Goal: Task Accomplishment & Management: Use online tool/utility

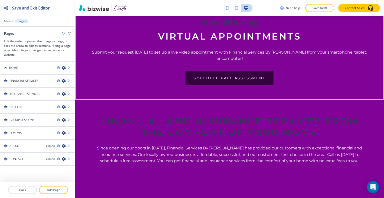
scroll to position [230, 0]
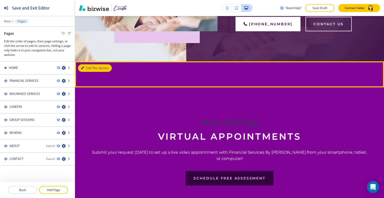
click at [85, 67] on button "Edit This Section" at bounding box center [95, 68] width 34 height 8
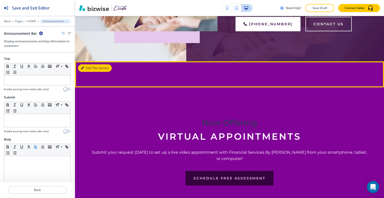
scroll to position [275, 0]
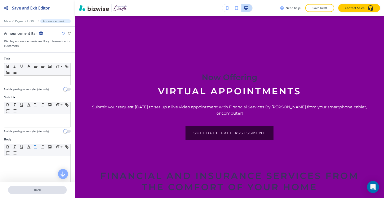
click at [44, 188] on p "Back" at bounding box center [38, 190] width 58 height 5
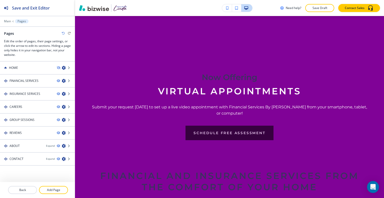
scroll to position [6, 0]
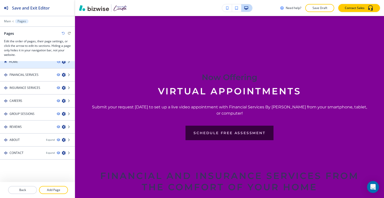
click at [17, 67] on div at bounding box center [37, 66] width 75 height 4
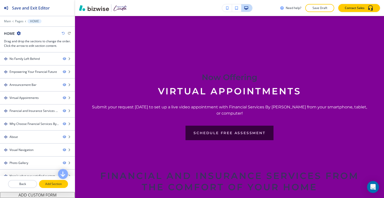
click at [61, 183] on p "Add Section" at bounding box center [54, 184] width 28 height 5
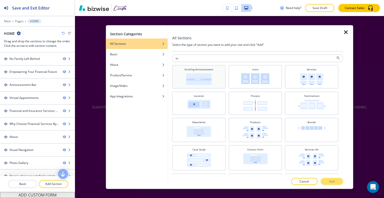
type input "sc"
click at [193, 76] on img at bounding box center [199, 79] width 26 height 12
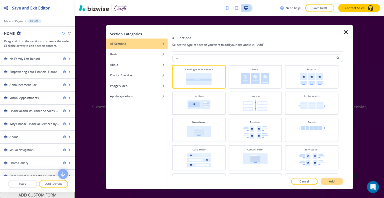
click at [325, 180] on button "Add" at bounding box center [332, 181] width 23 height 7
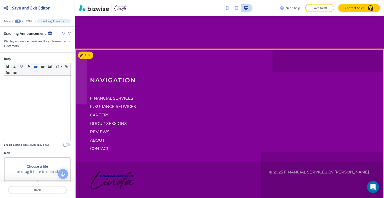
scroll to position [2648, 0]
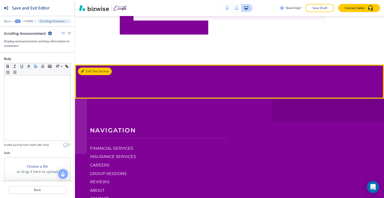
click at [87, 75] on button "Edit This Section" at bounding box center [95, 72] width 34 height 8
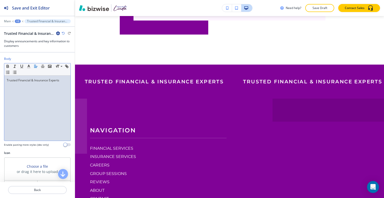
scroll to position [25, 0]
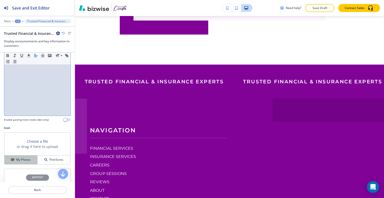
click at [28, 160] on h4 "My Photos" at bounding box center [23, 159] width 15 height 5
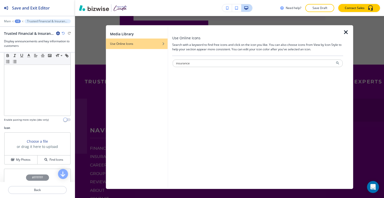
type input "insurance"
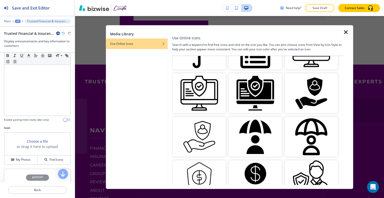
scroll to position [208, 0]
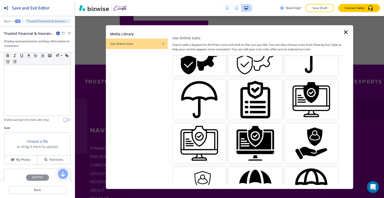
click at [315, 130] on img "button" at bounding box center [311, 143] width 53 height 40
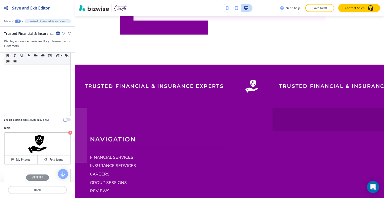
click at [19, 21] on div "+2" at bounding box center [18, 22] width 6 height 4
click at [21, 39] on p "HOME" at bounding box center [31, 38] width 26 height 5
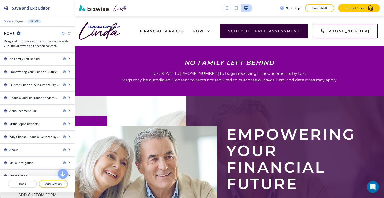
click at [7, 20] on p "Main" at bounding box center [7, 22] width 7 height 4
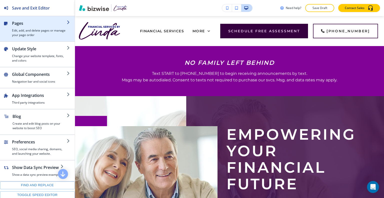
click at [17, 26] on div "button" at bounding box center [39, 27] width 55 height 2
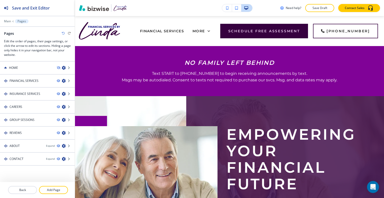
click at [5, 23] on div "Main Pages" at bounding box center [37, 21] width 67 height 4
click at [7, 20] on p "Main" at bounding box center [7, 22] width 7 height 4
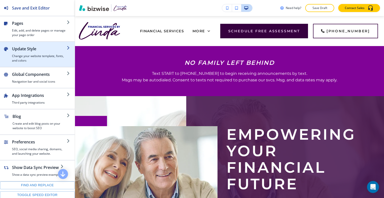
click at [30, 57] on h4 "Change your website template, fonts, and colors" at bounding box center [39, 58] width 55 height 9
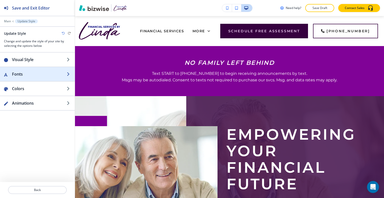
click at [33, 72] on h2 "Fonts" at bounding box center [39, 74] width 55 height 6
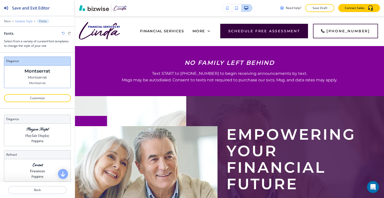
click at [22, 22] on p "Update Style" at bounding box center [24, 22] width 18 height 4
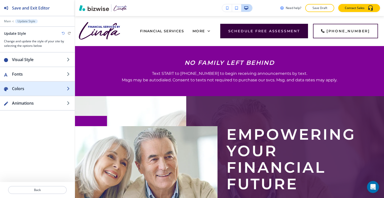
click at [30, 90] on h2 "Colors" at bounding box center [39, 89] width 55 height 6
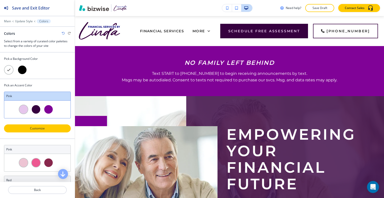
click at [46, 129] on p "Customize" at bounding box center [38, 128] width 54 height 5
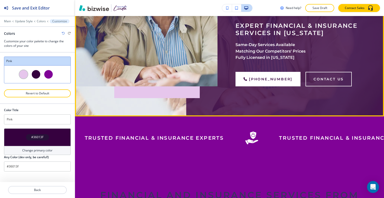
scroll to position [200, 0]
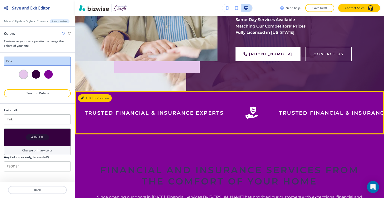
click at [87, 98] on button "Edit This Section" at bounding box center [95, 98] width 34 height 8
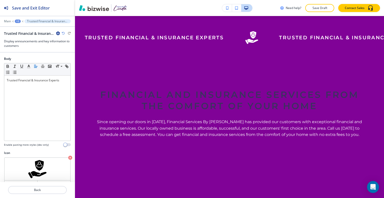
scroll to position [58, 0]
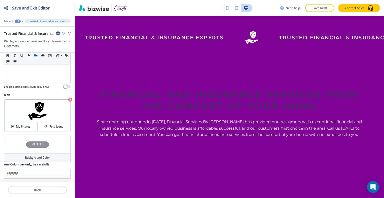
click at [7, 146] on div "#FFFFFF" at bounding box center [37, 145] width 67 height 18
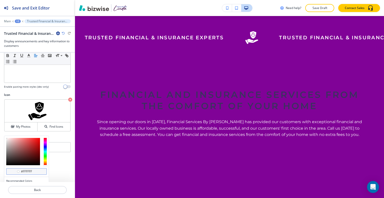
scroll to position [82, 0]
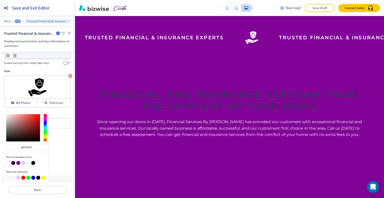
drag, startPoint x: 35, startPoint y: 148, endPoint x: 0, endPoint y: 145, distance: 35.4
click at [0, 145] on div "Body Small Normal Large Huge Trusted Financial & Insurance Experts Enable pasti…" at bounding box center [37, 117] width 75 height 129
paste input "00007C"
type input "#00007C"
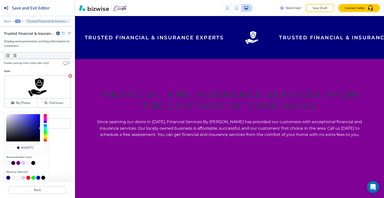
type input "#00007c"
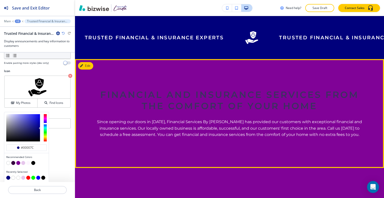
type input "#00007c"
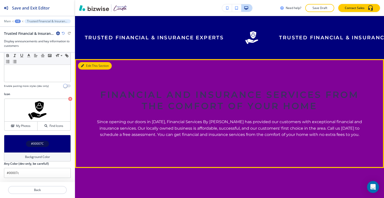
scroll to position [58, 0]
click at [89, 66] on button "Edit This Section" at bounding box center [95, 66] width 34 height 8
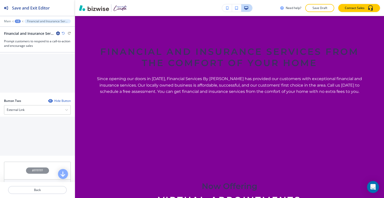
scroll to position [284, 0]
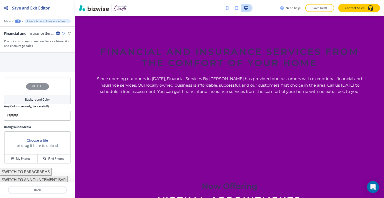
click at [19, 84] on div "#FFFFFF" at bounding box center [37, 87] width 67 height 18
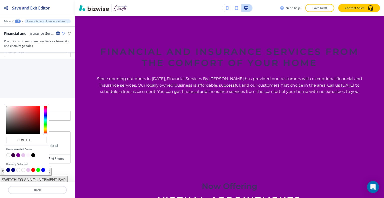
click at [8, 153] on button "button" at bounding box center [8, 155] width 4 height 4
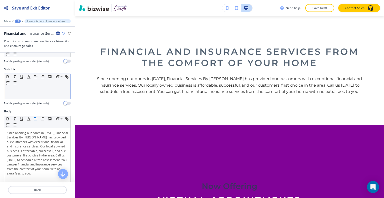
scroll to position [0, 0]
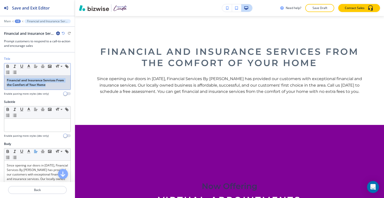
drag, startPoint x: 54, startPoint y: 86, endPoint x: 0, endPoint y: 65, distance: 57.4
click at [0, 65] on div "Title Small Normal Large Huge Financial and Insurance Services From the Comfort…" at bounding box center [37, 78] width 75 height 43
click at [7, 65] on icon "button" at bounding box center [8, 65] width 2 height 1
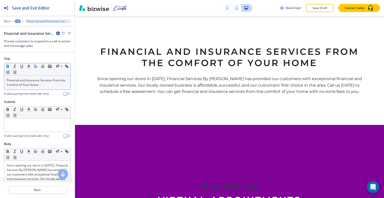
click at [7, 65] on icon "button" at bounding box center [8, 65] width 2 height 1
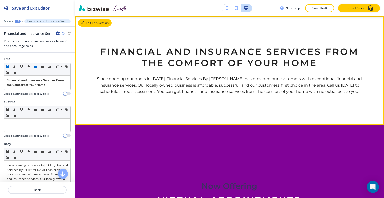
click at [88, 25] on button "Edit This Section" at bounding box center [95, 23] width 34 height 8
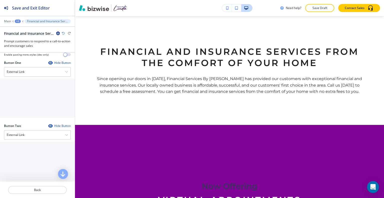
scroll to position [284, 0]
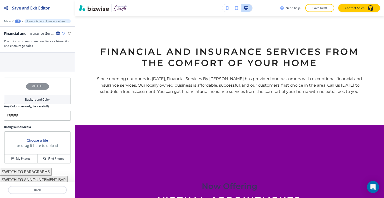
click at [43, 170] on button "SWITCH TO PARAGRAPHS" at bounding box center [26, 172] width 52 height 8
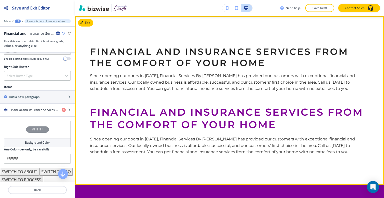
scroll to position [293, 0]
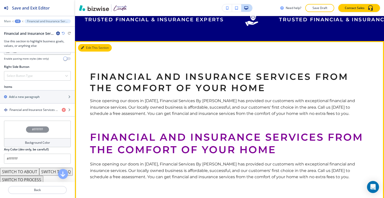
click at [87, 47] on button "Edit This Section" at bounding box center [95, 48] width 34 height 8
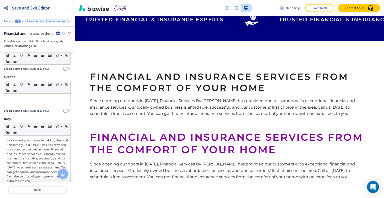
scroll to position [0, 0]
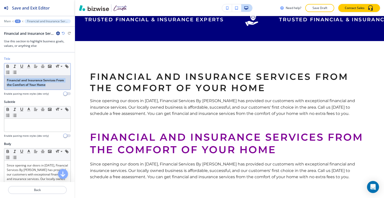
drag, startPoint x: 54, startPoint y: 86, endPoint x: 0, endPoint y: 68, distance: 56.7
click at [0, 68] on div "Title Small Normal Large Huge Financial and Insurance Services From the Comfort…" at bounding box center [37, 78] width 75 height 43
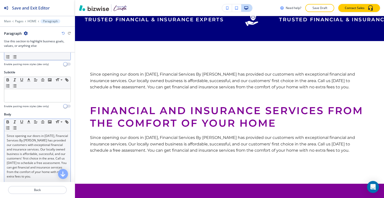
scroll to position [50, 0]
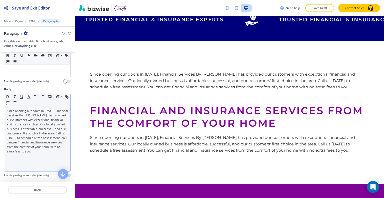
click at [58, 143] on p "Since opening our doors in 2023, Financial Services By Linda has provided our c…" at bounding box center [37, 131] width 61 height 45
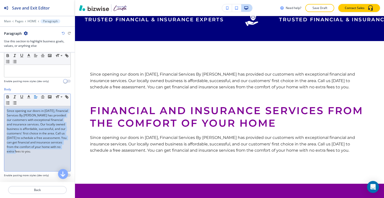
drag, startPoint x: 60, startPoint y: 152, endPoint x: 1, endPoint y: 93, distance: 83.5
click at [0, 92] on div "Body Small Normal Large Huge Since opening our doors in 2023, Financial Service…" at bounding box center [37, 134] width 75 height 94
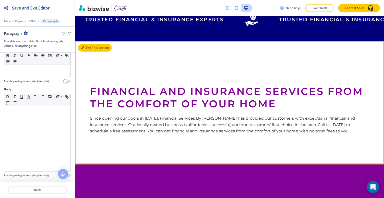
click at [89, 48] on button "Edit This Section" at bounding box center [95, 48] width 34 height 8
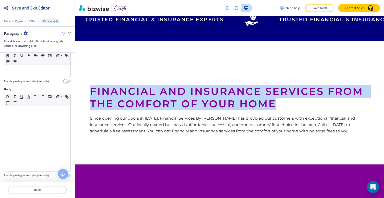
drag, startPoint x: 285, startPoint y: 108, endPoint x: 81, endPoint y: 88, distance: 205.0
click at [81, 88] on section "Financial and Insurance Services From the Comfort of Your Home Since opening ou…" at bounding box center [229, 102] width 309 height 123
copy strong "Financial and Insurance Services From the Comfort of Your Home"
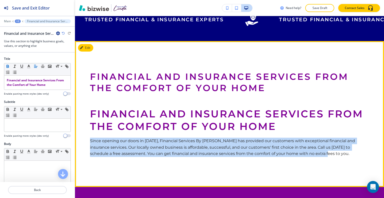
drag, startPoint x: 320, startPoint y: 156, endPoint x: 78, endPoint y: 138, distance: 243.2
click at [78, 138] on section "Financial and Insurance Services From the Comfort of Your Home Financial and In…" at bounding box center [229, 114] width 309 height 146
copy p "Since opening our doors in 2023, Financial Services By Linda has provided our c…"
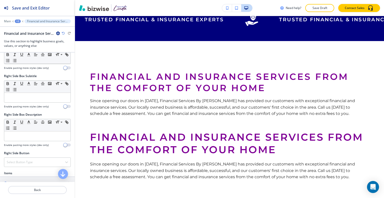
scroll to position [300, 0]
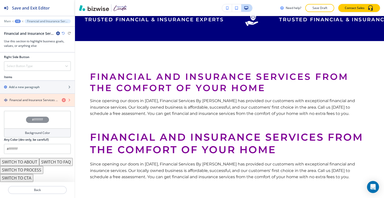
click at [62, 98] on icon "button" at bounding box center [64, 100] width 4 height 4
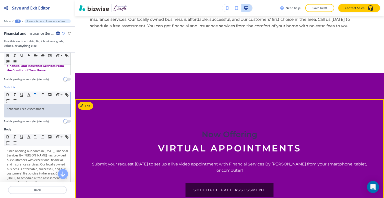
scroll to position [418, 0]
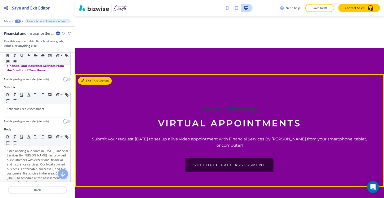
click at [87, 81] on button "Edit This Section" at bounding box center [95, 81] width 34 height 8
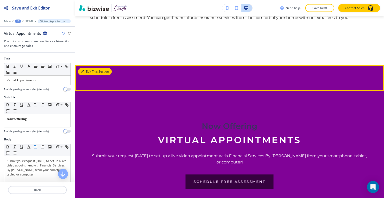
click at [88, 72] on button "Edit This Section" at bounding box center [95, 72] width 34 height 8
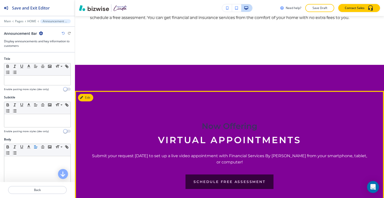
scroll to position [451, 0]
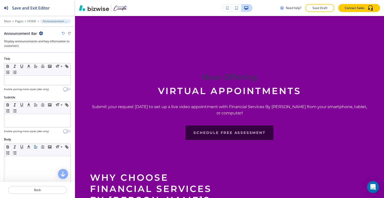
click at [40, 33] on icon "button" at bounding box center [41, 33] width 4 height 4
click at [51, 56] on button "Delete Section" at bounding box center [55, 59] width 32 height 9
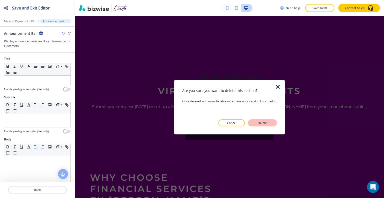
click at [256, 123] on button "Delete" at bounding box center [262, 122] width 29 height 7
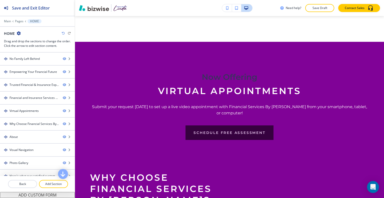
scroll to position [400, 0]
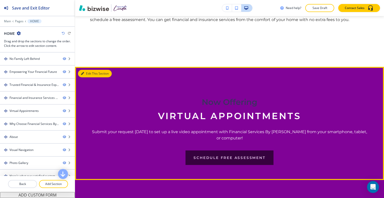
click at [89, 75] on button "Edit This Section" at bounding box center [95, 74] width 34 height 8
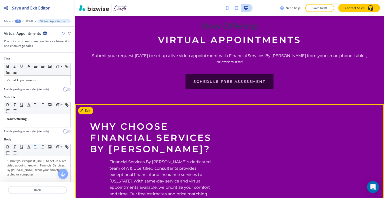
scroll to position [426, 0]
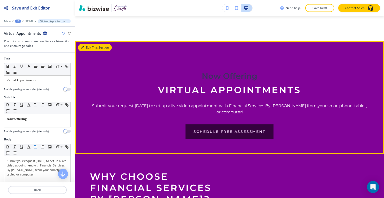
click at [89, 46] on button "Edit This Section" at bounding box center [95, 48] width 34 height 8
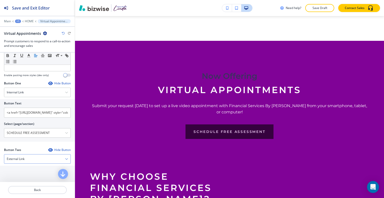
scroll to position [250, 0]
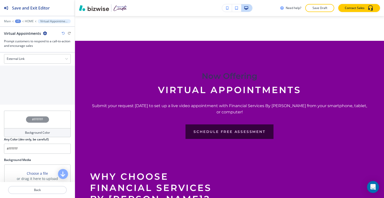
click at [17, 115] on div "#FFFFFF" at bounding box center [37, 120] width 67 height 18
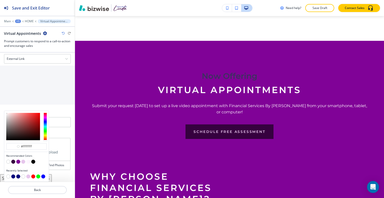
scroll to position [257, 0]
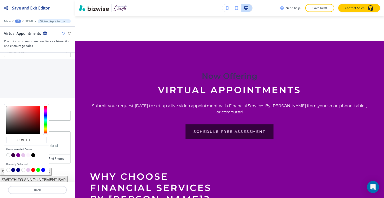
drag, startPoint x: 38, startPoint y: 136, endPoint x: 0, endPoint y: 134, distance: 37.6
click at [0, 134] on div "Title Small Normal Large Huge Virtual Appointments Enable pasting more styles (…" at bounding box center [37, 117] width 75 height 129
paste input "170062"
type input "#170062"
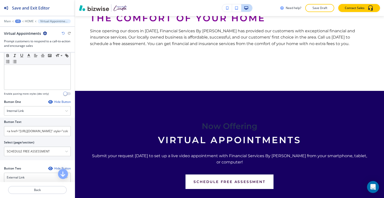
scroll to position [32, 0]
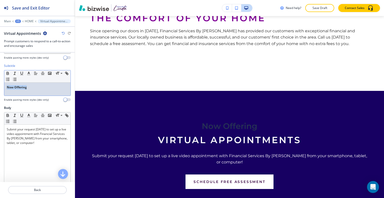
drag, startPoint x: 34, startPoint y: 88, endPoint x: 0, endPoint y: 85, distance: 34.2
click at [0, 85] on div "Subtitle Small Normal Large Huge Now Offering Enable pasting more styles (dev o…" at bounding box center [37, 85] width 75 height 42
click at [28, 75] on line "button" at bounding box center [28, 75] width 3 height 0
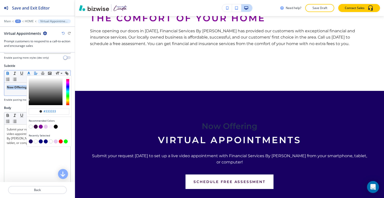
click at [31, 126] on button "button" at bounding box center [31, 127] width 4 height 4
type input "#ffffff"
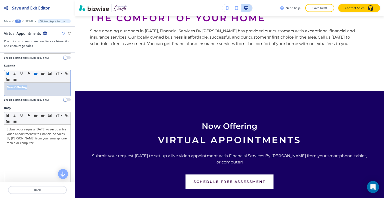
click at [7, 72] on icon "button" at bounding box center [8, 73] width 5 height 5
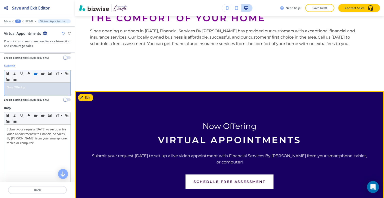
scroll to position [401, 0]
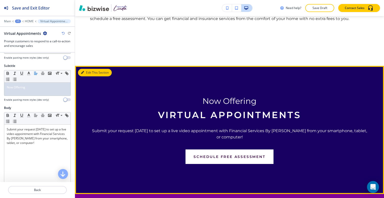
click at [88, 72] on button "Edit This Section" at bounding box center [95, 73] width 34 height 8
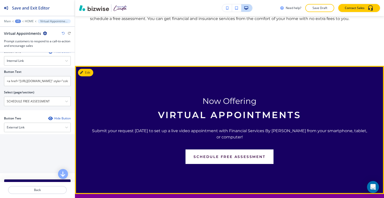
scroll to position [301, 0]
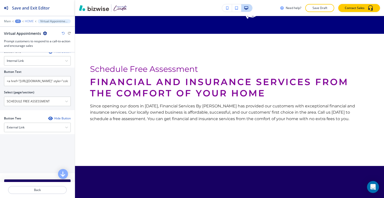
click at [25, 20] on p "HOME" at bounding box center [29, 22] width 9 height 4
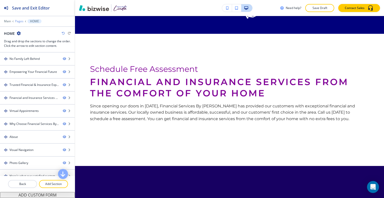
click at [15, 21] on div "Main Pages HOME" at bounding box center [37, 21] width 67 height 4
click at [20, 20] on p "Pages" at bounding box center [19, 22] width 9 height 4
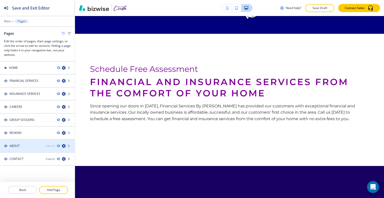
click at [47, 145] on div "Expand" at bounding box center [50, 146] width 9 height 4
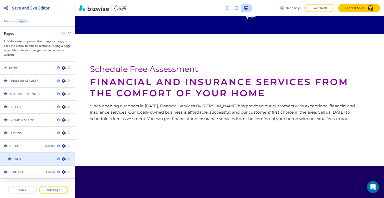
scroll to position [6, 0]
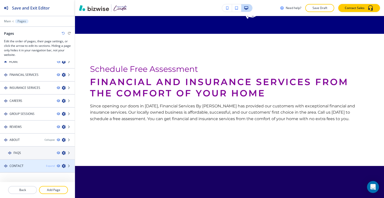
click at [46, 164] on div "Expand" at bounding box center [50, 166] width 9 height 4
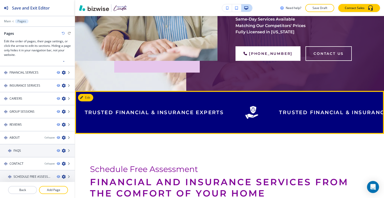
scroll to position [376, 0]
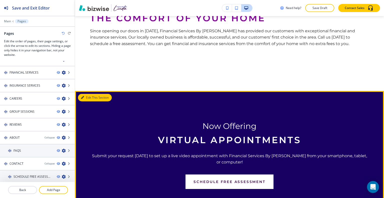
click at [87, 100] on button "Edit This Section" at bounding box center [95, 98] width 34 height 8
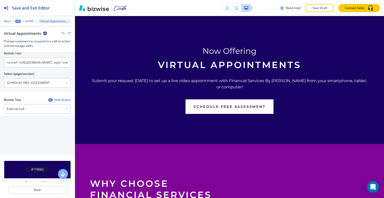
scroll to position [175, 0]
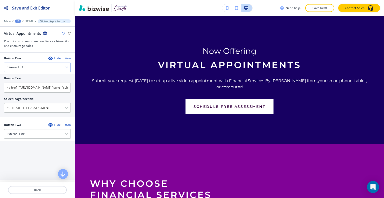
click at [50, 69] on div "Internal Link" at bounding box center [37, 67] width 66 height 9
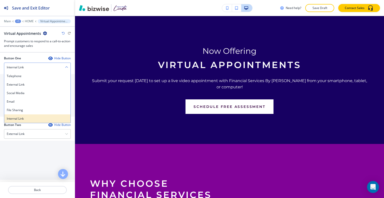
click at [37, 117] on h4 "Internal Link" at bounding box center [37, 118] width 61 height 5
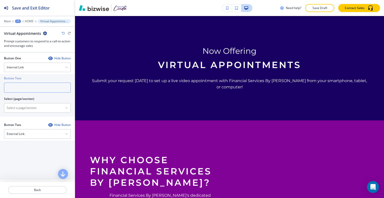
click at [37, 86] on input "text" at bounding box center [37, 88] width 67 height 10
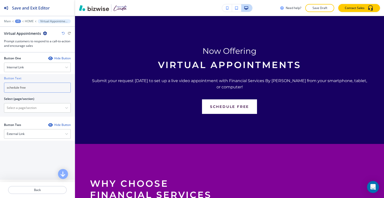
drag, startPoint x: 40, startPoint y: 85, endPoint x: 3, endPoint y: 85, distance: 36.8
click at [1, 85] on div "Button Text schedule free Select (page/section) HOME HOME | No Family Left Behi…" at bounding box center [37, 95] width 75 height 43
paste input "Schedule Free Assessment"
type input "Schedule Free Assessment"
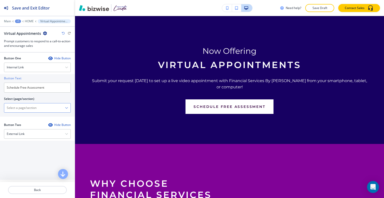
click at [23, 105] on \(page\/section\) "Manual Input" at bounding box center [34, 108] width 61 height 9
paste \(page\/section\) "Schedule Free Assessment"
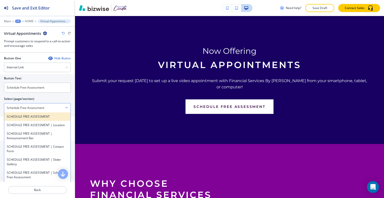
click at [17, 116] on h4 "SCHEDULE FREE ASSESSMENT" at bounding box center [37, 116] width 61 height 5
type \(page\/section\) "SCHEDULE FREE ASSESSMENT"
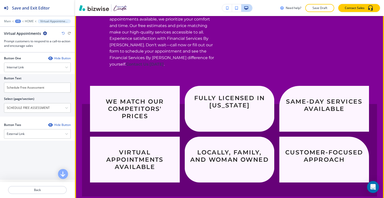
scroll to position [626, 0]
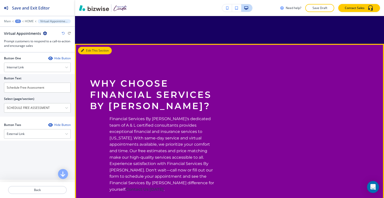
click at [83, 49] on icon "button" at bounding box center [82, 50] width 3 height 3
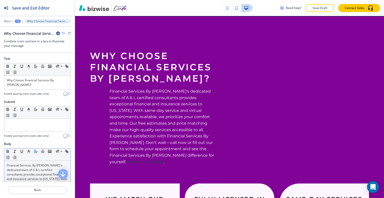
scroll to position [75, 0]
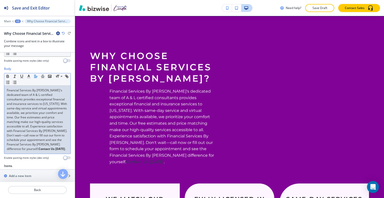
click at [41, 150] on div "Financial Services By Linda's dedicated team of A & L certified consultants pro…" at bounding box center [37, 120] width 66 height 68
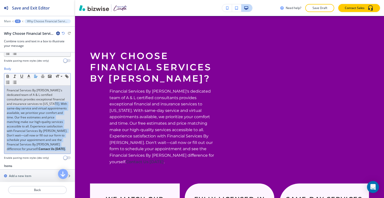
drag, startPoint x: 42, startPoint y: 152, endPoint x: 11, endPoint y: 133, distance: 36.6
click at [0, 106] on div "Body Small Normal Large Huge Financial Services By Linda's dedicated team of A …" at bounding box center [37, 115] width 75 height 97
click at [39, 149] on strong "Contact Us [DATE]" at bounding box center [52, 149] width 27 height 4
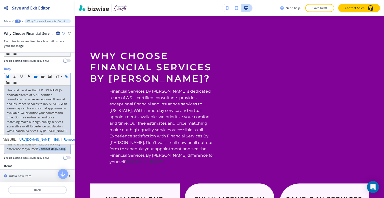
drag, startPoint x: 39, startPoint y: 150, endPoint x: 3, endPoint y: 146, distance: 37.0
click at [0, 146] on div "Body Small Normal Large Huge Financial Services By Linda's dedicated team of A …" at bounding box center [37, 115] width 75 height 97
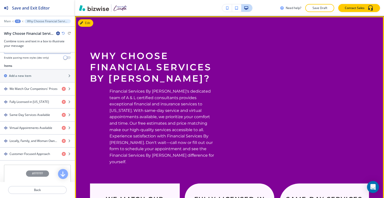
scroll to position [678, 0]
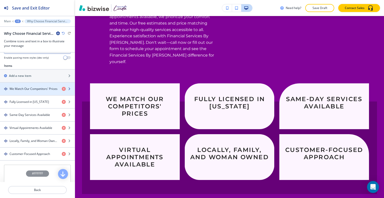
click at [26, 91] on div "button" at bounding box center [37, 93] width 75 height 4
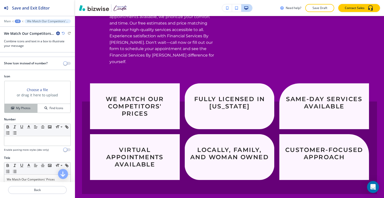
click at [18, 108] on h4 "My Photos" at bounding box center [23, 108] width 15 height 5
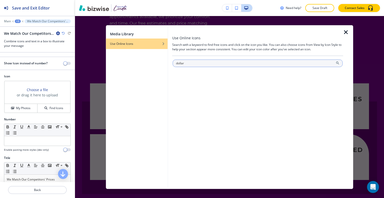
type input "dollar"
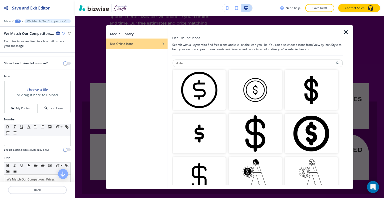
click at [213, 98] on img "button" at bounding box center [199, 90] width 53 height 40
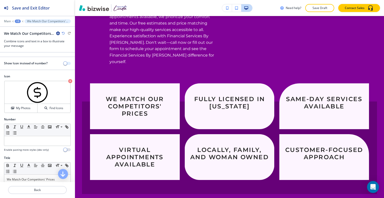
click at [63, 63] on span "button" at bounding box center [65, 63] width 4 height 4
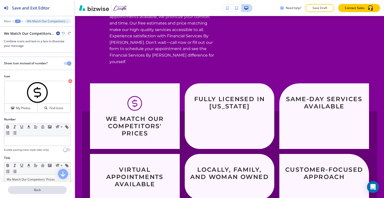
click at [38, 192] on button "Back" at bounding box center [37, 190] width 59 height 8
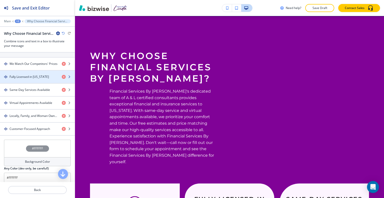
scroll to position [175, 0]
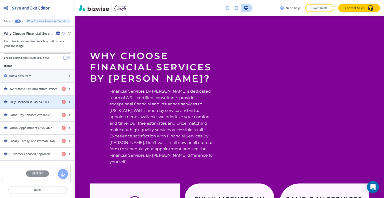
click at [24, 104] on div "button" at bounding box center [37, 106] width 75 height 4
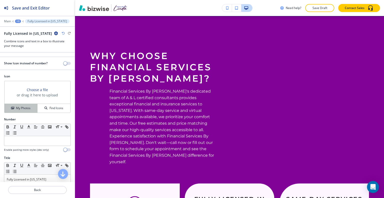
click at [24, 105] on button "My Photos" at bounding box center [21, 108] width 33 height 9
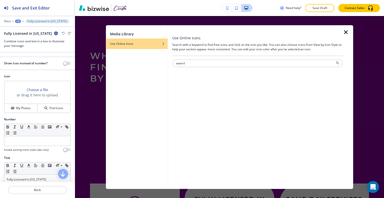
type input "award"
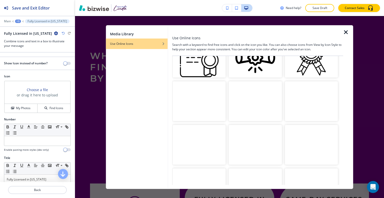
scroll to position [225, 0]
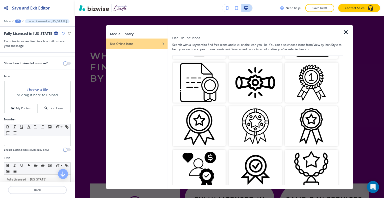
click at [318, 121] on img "button" at bounding box center [311, 126] width 53 height 40
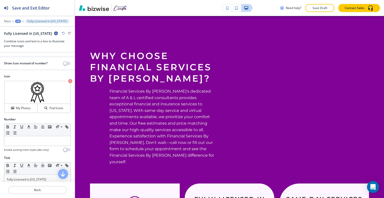
scroll to position [628, 0]
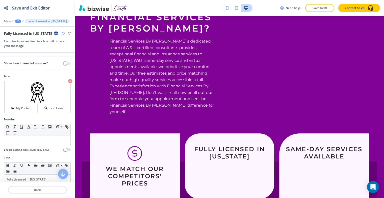
click at [63, 63] on span "button" at bounding box center [65, 63] width 4 height 4
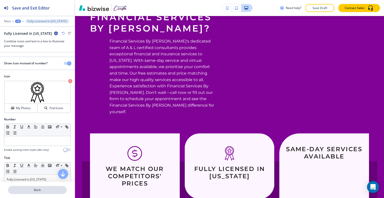
click at [32, 190] on p "Back" at bounding box center [38, 190] width 58 height 5
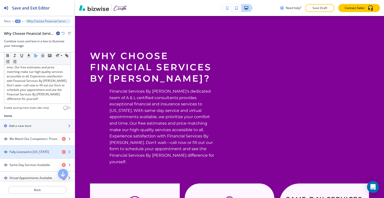
scroll to position [150, 0]
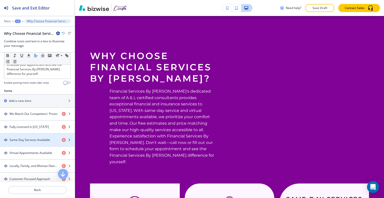
click at [26, 142] on div "button" at bounding box center [37, 144] width 75 height 4
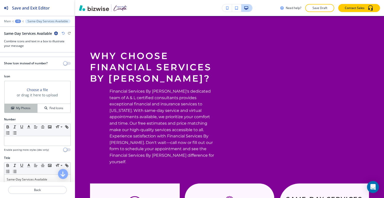
click at [27, 108] on h4 "My Photos" at bounding box center [23, 108] width 15 height 5
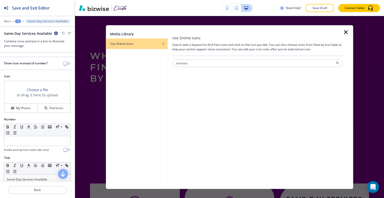
type input "services"
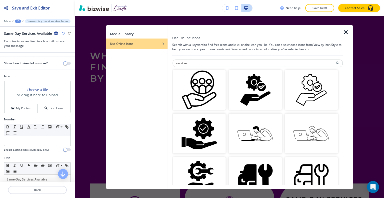
click at [207, 93] on img "button" at bounding box center [199, 90] width 53 height 40
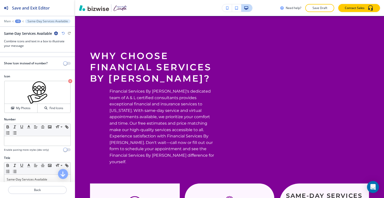
scroll to position [678, 0]
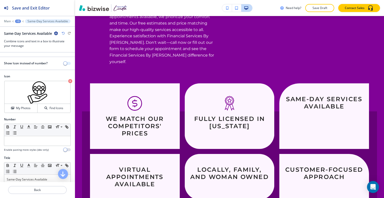
click at [63, 63] on span "button" at bounding box center [65, 63] width 4 height 4
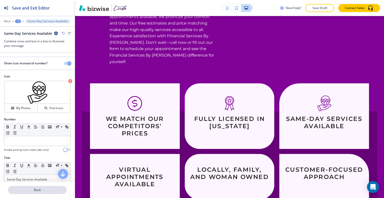
click at [42, 192] on p "Back" at bounding box center [38, 190] width 58 height 5
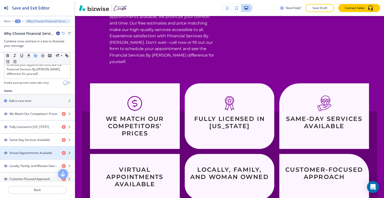
click at [35, 151] on h4 "Virtual Appointments Available" at bounding box center [31, 153] width 43 height 5
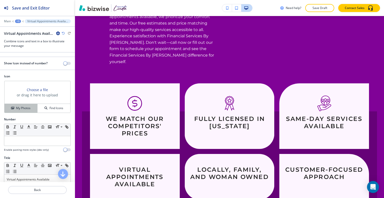
click at [25, 109] on h4 "My Photos" at bounding box center [23, 108] width 15 height 5
click at [26, 111] on button "My Photos" at bounding box center [21, 108] width 33 height 9
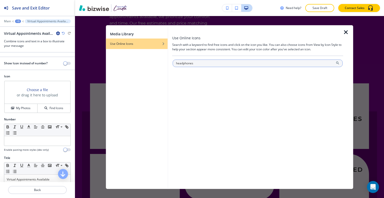
type input "headphones"
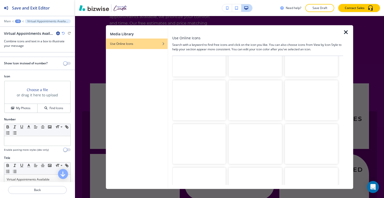
scroll to position [500, 0]
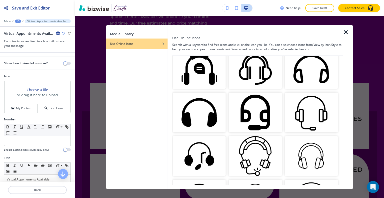
click at [306, 103] on img "button" at bounding box center [311, 113] width 53 height 40
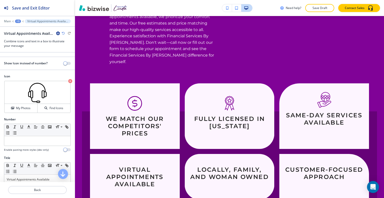
scroll to position [703, 0]
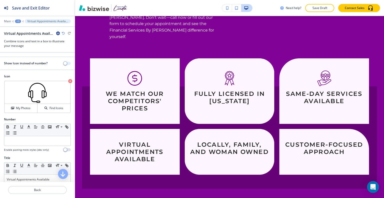
click at [63, 62] on span "button" at bounding box center [65, 63] width 4 height 4
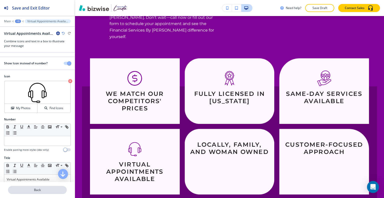
click at [40, 192] on p "Back" at bounding box center [38, 190] width 58 height 5
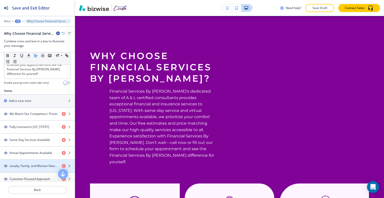
scroll to position [175, 0]
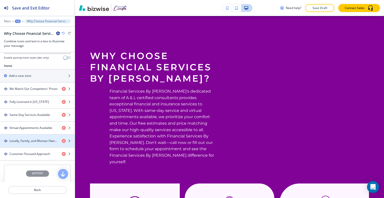
click at [37, 139] on h4 "Locally, Family, and Woman Owned" at bounding box center [34, 141] width 48 height 5
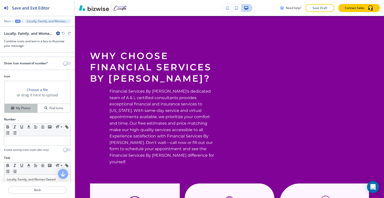
click at [25, 104] on button "My Photos" at bounding box center [21, 108] width 33 height 9
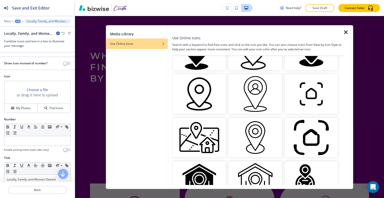
scroll to position [0, 0]
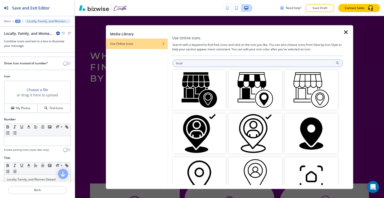
click at [181, 64] on input "local" at bounding box center [258, 63] width 170 height 8
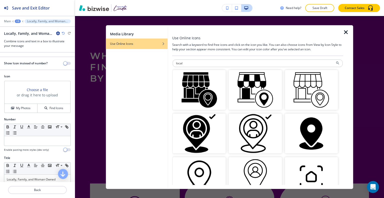
drag, startPoint x: 185, startPoint y: 65, endPoint x: 145, endPoint y: 60, distance: 40.3
click at [145, 60] on div "Media Library Use Online Icons Use Online Icons Search with a keyword to find f…" at bounding box center [229, 107] width 247 height 164
type input "map"
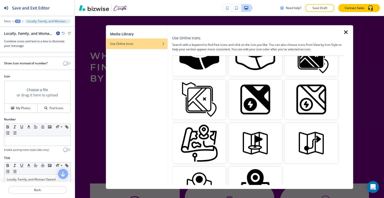
scroll to position [608, 0]
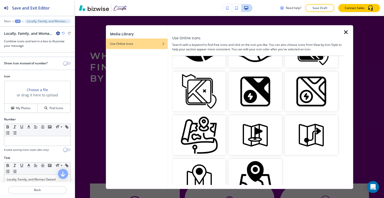
click at [204, 159] on img "button" at bounding box center [199, 179] width 53 height 40
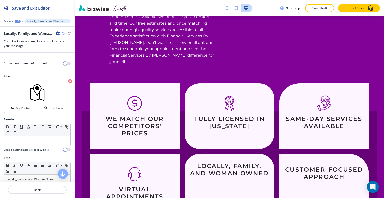
scroll to position [703, 0]
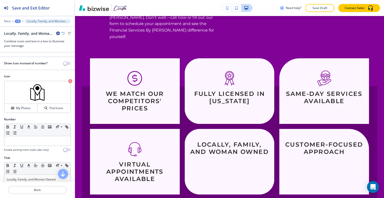
click at [64, 60] on div at bounding box center [37, 59] width 75 height 4
click at [63, 62] on span "button" at bounding box center [65, 63] width 4 height 4
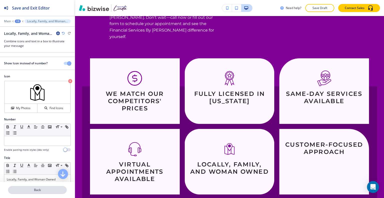
click at [52, 191] on p "Back" at bounding box center [38, 190] width 58 height 5
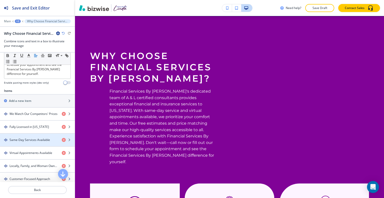
scroll to position [215, 0]
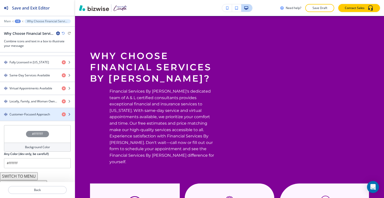
click at [29, 112] on h4 "Customer-Focused Approach" at bounding box center [30, 114] width 41 height 5
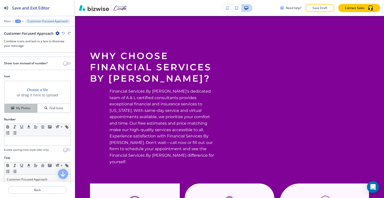
click at [24, 108] on h4 "My Photos" at bounding box center [23, 108] width 15 height 5
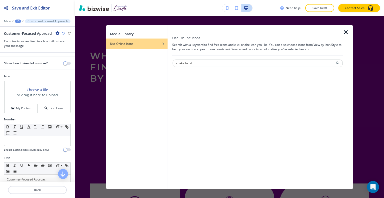
type input "shake hand"
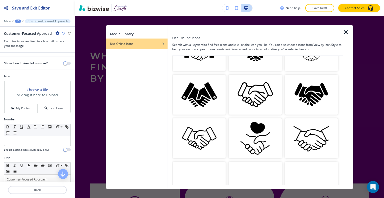
scroll to position [325, 0]
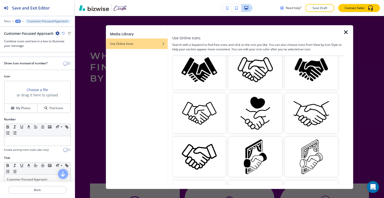
click at [315, 112] on img "button" at bounding box center [311, 113] width 53 height 40
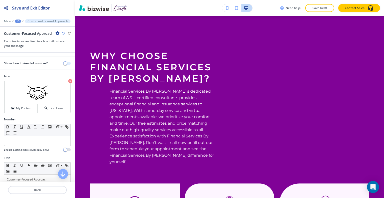
click at [63, 63] on span "button" at bounding box center [65, 63] width 4 height 4
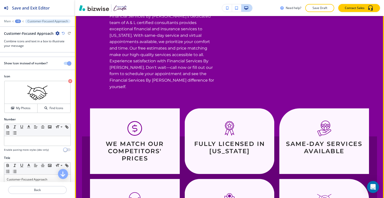
scroll to position [553, 0]
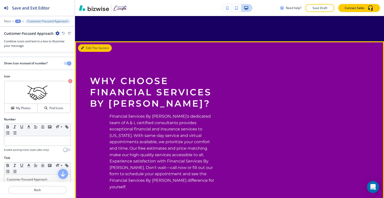
click at [88, 46] on button "Edit This Section" at bounding box center [95, 48] width 34 height 8
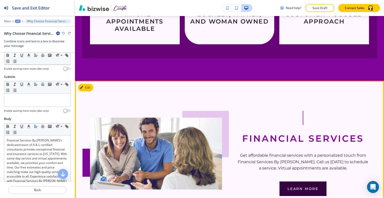
scroll to position [878, 0]
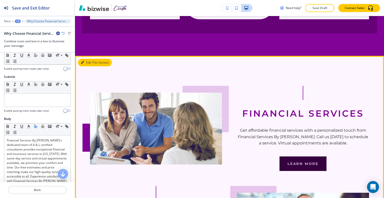
click at [91, 59] on button "Edit This Section" at bounding box center [95, 63] width 34 height 8
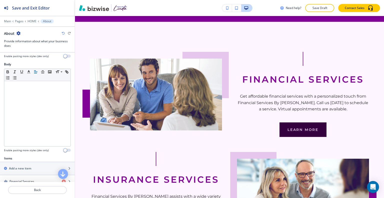
scroll to position [150, 0]
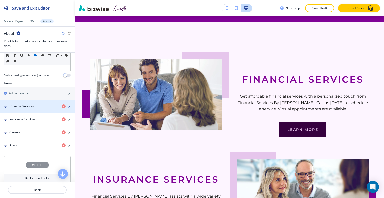
click at [35, 107] on div "Financial Services" at bounding box center [29, 106] width 58 height 5
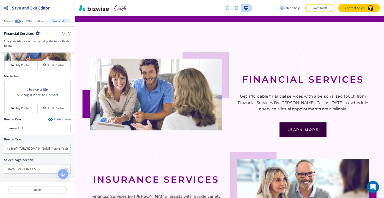
scroll to position [225, 0]
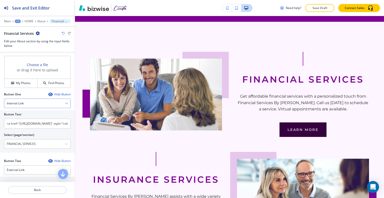
drag, startPoint x: 35, startPoint y: 102, endPoint x: 28, endPoint y: 102, distance: 6.8
click at [28, 102] on div "Internal Link" at bounding box center [37, 103] width 66 height 9
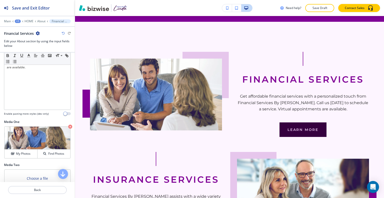
click at [40, 122] on h2 "Media One" at bounding box center [37, 122] width 67 height 5
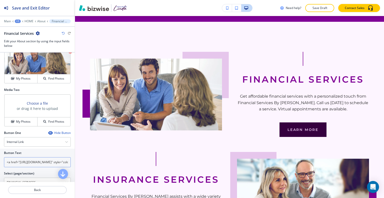
scroll to position [237, 0]
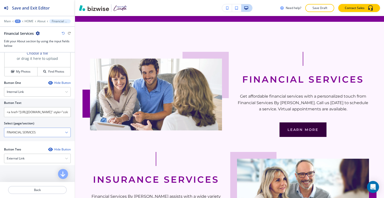
drag, startPoint x: 40, startPoint y: 131, endPoint x: 9, endPoint y: 131, distance: 31.0
click at [0, 131] on div "Button Text <a href="https://www.fsbylinda.com/financial-services" style="color…" at bounding box center [37, 120] width 75 height 43
click at [34, 89] on div "Internal Link" at bounding box center [37, 91] width 66 height 9
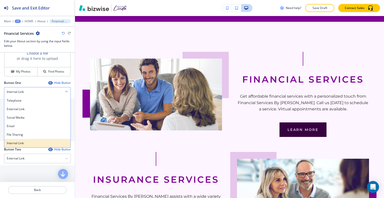
click at [28, 143] on h4 "Internal Link" at bounding box center [37, 143] width 61 height 5
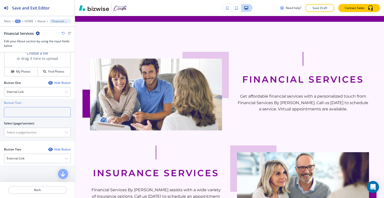
paste input "FINANCIAL SERVICES"
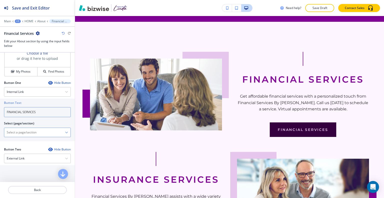
type input "FINANCIAL SERVICES"
paste \(page\/section\) "FINANCIAL SERVICES"
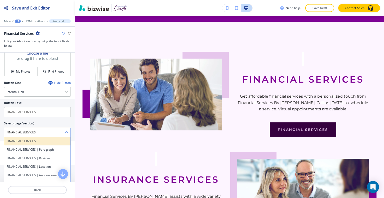
type \(page\/section\) "FINANCIAL SERVICES"
click at [38, 139] on h4 "FINANCIAL SERVICES" at bounding box center [37, 141] width 61 height 5
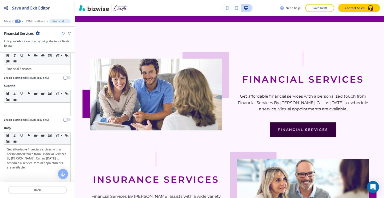
scroll to position [0, 0]
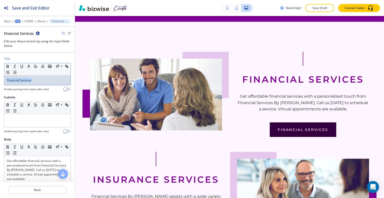
drag, startPoint x: 37, startPoint y: 81, endPoint x: 3, endPoint y: 76, distance: 34.6
click at [1, 77] on div "Title Small Normal Large Huge Financial Services Enable pasting more styles (de…" at bounding box center [37, 76] width 75 height 39
click at [29, 66] on icon "button" at bounding box center [29, 66] width 5 height 5
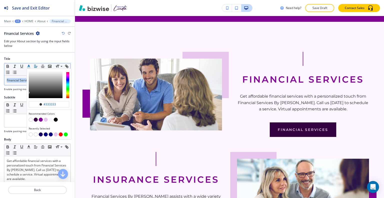
click at [41, 133] on button "button" at bounding box center [41, 134] width 4 height 4
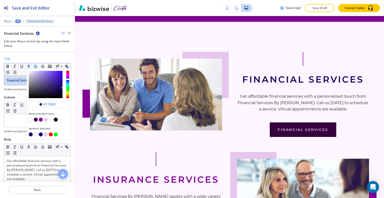
click at [41, 134] on button "button" at bounding box center [41, 134] width 4 height 4
type input "#00007c"
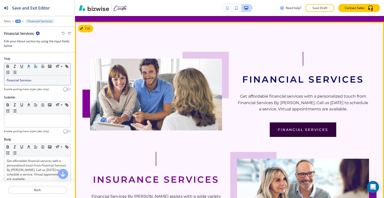
click at [109, 130] on div "Financial Services Get affordable financial services with a personalized touch …" at bounding box center [229, 94] width 279 height 85
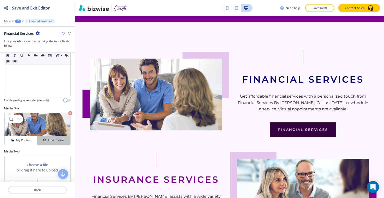
scroll to position [225, 0]
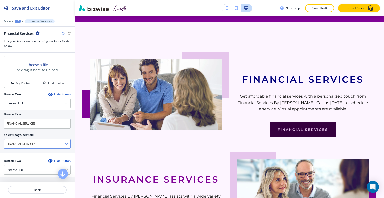
click at [45, 142] on \(page\/section\) "FINANCIAL SERVICES" at bounding box center [34, 144] width 61 height 9
drag, startPoint x: 38, startPoint y: 125, endPoint x: 0, endPoint y: 121, distance: 38.2
click at [0, 121] on div "Button Text FINANCIAL SERVICES Select (page/section) FINANCIAL SERVICES FINANCI…" at bounding box center [37, 131] width 75 height 43
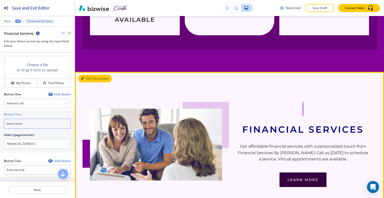
type input "learn more"
click at [89, 75] on button "Edit This Section" at bounding box center [95, 79] width 34 height 8
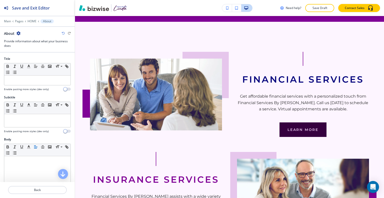
scroll to position [150, 0]
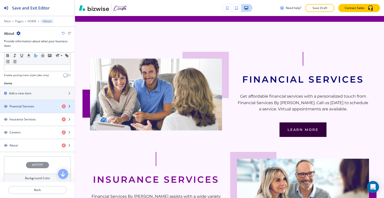
click at [27, 106] on h4 "Financial Services" at bounding box center [22, 106] width 25 height 5
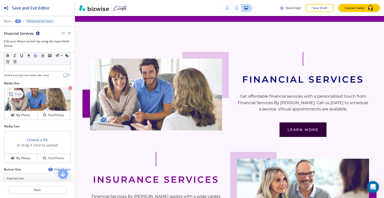
click at [11, 96] on icon at bounding box center [12, 94] width 6 height 6
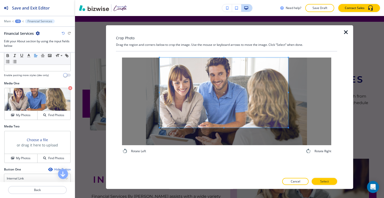
click at [226, 94] on span at bounding box center [224, 92] width 129 height 70
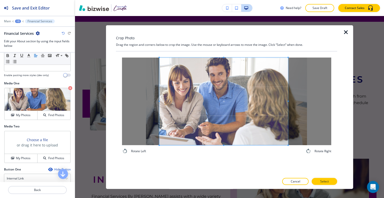
click at [219, 150] on div "Rotate Left Rotate Right" at bounding box center [226, 105] width 209 height 97
click at [334, 182] on button "Select" at bounding box center [325, 181] width 26 height 7
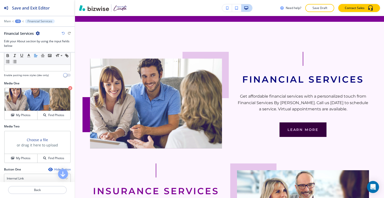
scroll to position [887, 0]
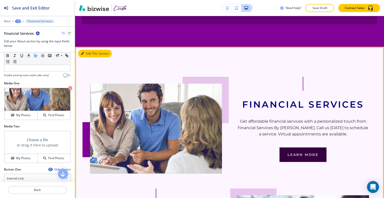
click at [84, 50] on button "Edit This Section" at bounding box center [95, 54] width 34 height 8
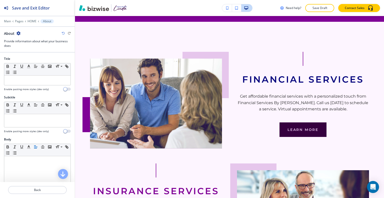
scroll to position [125, 0]
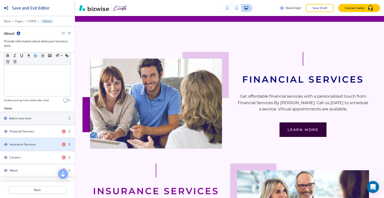
click at [30, 142] on h4 "Insurance Services" at bounding box center [23, 144] width 26 height 5
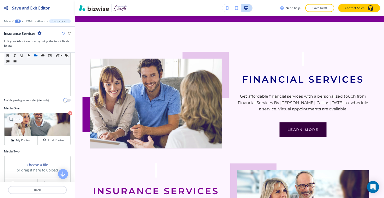
click at [19, 119] on p "Crop" at bounding box center [18, 119] width 7 height 5
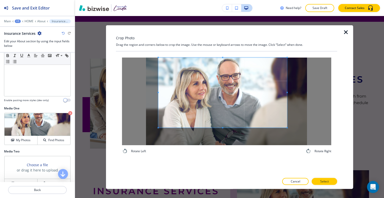
click at [217, 100] on span at bounding box center [222, 92] width 129 height 70
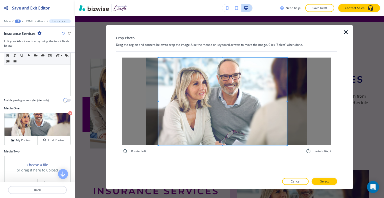
click at [217, 154] on div "Rotate Left Rotate Right" at bounding box center [226, 105] width 221 height 109
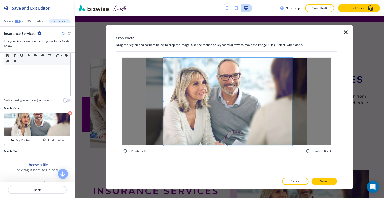
click at [227, 134] on span at bounding box center [228, 101] width 129 height 88
click at [317, 178] on button "Select" at bounding box center [325, 181] width 26 height 7
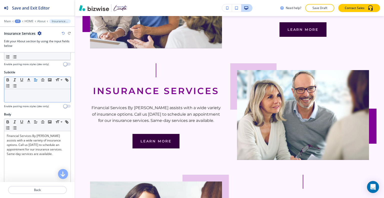
scroll to position [0, 0]
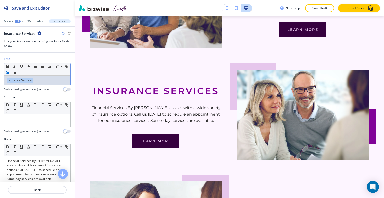
drag, startPoint x: 39, startPoint y: 81, endPoint x: 14, endPoint y: 74, distance: 25.8
click at [0, 76] on div "Title Small Normal Large Huge Insurance Services Enable pasting more styles (de…" at bounding box center [37, 76] width 75 height 39
click at [30, 68] on icon "button" at bounding box center [29, 66] width 5 height 5
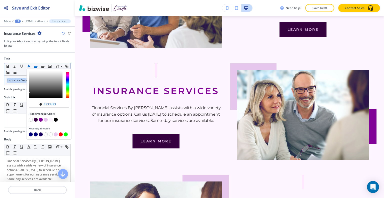
click at [31, 134] on button "button" at bounding box center [31, 134] width 4 height 4
type input "#00007c"
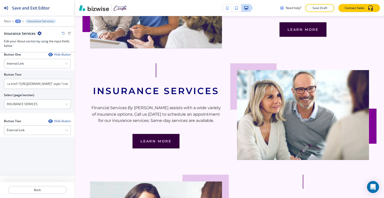
scroll to position [263, 0]
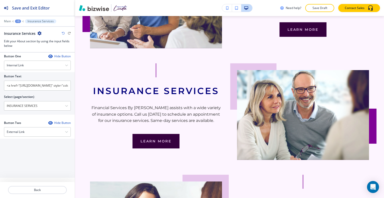
drag, startPoint x: 43, startPoint y: 100, endPoint x: 0, endPoint y: 96, distance: 43.0
click at [0, 96] on div "Button Text <a href="https://www.fsbylinda.com/insurance-services" style="color…" at bounding box center [37, 93] width 75 height 43
drag, startPoint x: 22, startPoint y: 100, endPoint x: 38, endPoint y: 107, distance: 17.4
click at [38, 107] on \(page\/section\) "INSURANCE SERVICES" at bounding box center [34, 106] width 61 height 9
drag, startPoint x: 41, startPoint y: 105, endPoint x: 3, endPoint y: 103, distance: 38.1
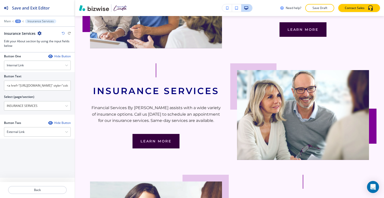
click at [1, 102] on div "Button Text <a href="https://www.fsbylinda.com/insurance-services" style="color…" at bounding box center [37, 93] width 75 height 43
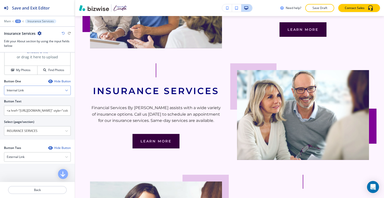
click at [36, 91] on div "Internal Link" at bounding box center [37, 90] width 66 height 9
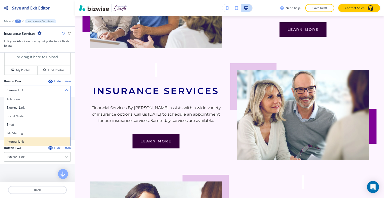
click at [28, 140] on h4 "Internal Link" at bounding box center [37, 141] width 61 height 5
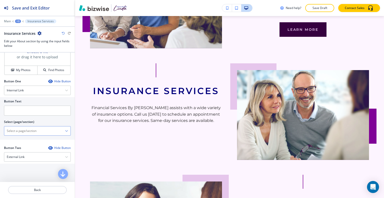
paste \(page\/section\) "INSURANCE SERVICES"
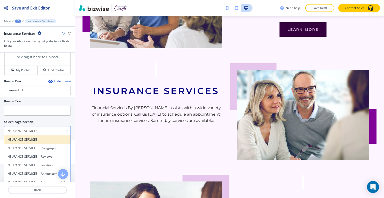
type \(page\/section\) "INSURANCE SERVICES"
click at [29, 137] on h4 "INSURANCE SERVICES" at bounding box center [37, 139] width 61 height 5
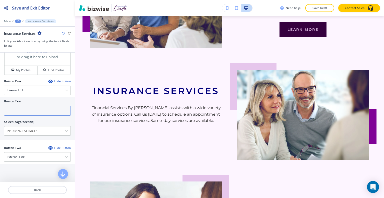
click at [27, 113] on input "text" at bounding box center [37, 111] width 67 height 10
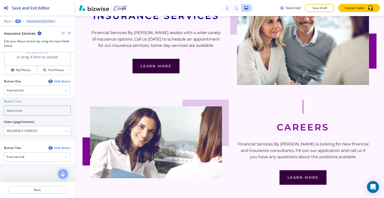
scroll to position [263, 0]
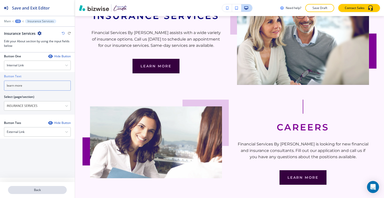
type input "learn more"
click at [38, 189] on p "Back" at bounding box center [38, 190] width 58 height 5
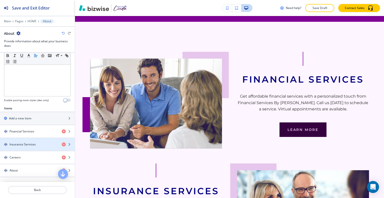
scroll to position [150, 0]
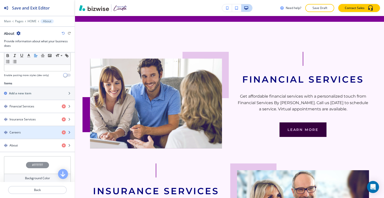
click at [36, 130] on div "Careers" at bounding box center [29, 132] width 58 height 5
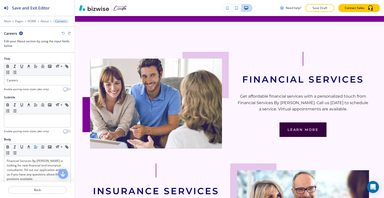
scroll to position [125, 0]
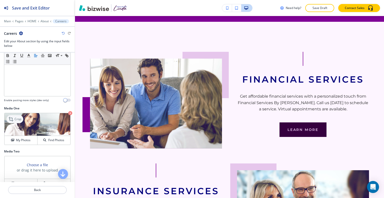
click at [20, 119] on p "Crop" at bounding box center [18, 119] width 7 height 5
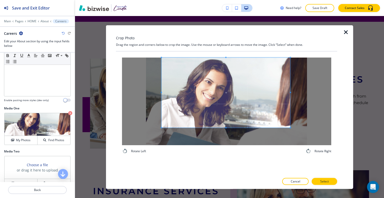
click at [218, 96] on span at bounding box center [226, 92] width 129 height 70
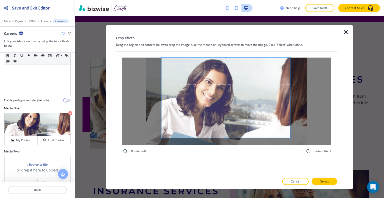
click at [227, 154] on div "Rotate Left Rotate Right" at bounding box center [226, 105] width 221 height 109
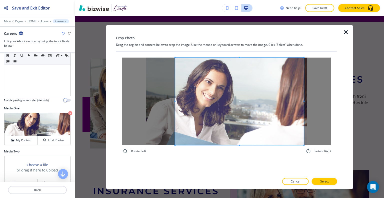
click at [241, 133] on span at bounding box center [239, 101] width 129 height 88
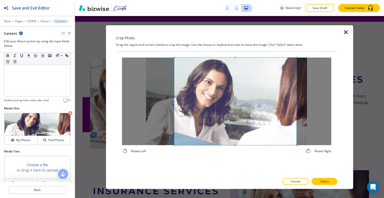
click at [296, 101] on div at bounding box center [236, 101] width 122 height 88
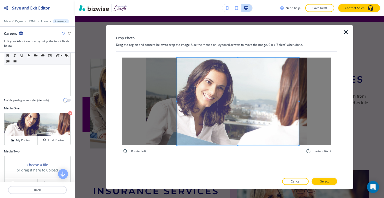
click at [270, 111] on span at bounding box center [238, 101] width 122 height 88
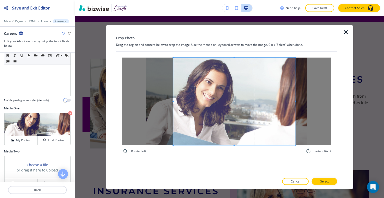
click at [266, 123] on span at bounding box center [234, 101] width 122 height 88
click at [327, 180] on p "Select" at bounding box center [324, 181] width 9 height 5
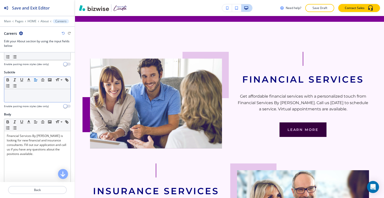
scroll to position [0, 0]
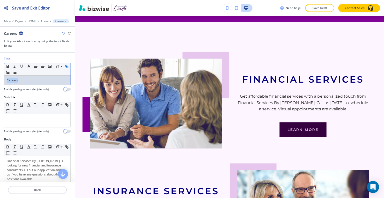
drag, startPoint x: 36, startPoint y: 80, endPoint x: 4, endPoint y: 74, distance: 32.1
click at [0, 77] on div "Title Small Normal Large Huge Careers Enable pasting more styles (dev only)" at bounding box center [37, 76] width 75 height 39
click at [30, 65] on icon "button" at bounding box center [29, 66] width 5 height 5
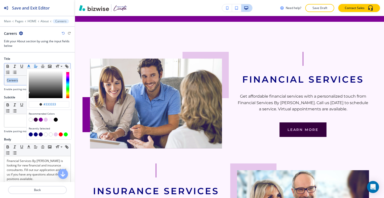
click at [29, 133] on button "button" at bounding box center [31, 134] width 4 height 4
type input "#00007c"
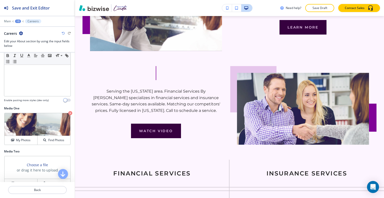
scroll to position [150, 0]
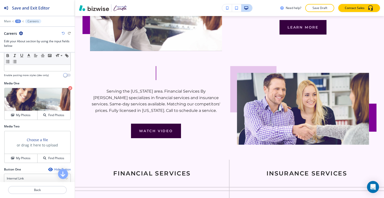
click at [35, 195] on div at bounding box center [37, 196] width 75 height 4
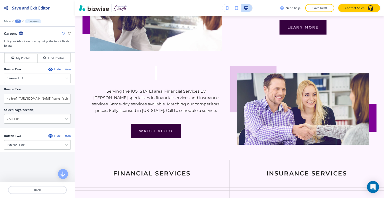
click at [34, 104] on div at bounding box center [37, 106] width 67 height 4
click at [34, 99] on input "<a href="https://www.fsbylinda.com/careers" style="color: inherit; text-decorat…" at bounding box center [37, 99] width 67 height 10
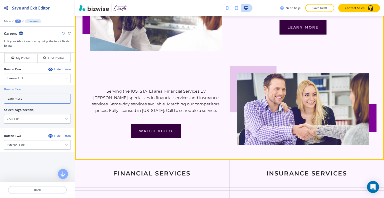
type input "learn more"
click at [208, 121] on div "Serving the Colorado area. Financial Services By Linda specializes in financial…" at bounding box center [156, 113] width 132 height 50
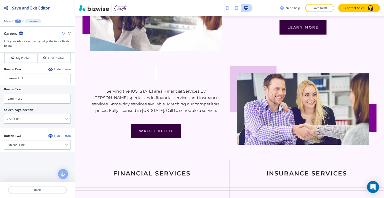
scroll to position [263, 0]
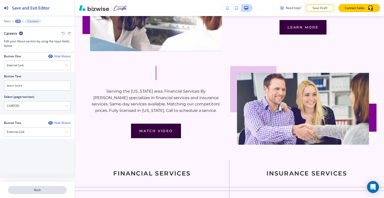
click at [38, 189] on p "Back" at bounding box center [38, 190] width 58 height 5
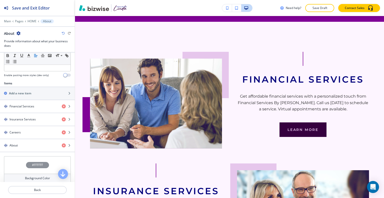
scroll to position [200, 0]
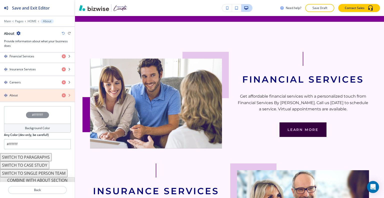
click at [62, 94] on icon "button" at bounding box center [64, 95] width 4 height 4
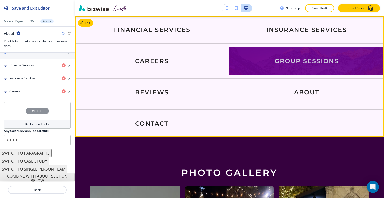
scroll to position [1237, 0]
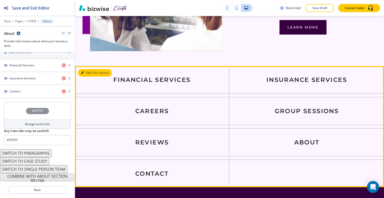
click at [92, 69] on button "Edit This Section" at bounding box center [95, 73] width 34 height 8
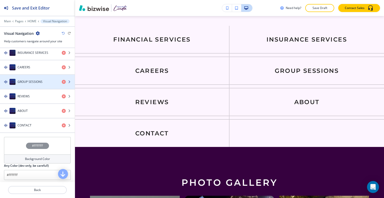
scroll to position [139, 0]
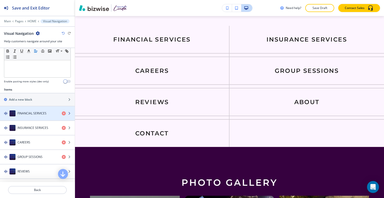
click at [39, 111] on h4 "FINANCIAL SERVICES" at bounding box center [32, 113] width 29 height 5
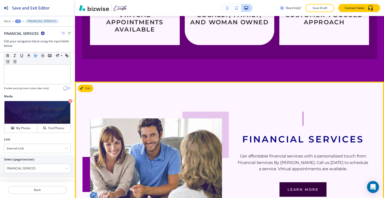
scroll to position [1027, 0]
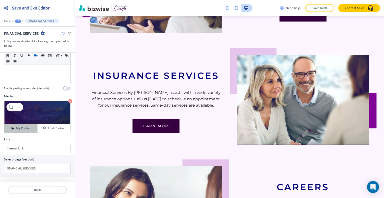
click at [25, 124] on button "My Photos" at bounding box center [21, 128] width 33 height 9
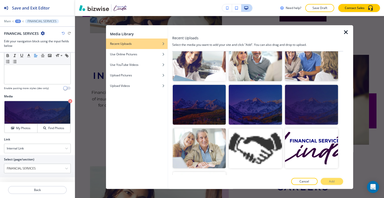
scroll to position [225, 0]
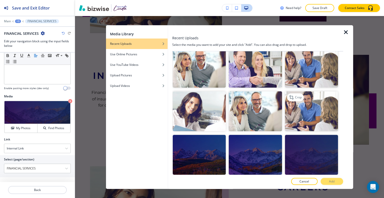
click at [309, 112] on img "button" at bounding box center [311, 111] width 53 height 40
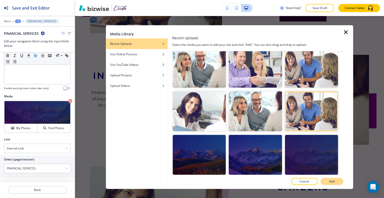
click at [333, 182] on p "Add" at bounding box center [332, 181] width 6 height 5
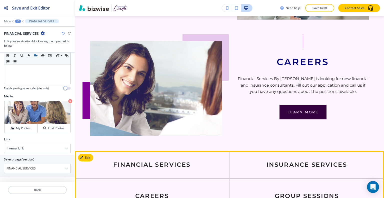
scroll to position [1252, 0]
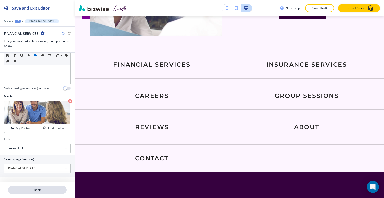
click at [29, 187] on button "Back" at bounding box center [37, 190] width 59 height 8
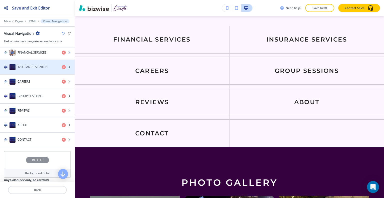
scroll to position [175, 0]
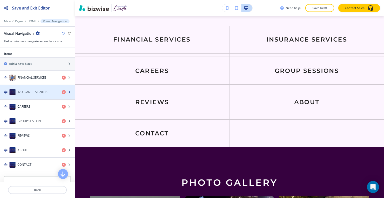
click at [33, 92] on h4 "INSURANCE SERVICES" at bounding box center [33, 92] width 31 height 5
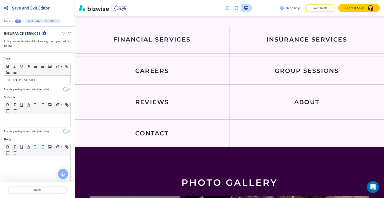
scroll to position [137, 0]
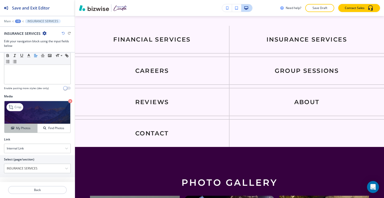
click at [27, 128] on h4 "My Photos" at bounding box center [23, 128] width 15 height 5
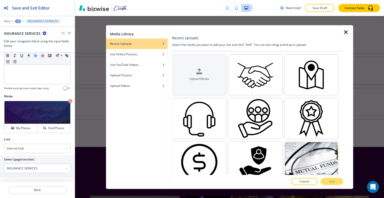
scroll to position [175, 0]
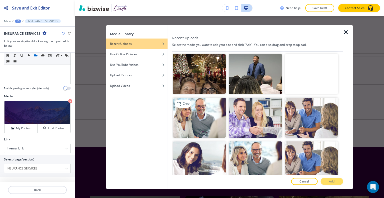
click at [202, 120] on img "button" at bounding box center [199, 118] width 53 height 40
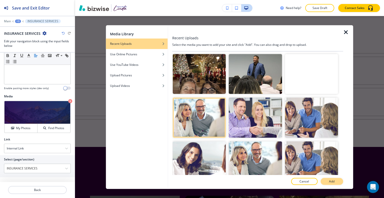
click at [331, 182] on p "Add" at bounding box center [332, 181] width 6 height 5
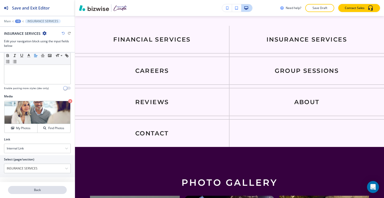
click at [37, 193] on button "Back" at bounding box center [37, 190] width 59 height 8
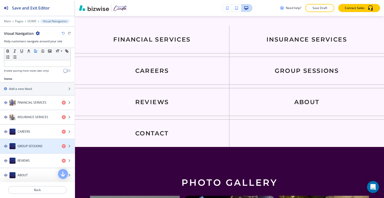
scroll to position [200, 0]
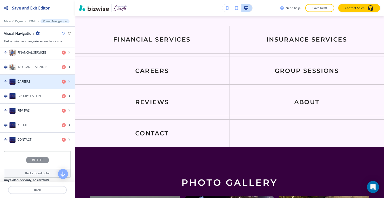
click at [35, 82] on div "CAREERS" at bounding box center [29, 82] width 58 height 6
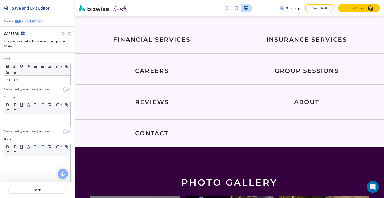
scroll to position [137, 0]
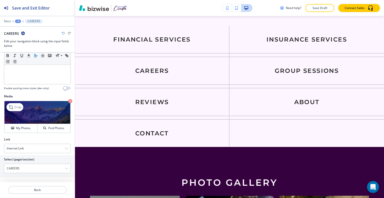
click at [26, 122] on img at bounding box center [38, 112] width 66 height 23
click at [32, 124] on button "My Photos" at bounding box center [21, 128] width 33 height 9
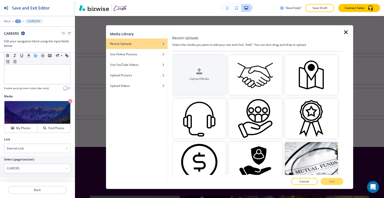
scroll to position [200, 0]
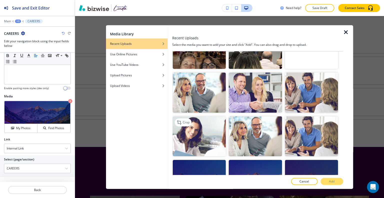
click at [185, 133] on img "button" at bounding box center [199, 136] width 53 height 40
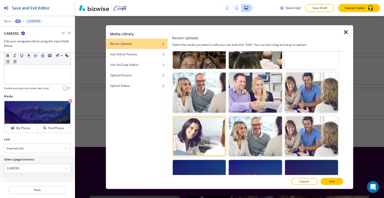
click at [331, 180] on p "Add" at bounding box center [332, 181] width 6 height 5
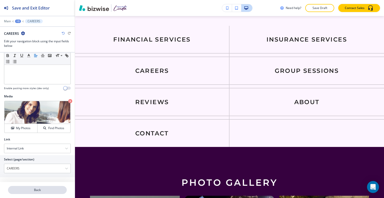
click at [41, 190] on p "Back" at bounding box center [38, 190] width 58 height 5
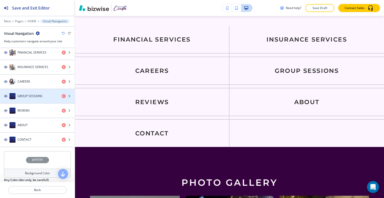
click at [34, 99] on div "button" at bounding box center [37, 101] width 75 height 4
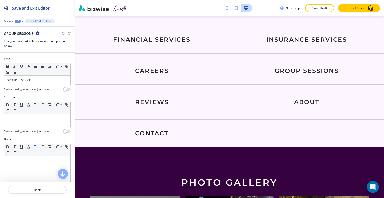
scroll to position [137, 0]
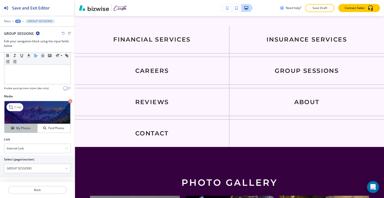
click at [30, 126] on div "My Photos" at bounding box center [21, 128] width 33 height 5
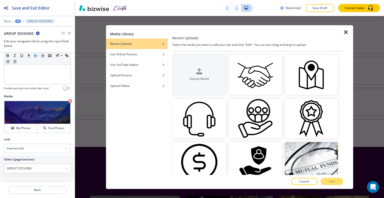
scroll to position [200, 0]
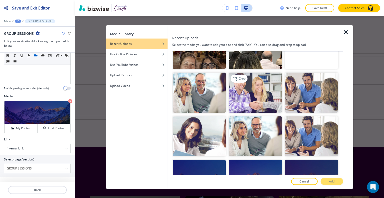
click at [248, 95] on img "button" at bounding box center [255, 93] width 53 height 40
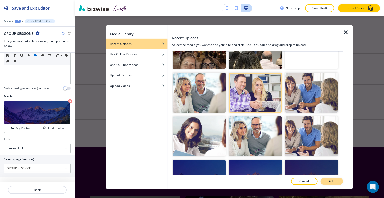
click at [335, 180] on button "Add" at bounding box center [332, 181] width 23 height 7
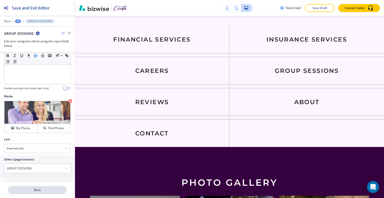
click at [42, 189] on p "Back" at bounding box center [38, 190] width 58 height 5
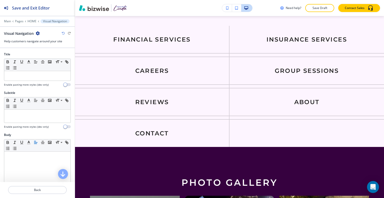
scroll to position [214, 0]
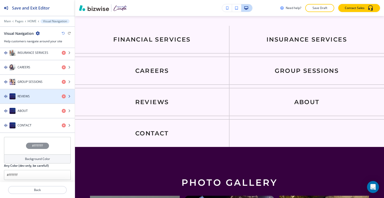
click at [39, 100] on div "button" at bounding box center [37, 101] width 75 height 4
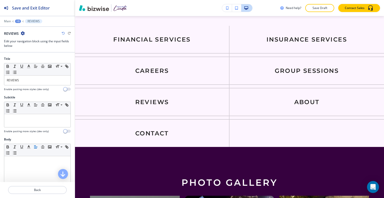
scroll to position [137, 0]
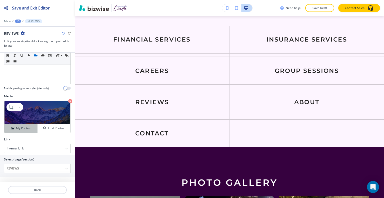
click at [28, 126] on h4 "My Photos" at bounding box center [23, 128] width 15 height 5
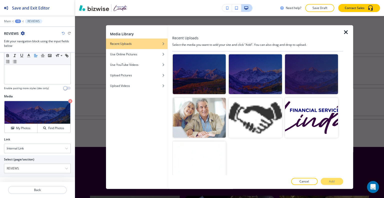
scroll to position [1177, 0]
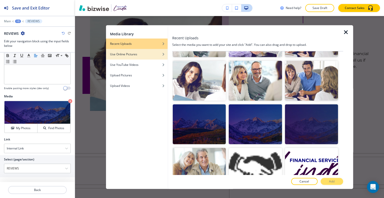
click at [140, 53] on div "Use Online Pictures" at bounding box center [137, 54] width 62 height 5
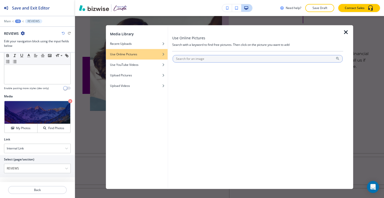
click at [190, 60] on input "text" at bounding box center [258, 59] width 170 height 8
type input "reviews"
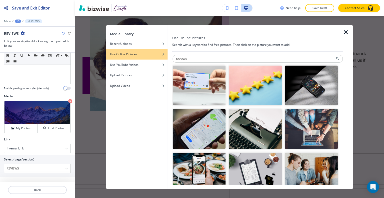
click at [243, 88] on img "button" at bounding box center [255, 85] width 53 height 40
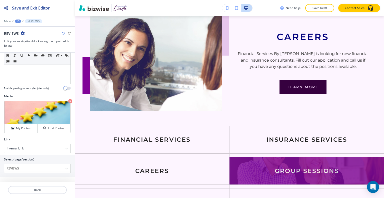
scroll to position [1202, 0]
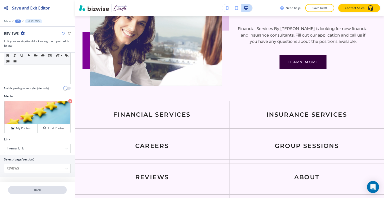
click at [45, 192] on button "Back" at bounding box center [37, 190] width 59 height 8
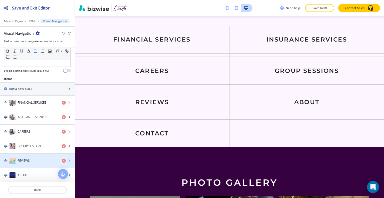
scroll to position [175, 0]
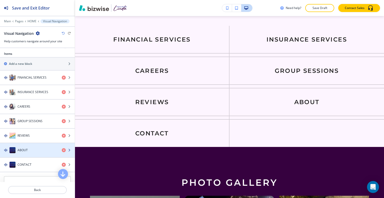
click at [40, 151] on div "ABOUT" at bounding box center [29, 150] width 58 height 6
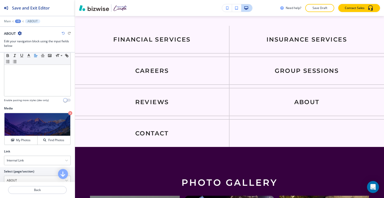
scroll to position [137, 0]
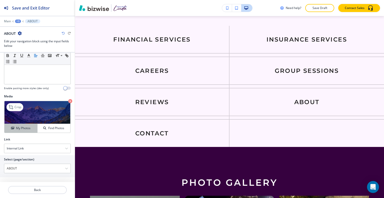
click at [32, 129] on div "My Photos" at bounding box center [21, 128] width 33 height 5
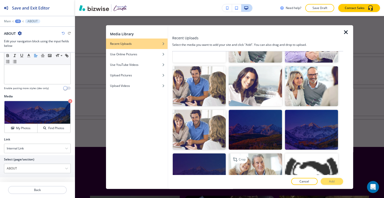
scroll to position [306, 0]
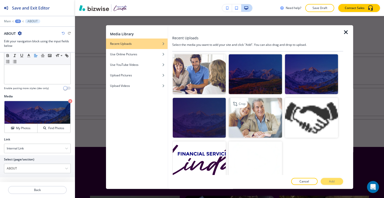
click at [261, 115] on img "button" at bounding box center [255, 118] width 53 height 40
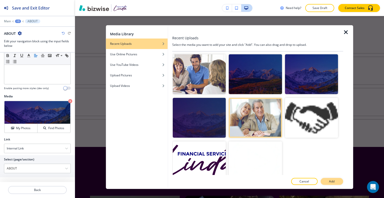
click at [330, 183] on p "Add" at bounding box center [332, 181] width 6 height 5
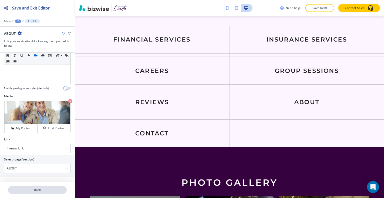
click at [43, 190] on p "Back" at bounding box center [38, 190] width 58 height 5
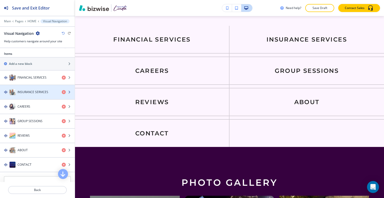
scroll to position [200, 0]
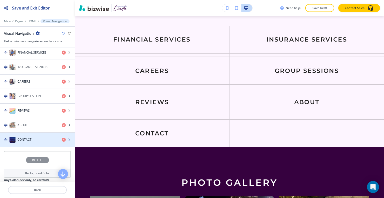
click at [47, 143] on div "button" at bounding box center [37, 145] width 75 height 4
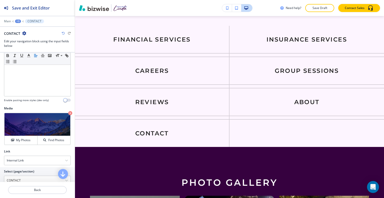
scroll to position [137, 0]
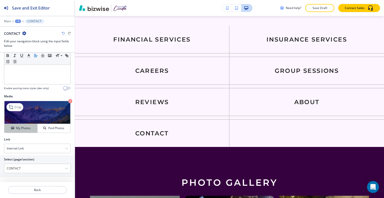
click at [33, 127] on div "My Photos" at bounding box center [21, 128] width 33 height 5
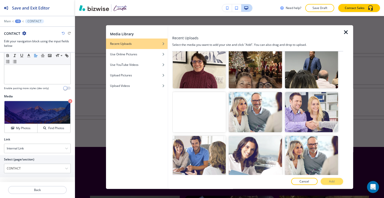
scroll to position [106, 0]
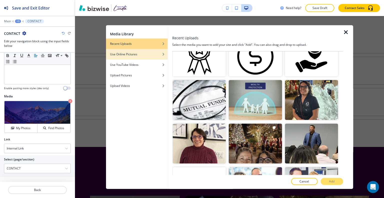
click at [135, 53] on h4 "Use Online Pictures" at bounding box center [123, 54] width 27 height 5
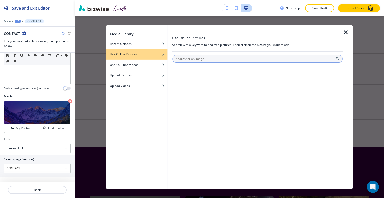
click at [204, 59] on input "text" at bounding box center [258, 59] width 170 height 8
type input "y"
type input "telephone"
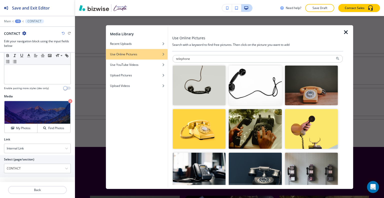
click at [204, 94] on img "button" at bounding box center [199, 85] width 53 height 40
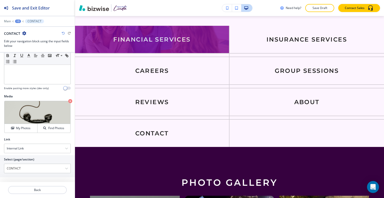
scroll to position [1177, 0]
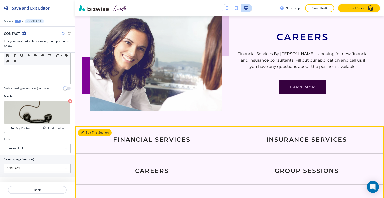
click at [86, 129] on button "Edit This Section" at bounding box center [95, 133] width 34 height 8
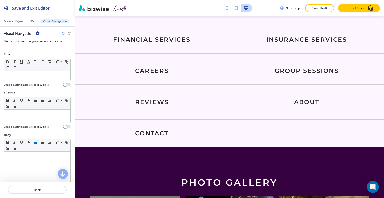
scroll to position [175, 0]
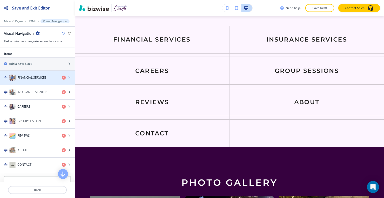
click at [38, 78] on h4 "FINANCIAL SERVICES" at bounding box center [32, 77] width 29 height 5
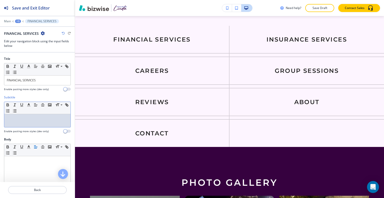
click at [32, 119] on p at bounding box center [37, 119] width 61 height 5
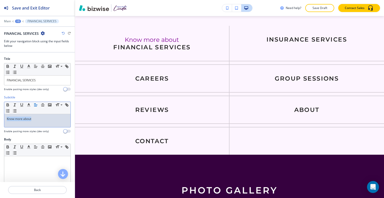
drag, startPoint x: 44, startPoint y: 117, endPoint x: 0, endPoint y: 120, distance: 44.1
click at [0, 120] on div "Subtitle Small Normal Large Huge Know more about Enable pasting more styles (de…" at bounding box center [37, 116] width 75 height 42
copy p "Know more about"
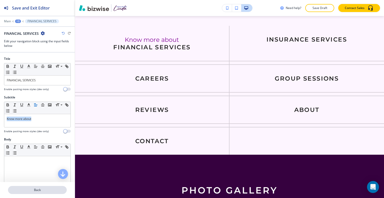
click at [41, 190] on p "Back" at bounding box center [38, 190] width 58 height 5
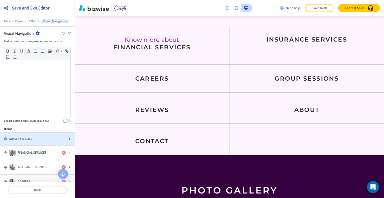
scroll to position [150, 0]
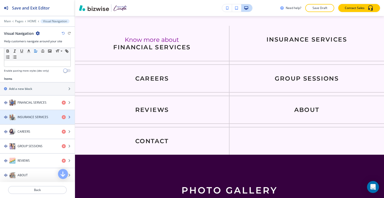
click at [29, 117] on h4 "INSURANCE SERVICES" at bounding box center [33, 117] width 31 height 5
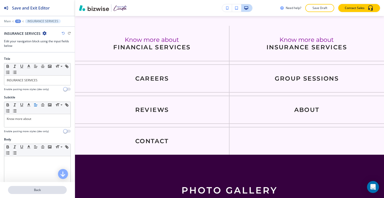
click at [42, 191] on p "Back" at bounding box center [38, 190] width 58 height 5
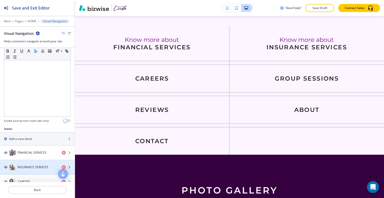
scroll to position [125, 0]
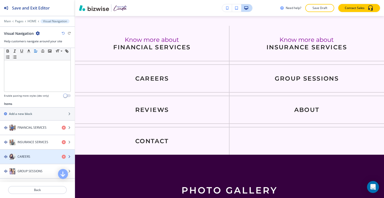
click at [29, 154] on h4 "CAREERS" at bounding box center [24, 156] width 13 height 5
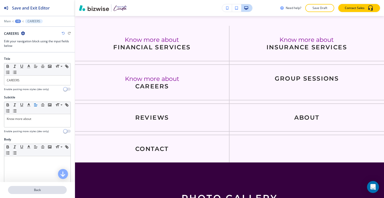
click at [39, 190] on p "Back" at bounding box center [38, 190] width 58 height 5
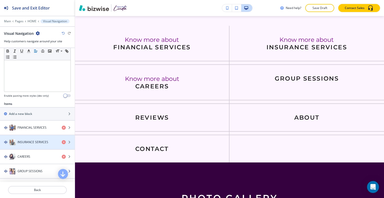
scroll to position [150, 0]
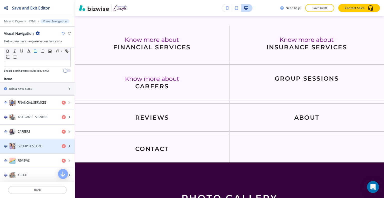
click at [29, 144] on h4 "GROUP SESSIONS" at bounding box center [30, 146] width 25 height 5
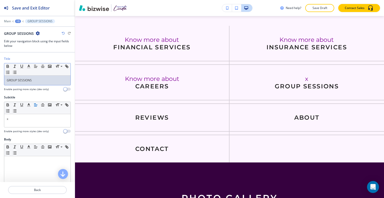
click at [34, 81] on p "GROUP SESSIONS" at bounding box center [37, 80] width 61 height 5
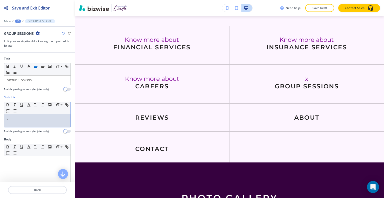
click at [23, 122] on div "x" at bounding box center [37, 120] width 66 height 13
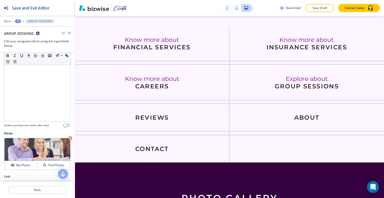
scroll to position [125, 0]
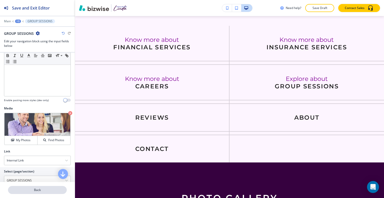
click at [33, 190] on p "Back" at bounding box center [38, 190] width 58 height 5
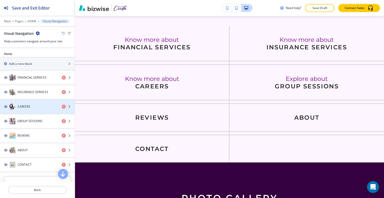
scroll to position [200, 0]
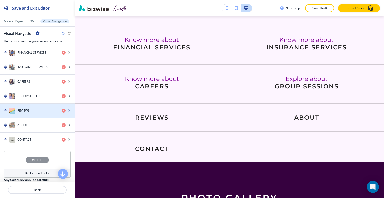
click at [30, 114] on div "button" at bounding box center [37, 116] width 75 height 4
click at [30, 108] on div "REVIEWS" at bounding box center [29, 111] width 58 height 6
click at [31, 108] on div "REVIEWS" at bounding box center [29, 111] width 58 height 6
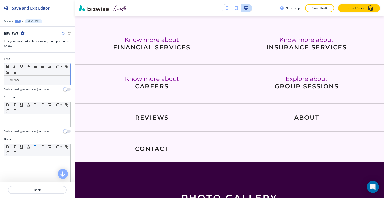
click at [26, 77] on div "REVIEWS" at bounding box center [37, 81] width 66 height 10
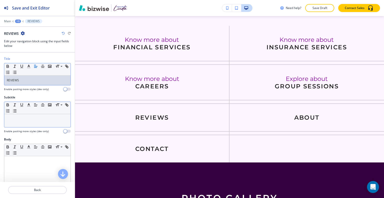
click at [33, 119] on p at bounding box center [37, 119] width 61 height 5
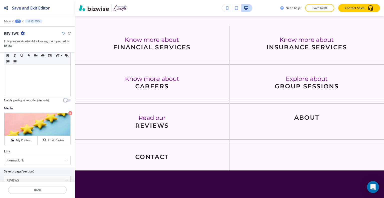
scroll to position [137, 0]
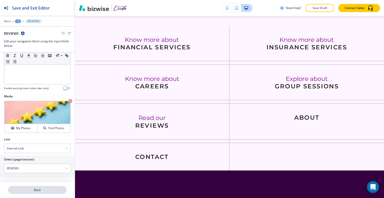
click at [39, 190] on p "Back" at bounding box center [38, 190] width 58 height 5
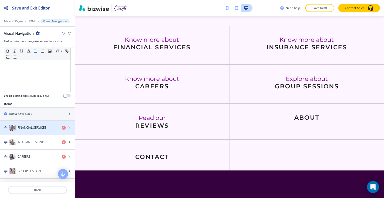
scroll to position [200, 0]
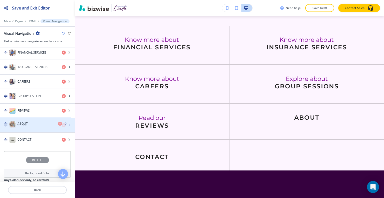
click at [30, 128] on div "button" at bounding box center [37, 130] width 75 height 4
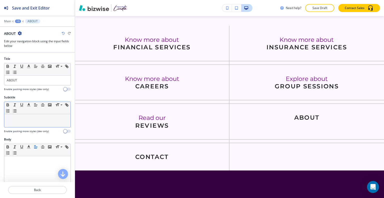
click at [28, 117] on p at bounding box center [37, 119] width 61 height 5
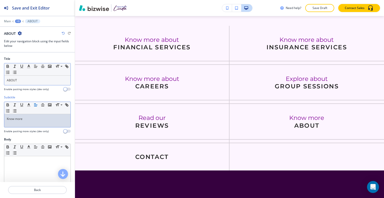
click at [29, 82] on div "ABOUT" at bounding box center [37, 81] width 66 height 10
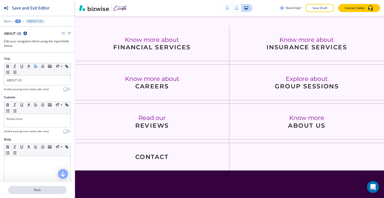
click at [41, 190] on p "Back" at bounding box center [38, 190] width 58 height 5
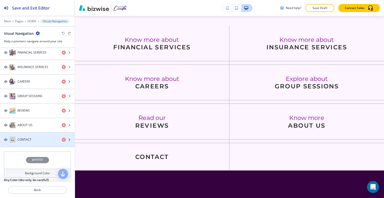
click at [37, 143] on div "button" at bounding box center [37, 145] width 75 height 4
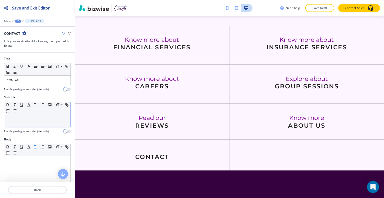
click at [30, 121] on div at bounding box center [37, 120] width 66 height 13
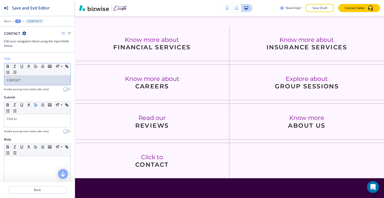
click at [31, 79] on p "CONTACT" at bounding box center [37, 80] width 61 height 5
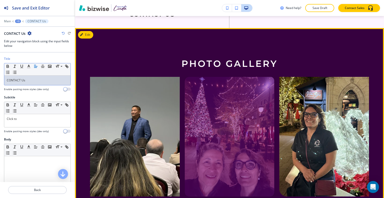
scroll to position [1402, 0]
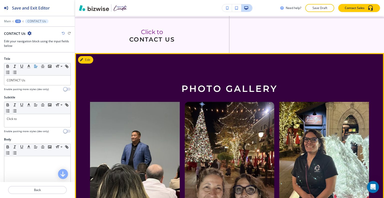
click at [89, 56] on button "Edit This Section" at bounding box center [95, 60] width 34 height 8
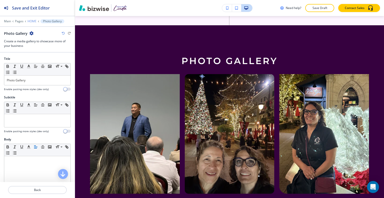
click at [31, 21] on p "HOME" at bounding box center [32, 22] width 9 height 4
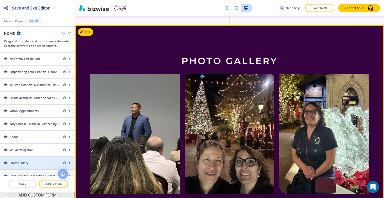
scroll to position [50, 0]
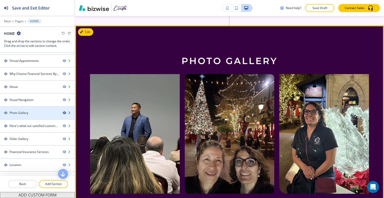
click at [63, 111] on icon "button" at bounding box center [64, 112] width 3 height 3
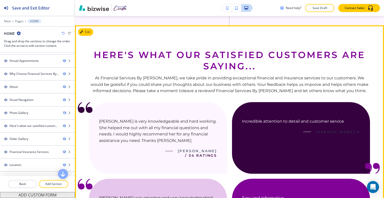
scroll to position [1405, 0]
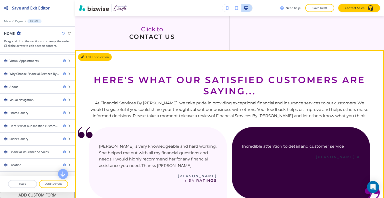
click at [86, 53] on button "Edit This Section" at bounding box center [95, 57] width 34 height 8
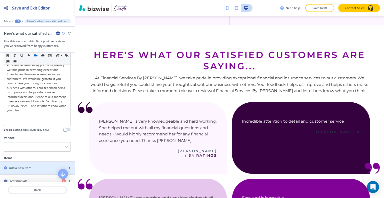
scroll to position [175, 0]
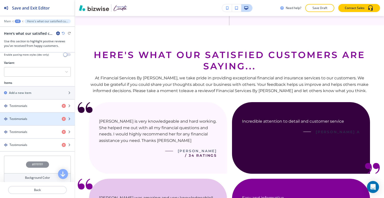
click at [35, 114] on div "button" at bounding box center [37, 115] width 75 height 4
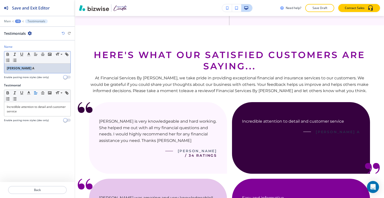
drag, startPoint x: 36, startPoint y: 71, endPoint x: 0, endPoint y: 67, distance: 36.3
click at [0, 67] on div "Name Small Normal Large Huge James Ryann A Enable pasting more styles (dev only)" at bounding box center [37, 64] width 75 height 39
click at [8, 53] on icon "button" at bounding box center [8, 54] width 5 height 5
click at [46, 187] on button "Back" at bounding box center [37, 190] width 59 height 8
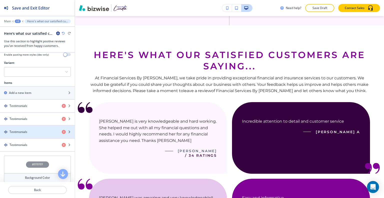
click at [35, 126] on div "button" at bounding box center [37, 128] width 75 height 4
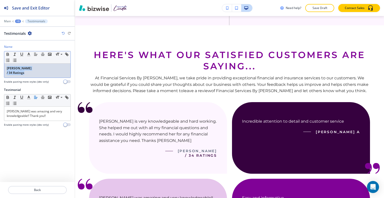
drag, startPoint x: 28, startPoint y: 75, endPoint x: 0, endPoint y: 63, distance: 30.1
click at [0, 63] on div "Name Small Normal Large Huge Alec C / 34 Ratings Enable pasting more styles (de…" at bounding box center [37, 66] width 75 height 43
click at [6, 55] on icon "button" at bounding box center [8, 54] width 5 height 5
click at [11, 75] on div "Alec C / 34 Ratings" at bounding box center [37, 71] width 66 height 14
click at [8, 74] on p "/ 34 Ratings" at bounding box center [37, 73] width 61 height 5
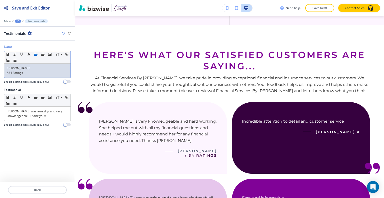
click at [7, 74] on p "/ 34 Ratings" at bounding box center [37, 73] width 61 height 5
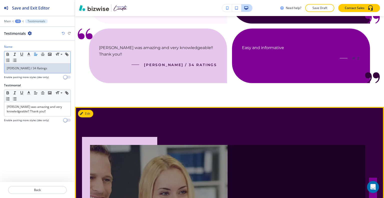
scroll to position [1530, 0]
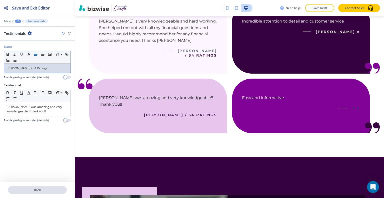
click at [43, 190] on p "Back" at bounding box center [38, 190] width 58 height 5
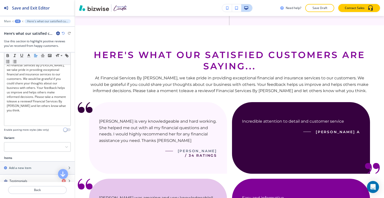
scroll to position [175, 0]
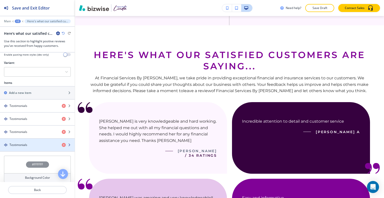
click at [38, 143] on div "Testimonials" at bounding box center [29, 145] width 58 height 5
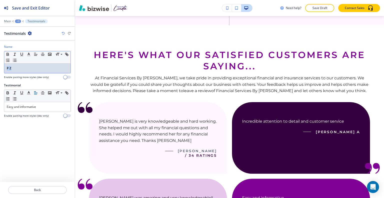
drag, startPoint x: 21, startPoint y: 69, endPoint x: 1, endPoint y: 64, distance: 20.5
click at [0, 65] on div "Name Small Normal Large Huge P Z Enable pasting more styles (dev only)" at bounding box center [37, 64] width 75 height 39
click at [7, 53] on icon "button" at bounding box center [8, 54] width 5 height 5
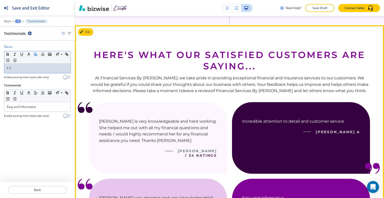
scroll to position [1405, 0]
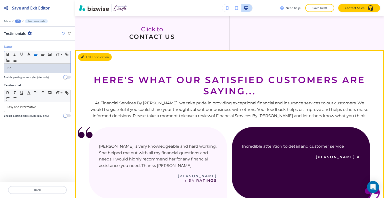
click at [85, 53] on button "Edit This Section" at bounding box center [95, 57] width 34 height 8
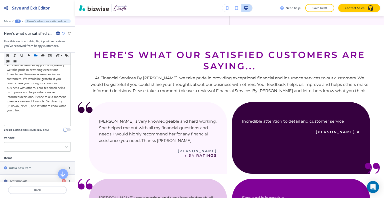
scroll to position [125, 0]
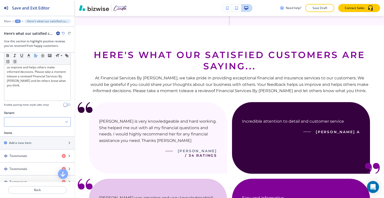
click at [32, 122] on div at bounding box center [37, 121] width 66 height 9
click at [30, 136] on div "Slider" at bounding box center [37, 139] width 66 height 9
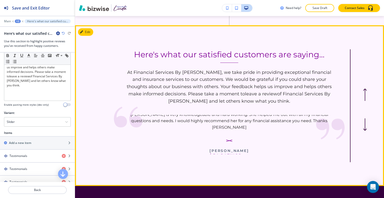
click at [360, 122] on section "Here's what our satisfied customers are saying... At Financial Services By Lind…" at bounding box center [229, 105] width 309 height 161
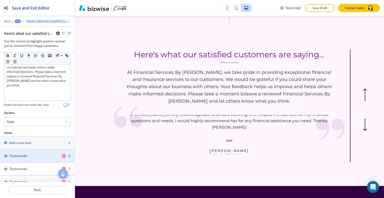
click at [37, 154] on div "Testimonials" at bounding box center [29, 156] width 58 height 5
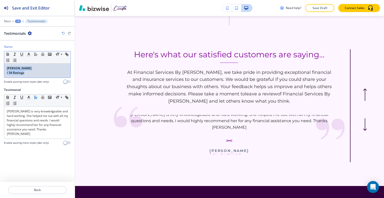
drag, startPoint x: 30, startPoint y: 74, endPoint x: 0, endPoint y: 59, distance: 33.3
click at [0, 59] on div "Name Small Normal Large Huge Breanna C / 34 Ratings Enable pasting more styles …" at bounding box center [37, 66] width 75 height 43
click at [8, 54] on icon "button" at bounding box center [8, 54] width 5 height 5
click at [5, 74] on div "Breanna C / 34 Ratings" at bounding box center [37, 71] width 66 height 14
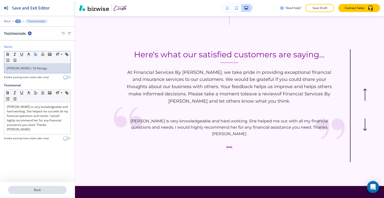
click at [29, 189] on p "Back" at bounding box center [38, 190] width 58 height 5
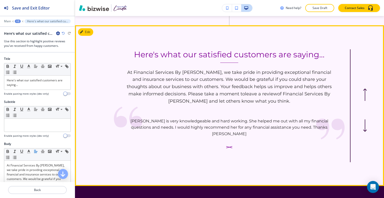
click at [366, 122] on button "button" at bounding box center [365, 126] width 17 height 8
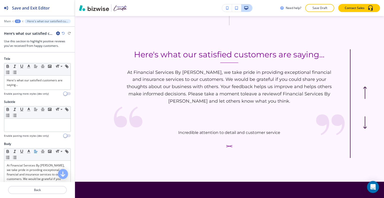
click at [363, 91] on section "Here's what our satisfied customers are saying... At Financial Services By Lind…" at bounding box center [229, 103] width 309 height 157
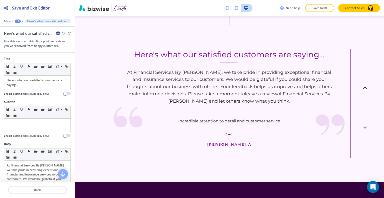
click at [361, 93] on section "Here's what our satisfied customers are saying... At Financial Services By Lind…" at bounding box center [229, 103] width 309 height 157
click at [359, 100] on section "Here's what our satisfied customers are saying... At Financial Services By Lind…" at bounding box center [229, 103] width 309 height 157
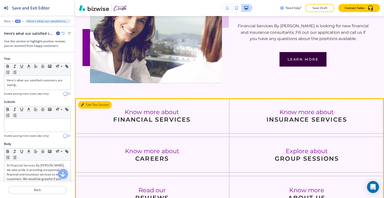
click at [86, 101] on button "Edit This Section" at bounding box center [95, 105] width 34 height 8
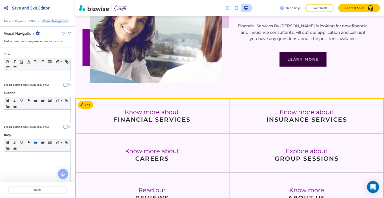
scroll to position [1277, 0]
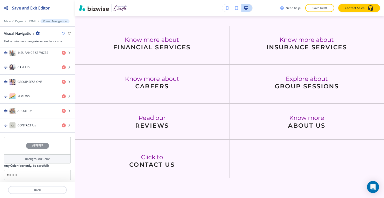
click at [15, 146] on div "#FFFFFF" at bounding box center [37, 146] width 67 height 18
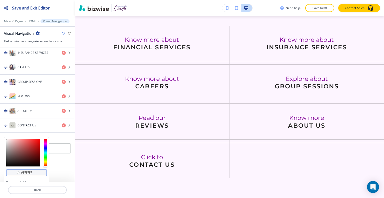
scroll to position [238, 0]
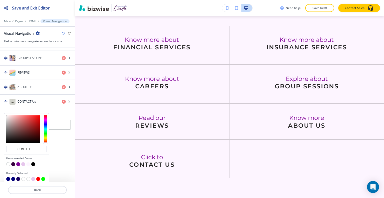
click at [19, 177] on button "button" at bounding box center [18, 179] width 4 height 4
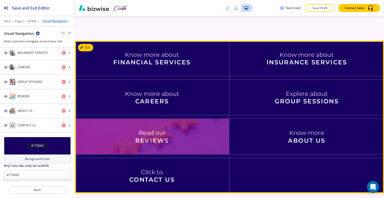
scroll to position [1202, 0]
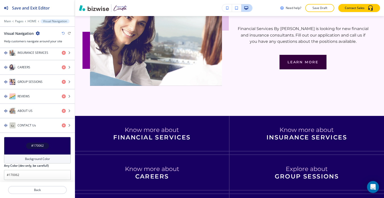
click at [13, 144] on div "#170062" at bounding box center [37, 146] width 67 height 18
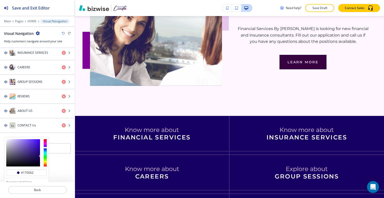
scroll to position [238, 0]
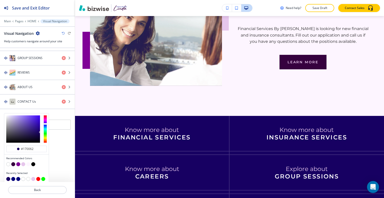
click at [13, 177] on button "button" at bounding box center [13, 179] width 4 height 4
type input "#00007c"
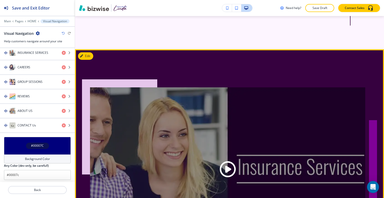
scroll to position [1627, 0]
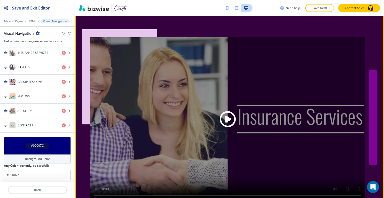
click at [232, 111] on span "Play button for video with title: undefined" at bounding box center [228, 119] width 16 height 16
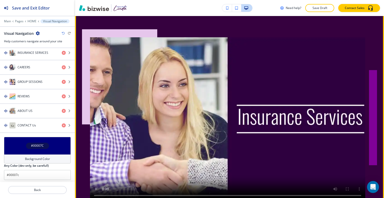
scroll to position [1577, 0]
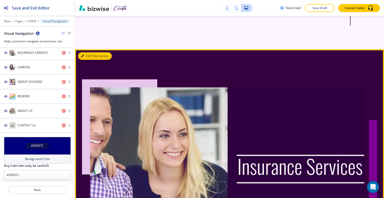
click at [89, 52] on button "Edit This Section" at bounding box center [95, 56] width 34 height 8
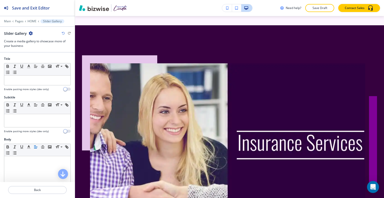
scroll to position [224, 0]
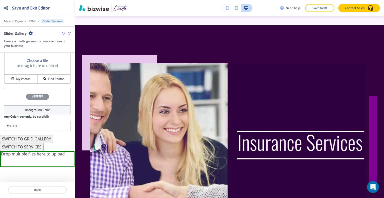
click at [33, 146] on button "SWITCH TO SERVICES" at bounding box center [22, 147] width 44 height 8
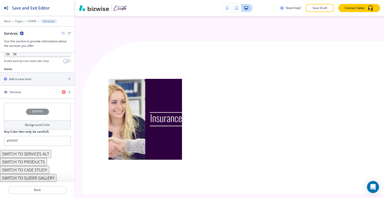
scroll to position [163, 0]
click at [33, 169] on button "SWITCH TO CASE STUDY" at bounding box center [24, 171] width 49 height 8
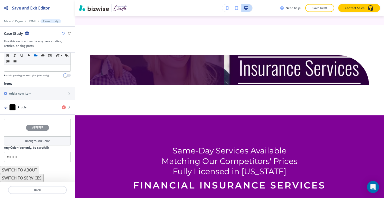
scroll to position [149, 0]
click at [31, 172] on button "SWITCH TO ABOUT" at bounding box center [19, 171] width 39 height 8
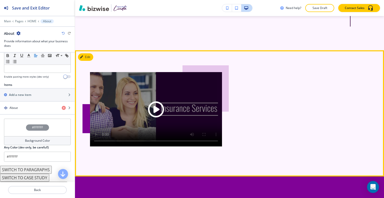
scroll to position [1551, 0]
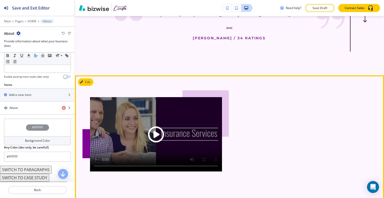
click at [90, 78] on button "Edit" at bounding box center [85, 82] width 15 height 8
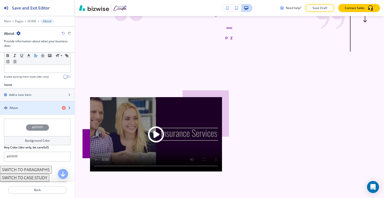
click at [28, 110] on div "button" at bounding box center [37, 112] width 75 height 4
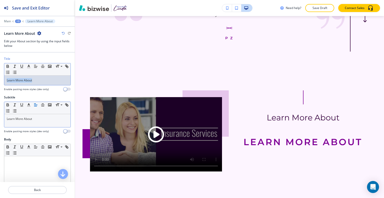
drag, startPoint x: 42, startPoint y: 81, endPoint x: 0, endPoint y: 77, distance: 42.0
click at [0, 77] on div "Title Small Normal Large Huge Learn More About Enable pasting more styles (dev …" at bounding box center [37, 76] width 75 height 39
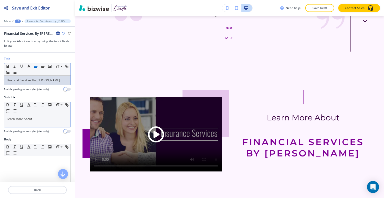
click at [37, 117] on p "Learn More About" at bounding box center [37, 119] width 61 height 5
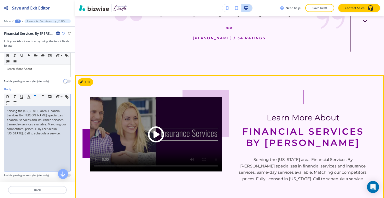
scroll to position [1726, 0]
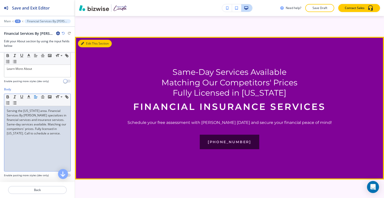
click at [86, 40] on button "Edit This Section" at bounding box center [95, 44] width 34 height 8
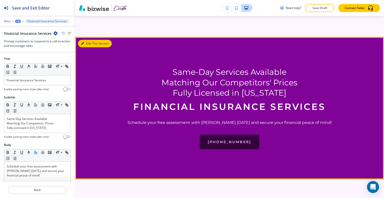
scroll to position [1738, 0]
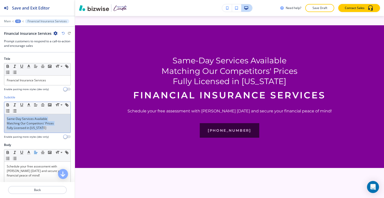
drag, startPoint x: 52, startPoint y: 130, endPoint x: 0, endPoint y: 110, distance: 55.5
click at [0, 110] on div "Subtitle Small Normal Large Huge Same-Day Services Available Matching Our Compe…" at bounding box center [37, 119] width 75 height 48
copy div "Same-Day Services Available Matching Our Competitors' Prices Fully Licensed in …"
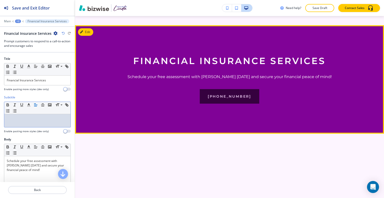
scroll to position [1713, 0]
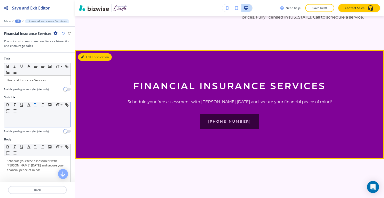
click at [88, 53] on button "Edit This Section" at bounding box center [95, 57] width 34 height 8
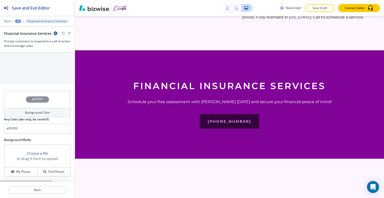
scroll to position [263, 0]
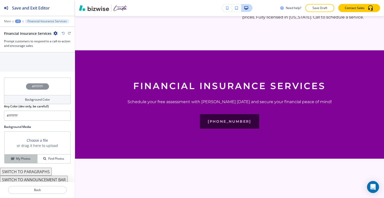
click at [21, 161] on button "My Photos" at bounding box center [21, 158] width 33 height 9
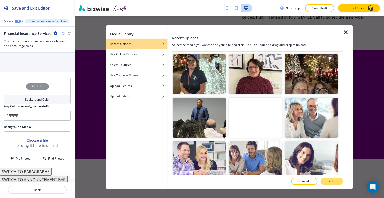
scroll to position [150, 0]
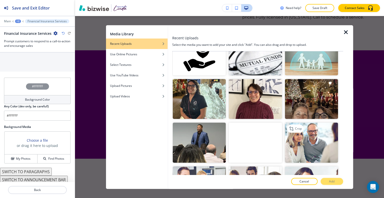
click at [316, 129] on img "button" at bounding box center [311, 143] width 53 height 40
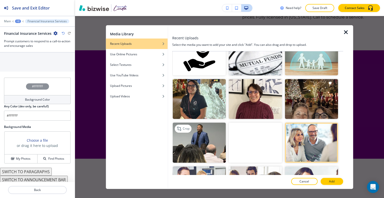
scroll to position [175, 0]
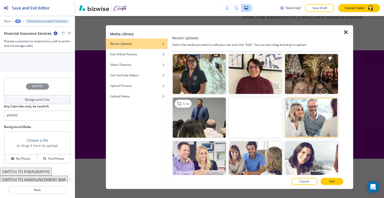
click at [200, 127] on img "button" at bounding box center [199, 118] width 53 height 40
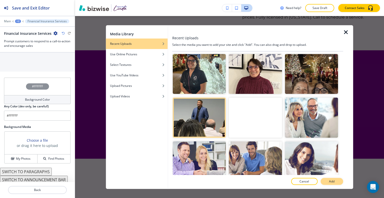
click at [327, 180] on button "Add" at bounding box center [332, 181] width 23 height 7
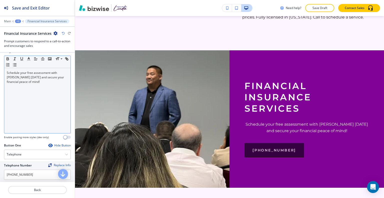
scroll to position [63, 0]
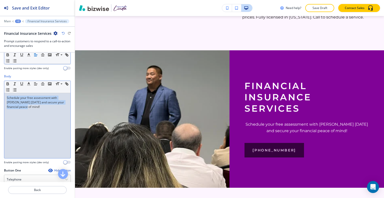
drag, startPoint x: 34, startPoint y: 104, endPoint x: 0, endPoint y: 86, distance: 38.0
click at [0, 86] on div "Body Small Normal Large Huge Schedule your free assessment with Linda today and…" at bounding box center [37, 121] width 75 height 94
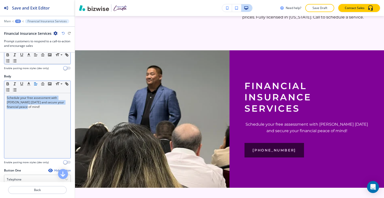
click at [37, 84] on line "button" at bounding box center [35, 84] width 3 height 0
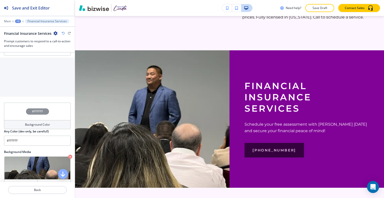
scroll to position [213, 0]
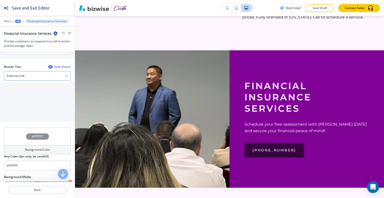
click at [37, 75] on div "External Link" at bounding box center [37, 75] width 66 height 9
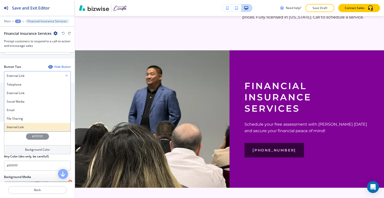
click at [34, 127] on h4 "Internal Link" at bounding box center [37, 127] width 61 height 5
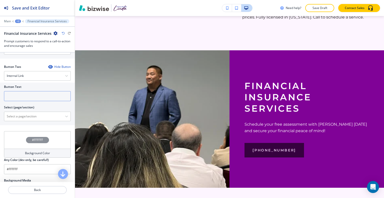
click at [34, 95] on input "text" at bounding box center [37, 96] width 67 height 10
type input "contact us"
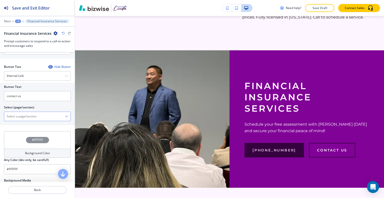
drag, startPoint x: 36, startPoint y: 120, endPoint x: 35, endPoint y: 117, distance: 2.6
click at [36, 120] on div "Button Text contact us Select (page/section) HOME HOME | No Family Left Behind …" at bounding box center [37, 104] width 75 height 43
click at [35, 117] on \(page\/section\) "Manual Input" at bounding box center [34, 116] width 61 height 9
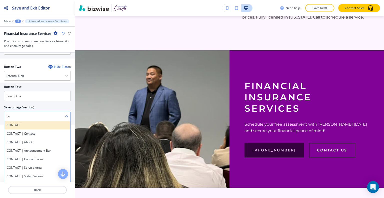
click at [8, 124] on h4 "CONTACT" at bounding box center [37, 125] width 61 height 5
type \(page\/section\) "CONTACT"
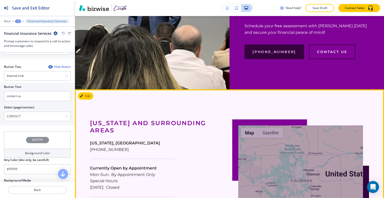
scroll to position [1711, 0]
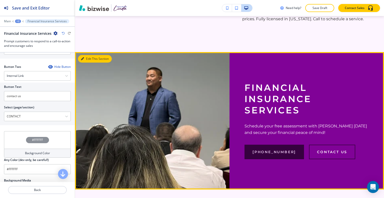
click at [86, 55] on button "Edit This Section" at bounding box center [95, 59] width 34 height 8
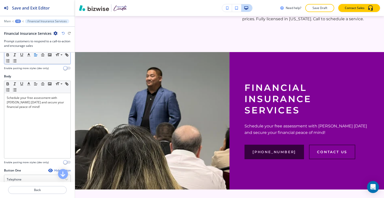
scroll to position [0, 0]
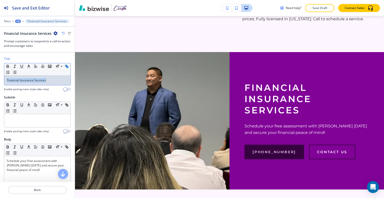
drag, startPoint x: 47, startPoint y: 78, endPoint x: 10, endPoint y: 74, distance: 37.5
click at [0, 73] on div "Title Small Normal Large Huge Financial Insurance Services Enable pasting more …" at bounding box center [37, 76] width 75 height 39
drag, startPoint x: 20, startPoint y: 74, endPoint x: 17, endPoint y: 79, distance: 5.9
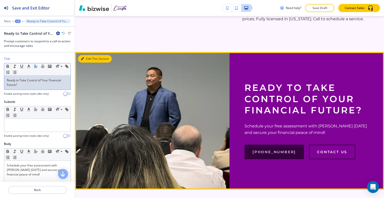
click at [88, 55] on button "Edit This Section" at bounding box center [95, 59] width 34 height 8
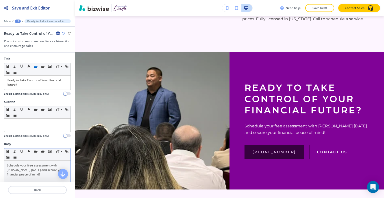
scroll to position [25, 0]
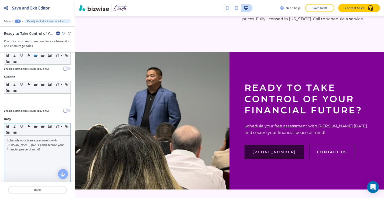
click at [34, 154] on div "Schedule your free assessment with Linda today and secure your financial peace …" at bounding box center [37, 168] width 66 height 65
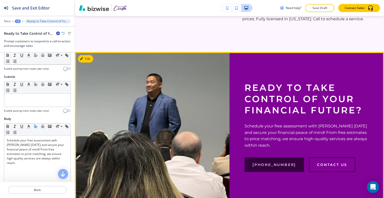
click at [311, 138] on p "Schedule your free assessment with Linda today and secure your financial peace …" at bounding box center [307, 136] width 125 height 26
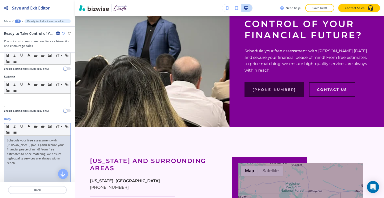
click at [54, 160] on div "Schedule your free assessment with Linda today and secure your financial peace …" at bounding box center [37, 168] width 66 height 65
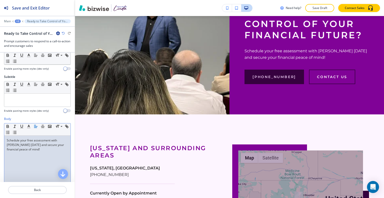
scroll to position [0, 0]
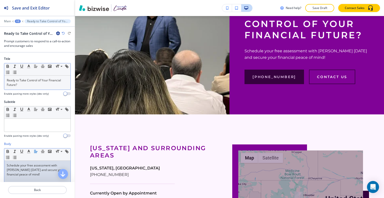
click at [32, 86] on p "Ready to Take Control of Your Financial Future?" at bounding box center [37, 82] width 61 height 9
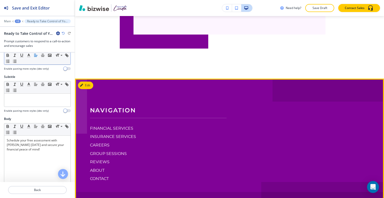
scroll to position [2336, 0]
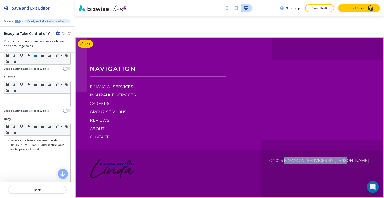
drag, startPoint x: 366, startPoint y: 161, endPoint x: 302, endPoint y: 161, distance: 64.0
click at [302, 161] on footer "Navigation FINANCIAL SERVICES INSURANCE SERVICES CAREERS GROUP SESSIONS REVIEWS…" at bounding box center [229, 117] width 309 height 161
copy p "Financial Services By Linda"
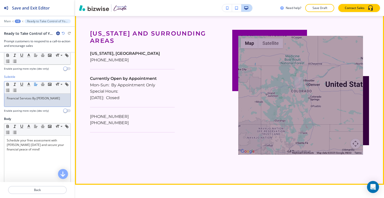
scroll to position [1823, 0]
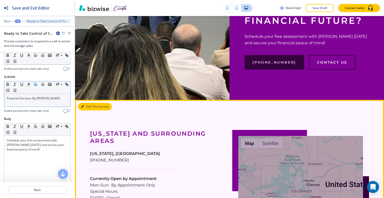
click at [89, 103] on button "Edit This Section" at bounding box center [95, 107] width 34 height 8
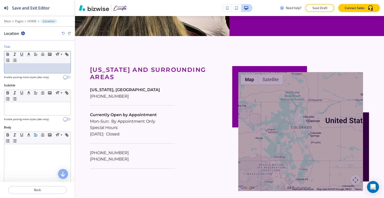
click at [44, 69] on p at bounding box center [37, 68] width 61 height 5
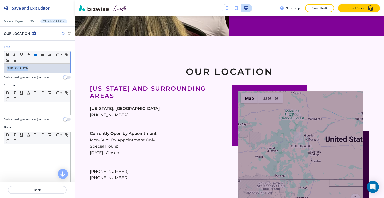
drag, startPoint x: 38, startPoint y: 66, endPoint x: 0, endPoint y: 67, distance: 37.5
click at [0, 67] on div "Title Small Normal Large Huge OUR LOCATION Enable pasting more styles (dev only)" at bounding box center [37, 64] width 75 height 39
click at [36, 53] on icon "button" at bounding box center [36, 54] width 5 height 5
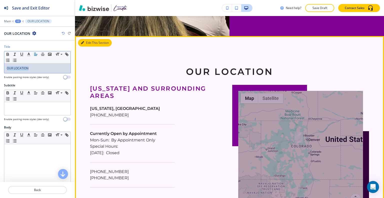
click at [85, 39] on button "Edit This Section" at bounding box center [95, 43] width 34 height 8
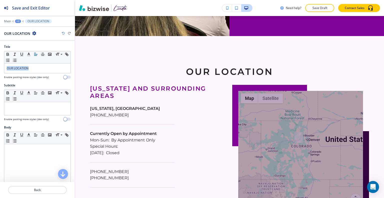
scroll to position [150, 0]
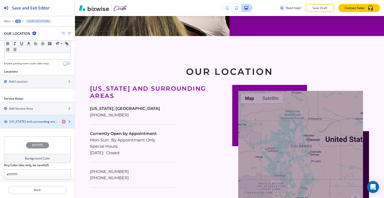
click at [34, 120] on h4 "Colorado and surrounding areas" at bounding box center [34, 121] width 48 height 5
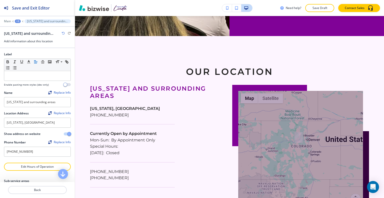
scroll to position [68, 0]
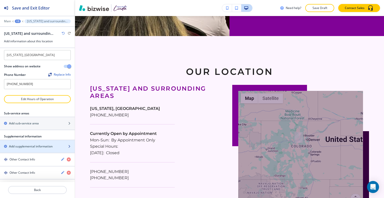
click at [29, 145] on h2 "Add supplemental information" at bounding box center [31, 146] width 44 height 5
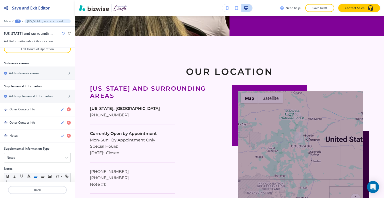
scroll to position [143, 0]
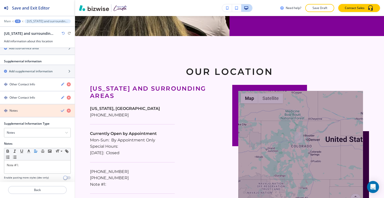
click at [67, 109] on icon "button" at bounding box center [69, 111] width 4 height 4
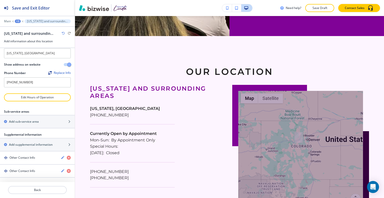
scroll to position [68, 0]
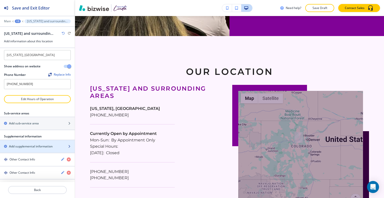
click at [35, 146] on h2 "Add supplemental information" at bounding box center [31, 146] width 44 height 5
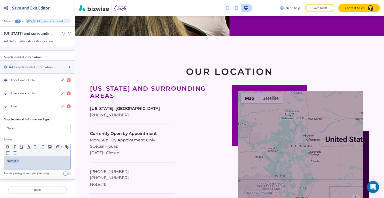
drag, startPoint x: 29, startPoint y: 160, endPoint x: 2, endPoint y: 160, distance: 27.3
click at [2, 160] on div "Supplemental Information Type Notes Notes Email Address PO Box Fax Number Other…" at bounding box center [37, 148] width 75 height 62
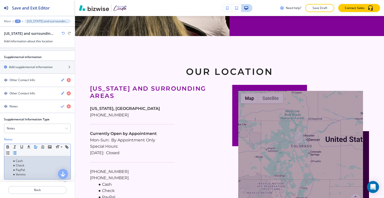
click at [12, 159] on li "Cash" at bounding box center [39, 161] width 57 height 5
drag, startPoint x: 14, startPoint y: 162, endPoint x: 17, endPoint y: 161, distance: 3.4
click at [14, 163] on li "Check" at bounding box center [39, 165] width 57 height 5
click at [17, 161] on li "Accepted Payments: Cash" at bounding box center [39, 161] width 57 height 5
click at [16, 160] on li "Accepted Payments: Cash" at bounding box center [39, 161] width 57 height 5
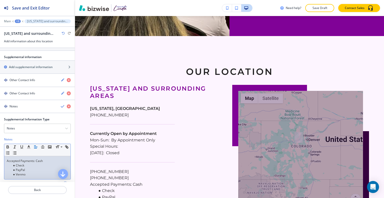
click at [16, 165] on li "Check" at bounding box center [39, 165] width 57 height 5
click at [17, 163] on li "PayPal" at bounding box center [39, 165] width 57 height 5
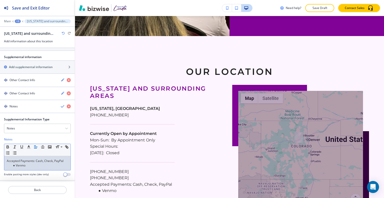
click at [17, 163] on li "Venmo" at bounding box center [39, 165] width 57 height 5
click at [16, 163] on li "Venmo" at bounding box center [39, 165] width 57 height 5
click at [18, 165] on li "Venmo" at bounding box center [39, 165] width 57 height 5
click at [18, 163] on li "Venmo" at bounding box center [39, 165] width 57 height 5
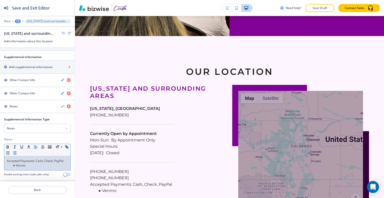
click at [17, 163] on li "Venmo" at bounding box center [39, 165] width 57 height 5
click at [16, 163] on li "Venmo" at bounding box center [39, 165] width 57 height 5
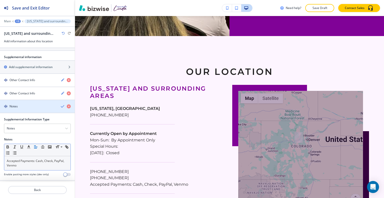
click at [61, 105] on icon "button" at bounding box center [63, 106] width 4 height 4
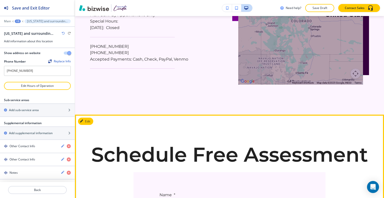
scroll to position [2062, 0]
click at [87, 118] on button "Edit This Section" at bounding box center [95, 122] width 34 height 8
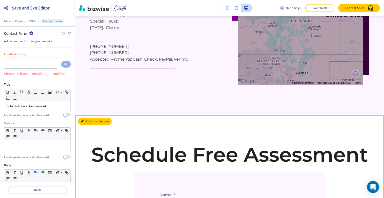
scroll to position [2089, 0]
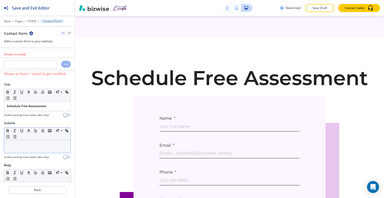
drag, startPoint x: 26, startPoint y: 64, endPoint x: 17, endPoint y: 149, distance: 86.0
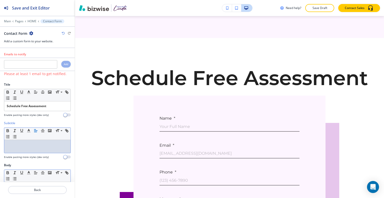
scroll to position [50, 0]
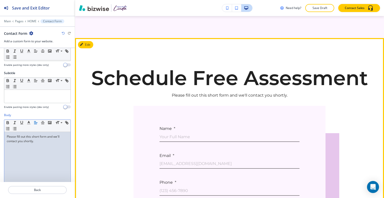
click at [114, 99] on div "Schedule Free Assessment Please fill out this short form and we'll contact you …" at bounding box center [229, 87] width 277 height 38
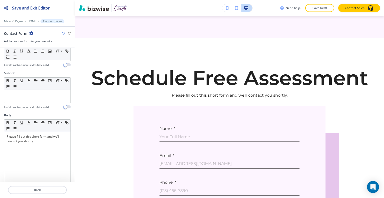
scroll to position [0, 0]
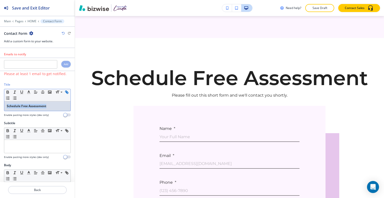
drag, startPoint x: 52, startPoint y: 104, endPoint x: 6, endPoint y: 97, distance: 47.0
click at [0, 106] on div "Title Small Normal Large Huge Schedule Free Assessment Enable pasting more styl…" at bounding box center [37, 101] width 75 height 39
click at [7, 92] on icon "button" at bounding box center [8, 92] width 2 height 1
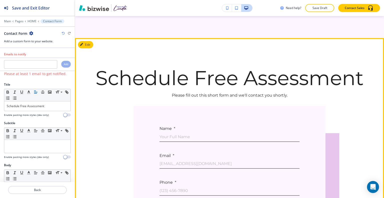
click at [117, 97] on div "Schedule Free Assessment Please fill out this short form and we'll contact you …" at bounding box center [229, 183] width 309 height 290
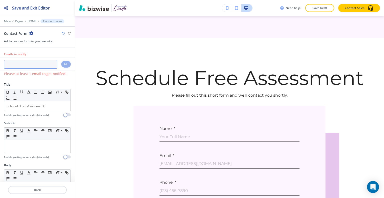
paste input "lgonzalez2828@gmail.com"
type input "lgonzalez2828@gmail.com"
click at [64, 63] on h4 "Add" at bounding box center [66, 64] width 5 height 4
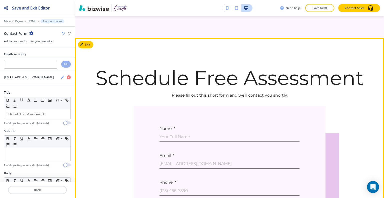
scroll to position [2039, 0]
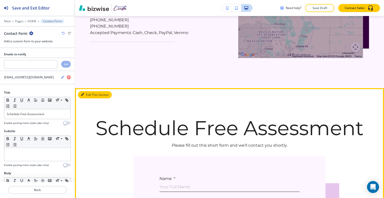
click at [91, 91] on button "Edit This Section" at bounding box center [95, 95] width 34 height 8
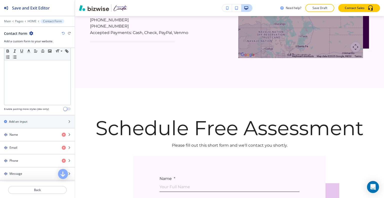
scroll to position [262, 0]
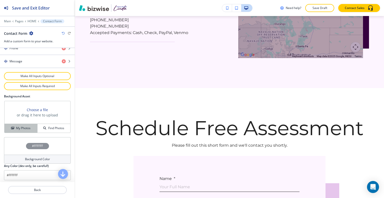
click at [23, 127] on h4 "My Photos" at bounding box center [23, 128] width 15 height 5
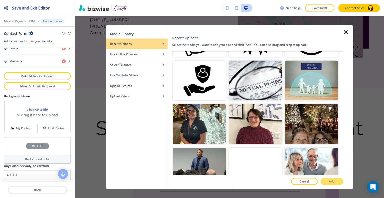
scroll to position [175, 0]
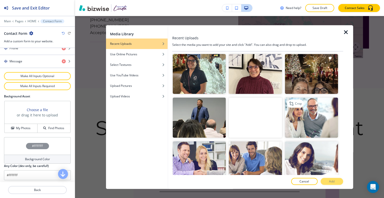
click at [310, 123] on img "button" at bounding box center [311, 118] width 53 height 40
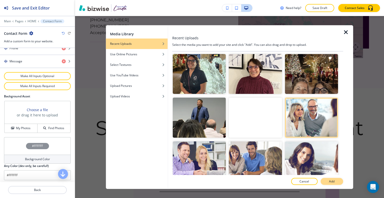
click at [333, 181] on p "Add" at bounding box center [332, 181] width 6 height 5
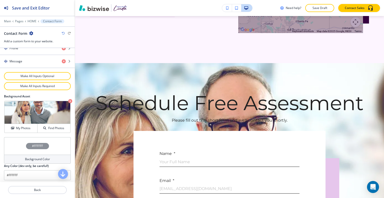
scroll to position [2164, 0]
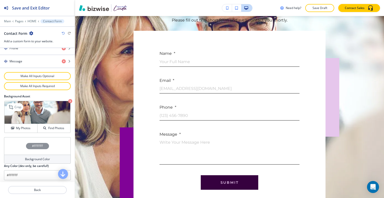
click at [68, 99] on icon "button" at bounding box center [70, 101] width 4 height 4
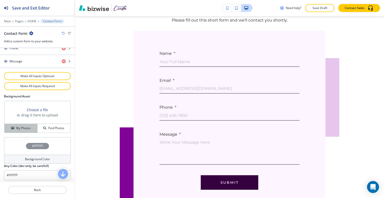
click at [27, 127] on h4 "My Photos" at bounding box center [23, 128] width 15 height 5
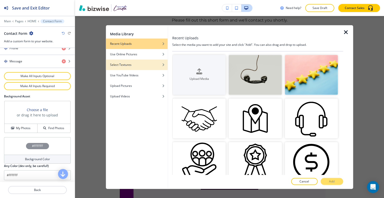
click at [134, 62] on div "Select Textures" at bounding box center [137, 64] width 62 height 5
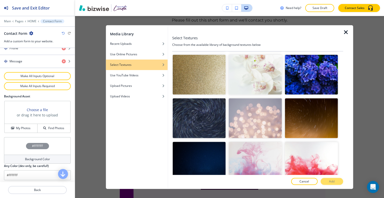
scroll to position [109, 0]
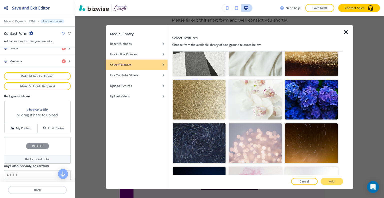
click at [259, 77] on div at bounding box center [255, 78] width 53 height 3
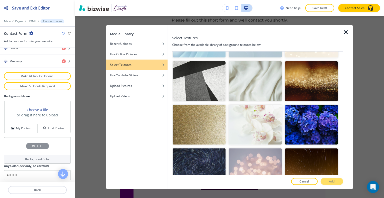
scroll to position [59, 0]
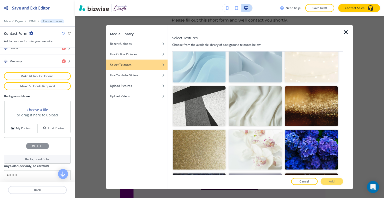
click at [263, 100] on img "button" at bounding box center [255, 106] width 53 height 40
click at [328, 182] on button "Add" at bounding box center [332, 181] width 23 height 7
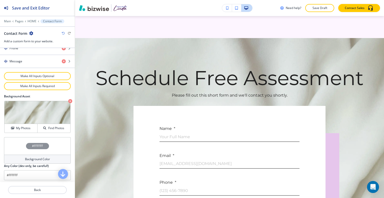
scroll to position [2214, 0]
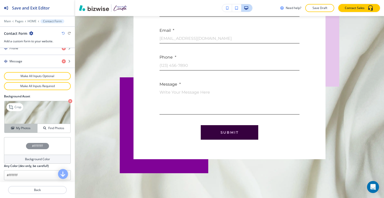
click at [30, 129] on button "My Photos" at bounding box center [21, 128] width 33 height 9
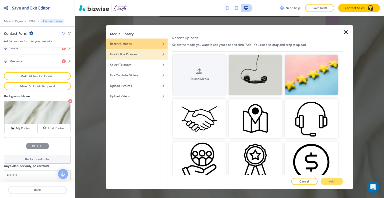
click at [124, 56] on h4 "Use Online Pictures" at bounding box center [123, 54] width 27 height 5
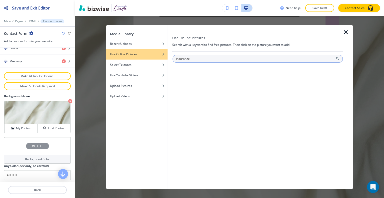
type input "insurance"
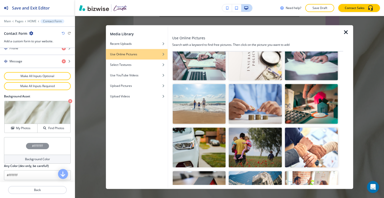
scroll to position [0, 0]
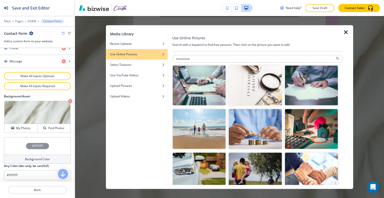
click at [207, 126] on img "button" at bounding box center [199, 129] width 53 height 40
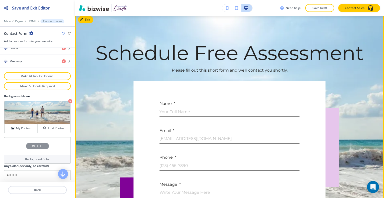
scroll to position [2089, 0]
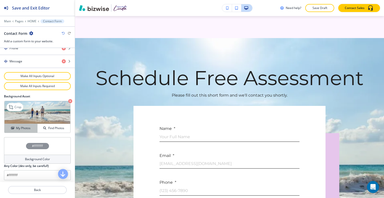
click at [29, 126] on h4 "My Photos" at bounding box center [23, 128] width 15 height 5
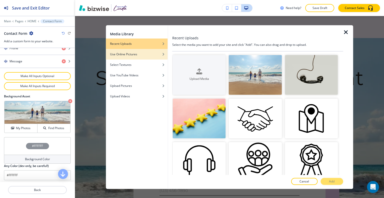
click at [120, 55] on h4 "Use Online Pictures" at bounding box center [123, 54] width 27 height 5
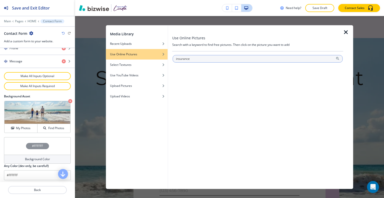
type input "insurance"
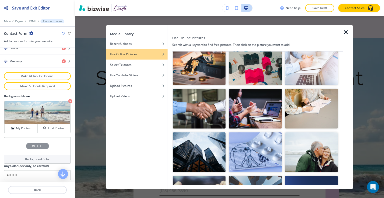
scroll to position [275, 0]
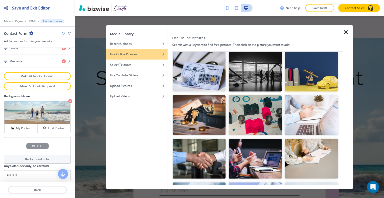
click at [309, 108] on img "button" at bounding box center [311, 115] width 53 height 40
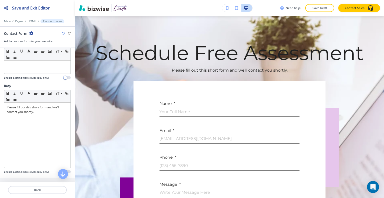
scroll to position [262, 0]
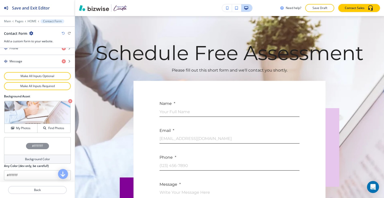
click at [8, 144] on div "#FFFFFF" at bounding box center [37, 146] width 67 height 18
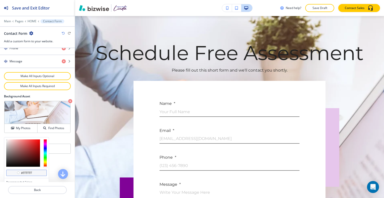
scroll to position [286, 0]
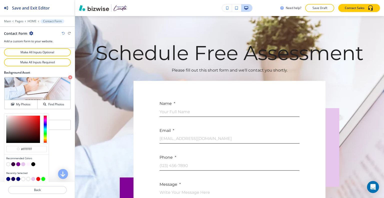
click at [27, 162] on button "button" at bounding box center [28, 164] width 4 height 4
type input "#fdf5ff"
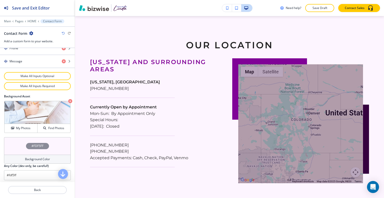
scroll to position [187, 0]
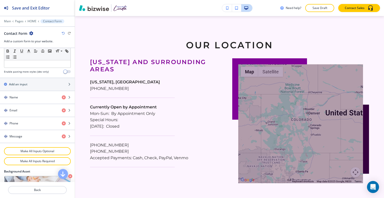
click at [2, 22] on div "Main Pages HOME Contact Form" at bounding box center [37, 21] width 75 height 4
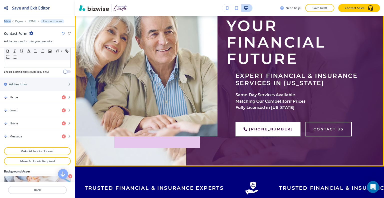
scroll to position [50, 0]
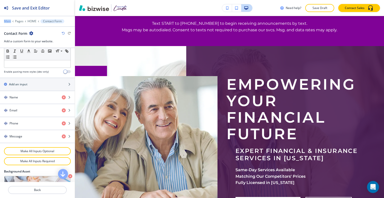
click at [9, 21] on p "Main" at bounding box center [7, 22] width 7 height 4
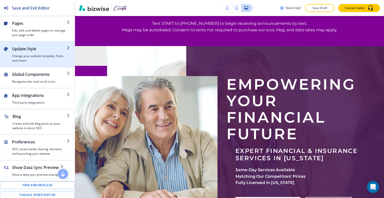
click at [21, 43] on div "button" at bounding box center [37, 44] width 75 height 4
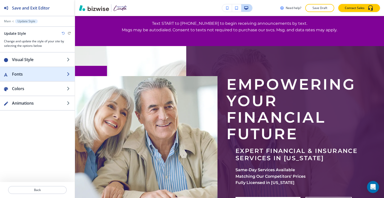
click at [26, 74] on h2 "Fonts" at bounding box center [39, 74] width 55 height 6
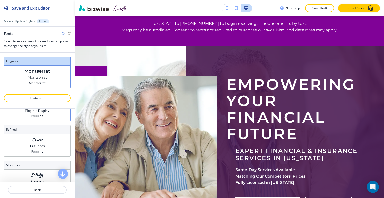
scroll to position [0, 0]
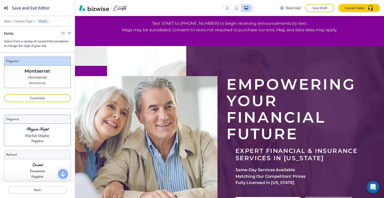
click at [41, 133] on p "Playfair Display" at bounding box center [37, 135] width 24 height 5
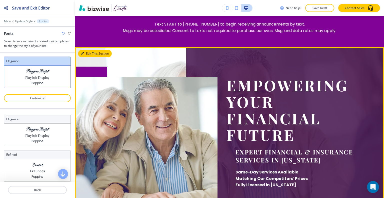
click at [86, 52] on button "Edit This Section" at bounding box center [95, 54] width 34 height 8
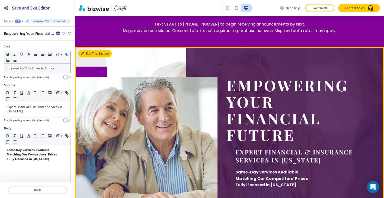
scroll to position [81, 0]
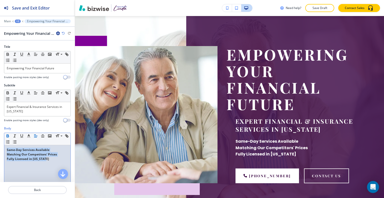
drag, startPoint x: 52, startPoint y: 163, endPoint x: 0, endPoint y: 149, distance: 53.8
click at [0, 149] on div "Body Small Normal Large Huge Same-Day Services Available Matching Our Competito…" at bounding box center [37, 173] width 75 height 94
click at [7, 135] on icon "button" at bounding box center [8, 136] width 5 height 5
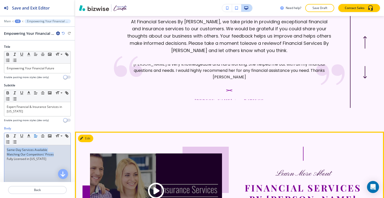
scroll to position [1606, 0]
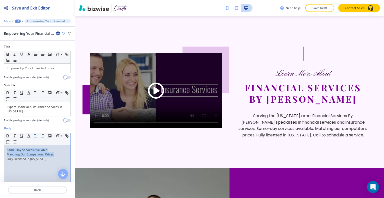
click at [8, 22] on p "Main" at bounding box center [7, 22] width 7 height 4
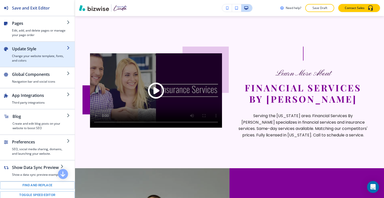
click at [25, 52] on div "button" at bounding box center [39, 53] width 55 height 2
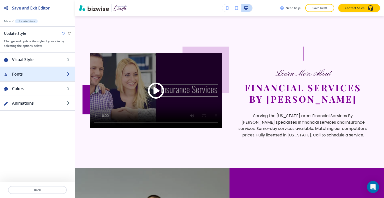
click at [32, 78] on div "button" at bounding box center [37, 79] width 75 height 4
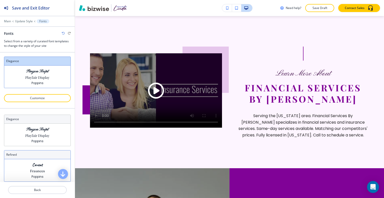
scroll to position [25, 0]
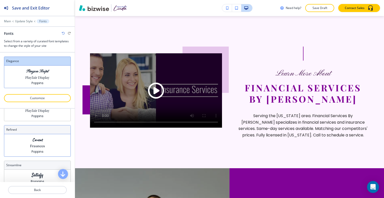
click at [41, 152] on p "Poppins" at bounding box center [38, 152] width 12 height 4
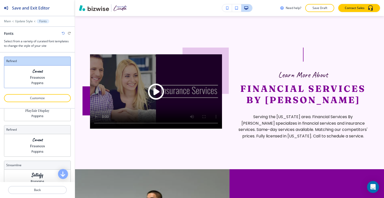
scroll to position [1597, 0]
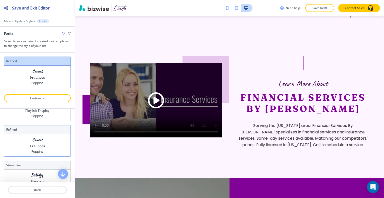
click at [43, 143] on div "Caveat Fraunces Poppins" at bounding box center [37, 145] width 66 height 22
click at [43, 143] on p "Fraunces" at bounding box center [37, 145] width 15 height 5
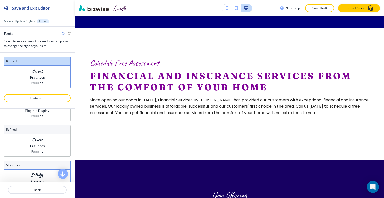
scroll to position [50, 0]
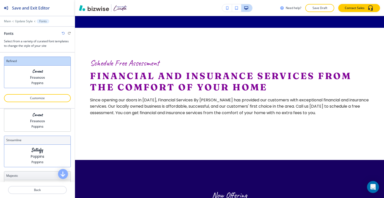
click at [43, 150] on div "Satisfy Poppins Poppins" at bounding box center [37, 156] width 66 height 22
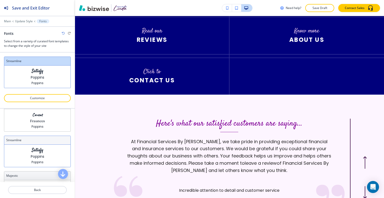
click at [42, 148] on div "Satisfy Poppins Poppins" at bounding box center [37, 156] width 66 height 22
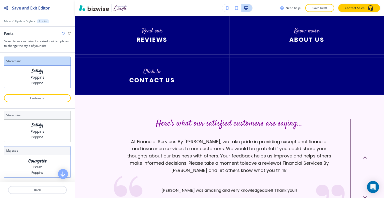
click at [40, 163] on div "Courgette Eczar Poppins" at bounding box center [37, 166] width 66 height 22
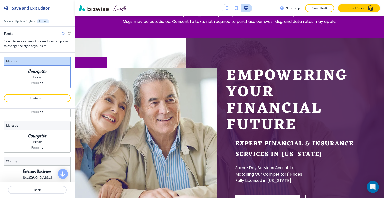
scroll to position [125, 0]
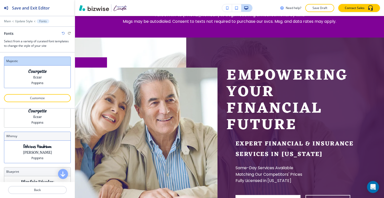
click at [39, 152] on p "Merriweather" at bounding box center [37, 152] width 29 height 5
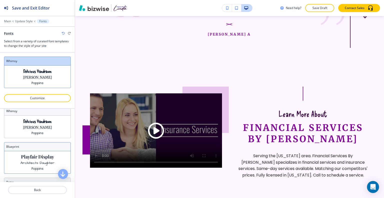
scroll to position [175, 0]
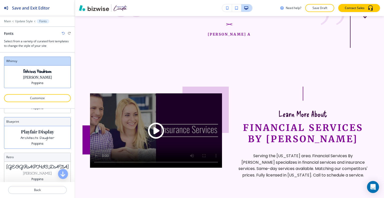
click at [48, 139] on div "Playfair Display Architects Daughter Poppins" at bounding box center [37, 137] width 66 height 22
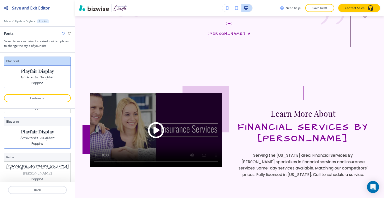
scroll to position [185, 0]
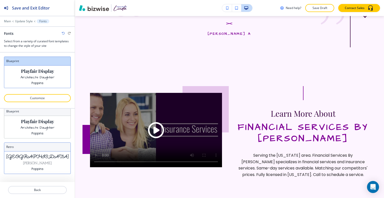
click at [45, 152] on div "Sacramento Josefin Slab Poppins" at bounding box center [37, 162] width 66 height 22
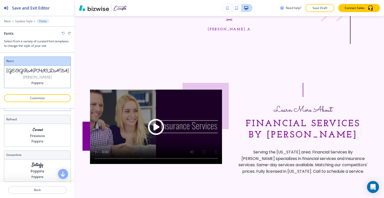
scroll to position [0, 0]
click at [45, 137] on p "Playfair Display" at bounding box center [37, 135] width 24 height 5
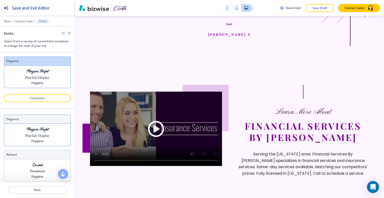
scroll to position [25, 0]
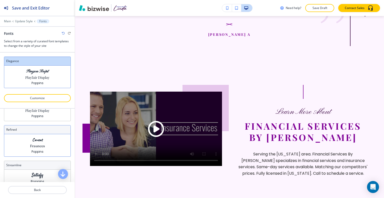
click at [44, 144] on div "Caveat Fraunces Poppins" at bounding box center [37, 145] width 66 height 22
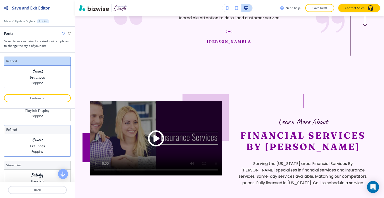
scroll to position [50, 0]
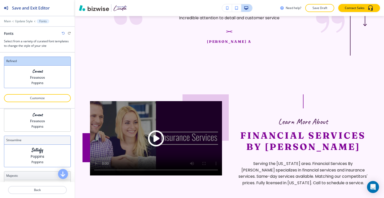
click at [44, 145] on div "Satisfy Poppins Poppins" at bounding box center [37, 156] width 66 height 22
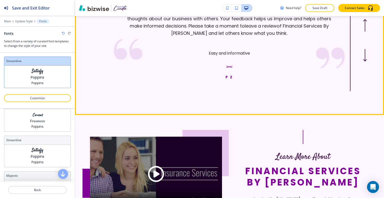
scroll to position [1400, 0]
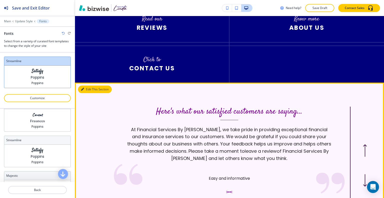
click at [91, 86] on button "Edit This Section" at bounding box center [95, 90] width 34 height 8
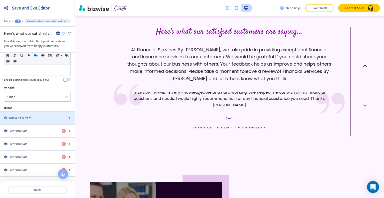
scroll to position [194, 0]
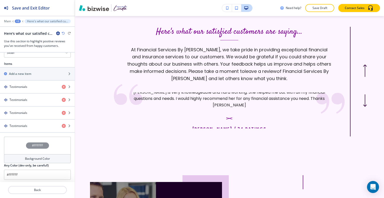
click at [22, 147] on div "#FFFFFF" at bounding box center [37, 146] width 67 height 18
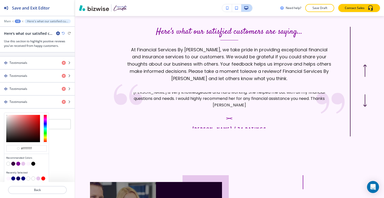
click at [24, 162] on button "button" at bounding box center [23, 164] width 4 height 4
type input "#e6c6ec"
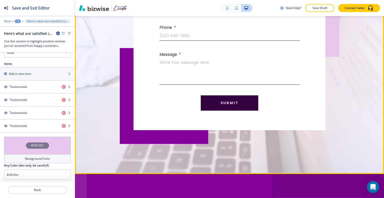
scroll to position [2387, 0]
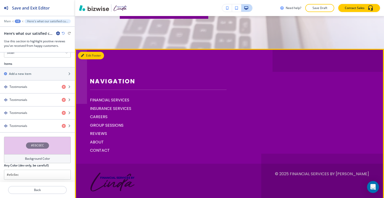
click at [89, 52] on button "Edit Footer" at bounding box center [91, 56] width 26 height 8
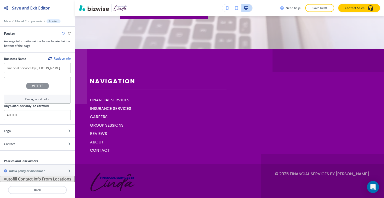
scroll to position [0, 0]
click at [12, 80] on div "#FFFFFF" at bounding box center [37, 86] width 67 height 18
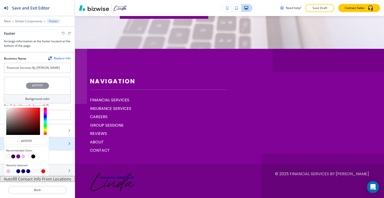
drag, startPoint x: 34, startPoint y: 140, endPoint x: 0, endPoint y: 138, distance: 34.3
click at [0, 139] on div "Business Name Replace Info Financial Services By Linda #FFFFFF Background color…" at bounding box center [37, 114] width 75 height 123
paste input "36013F"
type input "#36013F"
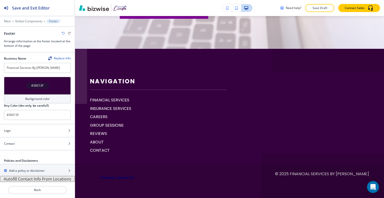
click at [29, 83] on div "#36013F" at bounding box center [37, 86] width 23 height 6
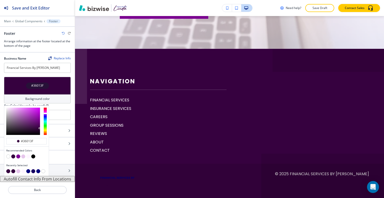
click at [28, 170] on button "button" at bounding box center [28, 171] width 4 height 4
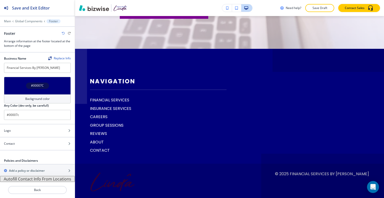
click at [20, 84] on div "#00007C" at bounding box center [37, 86] width 67 height 18
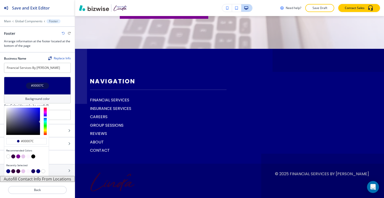
click at [28, 156] on button "button" at bounding box center [28, 156] width 4 height 4
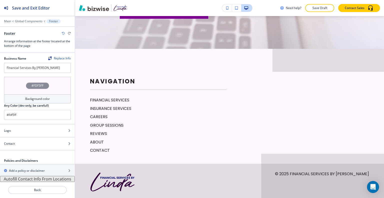
click at [14, 86] on div "#FDF5FF" at bounding box center [37, 86] width 67 height 18
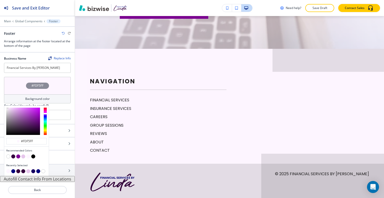
click at [33, 156] on button "button" at bounding box center [33, 156] width 4 height 4
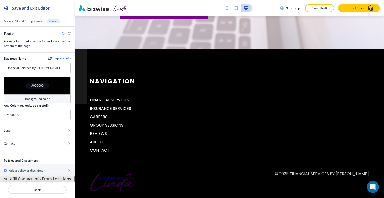
click at [11, 82] on div "#000000" at bounding box center [37, 86] width 67 height 18
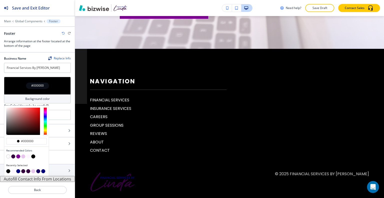
click at [18, 156] on button "button" at bounding box center [18, 156] width 4 height 4
type input "#800297"
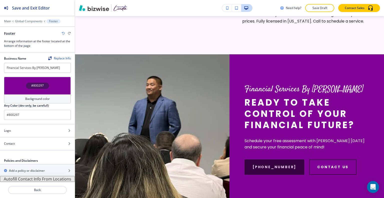
scroll to position [0, 0]
click at [9, 21] on p "Main" at bounding box center [7, 22] width 7 height 4
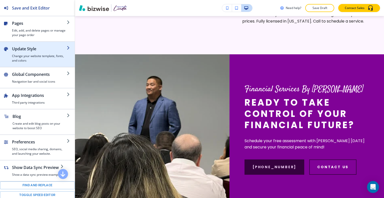
click at [25, 57] on h4 "Change your website template, fonts, and colors" at bounding box center [39, 58] width 55 height 9
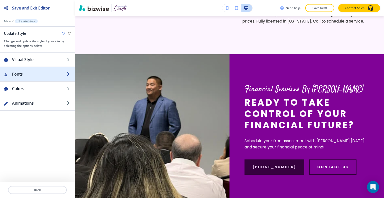
click at [26, 74] on h2 "Fonts" at bounding box center [39, 74] width 55 height 6
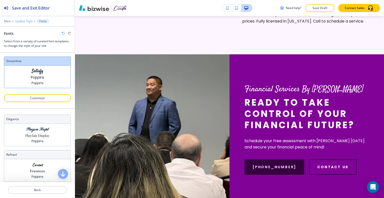
click at [19, 22] on p "Update Style" at bounding box center [24, 22] width 18 height 4
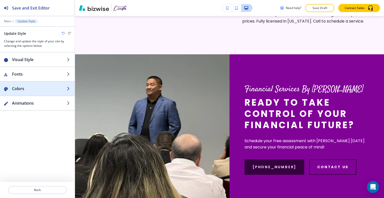
click at [24, 87] on h2 "Colors" at bounding box center [39, 89] width 55 height 6
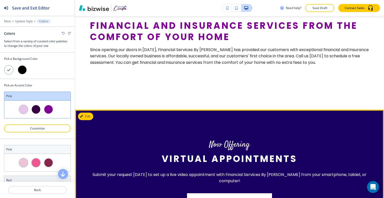
scroll to position [187, 0]
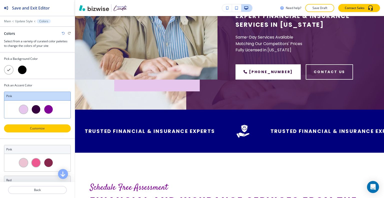
click at [45, 126] on p "Customize" at bounding box center [38, 128] width 54 height 5
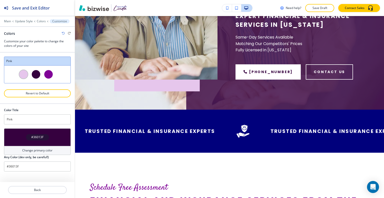
click at [45, 136] on div "#36013F" at bounding box center [37, 137] width 23 height 6
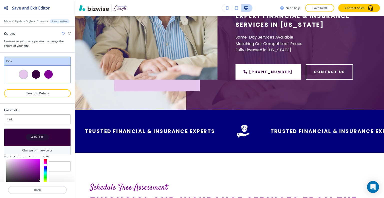
scroll to position [45, 0]
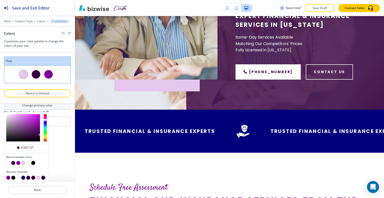
drag, startPoint x: 35, startPoint y: 148, endPoint x: 0, endPoint y: 148, distance: 34.8
click at [0, 148] on div "Color Title Pink #36013F Change primary color #36013f Recommended Colors Recent…" at bounding box center [37, 143] width 75 height 78
paste input "F"
type input "#36013F"
type input "Custom Pink"
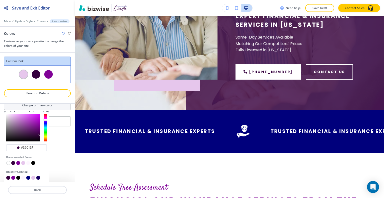
type input "#36013f"
click at [58, 161] on div "Color Title Custom Pink #36013F Change primary color #36013F Recommended Colors…" at bounding box center [37, 143] width 75 height 78
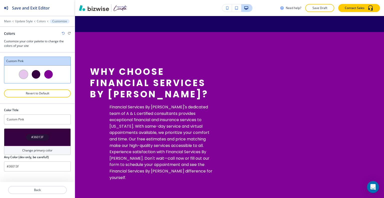
scroll to position [0, 0]
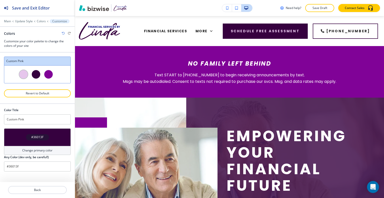
click at [8, 19] on div "Main Update Style Colors Customize" at bounding box center [37, 21] width 67 height 4
click at [5, 20] on p "Main" at bounding box center [7, 22] width 7 height 4
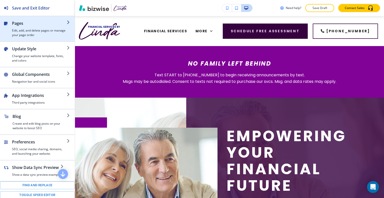
click at [18, 23] on h2 "Pages" at bounding box center [39, 23] width 55 height 6
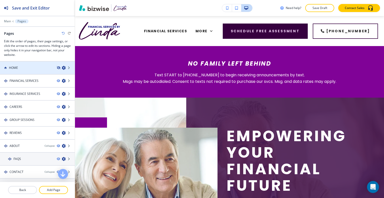
click at [57, 69] on icon "button" at bounding box center [58, 67] width 3 height 3
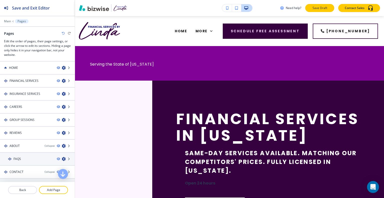
click at [318, 9] on p "Save Draft" at bounding box center [320, 8] width 16 height 5
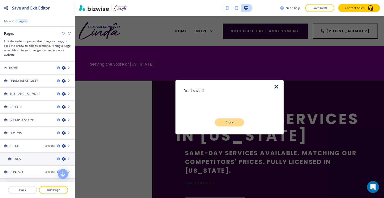
click at [231, 124] on button "Close" at bounding box center [229, 122] width 29 height 8
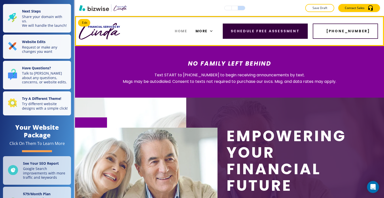
click at [187, 32] on span "HOME" at bounding box center [181, 31] width 12 height 5
click at [208, 30] on span "More" at bounding box center [202, 31] width 12 height 5
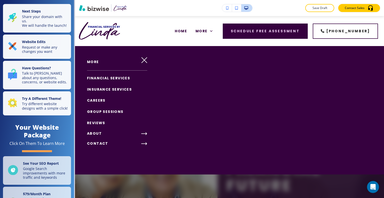
click at [115, 79] on span "FINANCIAL SERVICES" at bounding box center [108, 78] width 43 height 5
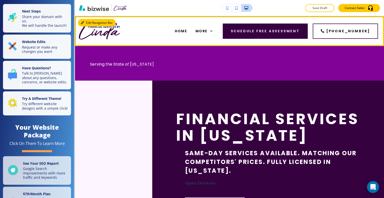
click at [89, 23] on button "Edit Navigation Bar" at bounding box center [97, 23] width 38 height 8
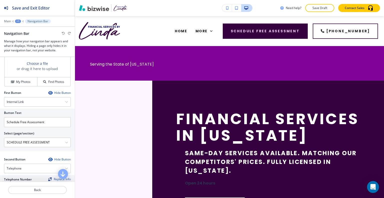
scroll to position [125, 0]
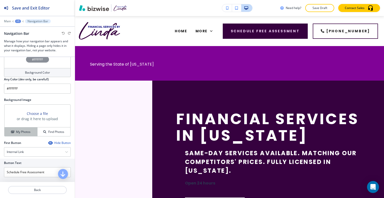
click at [17, 130] on h4 "My Photos" at bounding box center [23, 132] width 15 height 5
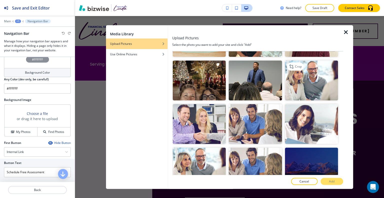
click at [300, 82] on img "button" at bounding box center [311, 81] width 53 height 40
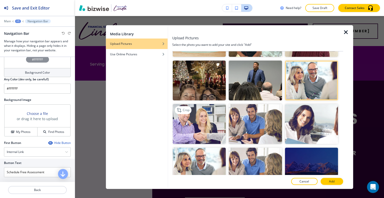
click at [195, 124] on img "button" at bounding box center [199, 124] width 53 height 40
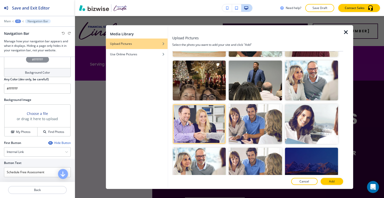
click at [337, 182] on button "Add" at bounding box center [332, 181] width 23 height 7
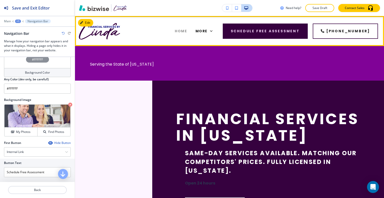
click at [187, 30] on span "HOME" at bounding box center [181, 31] width 12 height 5
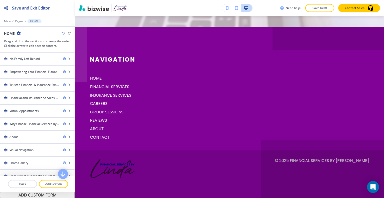
scroll to position [0, 0]
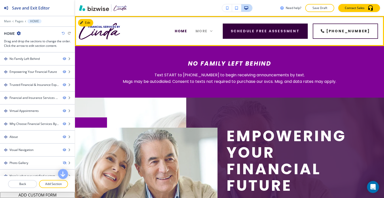
click at [205, 34] on span "More" at bounding box center [202, 31] width 12 height 5
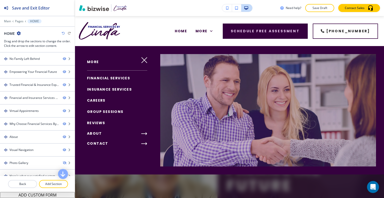
click at [122, 77] on span "FINANCIAL SERVICES" at bounding box center [108, 78] width 43 height 5
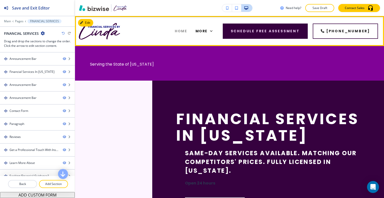
click at [187, 32] on span "HOME" at bounding box center [181, 31] width 12 height 5
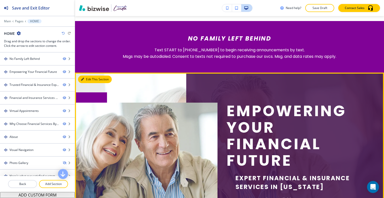
click at [88, 80] on button "Edit This Section" at bounding box center [95, 80] width 34 height 8
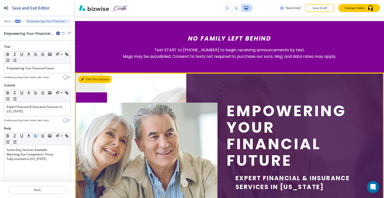
scroll to position [82, 0]
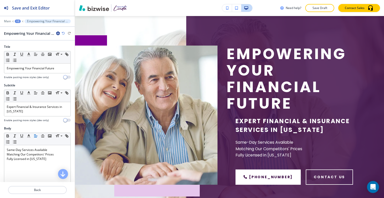
click at [59, 33] on icon "button" at bounding box center [58, 33] width 4 height 4
click at [61, 50] on p "Duplicate Section" at bounding box center [72, 50] width 26 height 5
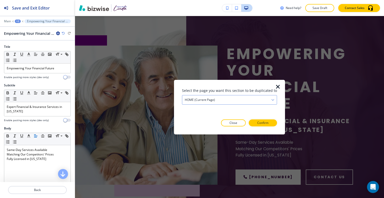
click at [213, 100] on h4 "HOME (current page)" at bounding box center [200, 99] width 30 height 5
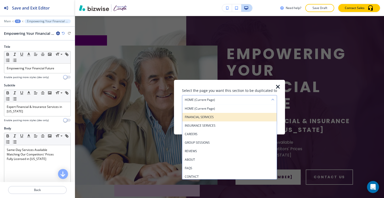
click at [214, 118] on h4 "FINANCIAL SERVICES" at bounding box center [230, 117] width 90 height 5
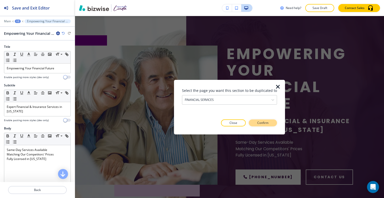
click at [259, 121] on p "Confirm" at bounding box center [262, 123] width 11 height 5
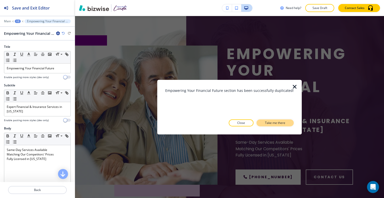
click at [265, 123] on p "Take me there" at bounding box center [275, 123] width 20 height 5
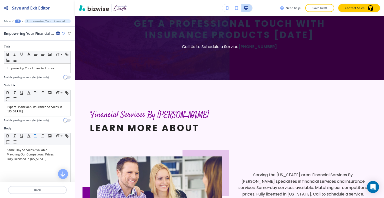
scroll to position [0, 0]
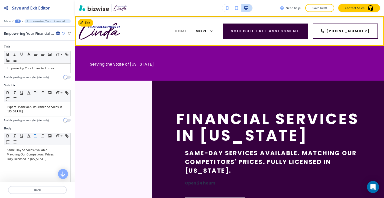
click at [187, 31] on span "HOME" at bounding box center [181, 31] width 12 height 5
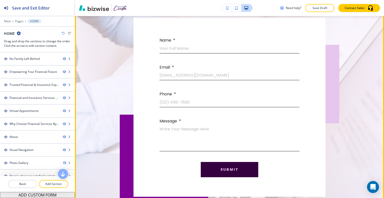
scroll to position [2049, 0]
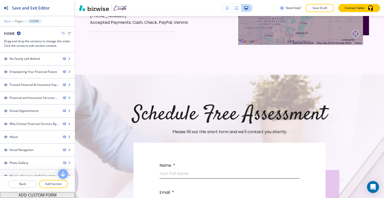
click at [7, 21] on p "Main" at bounding box center [7, 22] width 7 height 4
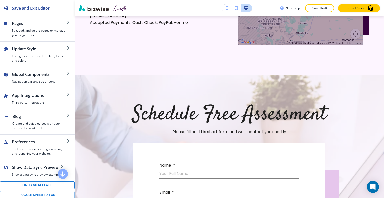
scroll to position [25, 0]
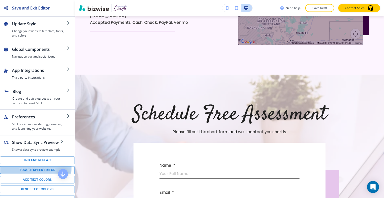
click at [31, 167] on button "Toggle speed editor" at bounding box center [37, 170] width 75 height 8
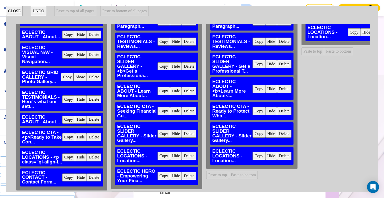
scroll to position [163, 0]
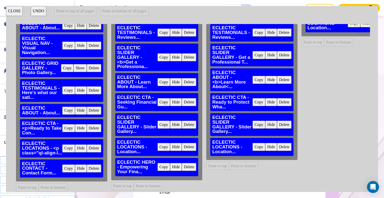
click at [68, 107] on button "Copy" at bounding box center [68, 111] width 13 height 8
click at [126, 14] on button "Paste to bottom of all pages" at bounding box center [124, 11] width 48 height 10
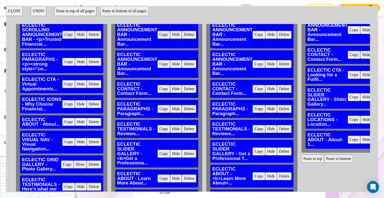
scroll to position [0, 0]
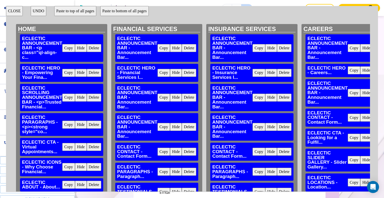
click at [69, 46] on button "Copy" at bounding box center [68, 48] width 13 height 8
click at [75, 10] on button "Paste to top of all pages" at bounding box center [75, 11] width 42 height 10
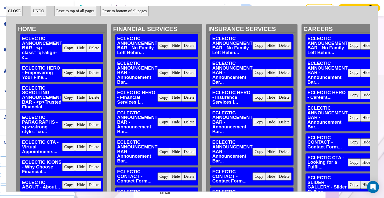
click at [12, 11] on button "CLOSE" at bounding box center [14, 11] width 17 height 10
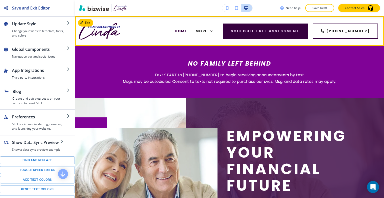
click at [191, 28] on div "HOME" at bounding box center [181, 31] width 21 height 20
click at [187, 30] on span "HOME" at bounding box center [181, 31] width 12 height 5
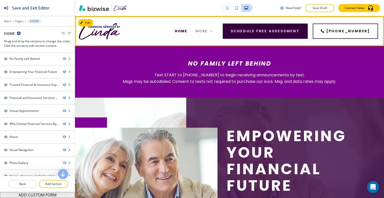
click at [205, 32] on span "More" at bounding box center [202, 31] width 12 height 5
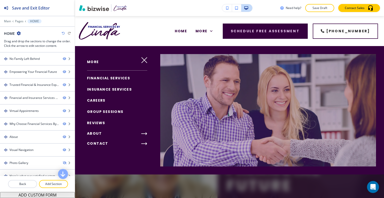
click at [107, 78] on span "FINANCIAL SERVICES" at bounding box center [108, 78] width 43 height 5
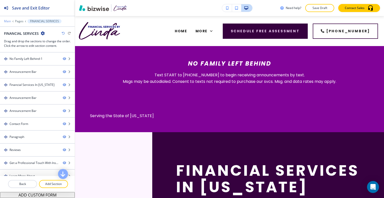
click at [5, 21] on p "Main" at bounding box center [7, 22] width 7 height 4
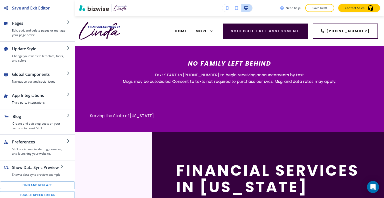
scroll to position [67, 0]
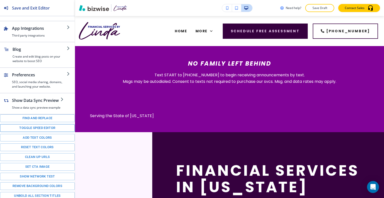
click at [31, 127] on button "Toggle speed editor" at bounding box center [37, 128] width 75 height 8
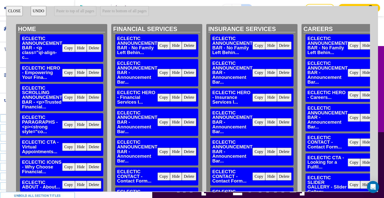
click at [69, 74] on button "Copy" at bounding box center [68, 73] width 13 height 8
click at [71, 13] on button "Paste to top of all pages" at bounding box center [75, 11] width 42 height 10
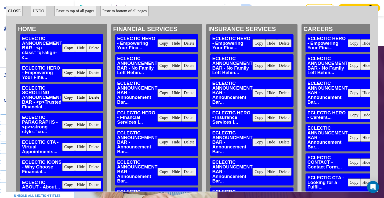
click at [15, 10] on button "CLOSE" at bounding box center [14, 11] width 17 height 10
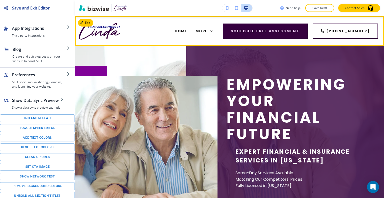
click at [201, 30] on div "More" at bounding box center [204, 31] width 26 height 20
click at [203, 31] on span "More" at bounding box center [202, 31] width 12 height 5
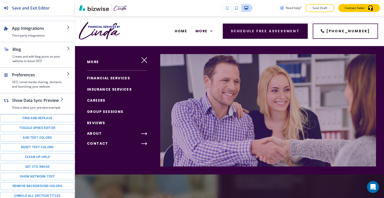
click at [115, 78] on span "FINANCIAL SERVICES" at bounding box center [108, 78] width 43 height 5
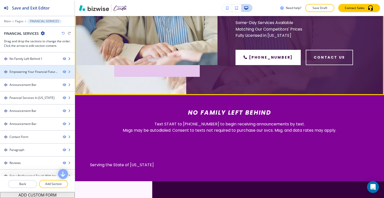
scroll to position [30, 0]
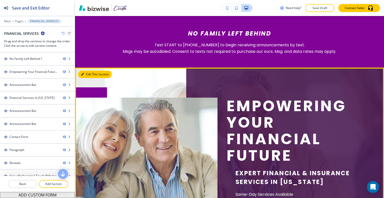
click at [92, 75] on button "Edit This Section" at bounding box center [95, 75] width 34 height 8
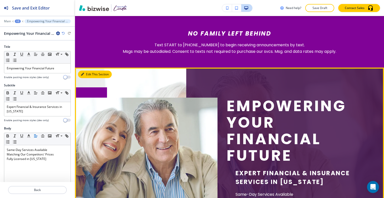
scroll to position [82, 0]
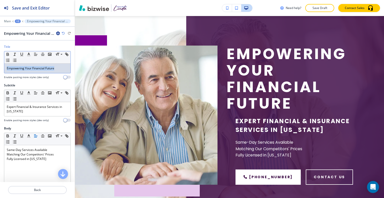
drag, startPoint x: 56, startPoint y: 71, endPoint x: 0, endPoint y: 69, distance: 55.5
click at [0, 69] on div "Title Small Normal Large Huge Empowering Your Financial Future Enable pasting m…" at bounding box center [37, 64] width 75 height 39
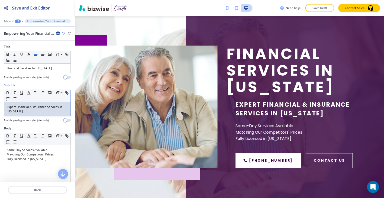
click at [38, 110] on p "Expert Financial & Insurance Services in Colorado" at bounding box center [37, 109] width 61 height 9
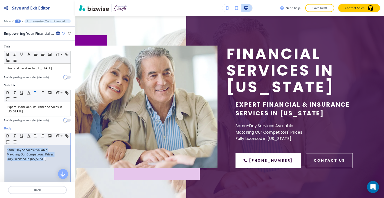
drag, startPoint x: 48, startPoint y: 161, endPoint x: 1, endPoint y: 146, distance: 49.0
click at [1, 146] on div "Body Small Normal Large Huge Same-Day Services Available Matching Our Competito…" at bounding box center [37, 173] width 75 height 94
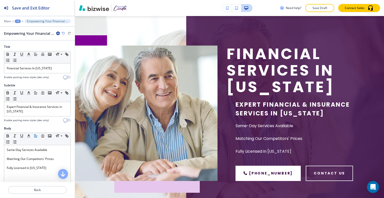
click at [63, 33] on icon "button" at bounding box center [63, 33] width 3 height 3
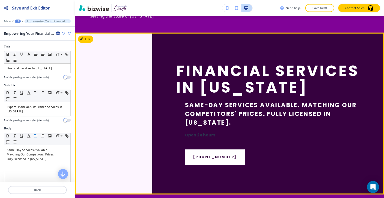
scroll to position [232, 0]
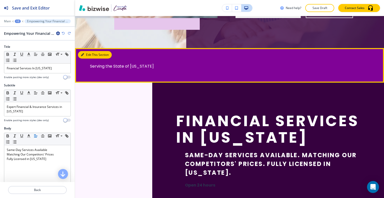
click at [87, 54] on button "Edit This Section" at bounding box center [95, 55] width 34 height 8
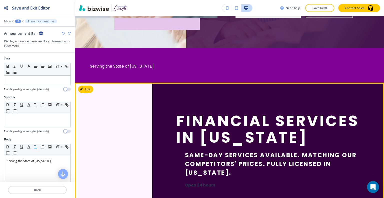
scroll to position [265, 0]
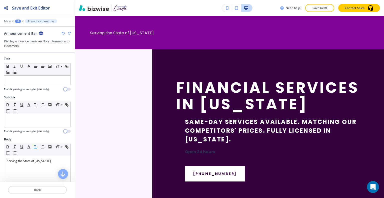
click at [43, 33] on div "Announcement Bar" at bounding box center [37, 33] width 67 height 5
click at [42, 32] on icon "button" at bounding box center [41, 33] width 4 height 4
click at [47, 60] on p "Delete Section" at bounding box center [55, 59] width 26 height 5
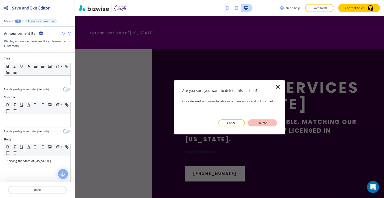
click at [259, 120] on button "Delete" at bounding box center [262, 122] width 29 height 7
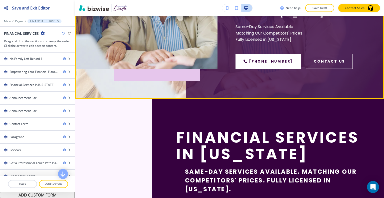
scroll to position [206, 0]
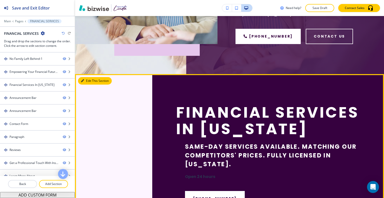
drag, startPoint x: 88, startPoint y: 84, endPoint x: 87, endPoint y: 79, distance: 4.8
click at [88, 85] on button "Edit This Section" at bounding box center [95, 81] width 34 height 8
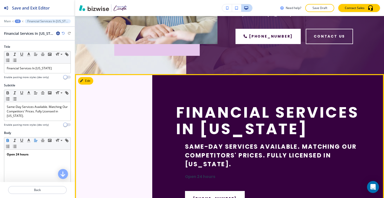
scroll to position [265, 0]
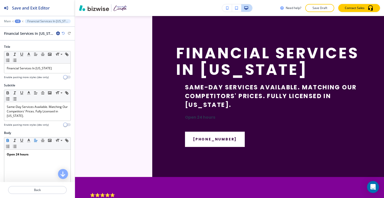
click at [57, 33] on icon "button" at bounding box center [58, 33] width 4 height 4
click at [64, 57] on p "Delete Section" at bounding box center [72, 59] width 26 height 5
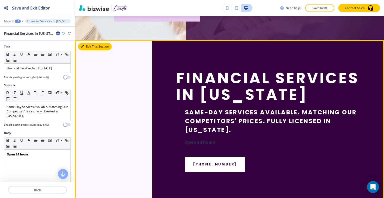
click at [85, 49] on button "Edit This Section" at bounding box center [95, 47] width 34 height 8
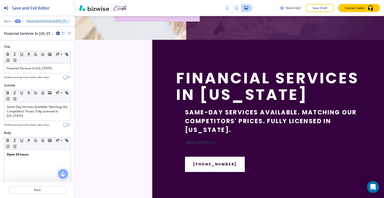
click at [58, 33] on icon "button" at bounding box center [58, 33] width 4 height 4
click at [66, 62] on button "Delete Section" at bounding box center [72, 59] width 32 height 9
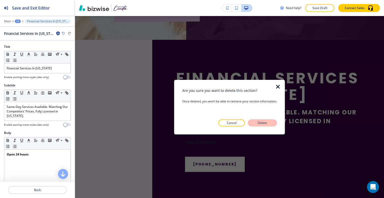
click at [267, 121] on p "Delete" at bounding box center [263, 123] width 12 height 5
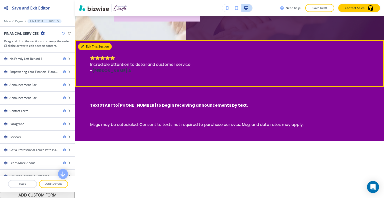
click at [89, 46] on button "Edit This Section" at bounding box center [95, 47] width 34 height 8
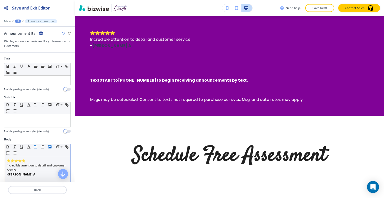
scroll to position [50, 0]
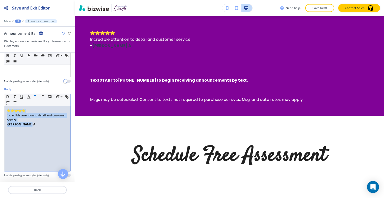
drag, startPoint x: 44, startPoint y: 134, endPoint x: 0, endPoint y: 108, distance: 50.9
click at [0, 108] on div "Body Small Normal Large Huge ⭐⭐⭐⭐⭐ Incredible attention to detail and customer …" at bounding box center [37, 134] width 75 height 94
click at [7, 96] on icon "button" at bounding box center [8, 96] width 2 height 1
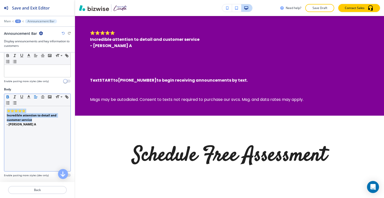
click at [7, 95] on icon "button" at bounding box center [8, 97] width 5 height 5
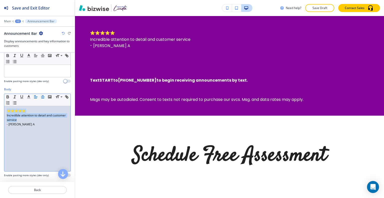
click at [41, 96] on icon "button" at bounding box center [43, 97] width 5 height 5
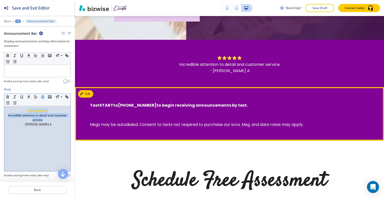
scroll to position [215, 0]
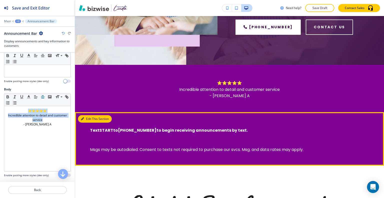
click at [91, 120] on button "Edit This Section" at bounding box center [95, 119] width 34 height 8
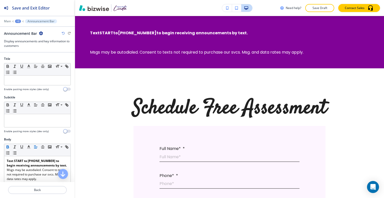
click at [40, 33] on icon "button" at bounding box center [41, 33] width 4 height 4
click at [49, 57] on p "Delete Section" at bounding box center [55, 59] width 26 height 5
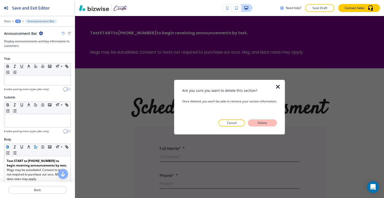
click at [264, 121] on p "Delete" at bounding box center [263, 123] width 12 height 5
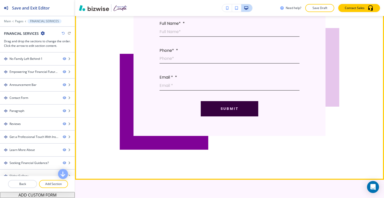
scroll to position [284, 0]
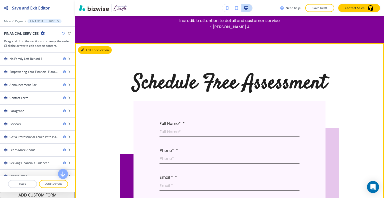
click at [88, 52] on button "Edit This Section" at bounding box center [95, 50] width 34 height 8
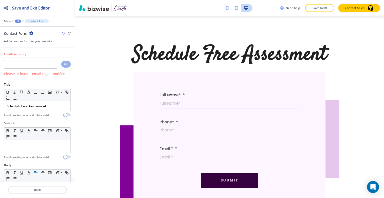
click at [30, 32] on icon "button" at bounding box center [31, 33] width 4 height 4
click at [44, 60] on p "Delete Section" at bounding box center [45, 59] width 26 height 5
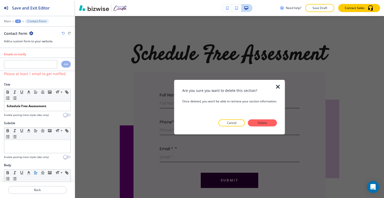
click at [256, 124] on button "Delete" at bounding box center [262, 122] width 29 height 7
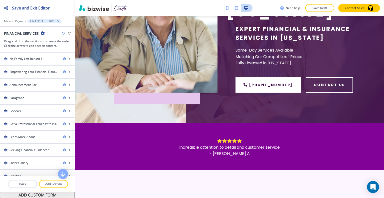
scroll to position [0, 0]
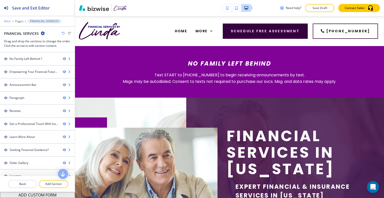
click at [4, 22] on p "Main" at bounding box center [7, 22] width 7 height 4
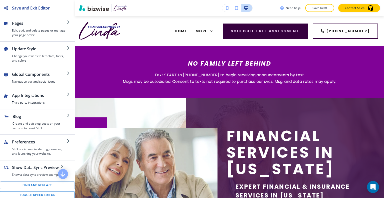
scroll to position [67, 0]
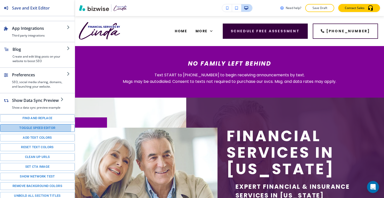
click at [29, 126] on button "Toggle speed editor" at bounding box center [37, 128] width 75 height 8
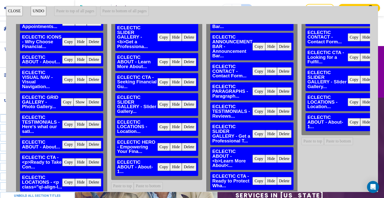
scroll to position [206, 0]
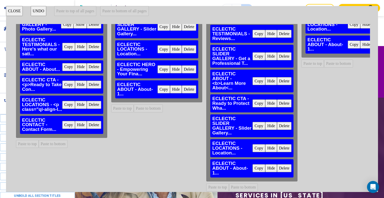
click at [68, 122] on button "Copy" at bounding box center [68, 125] width 13 height 8
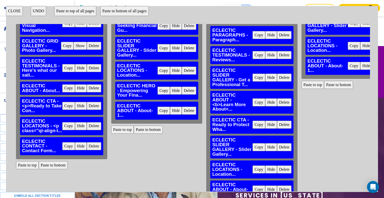
click at [126, 13] on button "Paste to bottom of all pages" at bounding box center [124, 11] width 48 height 10
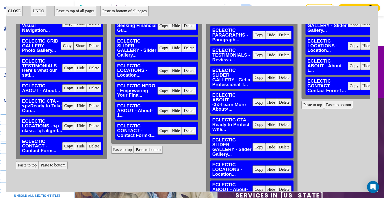
click at [11, 10] on button "CLOSE" at bounding box center [14, 11] width 17 height 10
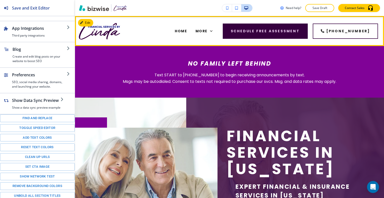
click at [210, 34] on div "More" at bounding box center [204, 31] width 26 height 20
click at [207, 29] on span "More" at bounding box center [202, 31] width 12 height 5
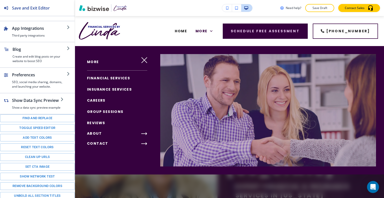
click at [111, 78] on span "FINANCIAL SERVICES" at bounding box center [108, 78] width 43 height 5
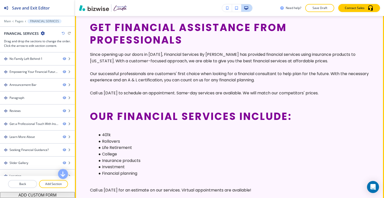
scroll to position [250, 0]
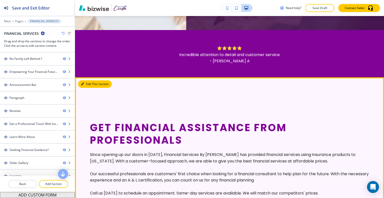
click at [86, 88] on button "Edit This Section" at bounding box center [95, 84] width 34 height 8
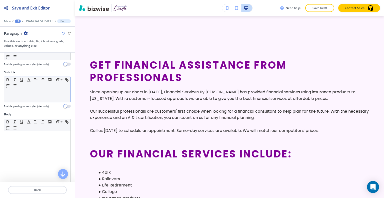
scroll to position [0, 0]
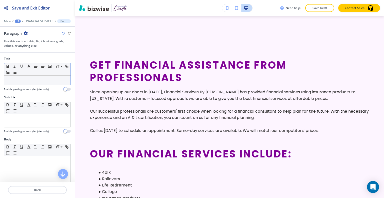
drag, startPoint x: 15, startPoint y: 73, endPoint x: 5, endPoint y: 84, distance: 15.1
click at [5, 84] on div at bounding box center [37, 81] width 66 height 10
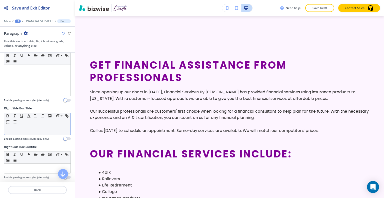
scroll to position [175, 0]
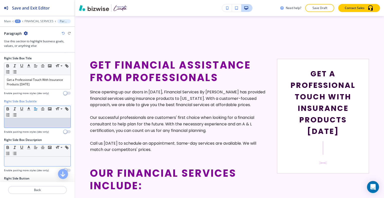
drag, startPoint x: 27, startPoint y: 118, endPoint x: 19, endPoint y: 159, distance: 42.3
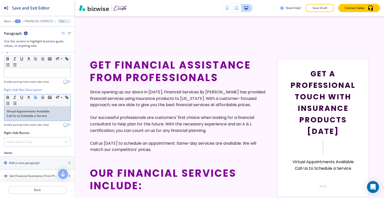
scroll to position [250, 0]
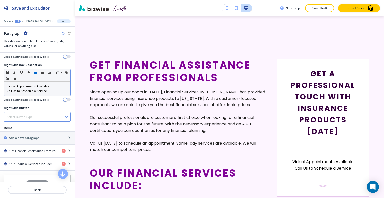
click at [31, 113] on div "Select Button Type" at bounding box center [37, 116] width 66 height 9
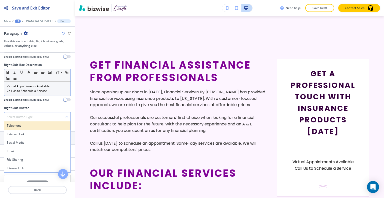
click at [27, 122] on div "Telephone" at bounding box center [37, 125] width 66 height 9
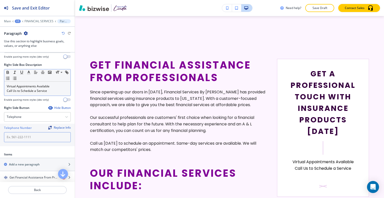
paste input "(720) 235-5917"
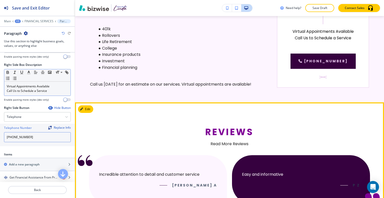
scroll to position [538, 0]
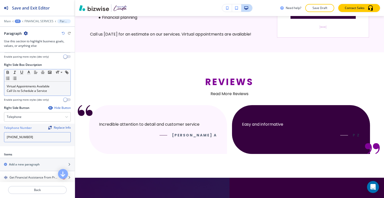
type input "(720) 235-5917"
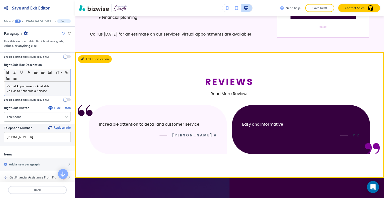
click at [90, 60] on button "Edit This Section" at bounding box center [95, 59] width 34 height 8
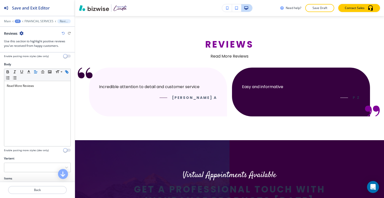
scroll to position [100, 0]
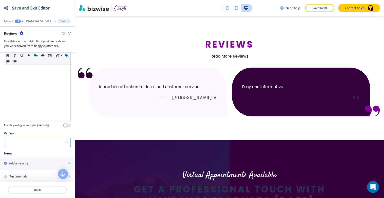
click at [45, 145] on div at bounding box center [37, 142] width 66 height 9
click at [33, 157] on h4 "Slider" at bounding box center [37, 159] width 61 height 5
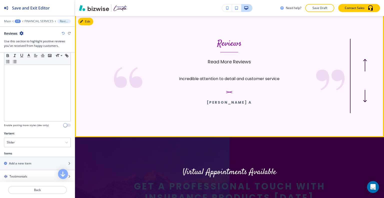
click at [357, 100] on button "button" at bounding box center [365, 96] width 17 height 8
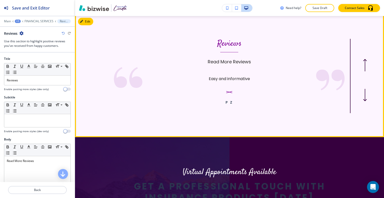
scroll to position [550, 0]
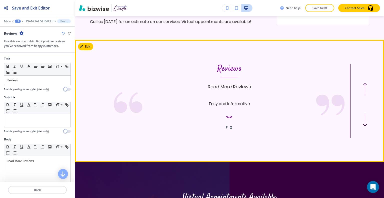
click at [363, 92] on icon "button" at bounding box center [365, 89] width 4 height 13
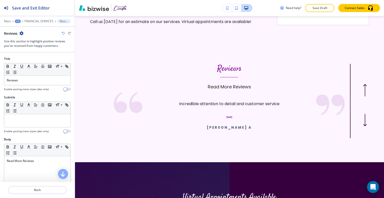
scroll to position [164, 0]
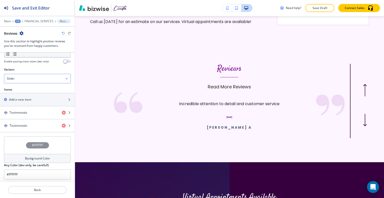
click at [26, 78] on div "Slider" at bounding box center [37, 78] width 66 height 9
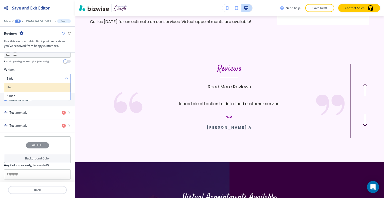
click at [25, 89] on div "Flat" at bounding box center [37, 87] width 66 height 9
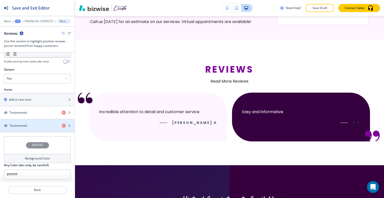
click at [29, 128] on div "button" at bounding box center [37, 130] width 75 height 4
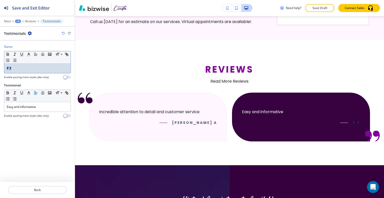
drag, startPoint x: 0, startPoint y: 71, endPoint x: 3, endPoint y: 62, distance: 9.7
click at [0, 69] on div "Name Small Normal Large Huge P Z Enable pasting more styles (dev only)" at bounding box center [37, 64] width 75 height 39
click at [7, 54] on icon "button" at bounding box center [8, 54] width 2 height 1
click at [40, 195] on div at bounding box center [37, 196] width 75 height 4
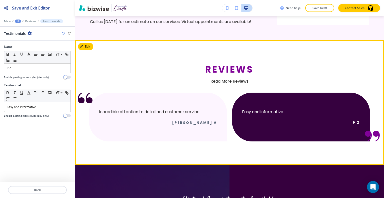
scroll to position [675, 0]
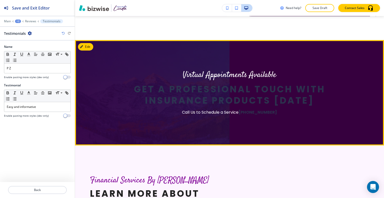
click at [86, 43] on div at bounding box center [229, 92] width 309 height 105
click at [86, 46] on button "Edit This Section" at bounding box center [95, 47] width 34 height 8
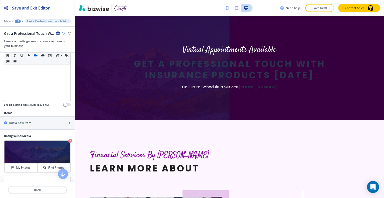
scroll to position [200, 0]
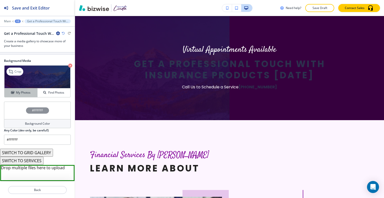
click at [28, 95] on button "My Photos" at bounding box center [21, 92] width 33 height 9
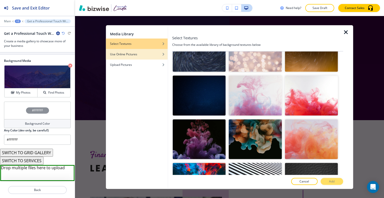
click at [141, 55] on div "Use Online Pictures" at bounding box center [137, 54] width 62 height 5
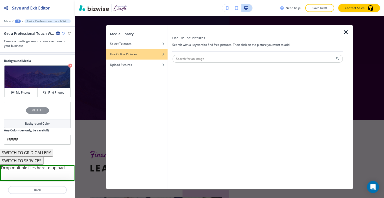
scroll to position [0, 0]
click at [138, 41] on div "Select Textures" at bounding box center [137, 43] width 62 height 5
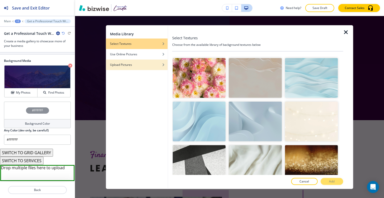
click at [133, 66] on div "Upload Pictures" at bounding box center [137, 64] width 62 height 5
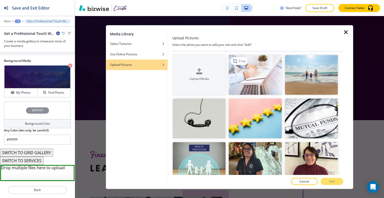
click at [263, 79] on img "button" at bounding box center [255, 75] width 53 height 40
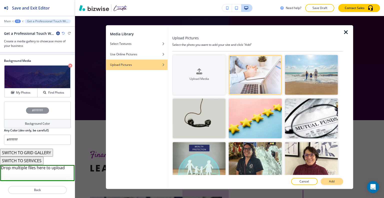
click at [330, 180] on p "Add" at bounding box center [332, 181] width 6 height 5
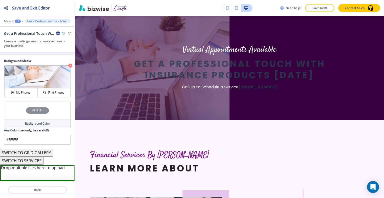
scroll to position [650, 0]
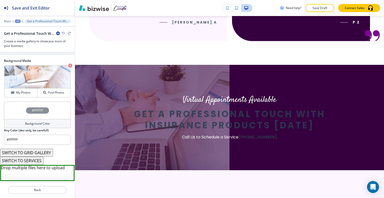
click at [55, 32] on div "Get a Professional Touch With Insurance Products Today" at bounding box center [32, 33] width 56 height 5
click at [57, 33] on icon "button" at bounding box center [58, 33] width 4 height 4
click at [62, 58] on p "Delete Section" at bounding box center [72, 59] width 26 height 5
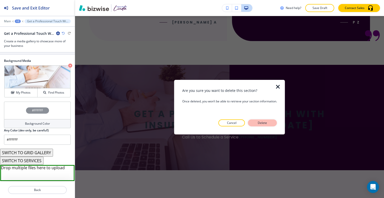
click at [263, 120] on button "Delete" at bounding box center [262, 122] width 29 height 7
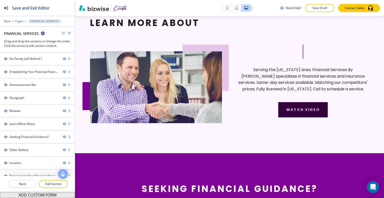
scroll to position [675, 0]
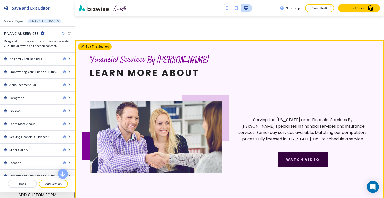
click at [89, 48] on button "Edit This Section" at bounding box center [95, 47] width 34 height 8
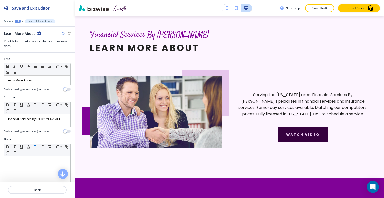
drag, startPoint x: 38, startPoint y: 31, endPoint x: 40, endPoint y: 34, distance: 3.5
click at [38, 32] on icon "button" at bounding box center [39, 33] width 4 height 4
click at [50, 59] on p "Delete Section" at bounding box center [53, 59] width 26 height 5
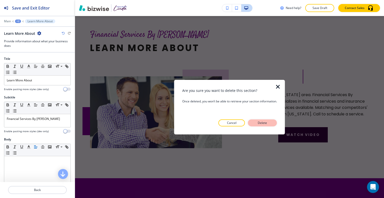
click at [268, 123] on p "Delete" at bounding box center [263, 123] width 12 height 5
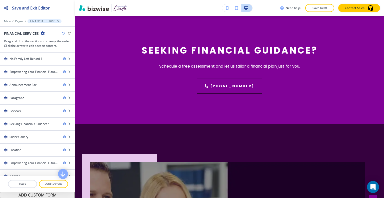
scroll to position [538, 0]
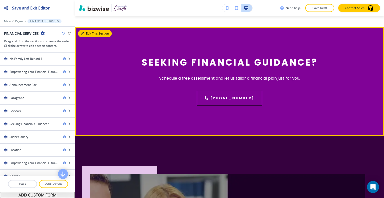
click at [87, 37] on button "Edit This Section" at bounding box center [95, 34] width 34 height 8
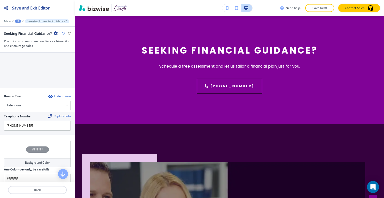
scroll to position [263, 0]
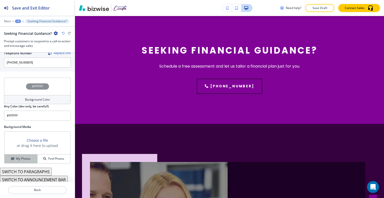
click at [24, 154] on button "My Photos" at bounding box center [21, 158] width 33 height 9
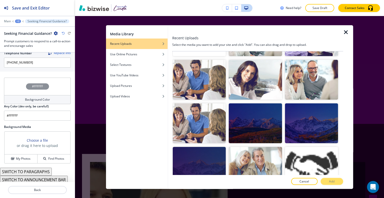
scroll to position [200, 0]
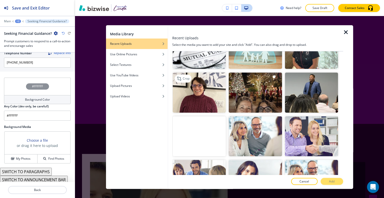
click at [207, 98] on img "button" at bounding box center [199, 93] width 53 height 40
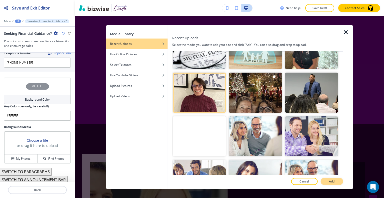
click at [334, 180] on p "Add" at bounding box center [332, 181] width 6 height 5
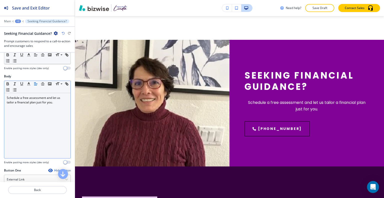
scroll to position [38, 0]
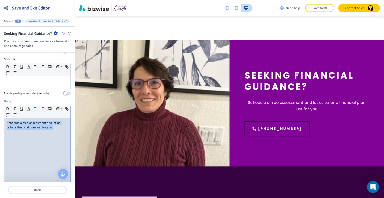
drag, startPoint x: 60, startPoint y: 132, endPoint x: 0, endPoint y: 118, distance: 61.5
click at [0, 118] on div "Body Small Normal Large Huge Schedule a free assessment and let us tailor a fin…" at bounding box center [37, 146] width 75 height 94
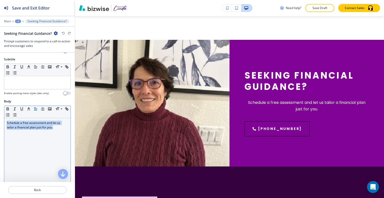
click at [36, 109] on icon "button" at bounding box center [36, 109] width 5 height 5
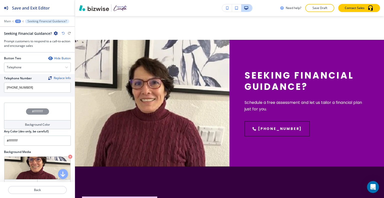
scroll to position [263, 0]
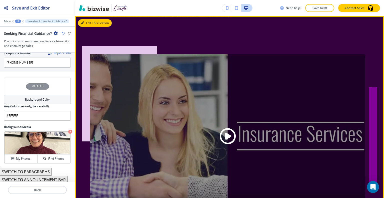
drag, startPoint x: 87, startPoint y: 24, endPoint x: 79, endPoint y: 27, distance: 8.3
click at [87, 24] on button "Edit This Section" at bounding box center [95, 23] width 34 height 8
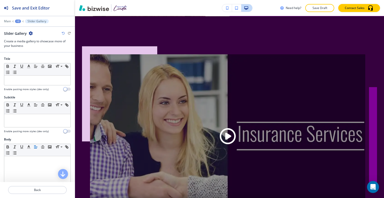
scroll to position [827, 0]
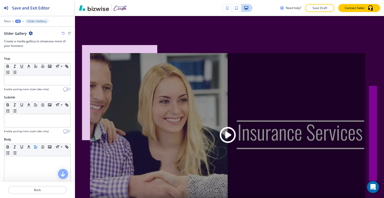
click at [29, 34] on icon "button" at bounding box center [31, 33] width 4 height 4
drag, startPoint x: 46, startPoint y: 67, endPoint x: 45, endPoint y: 61, distance: 6.1
click at [46, 66] on button "button" at bounding box center [49, 66] width 7 height 6
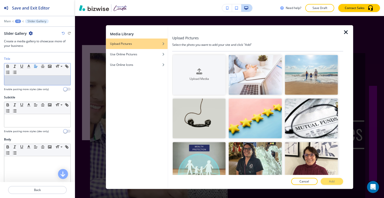
click at [32, 35] on div "Slider Gallery" at bounding box center [18, 33] width 29 height 5
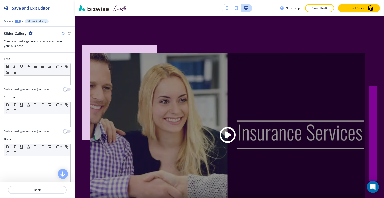
click at [33, 33] on div "Slider Gallery" at bounding box center [37, 33] width 67 height 5
click at [31, 33] on icon "button" at bounding box center [31, 33] width 4 height 4
drag, startPoint x: 45, startPoint y: 61, endPoint x: 74, endPoint y: 58, distance: 29.1
click at [45, 61] on p "Delete Section" at bounding box center [45, 59] width 26 height 5
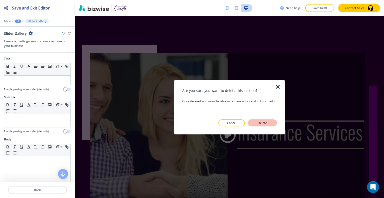
click at [266, 121] on p "Delete" at bounding box center [263, 123] width 12 height 5
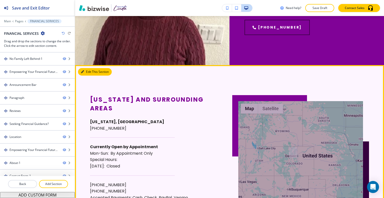
click at [87, 73] on button "Edit This Section" at bounding box center [95, 72] width 34 height 8
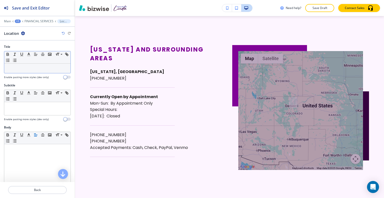
click at [43, 70] on p at bounding box center [37, 68] width 61 height 5
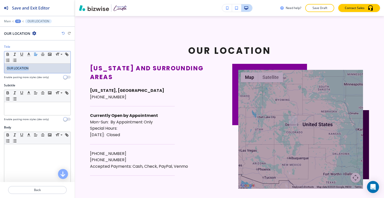
drag, startPoint x: 48, startPoint y: 68, endPoint x: 1, endPoint y: 63, distance: 47.0
click at [1, 63] on div "Title Small Normal Large Huge OUR LOCATION Enable pasting more styles (dev only)" at bounding box center [37, 64] width 75 height 39
click at [33, 54] on button "button" at bounding box center [35, 54] width 7 height 6
click at [29, 55] on icon "button" at bounding box center [29, 54] width 5 height 5
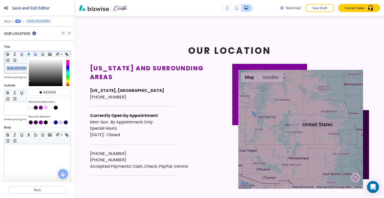
click at [36, 121] on button "button" at bounding box center [36, 122] width 4 height 4
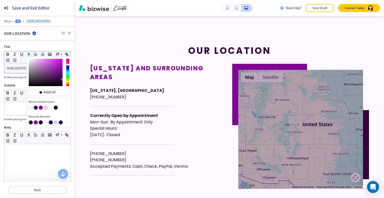
click at [51, 122] on button "button" at bounding box center [51, 122] width 4 height 4
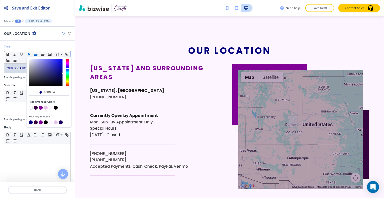
click at [37, 121] on button "button" at bounding box center [36, 122] width 4 height 4
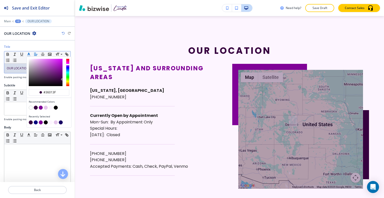
click at [40, 122] on button "button" at bounding box center [41, 122] width 4 height 4
click at [47, 122] on button "button" at bounding box center [46, 122] width 4 height 4
type input "#000000"
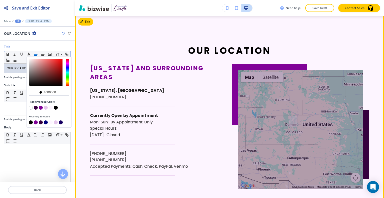
click at [148, 122] on p "By Appointment Only" at bounding box center [132, 122] width 42 height 7
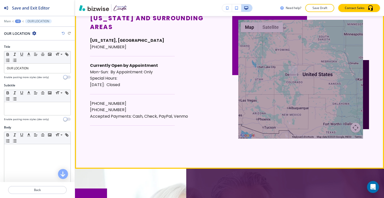
scroll to position [1002, 0]
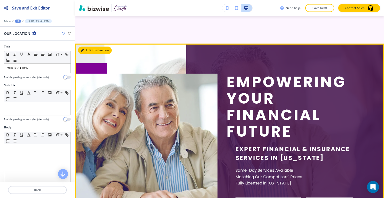
click at [87, 51] on button "Edit This Section" at bounding box center [95, 51] width 34 height 8
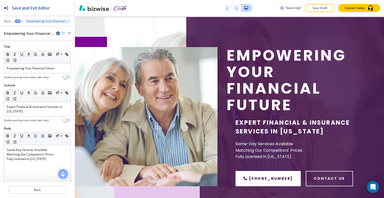
click at [58, 31] on icon "button" at bounding box center [58, 33] width 4 height 4
click at [67, 58] on p "Delete Section" at bounding box center [72, 59] width 26 height 5
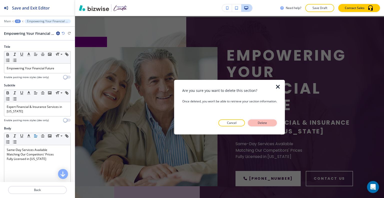
click at [258, 120] on div "Are you sure you want to delete this section? Once deleted, you won’t be able t…" at bounding box center [229, 107] width 95 height 39
click at [258, 123] on p "Delete" at bounding box center [263, 123] width 12 height 5
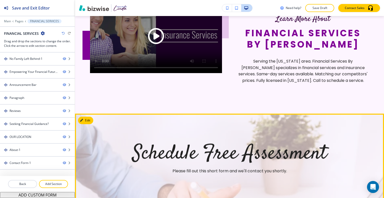
scroll to position [953, 0]
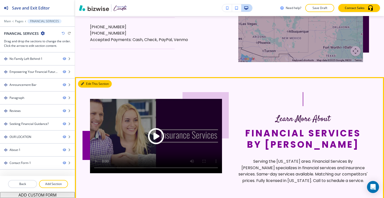
click at [91, 84] on button "Edit This Section" at bounding box center [95, 84] width 34 height 8
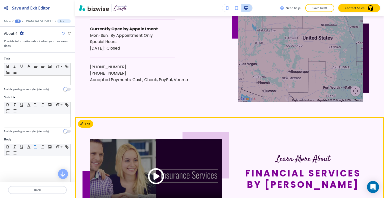
scroll to position [1063, 0]
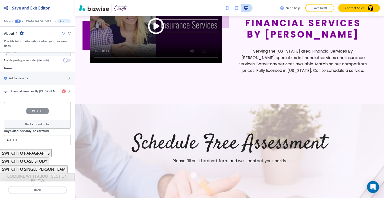
click at [17, 116] on div "#FFFFFF" at bounding box center [37, 111] width 67 height 18
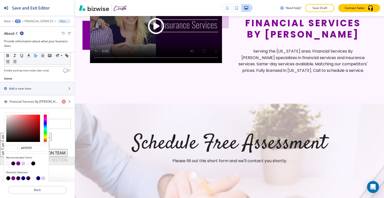
click at [23, 163] on button "button" at bounding box center [23, 163] width 4 height 4
type input "#e6c6ec"
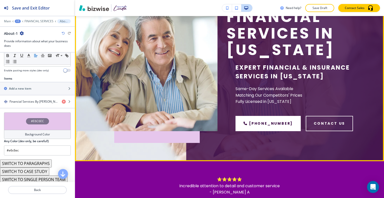
scroll to position [0, 0]
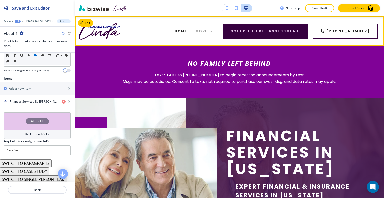
click at [208, 32] on span "More" at bounding box center [202, 31] width 12 height 5
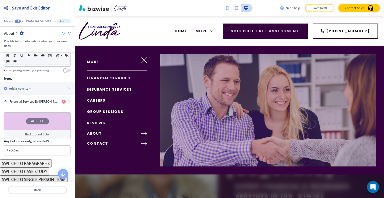
click at [117, 92] on link "INSURANCE SERVICES" at bounding box center [109, 89] width 45 height 8
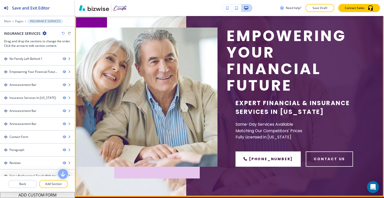
scroll to position [50, 0]
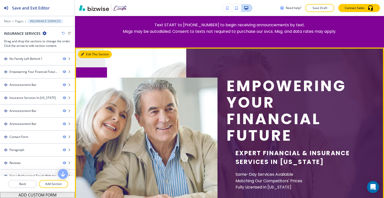
click at [86, 52] on button "Edit This Section" at bounding box center [95, 55] width 34 height 8
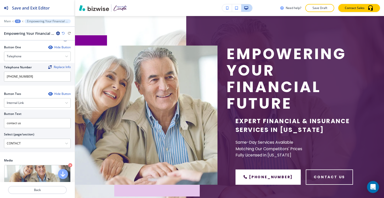
scroll to position [225, 0]
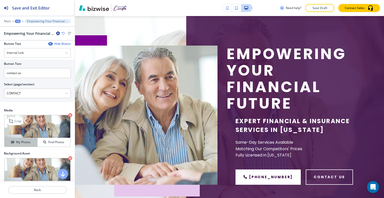
click at [28, 143] on button "My Photos" at bounding box center [21, 142] width 33 height 9
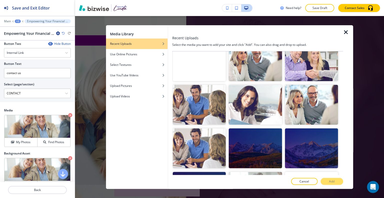
scroll to position [300, 0]
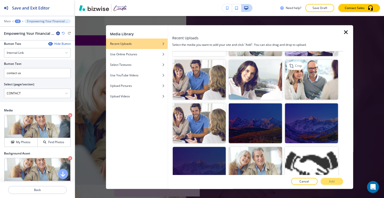
click at [312, 70] on img "button" at bounding box center [311, 80] width 53 height 40
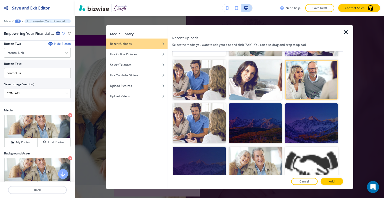
click at [328, 181] on button "Add" at bounding box center [332, 181] width 23 height 7
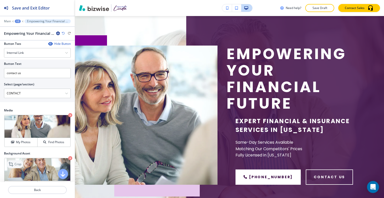
scroll to position [250, 0]
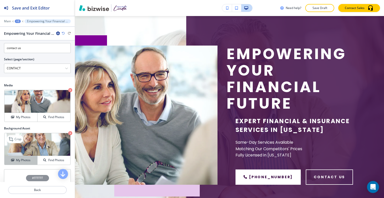
click at [23, 160] on h4 "My Photos" at bounding box center [23, 160] width 15 height 5
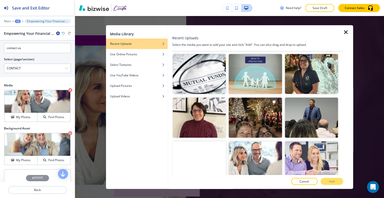
scroll to position [275, 0]
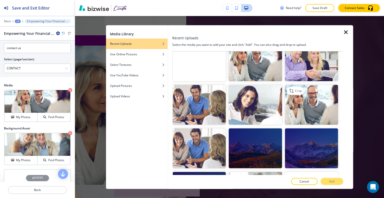
click at [311, 89] on img "button" at bounding box center [311, 105] width 53 height 40
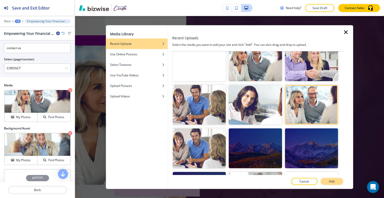
click at [334, 183] on p "Add" at bounding box center [332, 181] width 6 height 5
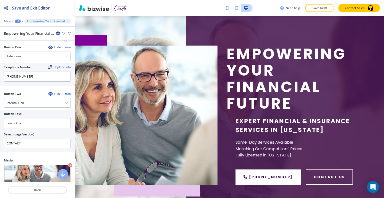
scroll to position [75, 0]
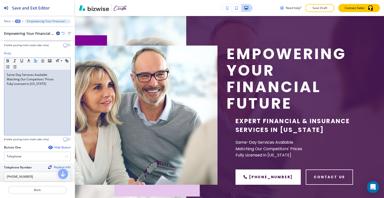
click at [49, 82] on p "Fully Licensed in Colorado" at bounding box center [37, 84] width 61 height 5
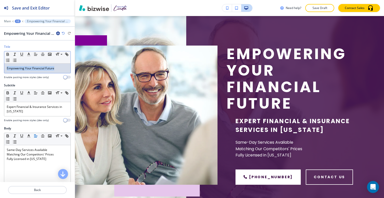
drag, startPoint x: 61, startPoint y: 68, endPoint x: 0, endPoint y: 64, distance: 60.6
click at [0, 64] on div "Title Small Normal Large Huge Empowering Your Financial Future Enable pasting m…" at bounding box center [37, 64] width 75 height 39
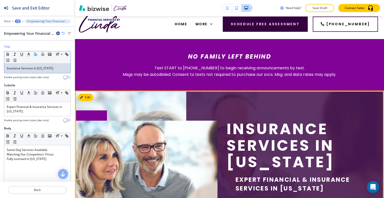
scroll to position [182, 0]
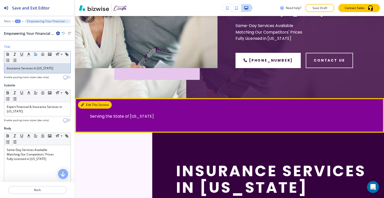
click at [90, 106] on button "Edit This Section" at bounding box center [95, 105] width 34 height 8
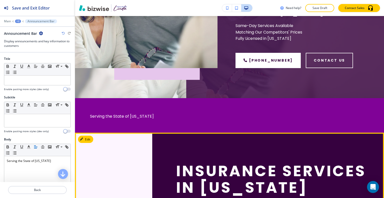
scroll to position [265, 0]
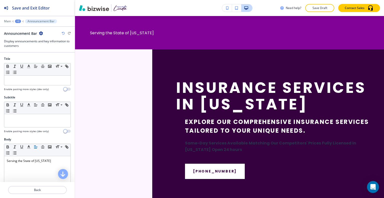
click at [41, 34] on icon "button" at bounding box center [41, 33] width 4 height 4
click at [46, 60] on p "Delete Section" at bounding box center [55, 59] width 26 height 5
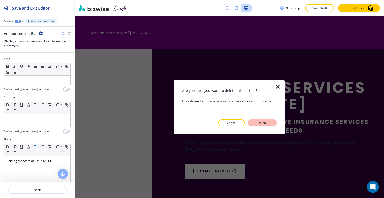
click at [254, 122] on button "Delete" at bounding box center [262, 122] width 29 height 7
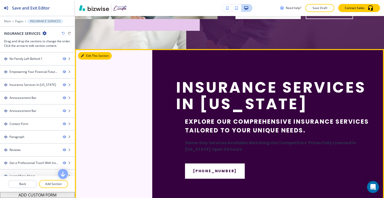
click at [84, 57] on button "Edit This Section" at bounding box center [95, 56] width 34 height 8
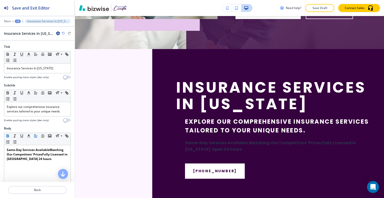
scroll to position [265, 0]
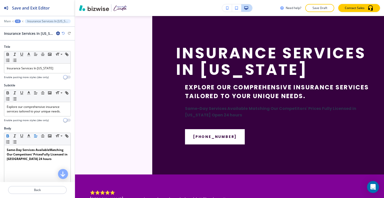
click at [58, 32] on icon "button" at bounding box center [58, 33] width 4 height 4
click at [69, 62] on button "Delete Section" at bounding box center [72, 59] width 32 height 9
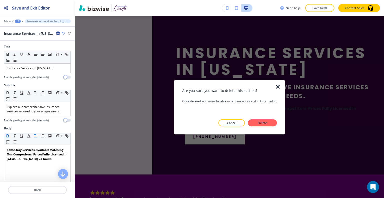
drag, startPoint x: 255, startPoint y: 120, endPoint x: 257, endPoint y: 123, distance: 3.9
click at [255, 122] on button "Delete" at bounding box center [262, 122] width 29 height 7
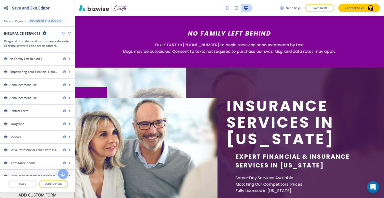
scroll to position [180, 0]
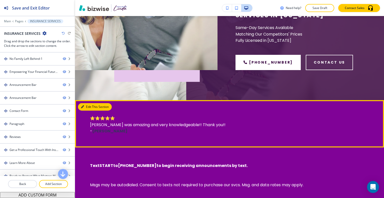
click at [85, 108] on button "Edit This Section" at bounding box center [95, 107] width 34 height 8
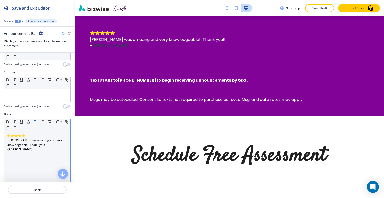
scroll to position [75, 0]
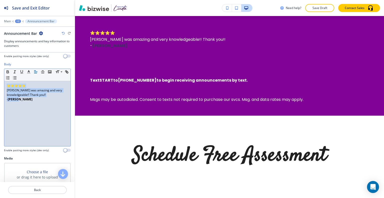
drag, startPoint x: 37, startPoint y: 107, endPoint x: 0, endPoint y: 81, distance: 44.5
click at [0, 81] on div "Body Small Normal Large Huge ⭐⭐⭐⭐⭐ Linda was amazing and very knowledgeable!! T…" at bounding box center [37, 109] width 75 height 94
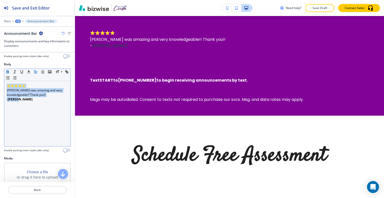
click at [6, 72] on icon "button" at bounding box center [8, 72] width 5 height 5
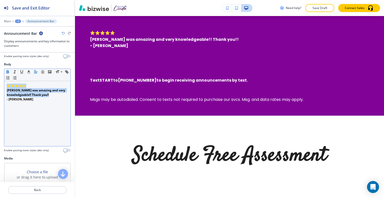
click at [6, 72] on icon "button" at bounding box center [8, 72] width 5 height 5
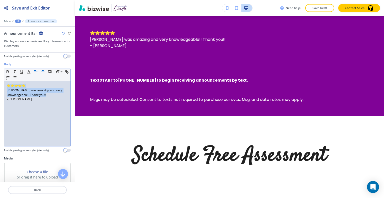
click at [44, 73] on line "button" at bounding box center [43, 73] width 3 height 0
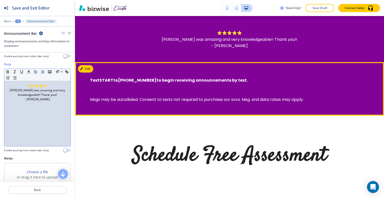
click at [158, 75] on div "Text START to (720) 710-0420 to begin receiving announcements by text. Msgs may…" at bounding box center [229, 89] width 309 height 54
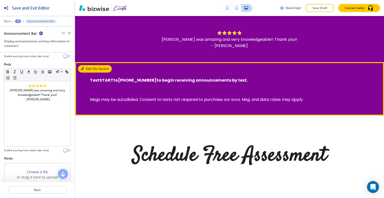
click at [88, 70] on button "Edit This Section" at bounding box center [95, 69] width 34 height 8
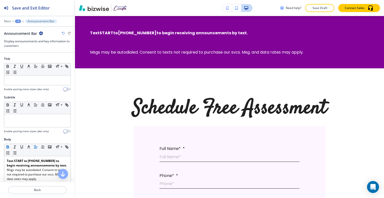
click at [41, 33] on icon "button" at bounding box center [41, 33] width 4 height 4
click at [48, 58] on p "Delete Section" at bounding box center [55, 59] width 26 height 5
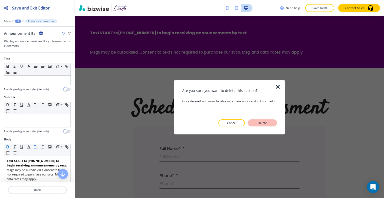
click at [264, 124] on p "Delete" at bounding box center [263, 123] width 12 height 5
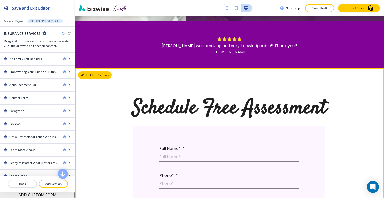
click at [85, 77] on button "Edit This Section" at bounding box center [95, 75] width 34 height 8
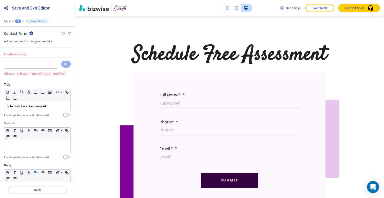
click at [31, 33] on icon "button" at bounding box center [31, 33] width 4 height 4
click at [44, 58] on p "Delete Section" at bounding box center [45, 59] width 26 height 5
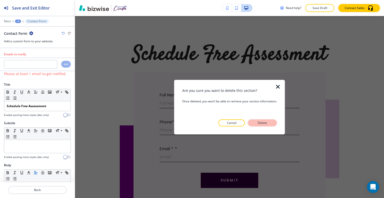
click at [258, 123] on p "Delete" at bounding box center [263, 123] width 12 height 5
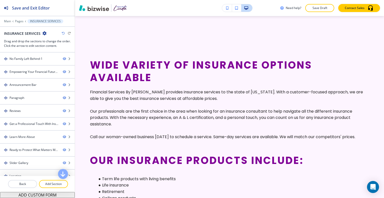
scroll to position [288, 0]
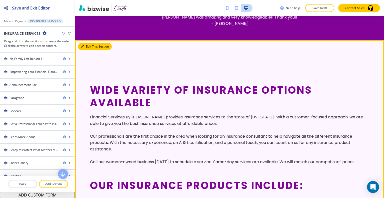
click at [87, 48] on button "Edit This Section" at bounding box center [95, 47] width 34 height 8
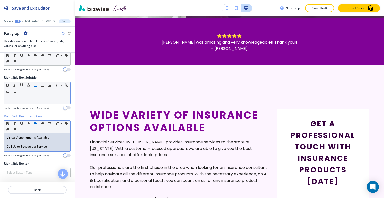
scroll to position [0, 0]
click at [7, 145] on p "Call Us to Schedule a Service" at bounding box center [37, 146] width 61 height 5
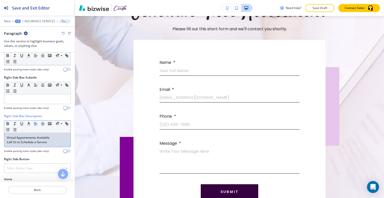
scroll to position [1968, 0]
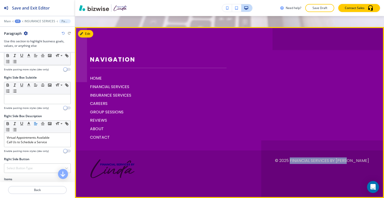
drag, startPoint x: 367, startPoint y: 160, endPoint x: 309, endPoint y: 160, distance: 58.3
click at [309, 160] on footer "Navigation HOME FINANCIAL SERVICES INSURANCE SERVICES CAREERS GROUP SESSIONS RE…" at bounding box center [229, 112] width 309 height 171
copy p "Financial Services By Linda"
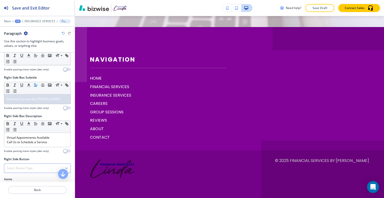
click at [23, 166] on h4 "Select Button Type" at bounding box center [20, 168] width 26 height 5
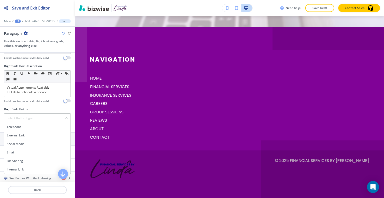
scroll to position [274, 0]
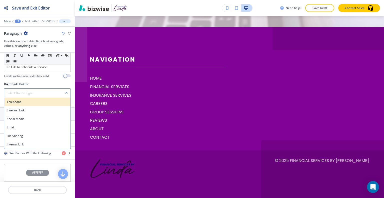
click at [26, 102] on h4 "Telephone" at bounding box center [37, 102] width 61 height 5
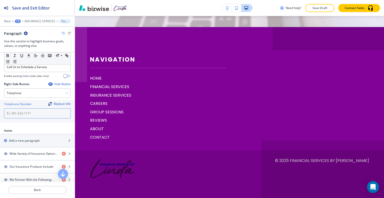
click at [24, 111] on input "text" at bounding box center [37, 113] width 67 height 10
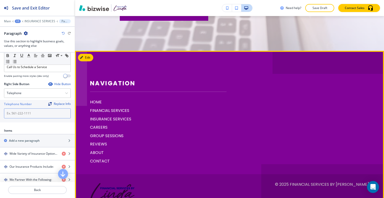
scroll to position [1893, 0]
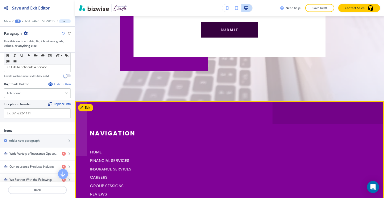
click at [96, 109] on footer "Navigation HOME FINANCIAL SERVICES INSURANCE SERVICES CAREERS GROUP SESSIONS RE…" at bounding box center [229, 186] width 309 height 171
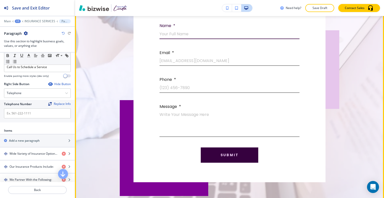
scroll to position [1693, 0]
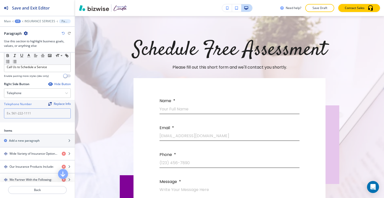
paste input "(720) 235-5917"
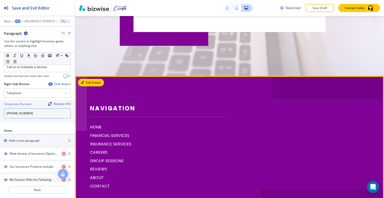
type input "(720) 235-5917"
click at [87, 84] on button "Edit Footer" at bounding box center [91, 83] width 26 height 8
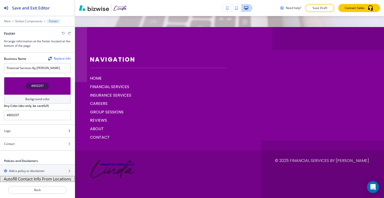
scroll to position [0, 0]
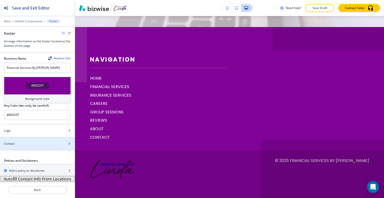
click at [33, 140] on div at bounding box center [37, 139] width 75 height 4
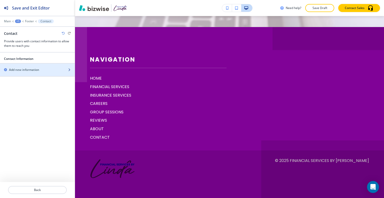
click at [32, 70] on h2 "Add new information" at bounding box center [24, 70] width 30 height 5
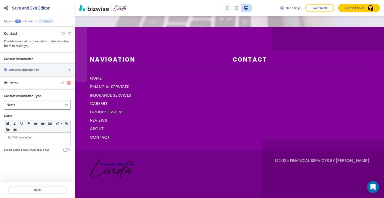
click at [30, 105] on div "Notes" at bounding box center [37, 104] width 66 height 9
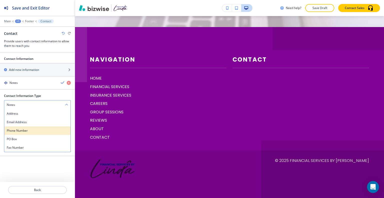
click at [32, 130] on h4 "Phone Number" at bounding box center [37, 130] width 61 height 5
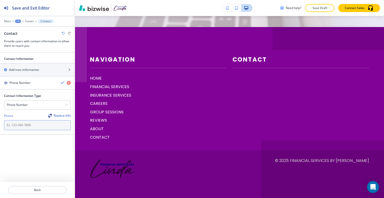
paste input "(720) 235-5917"
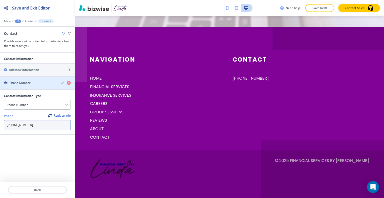
type input "(720) 235-5917"
click at [62, 83] on icon "button" at bounding box center [63, 83] width 4 height 4
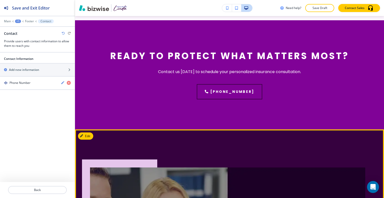
scroll to position [1093, 0]
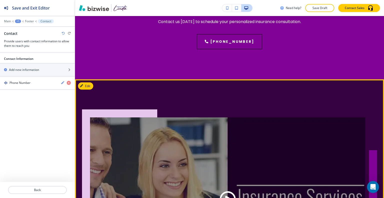
click at [88, 82] on div at bounding box center [229, 195] width 309 height 232
click at [89, 85] on button "Edit This Section" at bounding box center [95, 86] width 34 height 8
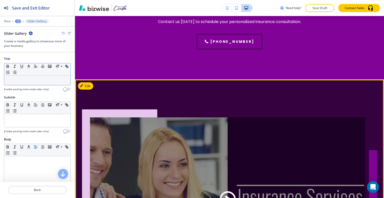
scroll to position [1156, 0]
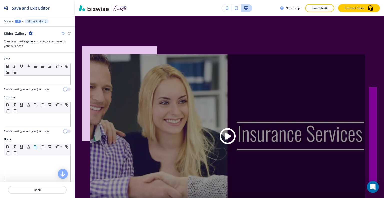
click at [32, 33] on div "Slider Gallery" at bounding box center [37, 33] width 67 height 5
click at [30, 34] on icon "button" at bounding box center [31, 33] width 4 height 4
click at [39, 55] on button "Delete Section" at bounding box center [45, 59] width 32 height 9
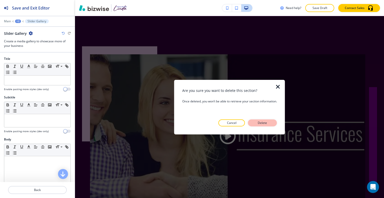
click at [272, 123] on button "Delete" at bounding box center [262, 122] width 29 height 7
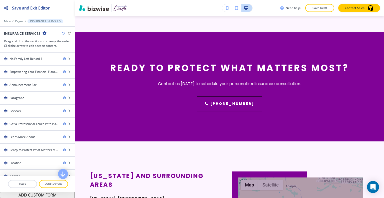
scroll to position [1006, 0]
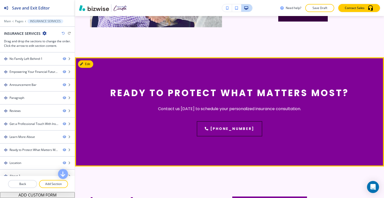
click at [93, 66] on div "Ready to Protect What Matters Most? Contact us today to schedule your personali…" at bounding box center [229, 111] width 309 height 109
click at [87, 63] on button "Edit This Section" at bounding box center [95, 64] width 34 height 8
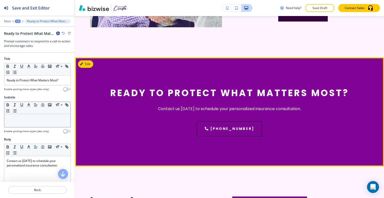
scroll to position [1048, 0]
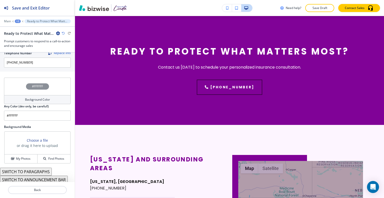
click at [19, 168] on button "SWITCH TO PARAGRAPHS" at bounding box center [26, 172] width 52 height 8
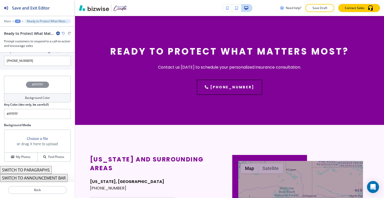
scroll to position [1033, 0]
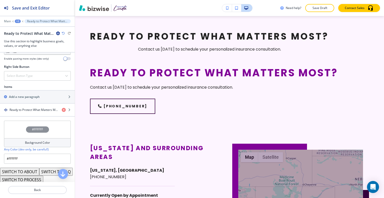
click at [22, 156] on input "#FFFFFF" at bounding box center [37, 159] width 67 height 10
click at [62, 34] on icon "button" at bounding box center [63, 33] width 3 height 3
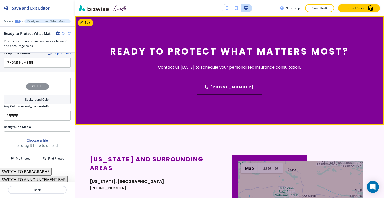
scroll to position [1023, 0]
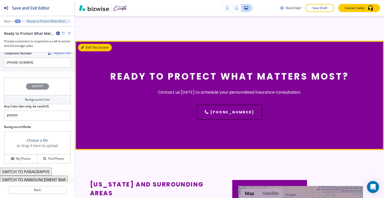
click at [87, 46] on button "Edit This Section" at bounding box center [95, 48] width 34 height 8
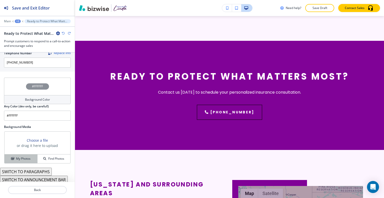
click at [30, 156] on div "My Photos" at bounding box center [21, 158] width 33 height 5
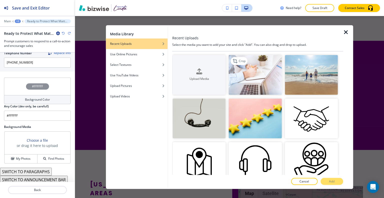
click at [273, 80] on img "button" at bounding box center [255, 75] width 53 height 40
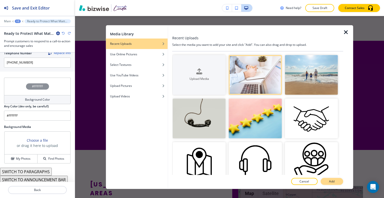
click at [333, 179] on p "Add" at bounding box center [332, 181] width 6 height 5
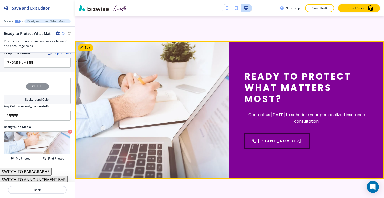
click at [92, 44] on div at bounding box center [152, 110] width 155 height 138
click at [90, 47] on button "Edit This Section" at bounding box center [95, 48] width 34 height 8
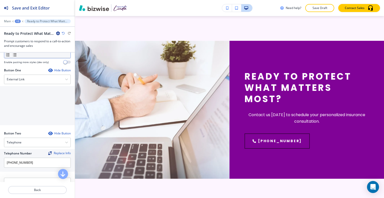
scroll to position [63, 0]
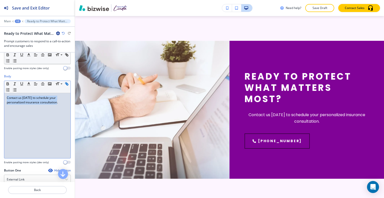
drag, startPoint x: 61, startPoint y: 105, endPoint x: 7, endPoint y: 92, distance: 55.6
click at [0, 94] on div "Body Small Normal Large Huge Contact us today to schedule your personalized ins…" at bounding box center [37, 121] width 75 height 94
click at [36, 84] on icon "button" at bounding box center [36, 84] width 5 height 5
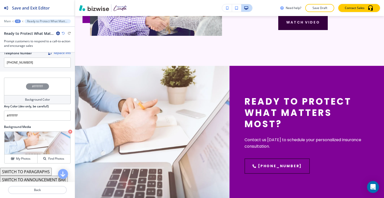
scroll to position [163, 0]
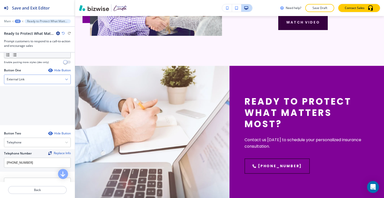
click at [48, 80] on div "External Link" at bounding box center [37, 79] width 66 height 9
click at [35, 136] on div at bounding box center [37, 137] width 67 height 2
click at [41, 77] on div "External Link" at bounding box center [37, 79] width 66 height 9
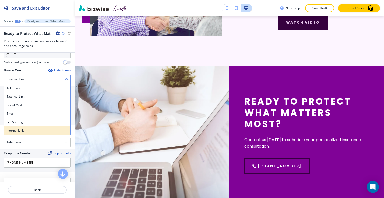
click at [36, 131] on h4 "Internal Link" at bounding box center [37, 130] width 61 height 5
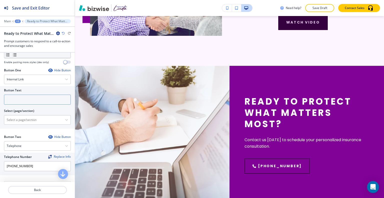
click at [23, 95] on input "text" at bounding box center [37, 100] width 67 height 10
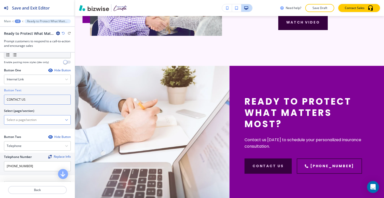
type input "CONTACT US"
click at [28, 121] on \(page\/section\) "Manual Input" at bounding box center [34, 120] width 61 height 9
type \(page\/section\) "CONTACT"
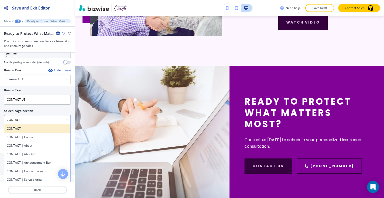
click at [34, 128] on h4 "CONTACT" at bounding box center [37, 128] width 61 height 5
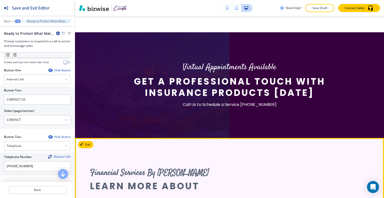
scroll to position [848, 0]
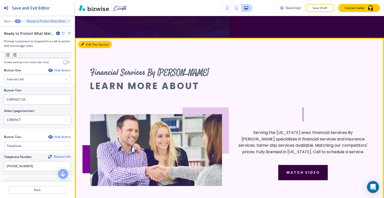
click at [85, 47] on button "Edit This Section" at bounding box center [95, 45] width 34 height 8
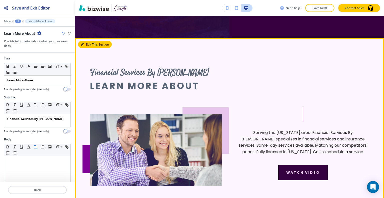
scroll to position [870, 0]
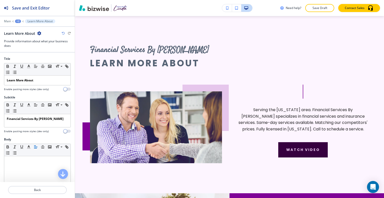
click at [40, 34] on icon "button" at bounding box center [39, 33] width 4 height 4
click at [52, 59] on p "Delete Section" at bounding box center [53, 59] width 26 height 5
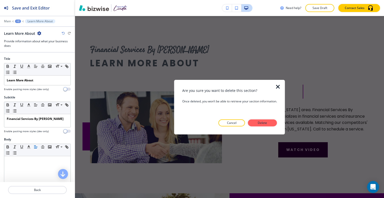
click at [267, 118] on div "Are you sure you want to delete this section? Once deleted, you won’t be able t…" at bounding box center [229, 107] width 95 height 39
click at [266, 125] on p "Delete" at bounding box center [263, 123] width 12 height 5
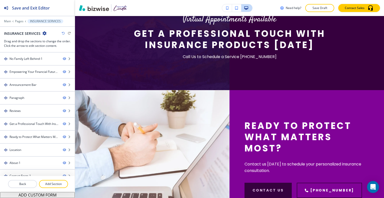
scroll to position [745, 0]
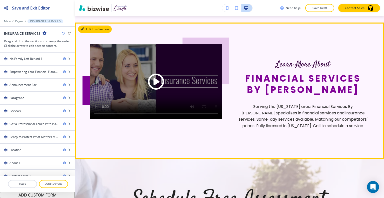
click at [86, 28] on button "Edit This Section" at bounding box center [95, 30] width 34 height 8
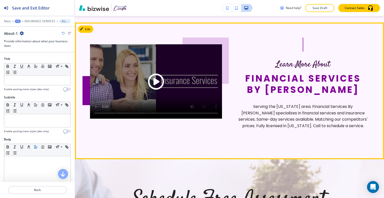
scroll to position [1176, 0]
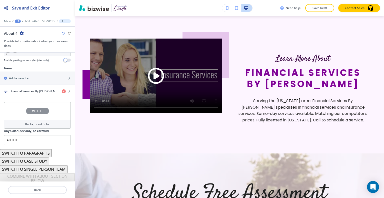
click at [16, 106] on div "#FFFFFF" at bounding box center [37, 111] width 67 height 18
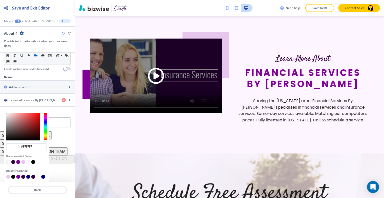
scroll to position [155, 0]
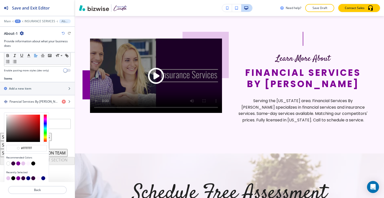
click at [28, 177] on button "button" at bounding box center [28, 178] width 4 height 4
type input "#00007C"
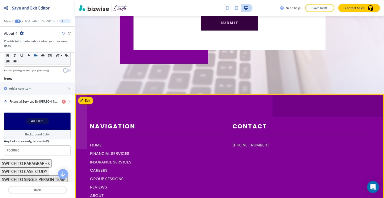
scroll to position [1581, 0]
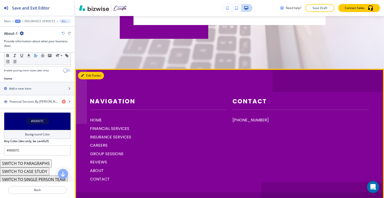
click at [89, 75] on button "Edit Footer" at bounding box center [91, 76] width 26 height 8
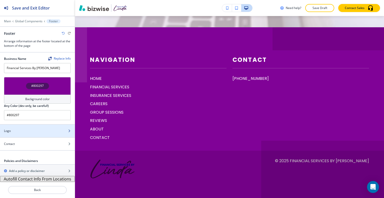
scroll to position [0, 0]
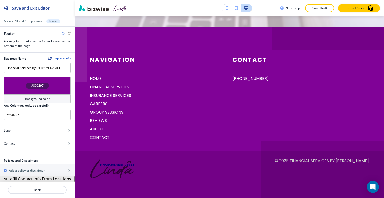
click at [18, 81] on div "#800297" at bounding box center [37, 86] width 67 height 18
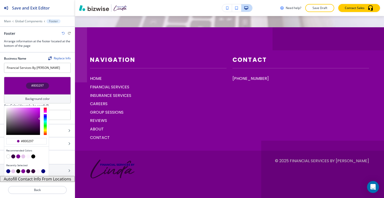
click at [7, 171] on button "button" at bounding box center [8, 171] width 4 height 4
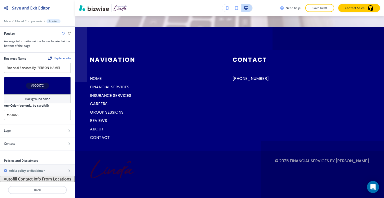
click at [63, 34] on icon "button" at bounding box center [63, 33] width 3 height 3
type input "#800297"
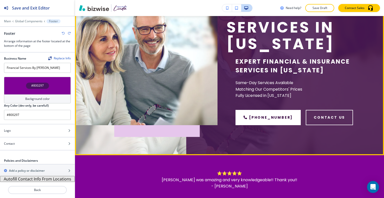
scroll to position [0, 0]
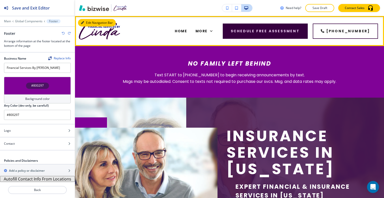
click at [91, 24] on button "Edit Navigation Bar" at bounding box center [97, 23] width 38 height 8
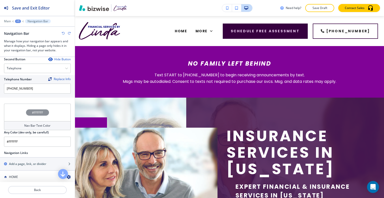
scroll to position [300, 0]
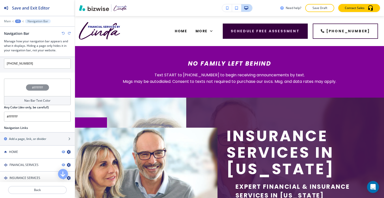
click at [9, 86] on div "#FFFFFF" at bounding box center [37, 88] width 67 height 18
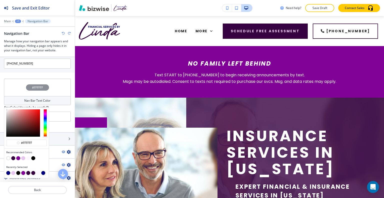
click at [27, 156] on button "button" at bounding box center [28, 158] width 4 height 4
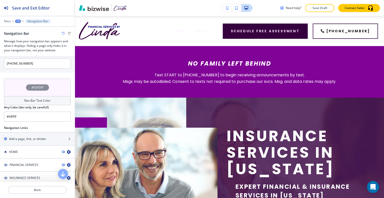
click at [63, 33] on icon "button" at bounding box center [63, 33] width 3 height 3
type input "#FFFFFF"
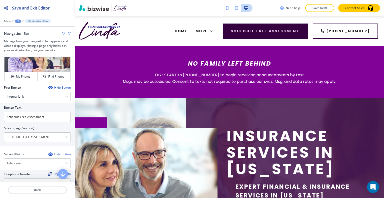
scroll to position [80, 0]
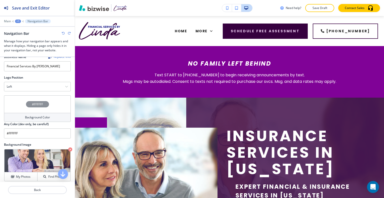
click at [17, 100] on div "#FFFFFF" at bounding box center [37, 104] width 67 height 18
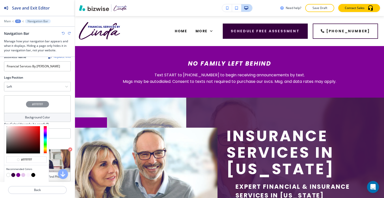
click at [29, 173] on button "button" at bounding box center [28, 175] width 4 height 4
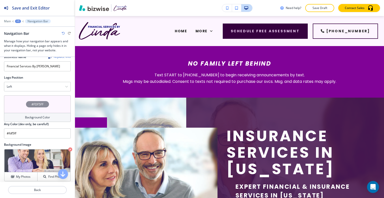
click at [14, 105] on div "#FDF5FF" at bounding box center [37, 104] width 67 height 18
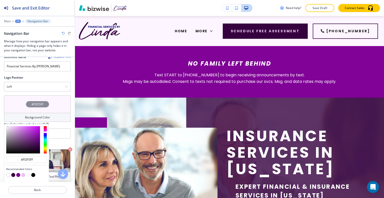
click at [18, 173] on button "button" at bounding box center [18, 175] width 4 height 4
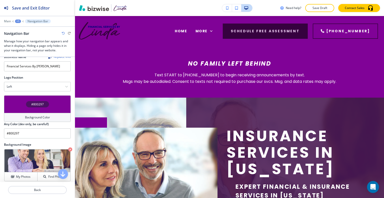
click at [17, 102] on div "#800297" at bounding box center [37, 104] width 67 height 18
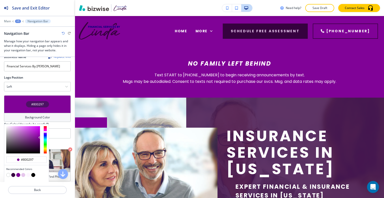
scroll to position [105, 0]
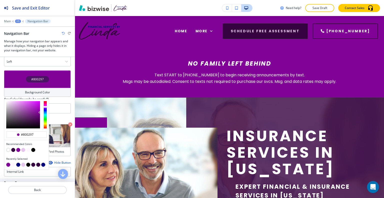
click at [19, 163] on button "button" at bounding box center [18, 165] width 4 height 4
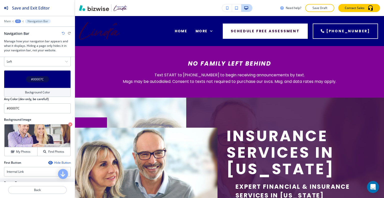
click at [25, 72] on div "#00007C" at bounding box center [37, 79] width 67 height 18
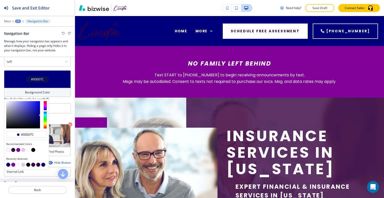
click at [27, 148] on button "button" at bounding box center [28, 150] width 4 height 4
type input "#fdf5ff"
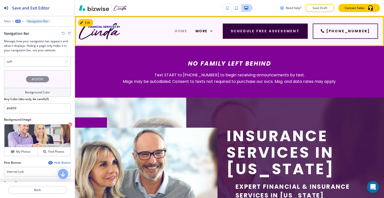
click at [187, 30] on span "HOME" at bounding box center [181, 31] width 12 height 5
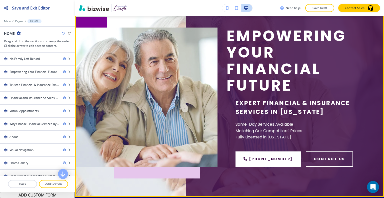
scroll to position [0, 0]
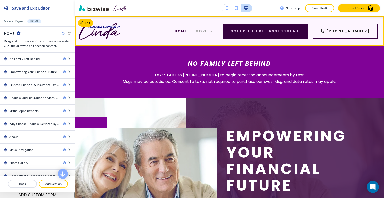
click at [208, 33] on span "More" at bounding box center [202, 31] width 12 height 5
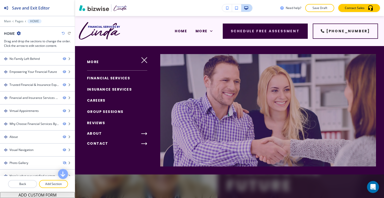
click at [119, 87] on span "INSURANCE SERVICES" at bounding box center [109, 89] width 45 height 5
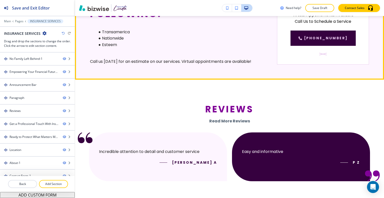
scroll to position [450, 0]
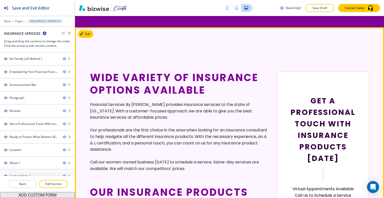
click at [90, 36] on button "Edit" at bounding box center [85, 34] width 15 height 8
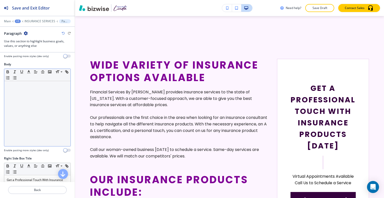
scroll to position [150, 0]
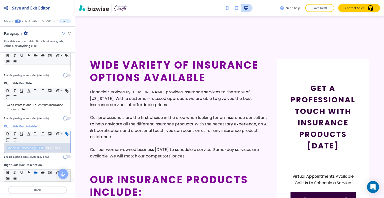
drag, startPoint x: 54, startPoint y: 146, endPoint x: 5, endPoint y: 140, distance: 48.9
click at [1, 142] on div "Right Side Box Subtitle Small Normal Large Huge Financial Services By Linda Ena…" at bounding box center [37, 143] width 75 height 39
click at [30, 133] on icon "button" at bounding box center [29, 134] width 5 height 5
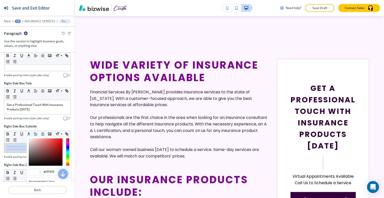
scroll to position [200, 0]
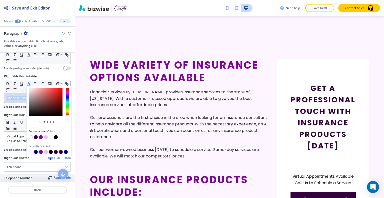
click at [41, 137] on button "button" at bounding box center [41, 137] width 4 height 4
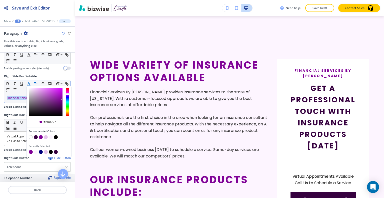
click at [42, 151] on button "button" at bounding box center [41, 152] width 4 height 4
type input "#00007c"
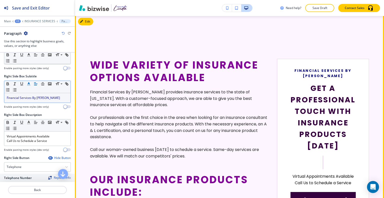
click at [171, 132] on p "Our professionals are the first choice in the area when looking for an insuranc…" at bounding box center [179, 127] width 179 height 26
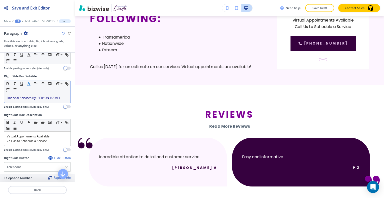
scroll to position [0, 0]
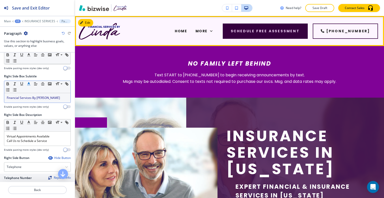
click at [217, 31] on div "More" at bounding box center [204, 31] width 26 height 20
click at [214, 31] on icon at bounding box center [211, 31] width 5 height 5
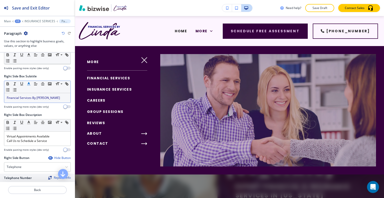
click at [96, 100] on span "CAREERS" at bounding box center [96, 100] width 19 height 5
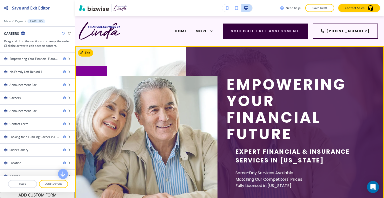
click at [91, 53] on button "Edit" at bounding box center [85, 53] width 15 height 8
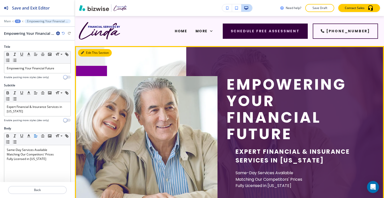
scroll to position [30, 0]
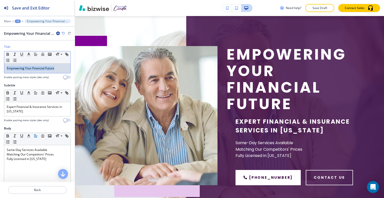
drag, startPoint x: 61, startPoint y: 70, endPoint x: 9, endPoint y: 68, distance: 52.3
click at [0, 68] on div "Title Small Normal Large Huge Empowering Your Financial Future Enable pasting m…" at bounding box center [37, 64] width 75 height 39
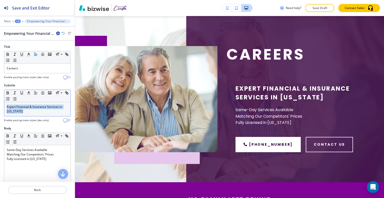
drag, startPoint x: 31, startPoint y: 118, endPoint x: 21, endPoint y: 114, distance: 10.8
click at [20, 115] on div "Subtitle Small Normal Large Huge Expert Financial & Insurance Services in Color…" at bounding box center [37, 102] width 67 height 39
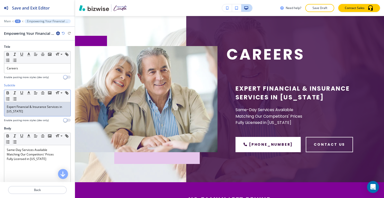
click at [15, 108] on p "Expert Financial & Insurance Services in Colorado" at bounding box center [37, 109] width 61 height 9
drag, startPoint x: 20, startPoint y: 109, endPoint x: 7, endPoint y: 105, distance: 13.5
click at [0, 103] on div "Subtitle Small Normal Large Huge Expert Financial & Insurance Services in Color…" at bounding box center [37, 104] width 75 height 43
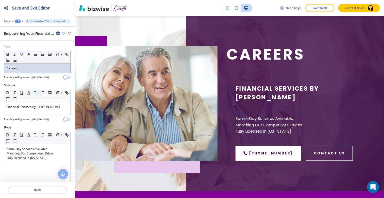
click at [41, 67] on p "Careers" at bounding box center [37, 68] width 61 height 5
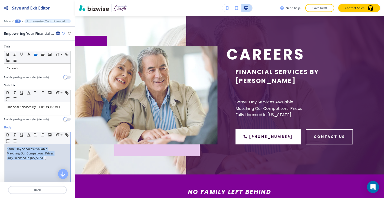
drag, startPoint x: 46, startPoint y: 168, endPoint x: 0, endPoint y: 137, distance: 55.1
click at [0, 137] on div "Body Small Normal Large Huge Same-Day Services Available Matching Our Competito…" at bounding box center [37, 172] width 75 height 94
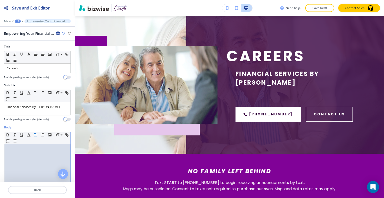
click at [11, 150] on p at bounding box center [37, 149] width 61 height 5
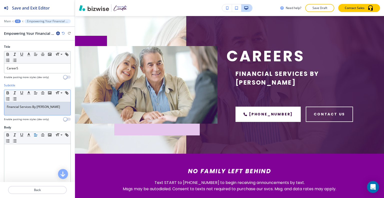
click at [51, 107] on p "Financial Services By Linda" at bounding box center [37, 107] width 61 height 5
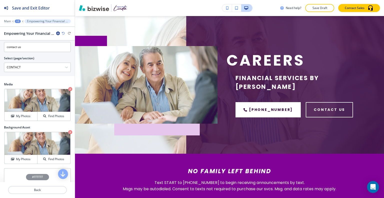
scroll to position [275, 0]
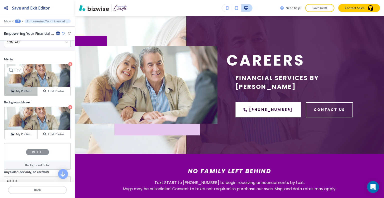
click at [26, 93] on button "My Photos" at bounding box center [21, 91] width 33 height 9
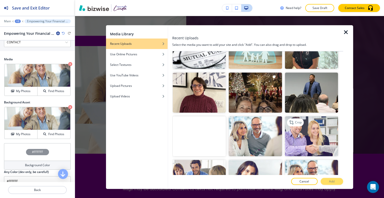
scroll to position [250, 0]
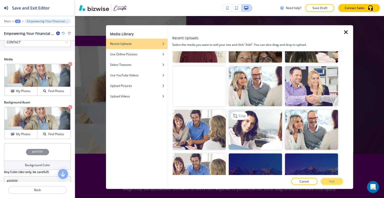
click at [266, 125] on img "button" at bounding box center [255, 130] width 53 height 40
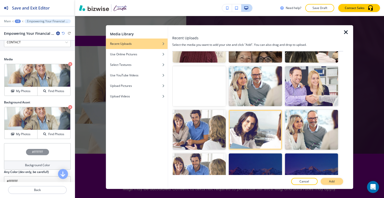
click at [334, 182] on p "Add" at bounding box center [332, 181] width 6 height 5
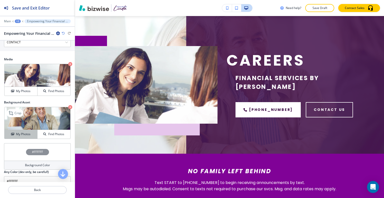
click at [20, 134] on h4 "My Photos" at bounding box center [23, 134] width 15 height 5
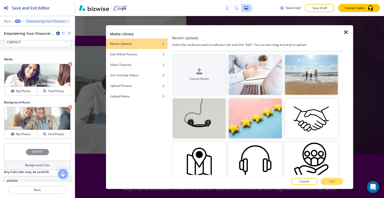
scroll to position [200, 0]
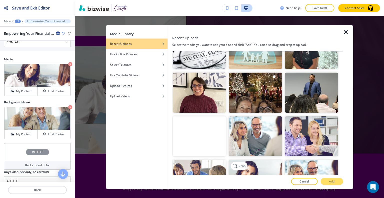
click at [254, 160] on img "button" at bounding box center [255, 180] width 53 height 40
drag, startPoint x: 326, startPoint y: 177, endPoint x: 328, endPoint y: 179, distance: 2.7
click at [326, 178] on div "Recent Uploads Select the media you want to add your site and click "Add". You …" at bounding box center [257, 107] width 171 height 164
click at [333, 178] on button "Add" at bounding box center [332, 181] width 23 height 7
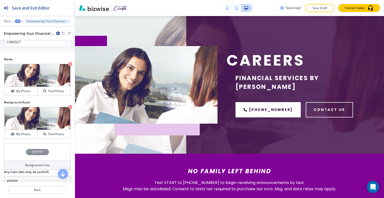
scroll to position [155, 0]
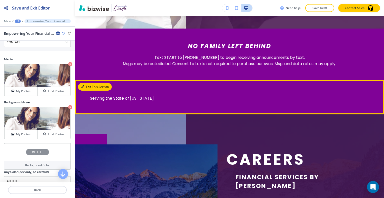
click at [90, 88] on button "Edit This Section" at bounding box center [95, 87] width 34 height 8
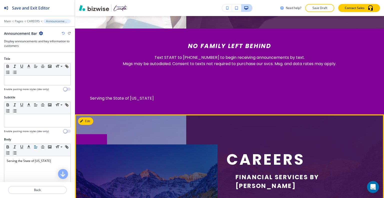
scroll to position [218, 0]
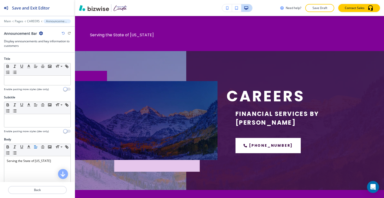
click at [44, 33] on div "Announcement Bar" at bounding box center [37, 33] width 67 height 5
click at [41, 34] on icon "button" at bounding box center [41, 33] width 4 height 4
click at [54, 62] on button "Delete Section" at bounding box center [55, 59] width 32 height 9
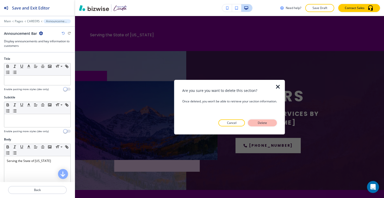
click at [260, 122] on p "Delete" at bounding box center [263, 123] width 12 height 5
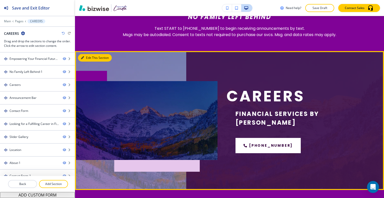
click at [85, 57] on button "Edit This Section" at bounding box center [95, 58] width 34 height 8
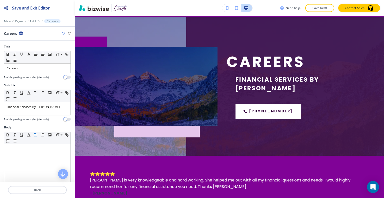
click at [23, 32] on div "Careers" at bounding box center [37, 33] width 67 height 5
click at [23, 33] on div "Careers" at bounding box center [37, 33] width 67 height 5
click at [21, 33] on icon "button" at bounding box center [21, 33] width 4 height 4
drag, startPoint x: 34, startPoint y: 57, endPoint x: 73, endPoint y: 64, distance: 39.6
click at [34, 57] on p "Delete Section" at bounding box center [35, 59] width 26 height 5
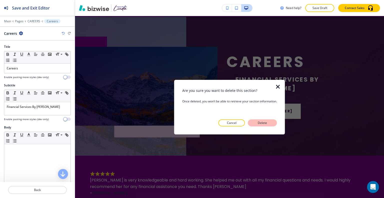
click at [255, 121] on button "Delete" at bounding box center [262, 122] width 29 height 7
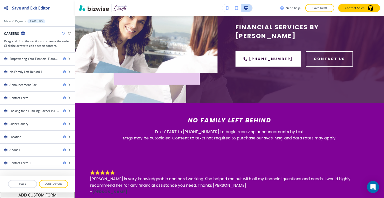
scroll to position [106, 0]
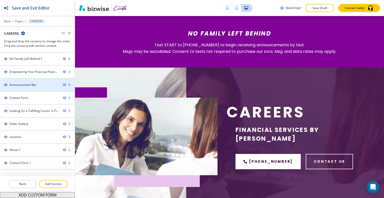
click at [33, 84] on div "Announcement Bar" at bounding box center [23, 85] width 27 height 5
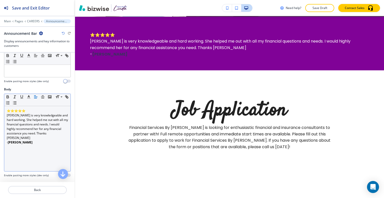
scroll to position [75, 0]
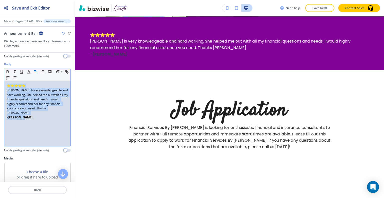
drag, startPoint x: 45, startPoint y: 113, endPoint x: 2, endPoint y: 77, distance: 56.4
click at [2, 77] on div "Body Small Normal Large Huge ⭐⭐⭐⭐⭐ Linda is very knowledgeable and hard working…" at bounding box center [37, 109] width 75 height 94
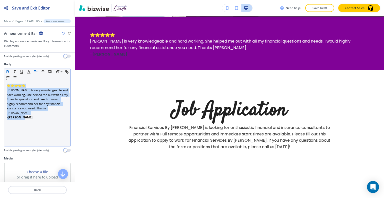
click at [7, 72] on icon "button" at bounding box center [8, 72] width 5 height 5
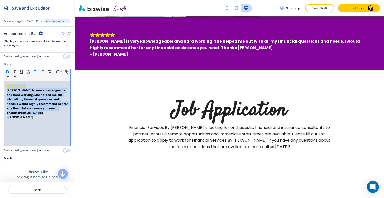
click at [7, 72] on icon "button" at bounding box center [8, 72] width 5 height 5
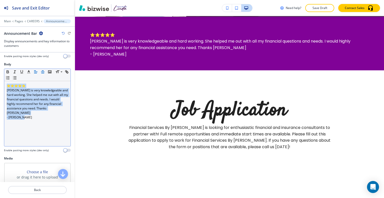
click at [42, 72] on icon "button" at bounding box center [43, 72] width 5 height 5
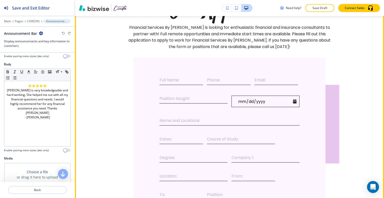
scroll to position [268, 0]
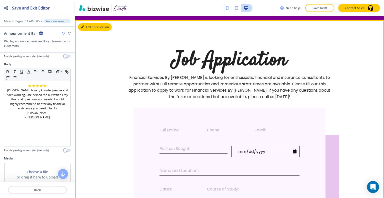
click at [90, 27] on button "Edit This Section" at bounding box center [95, 27] width 34 height 8
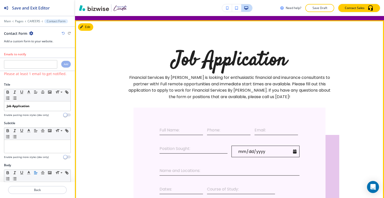
scroll to position [272, 0]
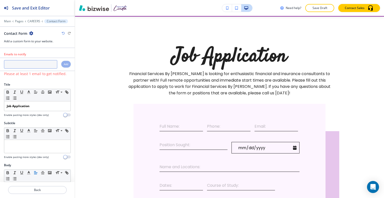
click at [33, 64] on input "text" at bounding box center [30, 64] width 53 height 9
paste input "lgonzalez2828@gmail.com"
type input "lgonzalez2828@gmail.com"
click at [62, 67] on div "Add" at bounding box center [66, 64] width 10 height 7
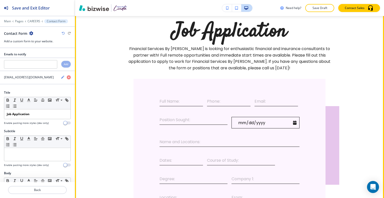
scroll to position [247, 0]
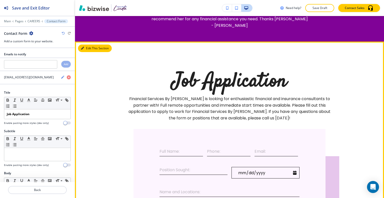
click at [88, 48] on button "Edit This Section" at bounding box center [95, 49] width 34 height 8
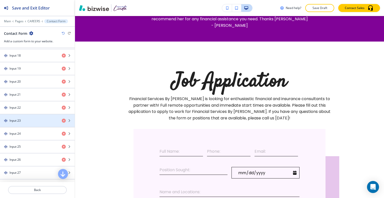
scroll to position [598, 0]
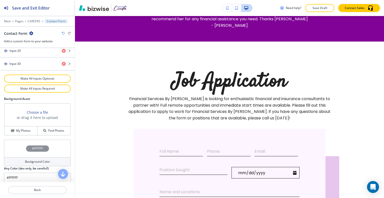
click at [19, 151] on div "#FFFFFF" at bounding box center [37, 149] width 67 height 18
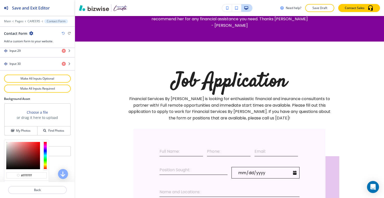
scroll to position [622, 0]
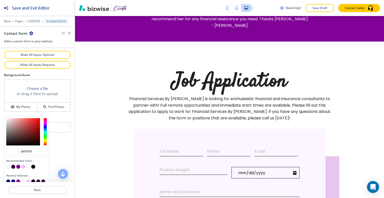
click at [28, 165] on button "button" at bounding box center [28, 167] width 4 height 4
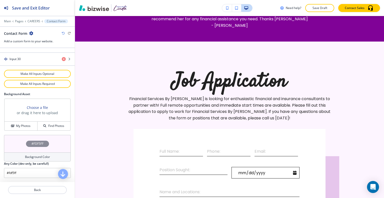
scroll to position [598, 0]
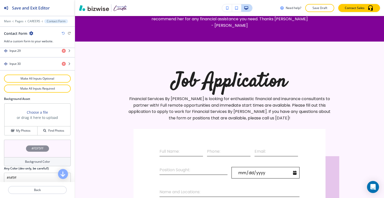
click at [20, 143] on div "#FDF5FF" at bounding box center [37, 149] width 67 height 18
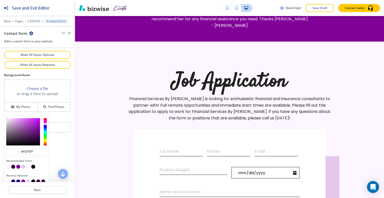
click at [24, 165] on button "button" at bounding box center [23, 167] width 4 height 4
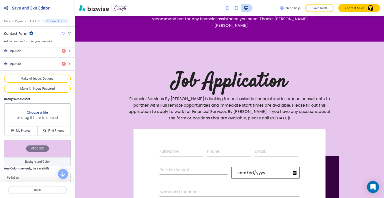
click at [19, 144] on div "#E6C6EC" at bounding box center [37, 149] width 67 height 18
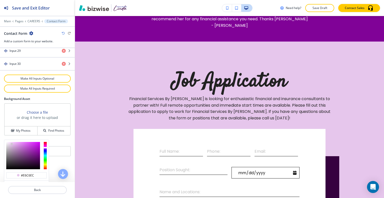
scroll to position [622, 0]
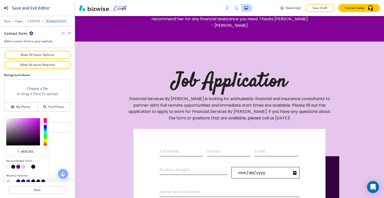
click at [19, 179] on button "button" at bounding box center [18, 181] width 4 height 4
type input "#00007c"
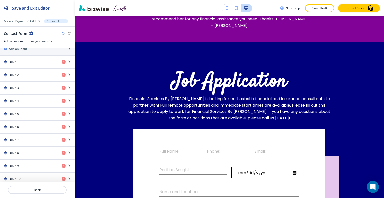
scroll to position [48, 0]
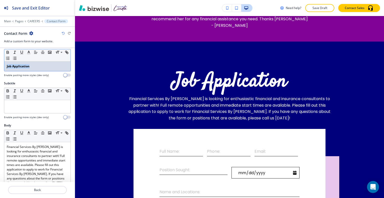
drag, startPoint x: 39, startPoint y: 68, endPoint x: 0, endPoint y: 68, distance: 39.0
click at [0, 68] on div "Title Small Normal Large Huge Job Application Enable pasting more styles (dev o…" at bounding box center [37, 62] width 75 height 39
click at [8, 52] on icon "button" at bounding box center [8, 52] width 2 height 1
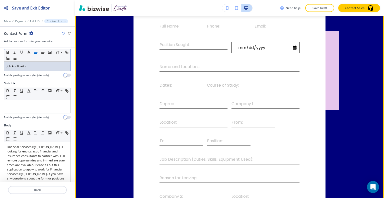
scroll to position [347, 0]
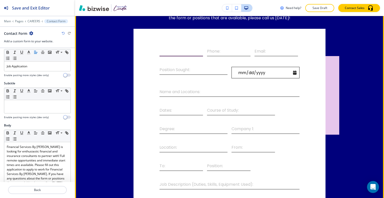
click at [170, 50] on input "Full Name:" at bounding box center [182, 52] width 44 height 8
click at [218, 53] on input "Phone:" at bounding box center [229, 52] width 44 height 8
click at [265, 49] on input "Email:" at bounding box center [277, 52] width 44 height 8
click at [169, 68] on input "Position Sought:" at bounding box center [194, 71] width 68 height 8
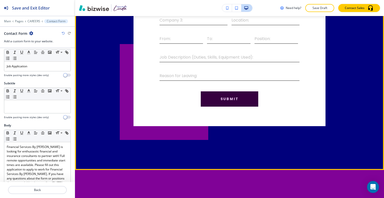
scroll to position [722, 0]
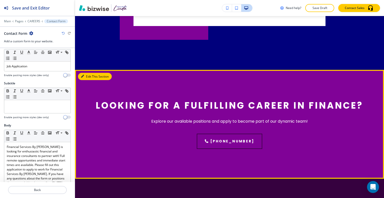
click at [90, 76] on button "Edit This Section" at bounding box center [95, 77] width 34 height 8
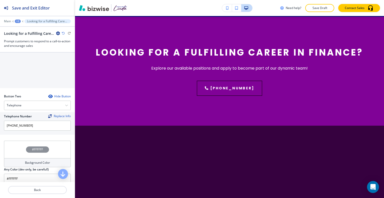
scroll to position [263, 0]
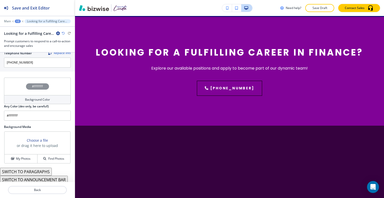
click at [25, 165] on div "Background Media Choose a file or drag it here to upload My Photos Find Photos" at bounding box center [37, 146] width 75 height 43
click at [24, 156] on h4 "My Photos" at bounding box center [23, 158] width 15 height 5
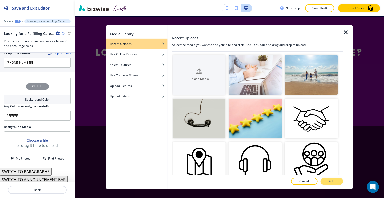
scroll to position [200, 0]
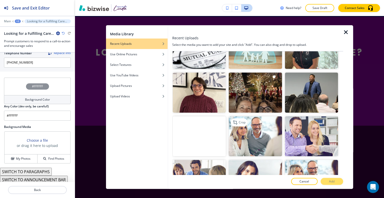
click at [264, 132] on img "button" at bounding box center [255, 136] width 53 height 40
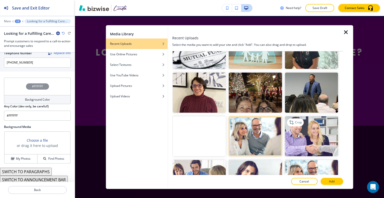
click at [325, 135] on img "button" at bounding box center [311, 136] width 53 height 40
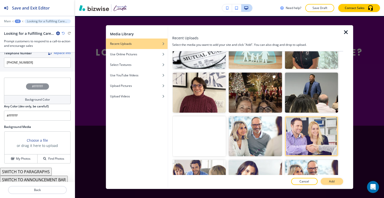
click at [333, 184] on button "Add" at bounding box center [332, 181] width 23 height 7
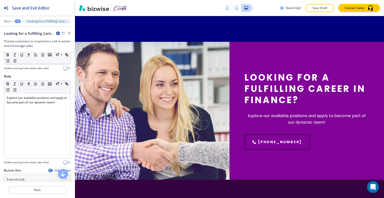
scroll to position [38, 0]
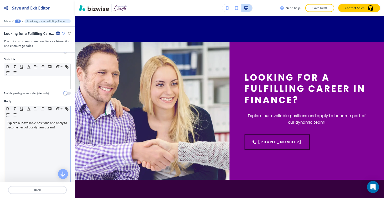
click at [56, 126] on p "Explore our available positions and apply to become part of our dynamic team!" at bounding box center [37, 125] width 61 height 9
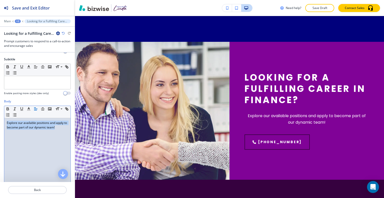
drag, startPoint x: 62, startPoint y: 128, endPoint x: 0, endPoint y: 121, distance: 62.4
click at [0, 121] on div "Body Small Normal Large Huge Explore our available positions and apply to becom…" at bounding box center [37, 146] width 75 height 94
click at [34, 109] on icon "button" at bounding box center [36, 109] width 5 height 5
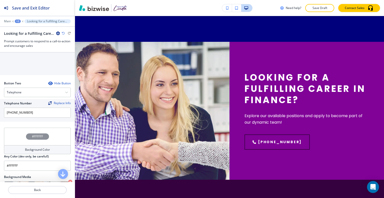
scroll to position [188, 0]
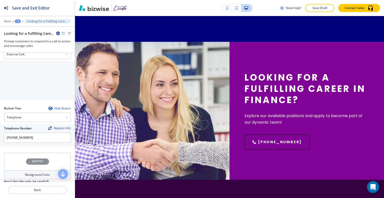
click at [42, 58] on div "Button One Hide Button External Link Telephone External Link Social Media Email…" at bounding box center [37, 72] width 67 height 59
click at [42, 57] on div "External Link" at bounding box center [37, 54] width 66 height 9
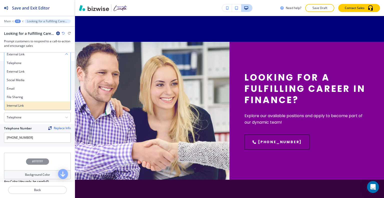
click at [39, 102] on div "Internal Link" at bounding box center [37, 105] width 66 height 9
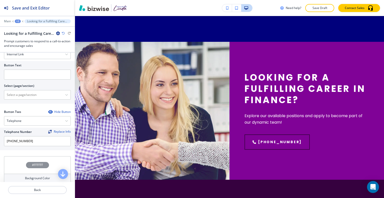
scroll to position [163, 0]
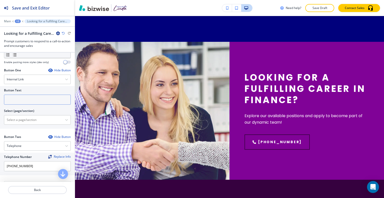
click at [33, 98] on input "text" at bounding box center [37, 100] width 67 height 10
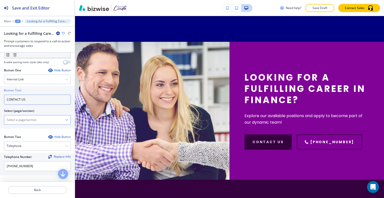
type input "CONTACT US"
click at [32, 119] on \(page\/section\) "Manual Input" at bounding box center [34, 120] width 61 height 9
type \(page\/section\) "CONTACT"
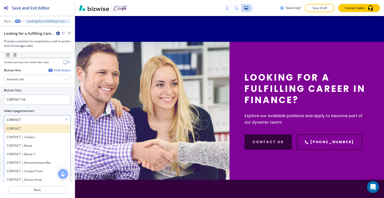
click at [31, 131] on div "CONTACT" at bounding box center [37, 128] width 66 height 9
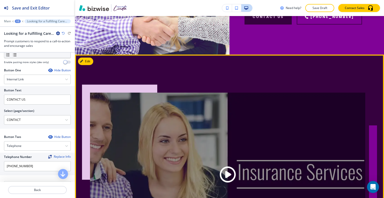
scroll to position [900, 0]
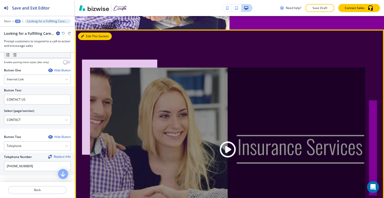
click at [89, 37] on button "Edit This Section" at bounding box center [95, 37] width 34 height 8
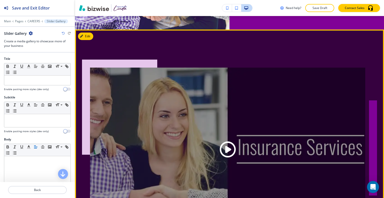
scroll to position [913, 0]
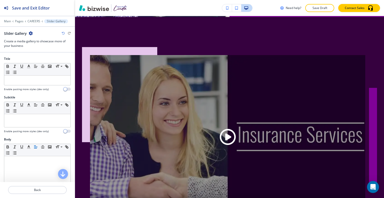
click at [30, 34] on icon "button" at bounding box center [31, 33] width 4 height 4
click at [39, 57] on p "Delete Section" at bounding box center [45, 59] width 26 height 5
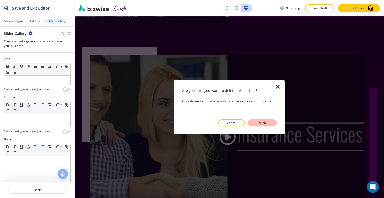
click at [274, 122] on button "Delete" at bounding box center [262, 122] width 29 height 7
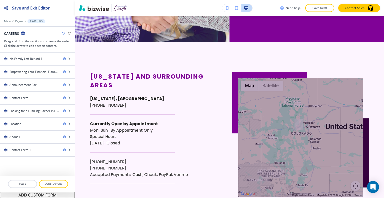
scroll to position [1038, 0]
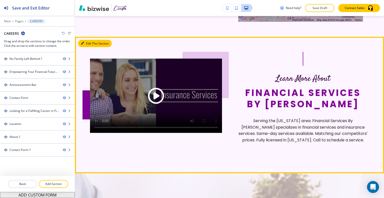
click at [85, 40] on button "Edit This Section" at bounding box center [95, 44] width 34 height 8
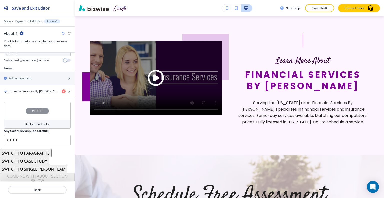
click at [15, 107] on div "#FFFFFF" at bounding box center [37, 111] width 67 height 18
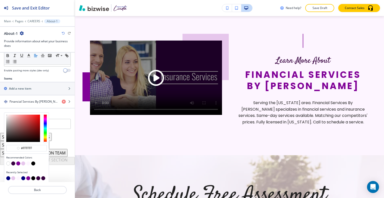
drag, startPoint x: 23, startPoint y: 176, endPoint x: 26, endPoint y: 174, distance: 2.6
click at [23, 176] on button "button" at bounding box center [23, 178] width 4 height 4
type input "#00007C"
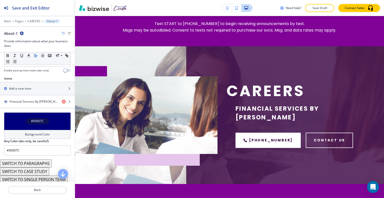
scroll to position [0, 0]
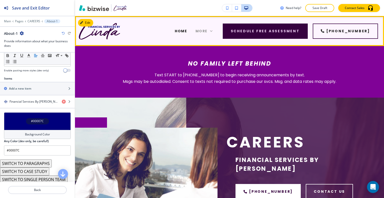
click at [214, 29] on icon at bounding box center [211, 31] width 5 height 5
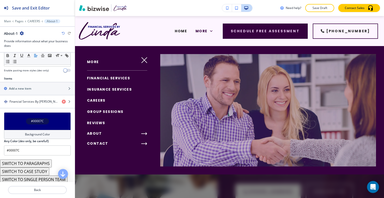
click at [110, 112] on span "GROUP SESSIONS" at bounding box center [105, 111] width 37 height 5
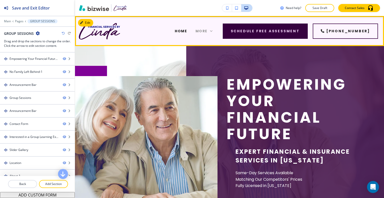
click at [208, 31] on span "More" at bounding box center [202, 31] width 12 height 5
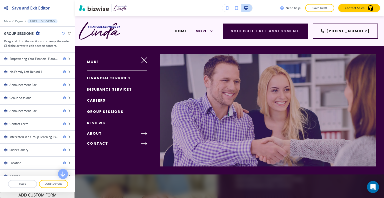
click at [100, 144] on span "CONTACT" at bounding box center [97, 143] width 21 height 5
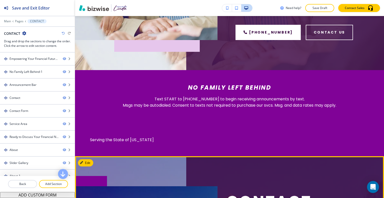
scroll to position [250, 0]
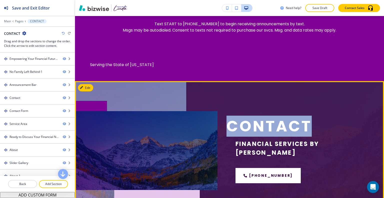
drag, startPoint x: 312, startPoint y: 128, endPoint x: 221, endPoint y: 126, distance: 91.0
click at [221, 126] on div "Contact Financial Services By Linda (720) 235-5917" at bounding box center [294, 146] width 152 height 88
copy h1 "Contact"
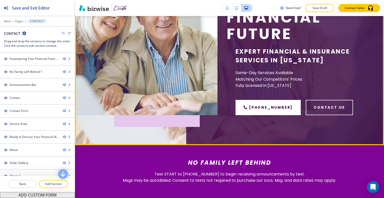
scroll to position [0, 0]
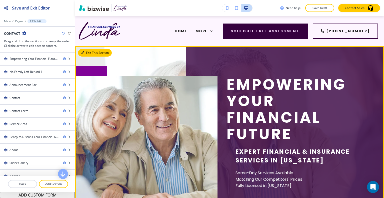
click at [89, 54] on button "Edit This Section" at bounding box center [95, 53] width 34 height 8
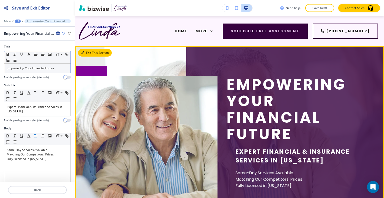
scroll to position [30, 0]
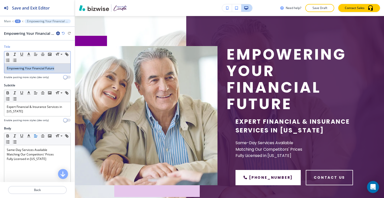
drag, startPoint x: 63, startPoint y: 67, endPoint x: 1, endPoint y: 67, distance: 62.0
click at [0, 67] on div "Title Small Normal Large Huge Empowering Your Financial Future Enable pasting m…" at bounding box center [37, 64] width 75 height 39
copy p "Empowering Your Financial Future"
click at [57, 77] on div "Enable pasting more styles (dev only)" at bounding box center [37, 77] width 67 height 4
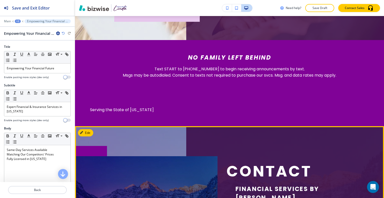
scroll to position [280, 0]
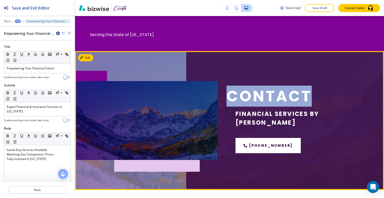
drag, startPoint x: 314, startPoint y: 97, endPoint x: 227, endPoint y: 100, distance: 86.8
click at [227, 100] on h1 "Contact" at bounding box center [298, 96] width 143 height 17
copy h1 "Contact"
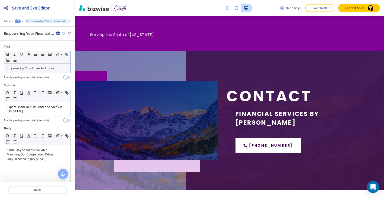
click at [48, 68] on p "Empowering Your Financial Future" at bounding box center [37, 68] width 61 height 5
drag, startPoint x: 62, startPoint y: 69, endPoint x: 0, endPoint y: 71, distance: 61.8
click at [0, 71] on div "Title Small Normal Large Huge Empowering Your Financial Future Enable pasting m…" at bounding box center [37, 64] width 75 height 39
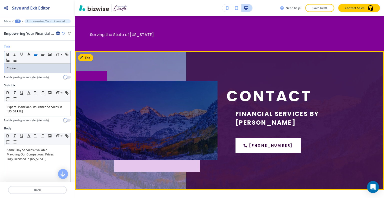
scroll to position [206, 0]
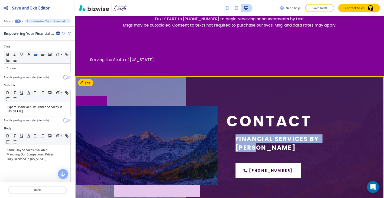
drag, startPoint x: 339, startPoint y: 144, endPoint x: 238, endPoint y: 142, distance: 100.8
click at [233, 143] on div "Financial Services By Linda" at bounding box center [298, 143] width 143 height 18
copy h5 "Financial Services By Linda"
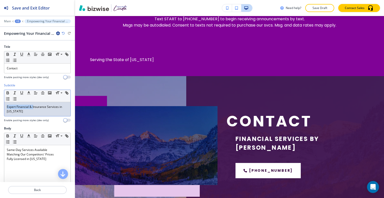
drag, startPoint x: 34, startPoint y: 108, endPoint x: 0, endPoint y: 106, distance: 33.8
click at [0, 106] on div "Subtitle Small Normal Large Huge Expert Financial & Insurance Services in Color…" at bounding box center [37, 104] width 75 height 43
click at [17, 111] on p "Expert Financial & Insurance Services in Colorado" at bounding box center [37, 109] width 61 height 9
drag, startPoint x: 23, startPoint y: 111, endPoint x: 1, endPoint y: 104, distance: 23.1
click at [0, 104] on div "Subtitle Small Normal Large Huge Expert Financial & Insurance Services in Color…" at bounding box center [37, 104] width 75 height 43
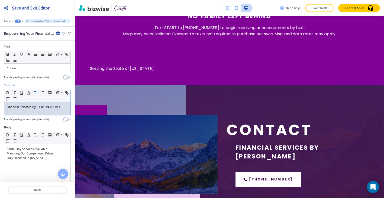
scroll to position [0, 0]
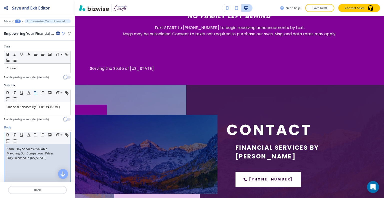
click at [41, 178] on div "Same-Day Services Available Matching Our Competitors' Prices Fully Licensed in …" at bounding box center [37, 176] width 66 height 65
drag, startPoint x: 49, startPoint y: 164, endPoint x: 0, endPoint y: 123, distance: 64.1
click at [0, 123] on div "Title Small Normal Large Huge Contact Enable pasting more styles (dev only) Sub…" at bounding box center [37, 111] width 75 height 141
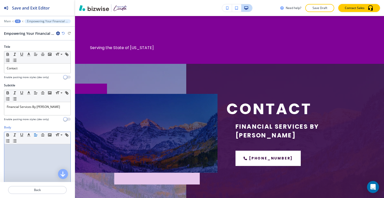
scroll to position [192, 0]
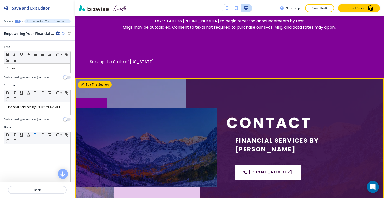
drag, startPoint x: 85, startPoint y: 82, endPoint x: 86, endPoint y: 84, distance: 2.7
click at [85, 82] on button "Edit This Section" at bounding box center [95, 85] width 34 height 8
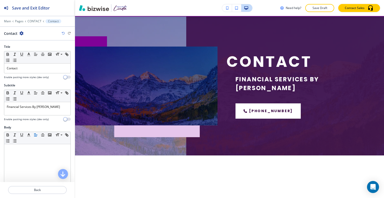
click at [22, 33] on icon "button" at bounding box center [22, 33] width 4 height 4
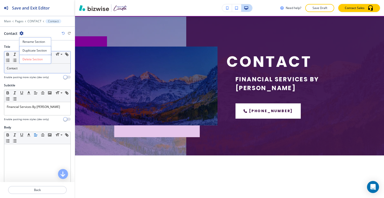
click at [30, 57] on p "Delete Section" at bounding box center [36, 59] width 26 height 5
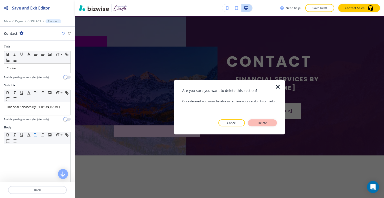
click at [274, 124] on button "Delete" at bounding box center [262, 122] width 29 height 7
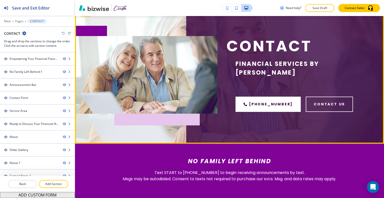
scroll to position [90, 0]
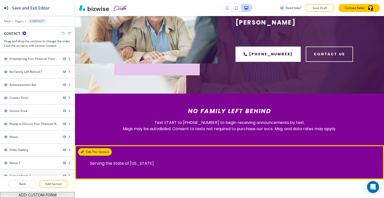
click at [87, 150] on button "Edit This Section" at bounding box center [95, 152] width 34 height 8
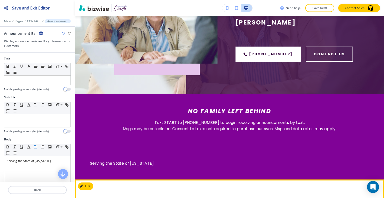
scroll to position [218, 0]
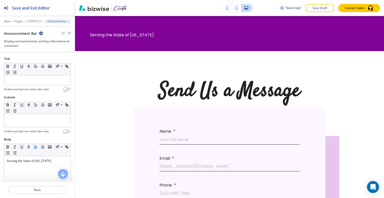
click at [40, 34] on icon "button" at bounding box center [41, 33] width 4 height 4
drag, startPoint x: 47, startPoint y: 59, endPoint x: 71, endPoint y: 64, distance: 24.2
click at [47, 59] on p "Delete Section" at bounding box center [55, 59] width 26 height 5
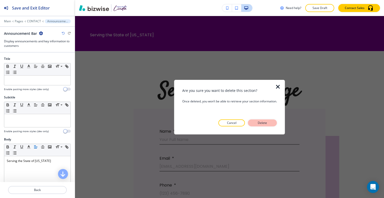
click at [258, 123] on p "Delete" at bounding box center [263, 123] width 12 height 5
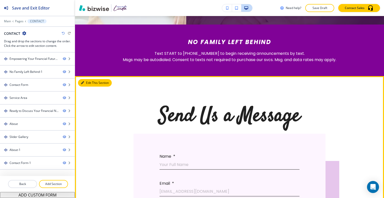
click at [85, 81] on button "Edit This Section" at bounding box center [95, 83] width 34 height 8
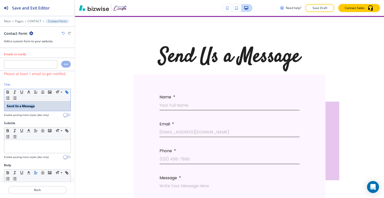
drag, startPoint x: 45, startPoint y: 106, endPoint x: 9, endPoint y: 98, distance: 36.9
click at [1, 104] on div "Title Small Normal Large Huge Send Us a Message Enable pasting more styles (dev…" at bounding box center [37, 101] width 75 height 39
click at [8, 92] on icon "button" at bounding box center [8, 92] width 2 height 1
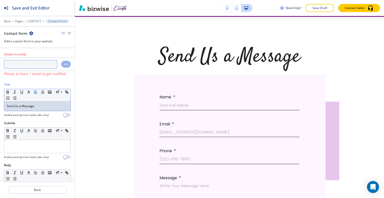
click at [27, 67] on input "text" at bounding box center [30, 64] width 53 height 9
paste input "lgonzalez2828@gmail.com"
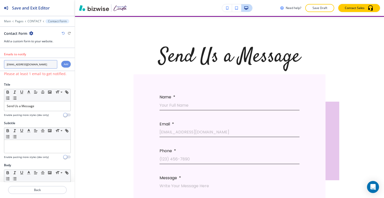
type input "lgonzalez2828@gmail.com"
click at [64, 64] on h4 "Add" at bounding box center [66, 64] width 5 height 4
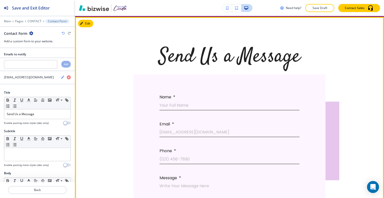
scroll to position [168, 0]
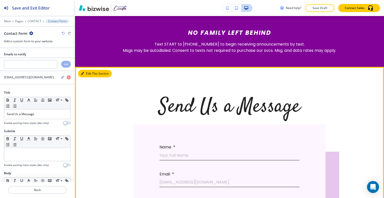
click at [89, 73] on button "Edit This Section" at bounding box center [95, 74] width 34 height 8
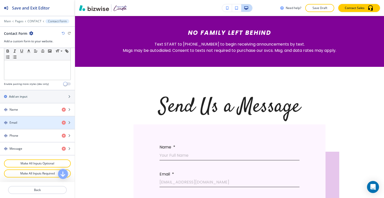
scroll to position [262, 0]
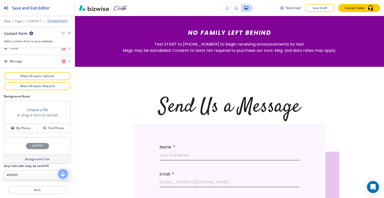
click at [21, 149] on div "#FFFFFF" at bounding box center [37, 146] width 67 height 18
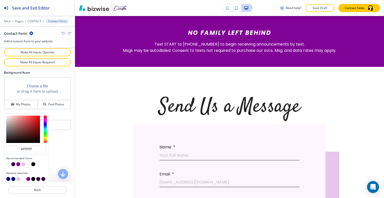
click at [27, 162] on button "button" at bounding box center [28, 164] width 4 height 4
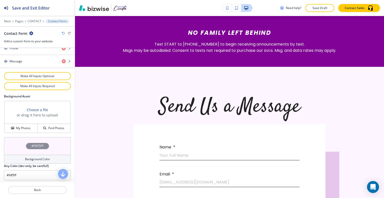
click at [18, 143] on div "#FDF5FF" at bounding box center [37, 146] width 67 height 18
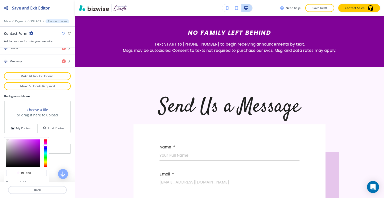
scroll to position [286, 0]
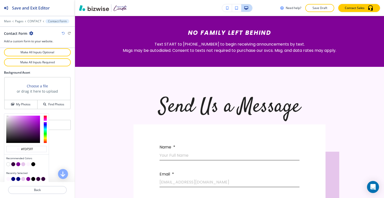
click at [23, 162] on button "button" at bounding box center [23, 164] width 4 height 4
type input "#e6c6ec"
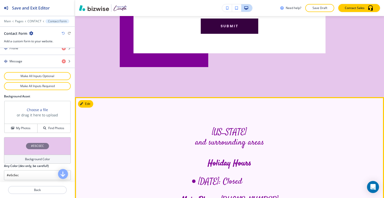
scroll to position [493, 0]
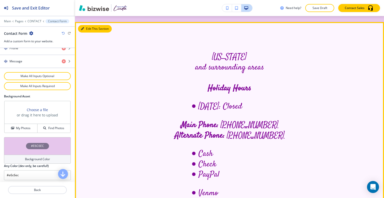
click at [88, 28] on button "Edit This Section" at bounding box center [95, 29] width 34 height 8
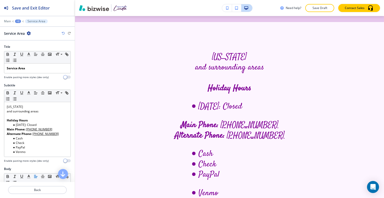
scroll to position [499, 0]
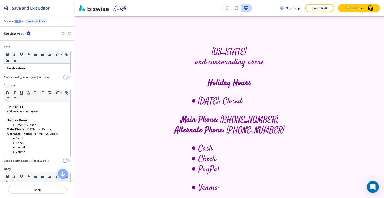
click at [29, 33] on icon "button" at bounding box center [29, 33] width 4 height 4
click at [44, 62] on button "Delete Section" at bounding box center [43, 59] width 32 height 9
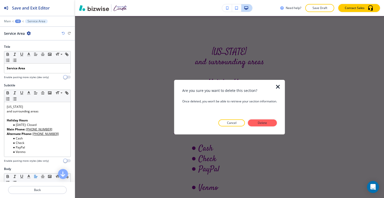
click at [264, 124] on p "Delete" at bounding box center [263, 123] width 12 height 5
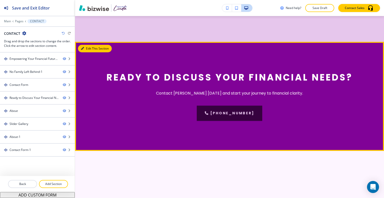
click at [85, 49] on button "Edit This Section" at bounding box center [95, 49] width 34 height 8
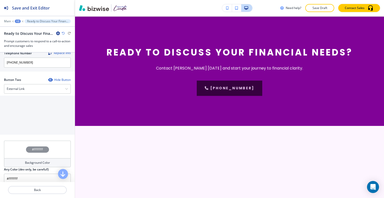
scroll to position [263, 0]
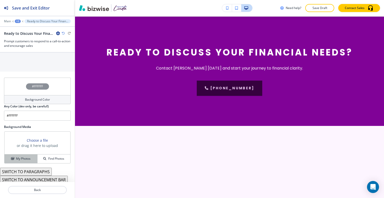
click at [24, 157] on h4 "My Photos" at bounding box center [23, 158] width 15 height 5
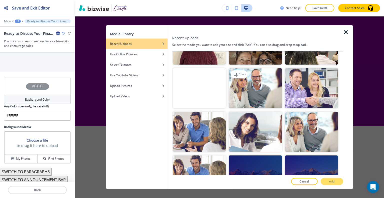
scroll to position [148, 0]
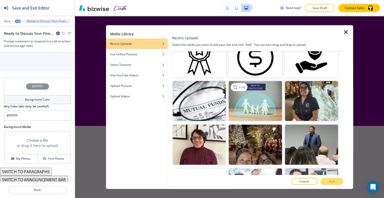
click at [256, 104] on img "button" at bounding box center [255, 101] width 53 height 40
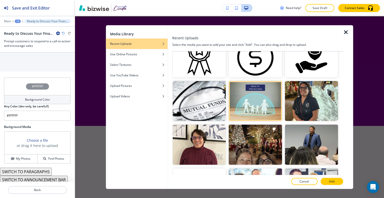
click at [329, 177] on div at bounding box center [257, 176] width 171 height 3
click at [330, 182] on p "Add" at bounding box center [332, 181] width 6 height 5
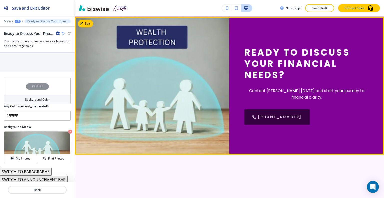
scroll to position [449, 0]
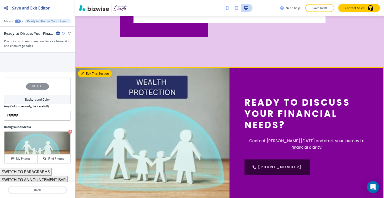
click at [87, 71] on button "Edit This Section" at bounding box center [95, 74] width 34 height 8
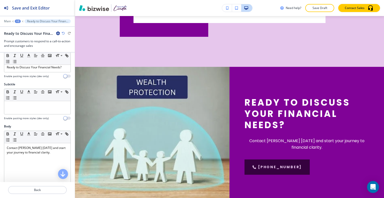
scroll to position [0, 0]
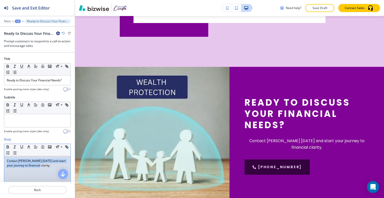
drag, startPoint x: 47, startPoint y: 166, endPoint x: 0, endPoint y: 151, distance: 48.9
click at [0, 151] on div "Body Small Normal Large Huge Contact Linda today and start your journey to fina…" at bounding box center [37, 184] width 75 height 94
click at [34, 148] on line "button" at bounding box center [35, 148] width 3 height 0
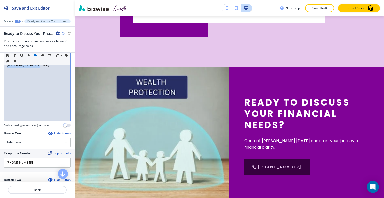
scroll to position [150, 0]
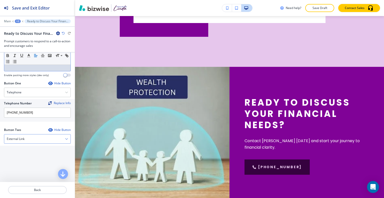
click at [39, 139] on div "External Link" at bounding box center [37, 138] width 66 height 9
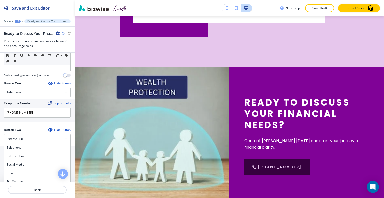
scroll to position [200, 0]
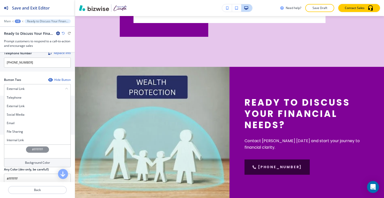
click at [34, 141] on h4 "Internal Link" at bounding box center [37, 140] width 61 height 5
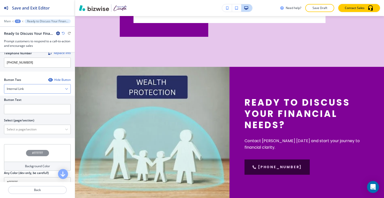
click at [37, 86] on div "Internal Link" at bounding box center [37, 88] width 66 height 9
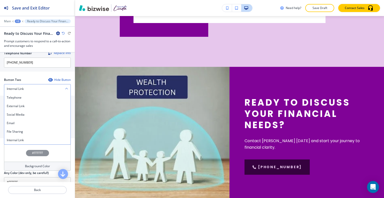
click at [36, 86] on div "Internal Link" at bounding box center [37, 88] width 66 height 9
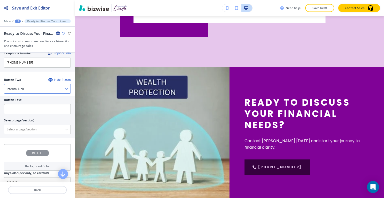
click at [35, 87] on div "Internal Link" at bounding box center [37, 88] width 66 height 9
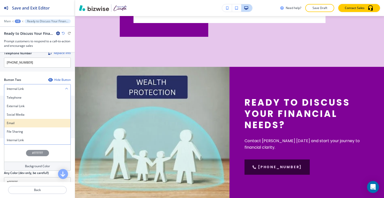
click at [26, 122] on h4 "Email" at bounding box center [37, 123] width 61 height 5
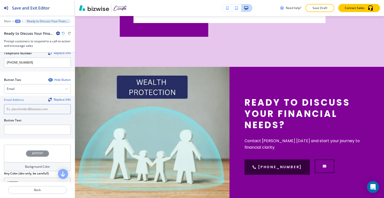
click at [30, 111] on input "text" at bounding box center [37, 109] width 67 height 10
type input "EMAI"
drag, startPoint x: 34, startPoint y: 111, endPoint x: 1, endPoint y: 108, distance: 32.9
click at [1, 108] on div "Email Address Replace Info EMAI Button Text" at bounding box center [37, 117] width 75 height 43
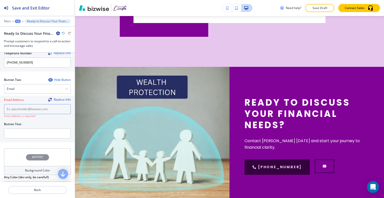
paste input "lgonzalez2828@gmail.com"
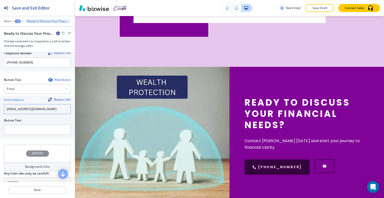
type input "lgonzalez2828@gmail.com"
click at [20, 135] on div "Email Address Replace Info lgonzalez2828@gmail.com Button Text" at bounding box center [37, 117] width 75 height 43
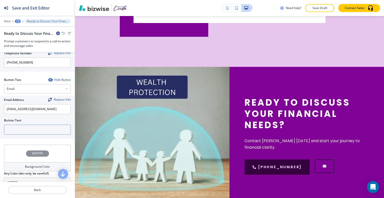
click at [18, 127] on input "text" at bounding box center [37, 130] width 67 height 10
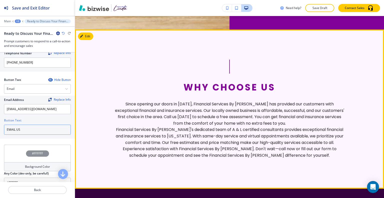
type input "EMAIL US"
click at [91, 38] on button "Edit" at bounding box center [85, 37] width 15 height 8
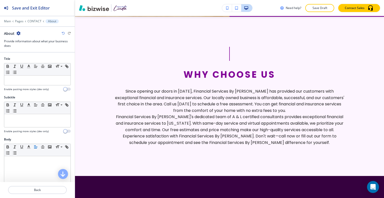
scroll to position [165, 0]
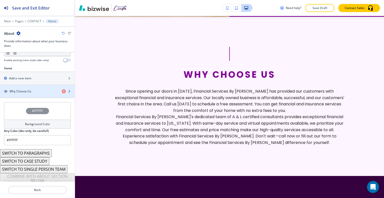
click at [20, 89] on h4 "Why Choose Us" at bounding box center [21, 91] width 22 height 5
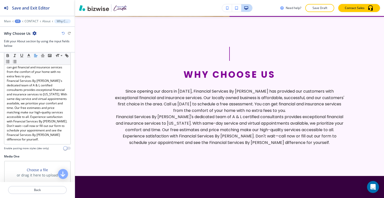
scroll to position [175, 0]
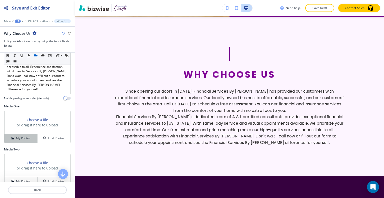
click at [23, 136] on h4 "My Photos" at bounding box center [23, 138] width 15 height 5
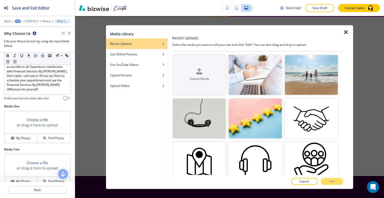
scroll to position [100, 0]
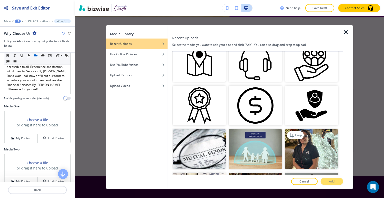
click at [306, 138] on img "button" at bounding box center [311, 149] width 53 height 40
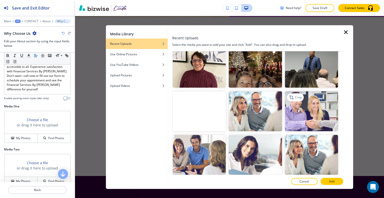
scroll to position [175, 0]
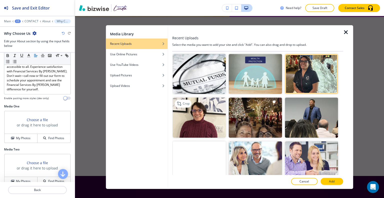
click at [207, 118] on img "button" at bounding box center [199, 118] width 53 height 40
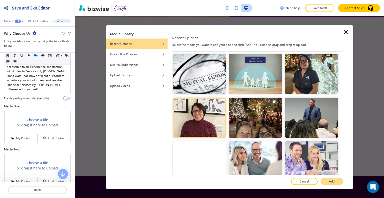
click at [332, 179] on p "Add" at bounding box center [332, 181] width 6 height 5
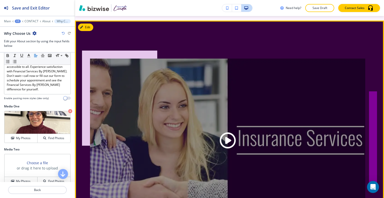
scroll to position [786, 0]
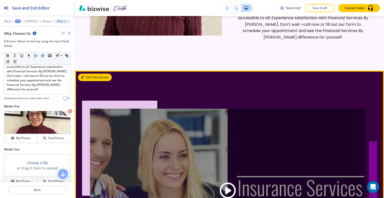
click at [91, 76] on button "Edit This Section" at bounding box center [95, 78] width 34 height 8
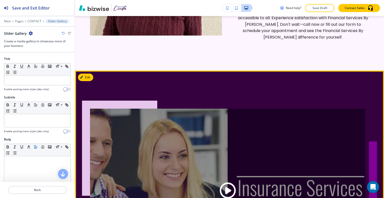
scroll to position [840, 0]
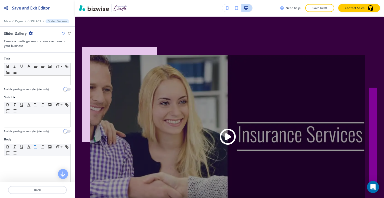
click at [30, 32] on icon "button" at bounding box center [31, 33] width 4 height 4
click at [40, 58] on p "Delete Section" at bounding box center [45, 59] width 26 height 5
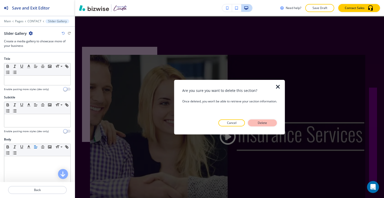
click at [271, 123] on button "Delete" at bounding box center [262, 122] width 29 height 7
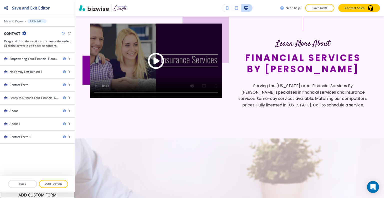
scroll to position [790, 0]
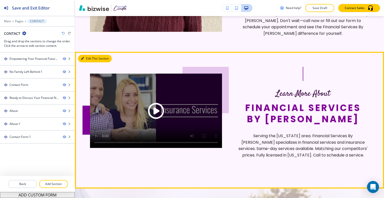
click at [89, 59] on button "Edit This Section" at bounding box center [95, 59] width 34 height 8
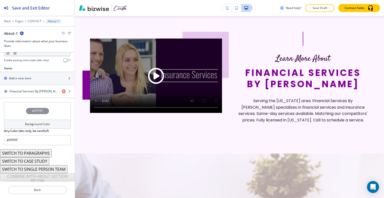
click at [18, 106] on div "#FFFFFF" at bounding box center [37, 111] width 67 height 18
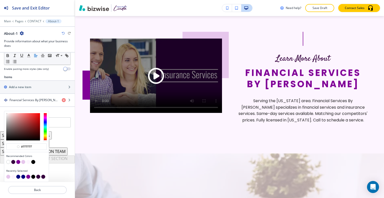
scroll to position [155, 0]
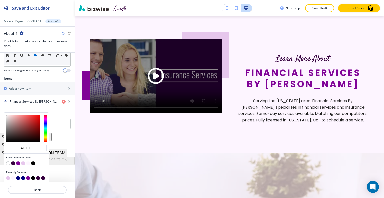
click at [19, 178] on button "button" at bounding box center [18, 178] width 4 height 4
type input "#00007C"
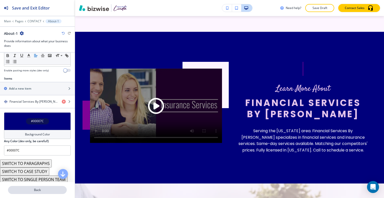
click at [28, 190] on p "Back" at bounding box center [38, 190] width 58 height 5
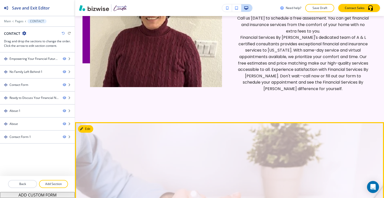
scroll to position [936, 0]
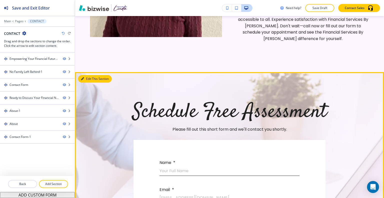
click at [91, 80] on button "Edit This Section" at bounding box center [95, 79] width 34 height 8
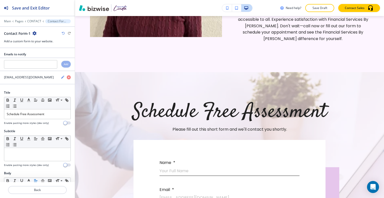
scroll to position [992, 0]
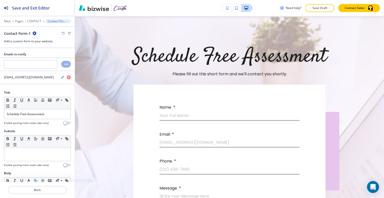
click at [36, 35] on icon "button" at bounding box center [35, 33] width 4 height 4
click at [42, 58] on p "Delete Section" at bounding box center [48, 59] width 26 height 5
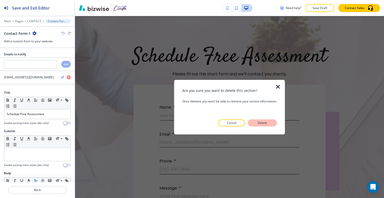
click at [275, 124] on button "Delete" at bounding box center [262, 122] width 29 height 7
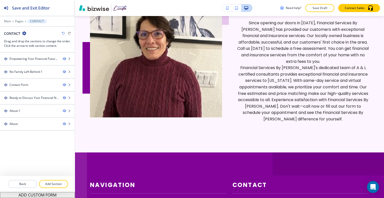
scroll to position [956, 0]
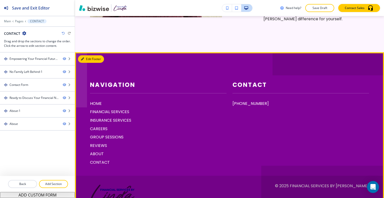
click at [87, 59] on button "Edit Footer" at bounding box center [91, 59] width 26 height 8
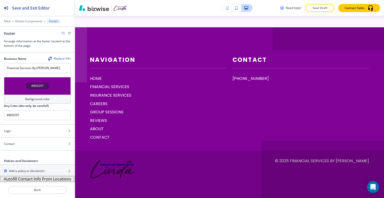
scroll to position [0, 0]
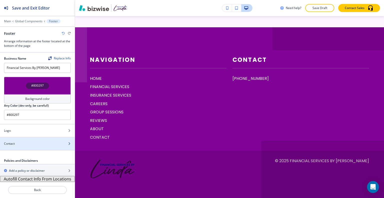
click at [31, 143] on div "Contact" at bounding box center [32, 143] width 64 height 5
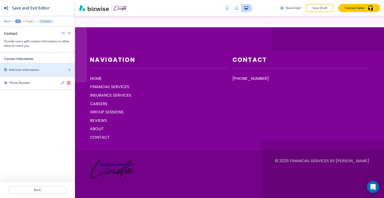
click at [35, 71] on h2 "Add new information" at bounding box center [24, 70] width 30 height 5
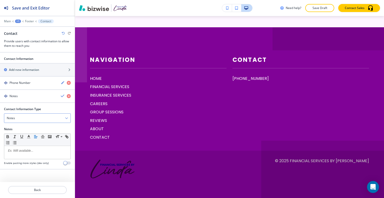
click at [29, 117] on div "Notes" at bounding box center [37, 118] width 66 height 9
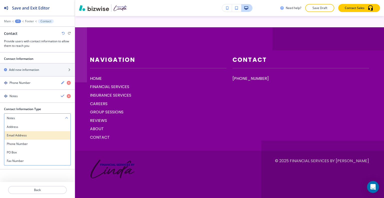
click at [29, 133] on h4 "Email Address" at bounding box center [37, 135] width 61 height 5
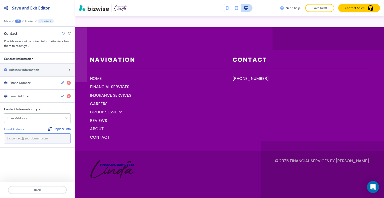
drag, startPoint x: 29, startPoint y: 134, endPoint x: 27, endPoint y: 139, distance: 5.6
paste input "lgonzalez2828@gmail.com"
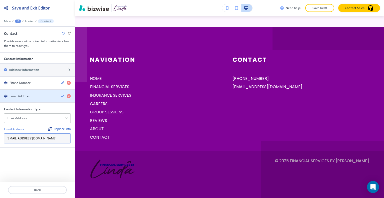
type input "lgonzalez2828@gmail.com"
click at [61, 95] on icon "button" at bounding box center [63, 96] width 4 height 4
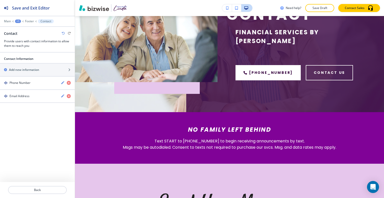
scroll to position [0, 0]
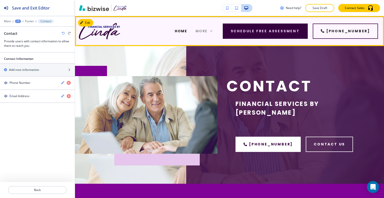
click at [208, 30] on span "More" at bounding box center [202, 31] width 12 height 5
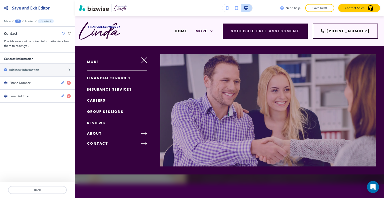
click at [104, 77] on span "FINANCIAL SERVICES" at bounding box center [108, 78] width 43 height 5
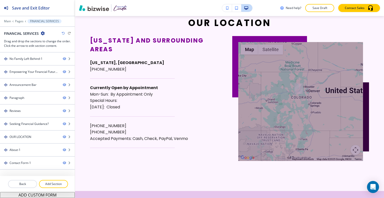
scroll to position [803, 0]
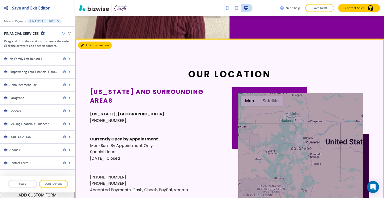
click at [89, 48] on button "Edit This Section" at bounding box center [95, 46] width 34 height 8
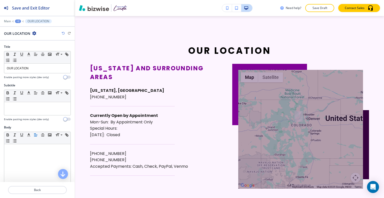
click at [34, 31] on icon "button" at bounding box center [34, 33] width 4 height 4
click at [42, 50] on p "Duplicate Section" at bounding box center [49, 50] width 26 height 5
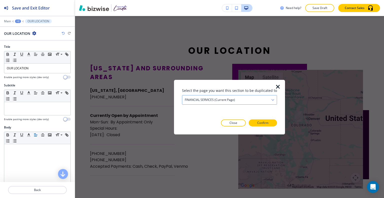
click at [257, 97] on div "FINANCIAL SERVICES (current page)" at bounding box center [229, 99] width 95 height 9
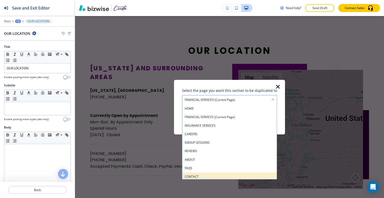
scroll to position [10, 0]
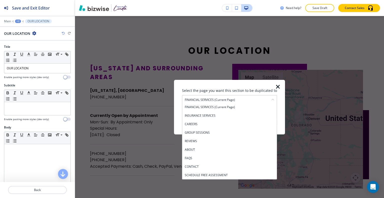
click at [216, 167] on h4 "CONTACT" at bounding box center [230, 166] width 90 height 5
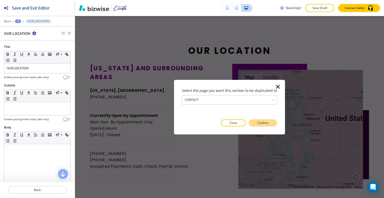
click at [258, 121] on p "Confirm" at bounding box center [262, 123] width 11 height 5
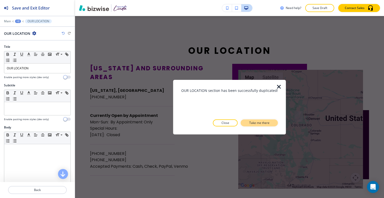
click at [258, 122] on p "Take me there" at bounding box center [259, 123] width 20 height 5
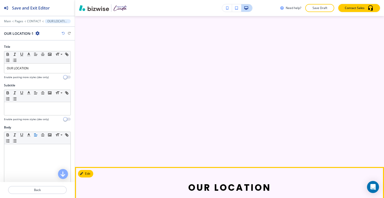
scroll to position [977, 0]
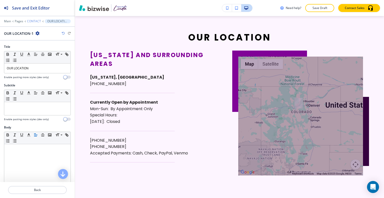
click at [33, 23] on p "CONTACT" at bounding box center [34, 22] width 14 height 4
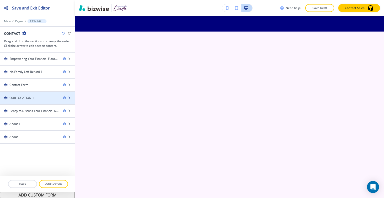
scroll to position [499, 0]
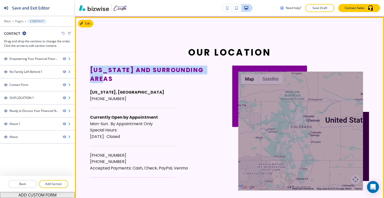
drag, startPoint x: 115, startPoint y: 79, endPoint x: 90, endPoint y: 69, distance: 27.3
click at [90, 69] on h6 "Colorado and surrounding areas" at bounding box center [152, 75] width 125 height 18
copy h6 "Colorado and surrounding areas"
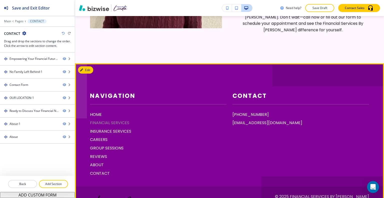
scroll to position [1174, 0]
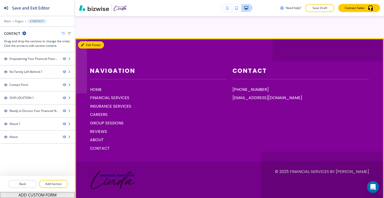
click at [87, 43] on button "Edit Footer" at bounding box center [91, 45] width 26 height 8
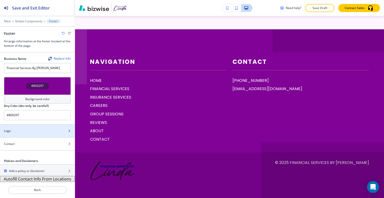
scroll to position [0, 0]
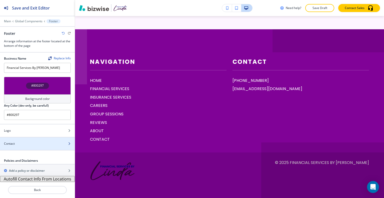
click at [26, 141] on div "Contact" at bounding box center [32, 143] width 64 height 5
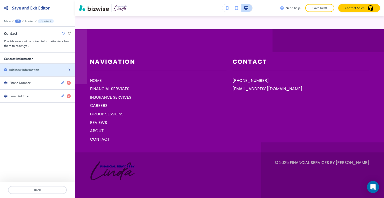
click at [33, 72] on div "button" at bounding box center [37, 74] width 75 height 4
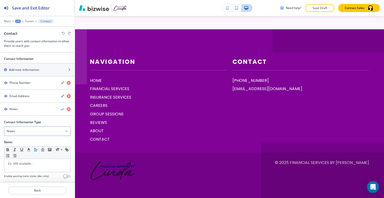
click at [30, 127] on div "Notes" at bounding box center [37, 131] width 66 height 9
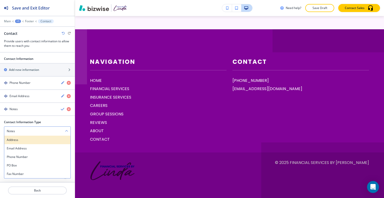
click at [27, 138] on h4 "Address" at bounding box center [37, 140] width 61 height 5
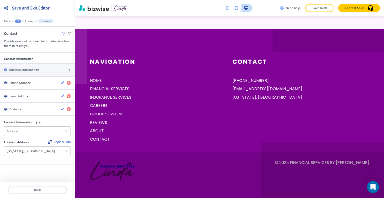
drag, startPoint x: 26, startPoint y: 149, endPoint x: 19, endPoint y: 166, distance: 18.5
click at [19, 166] on div "Contact Information Add new information Phone Number Email Address Address Cont…" at bounding box center [37, 125] width 75 height 145
click at [37, 152] on div "Colorado, USA" at bounding box center [37, 151] width 66 height 9
click at [34, 159] on h4 "Colorado, USA" at bounding box center [37, 160] width 61 height 5
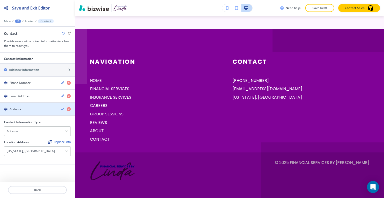
click at [61, 107] on icon "button" at bounding box center [63, 109] width 4 height 4
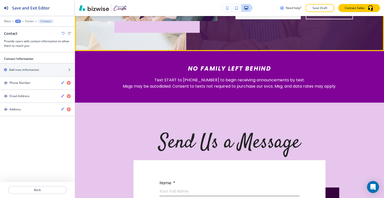
scroll to position [0, 0]
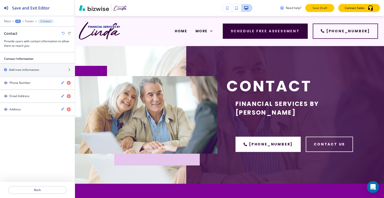
click at [314, 12] on button "Save Draft" at bounding box center [319, 8] width 29 height 8
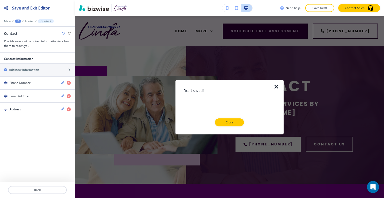
click at [234, 117] on div "Draft saved! Close" at bounding box center [230, 107] width 92 height 39
click at [236, 123] on p "Close" at bounding box center [230, 122] width 16 height 5
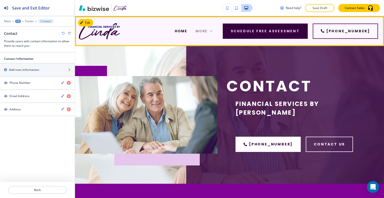
click at [214, 31] on icon at bounding box center [211, 31] width 5 height 5
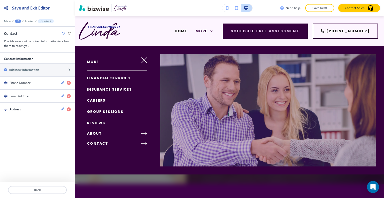
click at [104, 112] on span "GROUP SESSIONS" at bounding box center [105, 111] width 37 height 5
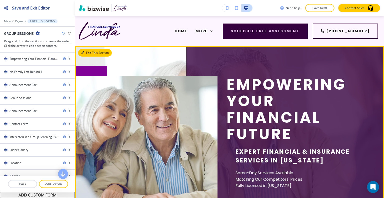
click at [88, 54] on button "Edit This Section" at bounding box center [95, 53] width 34 height 8
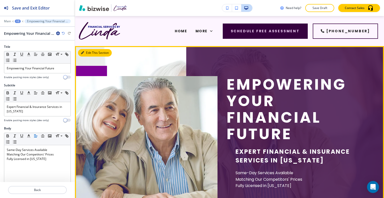
scroll to position [30, 0]
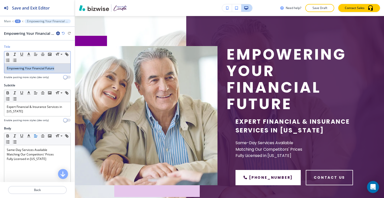
drag, startPoint x: 60, startPoint y: 66, endPoint x: 2, endPoint y: 64, distance: 57.8
click at [0, 64] on div "Title Small Normal Large Huge Empowering Your Financial Future Enable pasting m…" at bounding box center [37, 64] width 75 height 39
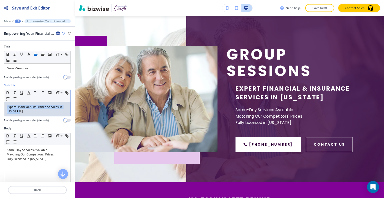
drag, startPoint x: 30, startPoint y: 111, endPoint x: 0, endPoint y: 103, distance: 30.9
click at [0, 103] on div "Subtitle Small Normal Large Huge Expert Financial & Insurance Services in Color…" at bounding box center [37, 104] width 75 height 43
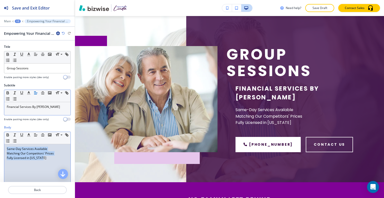
drag, startPoint x: 51, startPoint y: 161, endPoint x: 0, endPoint y: 130, distance: 59.7
click at [0, 130] on div "Body Small Normal Large Huge Same-Day Services Available Matching Our Competito…" at bounding box center [37, 172] width 75 height 94
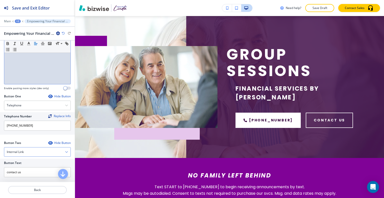
scroll to position [225, 0]
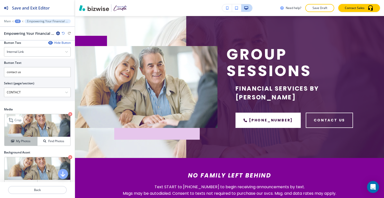
click at [28, 141] on h4 "My Photos" at bounding box center [23, 141] width 15 height 5
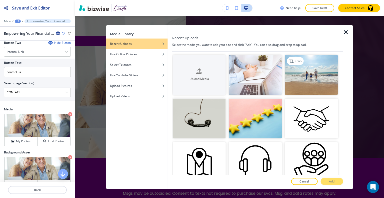
click at [309, 84] on img "button" at bounding box center [311, 75] width 53 height 40
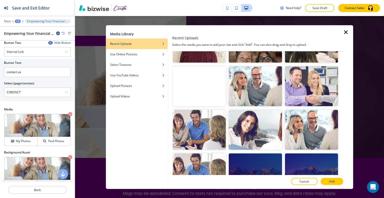
scroll to position [325, 0]
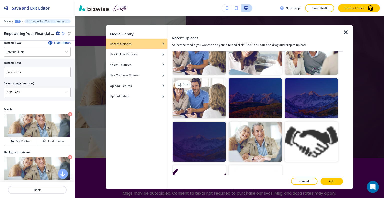
click at [204, 99] on img "button" at bounding box center [199, 98] width 53 height 40
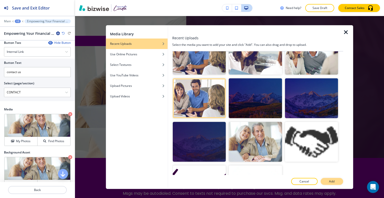
click at [338, 182] on button "Add" at bounding box center [332, 181] width 23 height 7
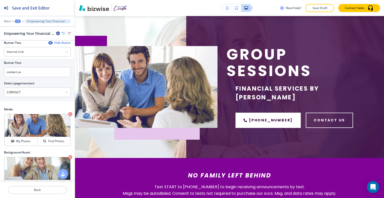
scroll to position [250, 0]
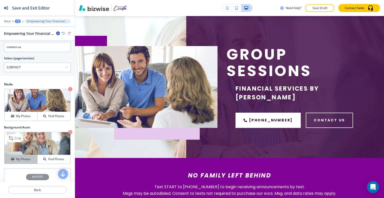
click at [31, 158] on div "My Photos" at bounding box center [21, 159] width 33 height 5
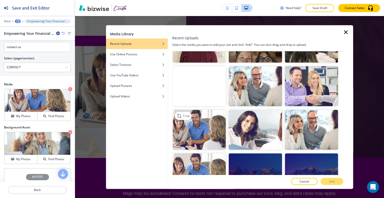
click at [208, 136] on img "button" at bounding box center [199, 130] width 53 height 40
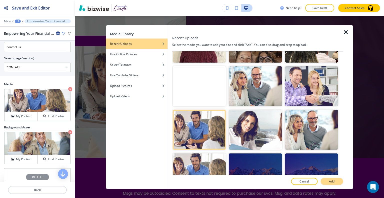
click at [341, 181] on button "Add" at bounding box center [332, 181] width 23 height 7
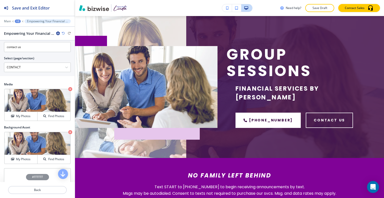
scroll to position [130, 0]
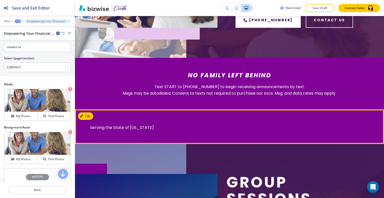
click at [87, 112] on button "Edit" at bounding box center [85, 116] width 15 height 8
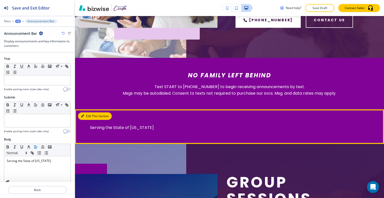
scroll to position [218, 0]
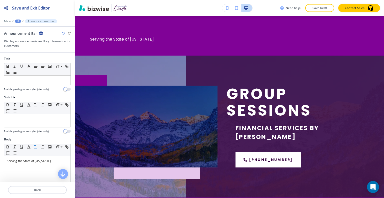
click at [42, 32] on icon "button" at bounding box center [41, 33] width 4 height 4
click at [55, 55] on button "Delete Section" at bounding box center [55, 59] width 32 height 9
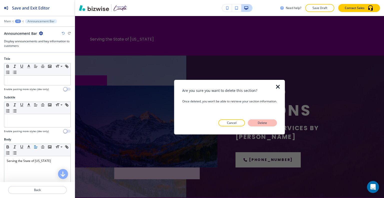
click at [261, 123] on p "Delete" at bounding box center [263, 123] width 12 height 5
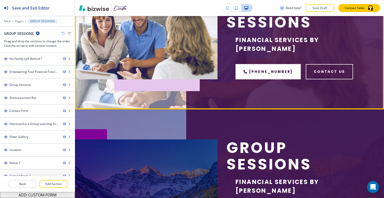
scroll to position [180, 0]
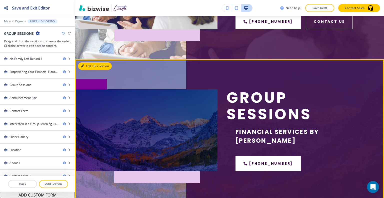
click at [87, 62] on button "Edit This Section" at bounding box center [95, 66] width 34 height 8
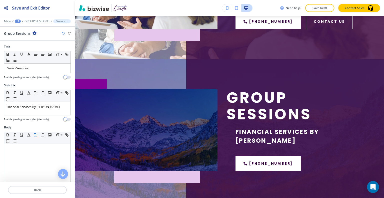
scroll to position [218, 0]
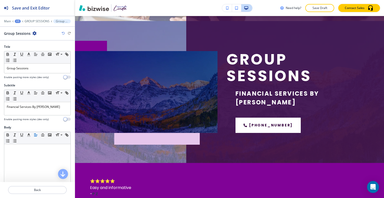
click at [34, 33] on icon "button" at bounding box center [35, 33] width 4 height 4
click at [47, 59] on p "Delete Section" at bounding box center [48, 59] width 26 height 5
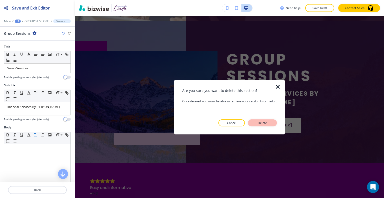
click at [274, 121] on button "Delete" at bounding box center [262, 122] width 29 height 7
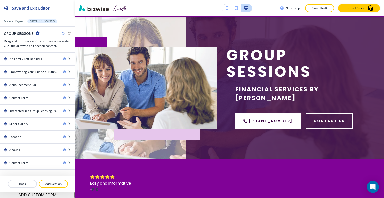
scroll to position [131, 0]
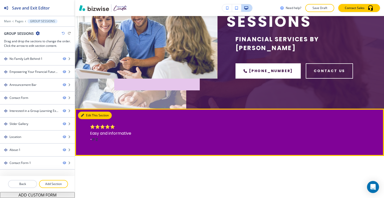
click at [89, 112] on button "Edit This Section" at bounding box center [95, 116] width 34 height 8
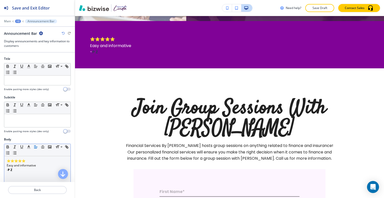
scroll to position [25, 0]
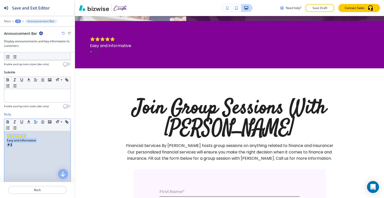
drag, startPoint x: 28, startPoint y: 151, endPoint x: 0, endPoint y: 130, distance: 35.4
click at [0, 130] on div "Body Small Normal Large Huge ⭐⭐⭐⭐⭐ Easy and informative - P Z Enable pasting mo…" at bounding box center [37, 159] width 75 height 94
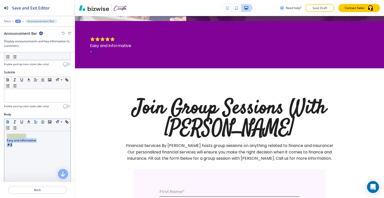
click at [6, 121] on icon "button" at bounding box center [8, 122] width 5 height 5
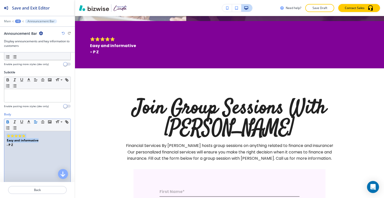
click at [7, 122] on icon "button" at bounding box center [8, 122] width 2 height 1
click at [43, 122] on icon "button" at bounding box center [43, 122] width 5 height 5
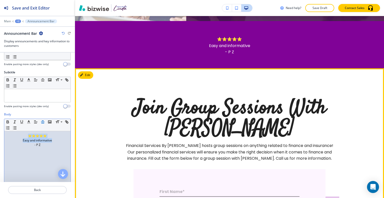
scroll to position [243, 0]
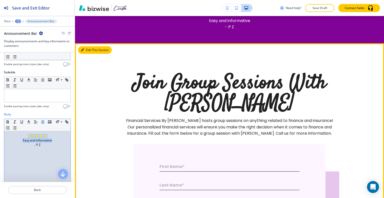
click at [86, 46] on button "Edit This Section" at bounding box center [95, 50] width 34 height 8
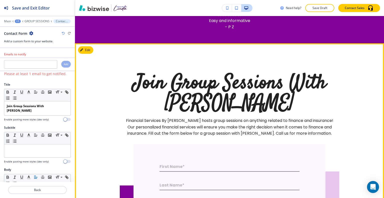
scroll to position [266, 0]
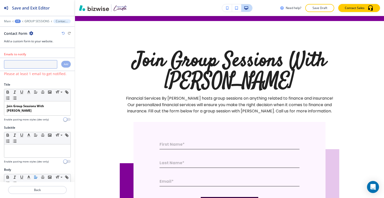
click at [32, 66] on input "text" at bounding box center [30, 64] width 53 height 9
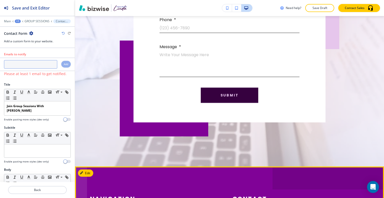
scroll to position [1362, 0]
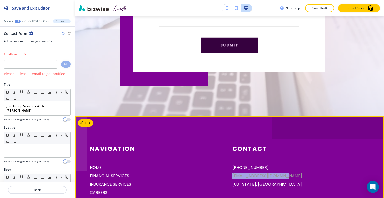
drag, startPoint x: 289, startPoint y: 148, endPoint x: 237, endPoint y: 149, distance: 51.5
click at [229, 149] on div "Contact (720) 235-5917 lgonzalez2828@gmail.com Colorado, USA" at bounding box center [298, 180] width 143 height 98
copy p "lgonzalez2828@gmail.com"
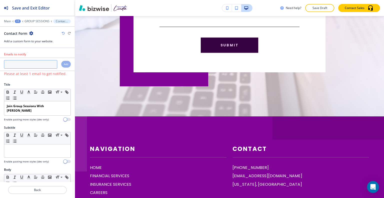
paste input "lgonzalez2828@gmail.com"
type input "lgonzalez2828@gmail.com"
click at [64, 65] on h4 "Add" at bounding box center [66, 64] width 5 height 4
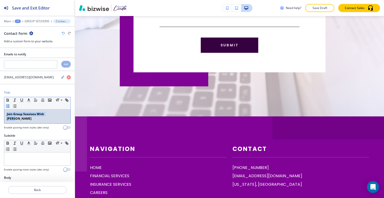
drag, startPoint x: 60, startPoint y: 114, endPoint x: 11, endPoint y: 102, distance: 49.9
click at [0, 112] on div "Title Small Normal Large Huge Join Group Sessions With Linda Enable pasting mor…" at bounding box center [37, 111] width 75 height 43
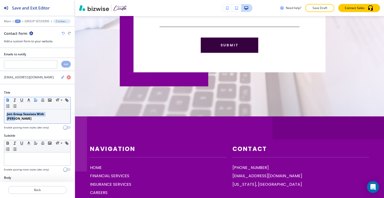
click at [8, 99] on icon "button" at bounding box center [8, 99] width 2 height 1
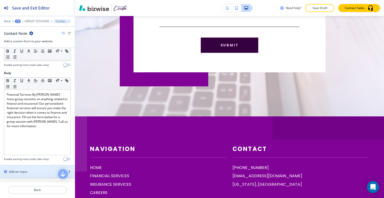
scroll to position [200, 0]
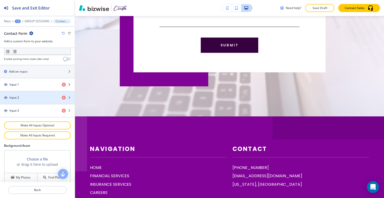
click at [31, 84] on div "Input 1" at bounding box center [29, 84] width 58 height 5
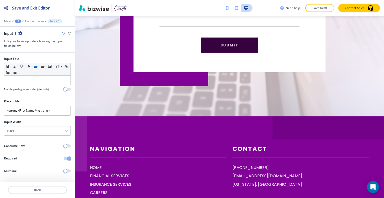
scroll to position [366, 0]
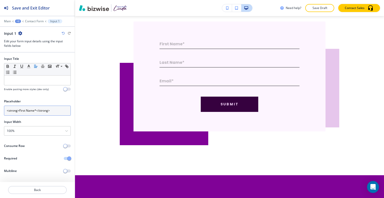
click at [61, 108] on input "<strong>First Name*</strong>" at bounding box center [37, 111] width 67 height 10
drag, startPoint x: 68, startPoint y: 109, endPoint x: 0, endPoint y: 106, distance: 68.1
click at [0, 106] on div "Placeholder <strong>First Name*</strong>" at bounding box center [37, 109] width 75 height 21
click at [28, 108] on input "<strong>First Name*</strong>" at bounding box center [37, 111] width 67 height 10
drag, startPoint x: 34, startPoint y: 111, endPoint x: 20, endPoint y: 110, distance: 14.3
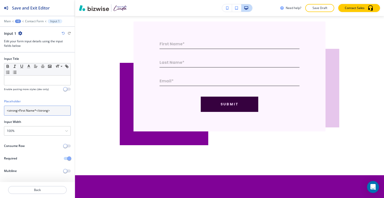
click at [20, 110] on input "<strong>First Name*</strong>" at bounding box center [37, 111] width 67 height 10
drag, startPoint x: 52, startPoint y: 113, endPoint x: 27, endPoint y: 111, distance: 24.6
click at [0, 109] on div "Placeholder <strong>First Name*</strong>" at bounding box center [37, 109] width 75 height 21
paste input "First Name"
type input "First Name"
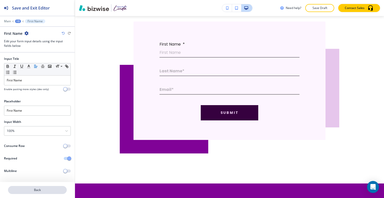
click at [39, 191] on p "Back" at bounding box center [38, 190] width 58 height 5
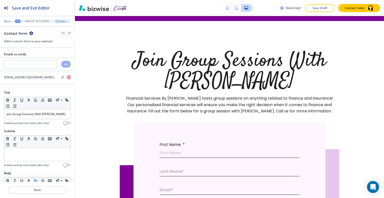
scroll to position [175, 0]
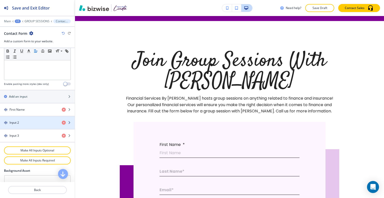
click at [24, 122] on div "Input 2" at bounding box center [29, 122] width 58 height 5
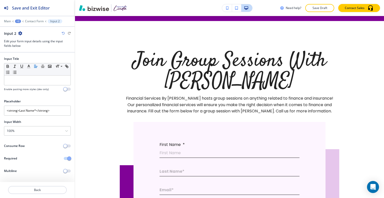
scroll to position [393, 0]
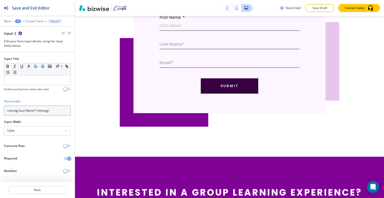
click at [33, 111] on input "<strong>Last Name*</strong>" at bounding box center [37, 111] width 67 height 10
drag, startPoint x: 34, startPoint y: 112, endPoint x: 21, endPoint y: 109, distance: 13.2
click at [20, 110] on input "<strong>Last Name*</strong>" at bounding box center [37, 111] width 67 height 10
type input "<strong>*</strong>"
drag, startPoint x: 47, startPoint y: 108, endPoint x: 22, endPoint y: 76, distance: 40.6
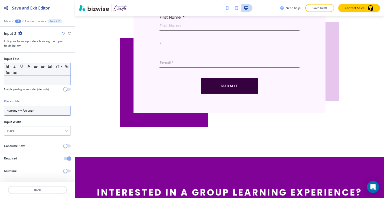
click at [0, 101] on div "Placeholder <strong>*</strong>" at bounding box center [37, 109] width 75 height 21
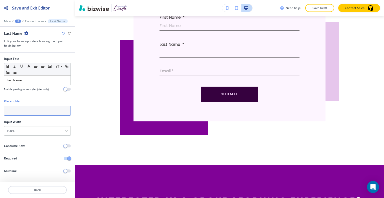
paste input "Last Name"
type input "Last Name"
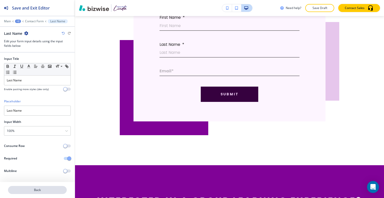
click at [44, 187] on button "Back" at bounding box center [37, 190] width 59 height 8
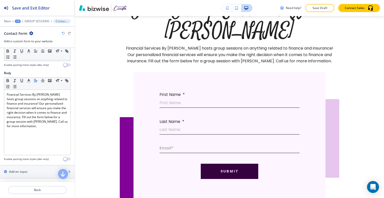
scroll to position [225, 0]
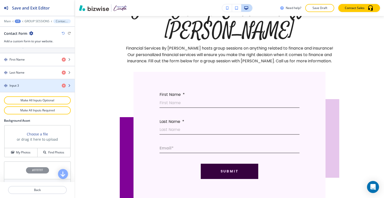
click at [30, 88] on div "button" at bounding box center [37, 90] width 75 height 4
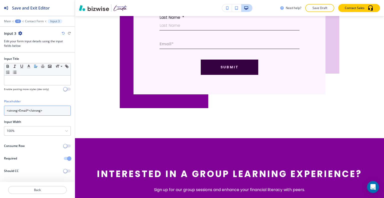
click at [31, 111] on input "<strong>Email*</strong>" at bounding box center [37, 111] width 67 height 10
drag, startPoint x: 27, startPoint y: 111, endPoint x: 20, endPoint y: 110, distance: 7.1
click at [20, 110] on input "<strong>Email*</strong>" at bounding box center [37, 111] width 67 height 10
type input "<strong>*</strong>"
drag, startPoint x: 46, startPoint y: 107, endPoint x: 0, endPoint y: 105, distance: 45.8
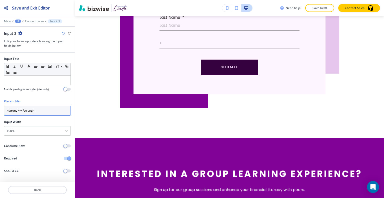
click at [0, 105] on div "Placeholder <strong>*</strong>" at bounding box center [37, 109] width 75 height 21
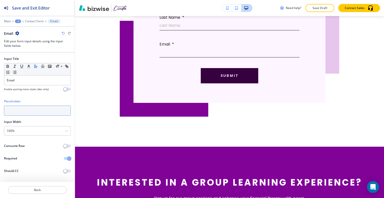
click at [39, 113] on input "text" at bounding box center [37, 111] width 67 height 10
paste input "Email"
type input "Email"
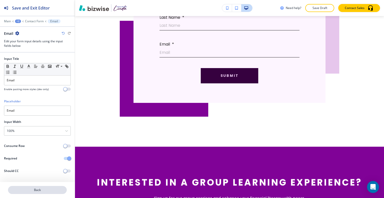
click at [47, 189] on p "Back" at bounding box center [38, 190] width 58 height 5
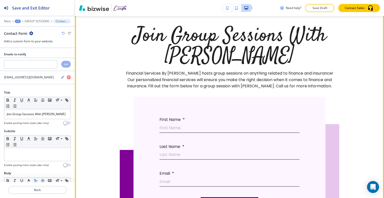
scroll to position [241, 0]
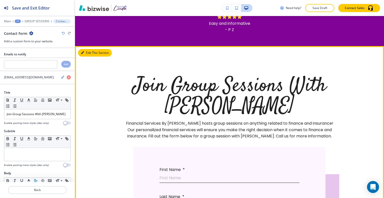
click at [85, 49] on button "Edit This Section" at bounding box center [95, 53] width 34 height 8
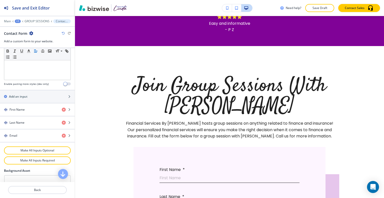
scroll to position [249, 0]
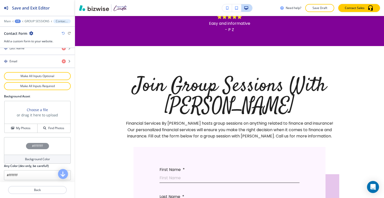
click at [20, 141] on div "#FFFFFF" at bounding box center [37, 146] width 67 height 18
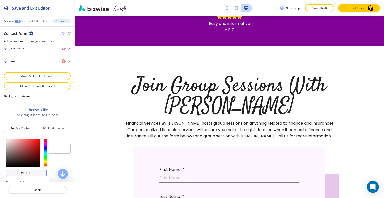
scroll to position [273, 0]
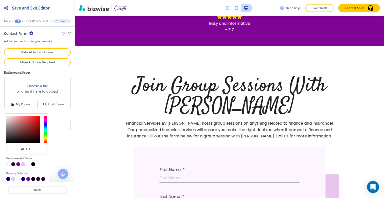
click at [28, 163] on button "button" at bounding box center [28, 164] width 4 height 4
type input "#fdf5ff"
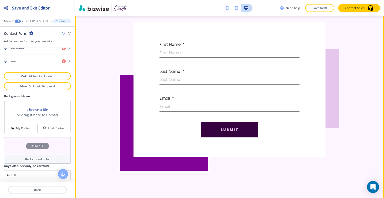
scroll to position [466, 0]
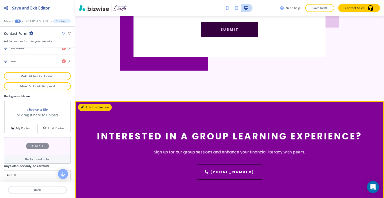
click at [88, 104] on button "Edit This Section" at bounding box center [95, 108] width 34 height 8
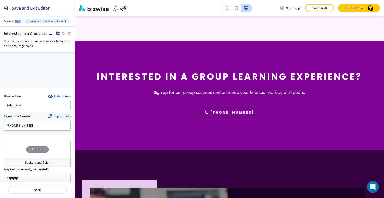
scroll to position [268, 0]
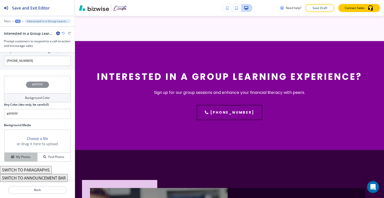
click at [26, 154] on button "My Photos" at bounding box center [21, 157] width 33 height 9
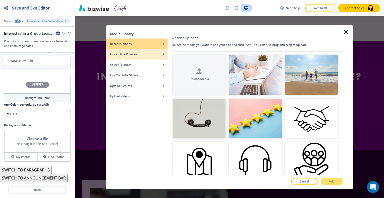
click at [144, 56] on div "Use Online Pictures" at bounding box center [137, 54] width 62 height 5
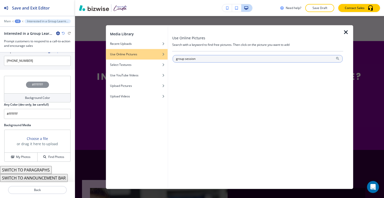
type input "group session"
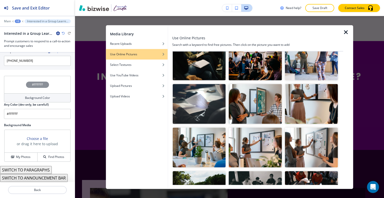
scroll to position [0, 0]
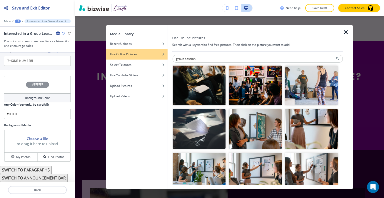
click at [207, 87] on img "button" at bounding box center [199, 85] width 53 height 40
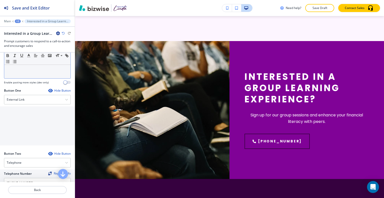
scroll to position [43, 0]
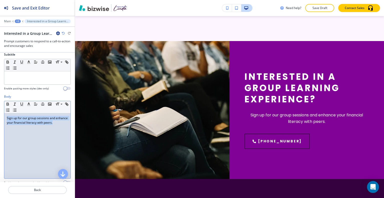
drag, startPoint x: 31, startPoint y: 136, endPoint x: 0, endPoint y: 121, distance: 34.4
click at [0, 121] on div "Body Small Normal Large Huge Sign up for our group sessions and enhance your fi…" at bounding box center [37, 141] width 75 height 94
click at [34, 105] on line "button" at bounding box center [35, 105] width 3 height 0
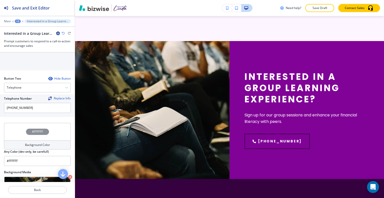
scroll to position [168, 0]
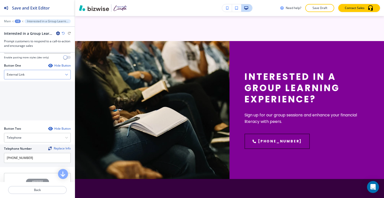
click at [31, 79] on div "External Link" at bounding box center [37, 74] width 66 height 9
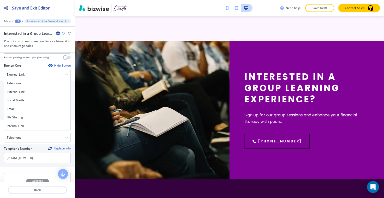
click at [26, 128] on h4 "Internal Link" at bounding box center [37, 126] width 61 height 5
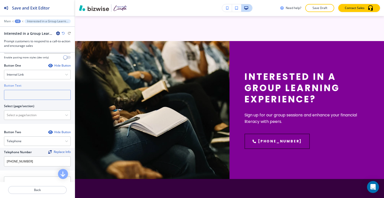
click at [32, 98] on input "text" at bounding box center [37, 95] width 67 height 10
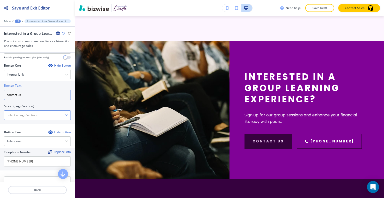
type input "contact us"
click at [34, 118] on \(page\/section\) "Manual Input" at bounding box center [34, 115] width 61 height 9
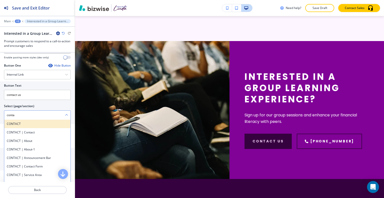
click at [17, 126] on h4 "CONTACT" at bounding box center [37, 124] width 61 height 5
type \(page\/section\) "CONTACT"
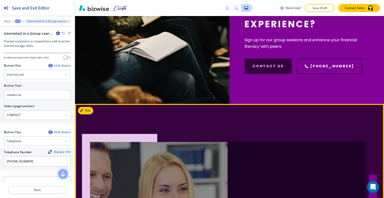
scroll to position [625, 0]
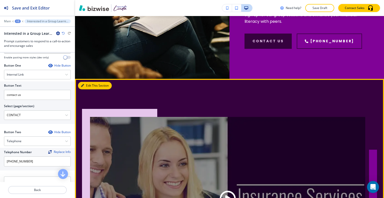
click at [89, 82] on button "Edit This Section" at bounding box center [95, 86] width 34 height 8
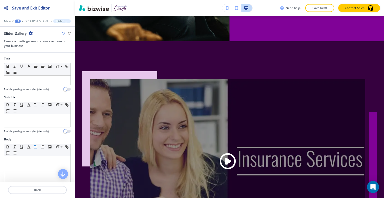
click at [32, 33] on icon "button" at bounding box center [31, 33] width 4 height 4
click at [46, 58] on p "Delete Section" at bounding box center [45, 59] width 26 height 5
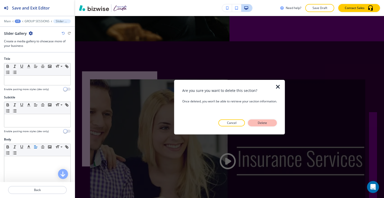
click at [268, 120] on button "Delete" at bounding box center [262, 122] width 29 height 7
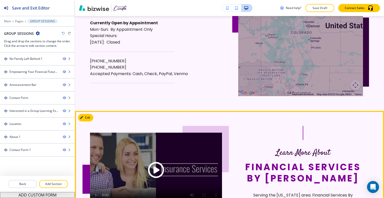
scroll to position [788, 0]
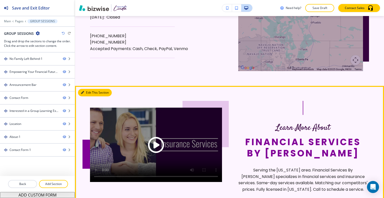
click at [91, 89] on button "Edit This Section" at bounding box center [95, 93] width 34 height 8
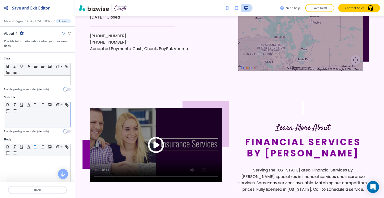
scroll to position [831, 0]
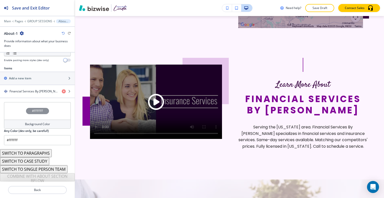
click at [14, 110] on div "#FFFFFF" at bounding box center [37, 111] width 67 height 18
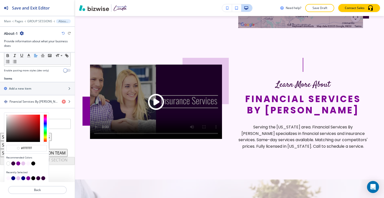
click at [22, 162] on button "button" at bounding box center [23, 163] width 4 height 4
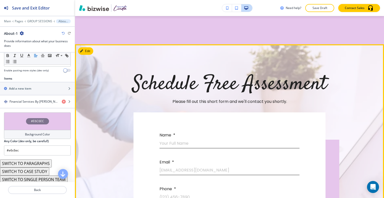
scroll to position [896, 0]
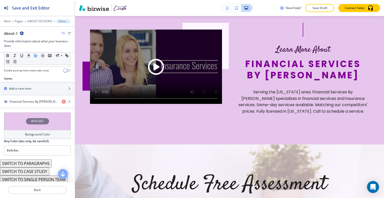
click at [22, 115] on div "#E6C6EC" at bounding box center [37, 121] width 67 height 18
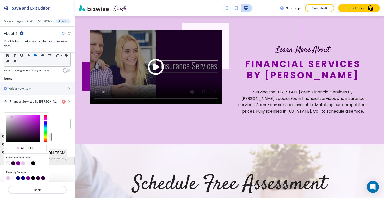
click at [18, 177] on button "button" at bounding box center [18, 178] width 4 height 4
type input "#00007C"
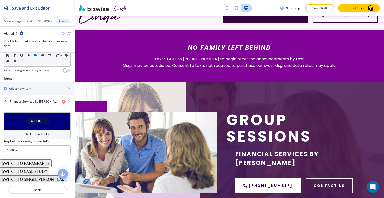
scroll to position [0, 0]
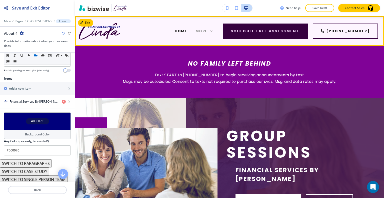
click at [208, 30] on span "More" at bounding box center [202, 31] width 12 height 5
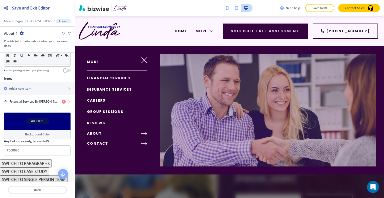
click at [110, 113] on span "GROUP SESSIONS" at bounding box center [105, 111] width 37 height 5
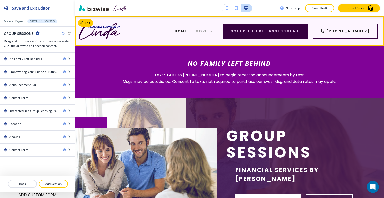
click at [208, 30] on span "More" at bounding box center [202, 31] width 12 height 5
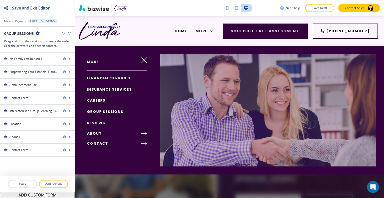
click at [105, 124] on span "REVIEWS" at bounding box center [96, 122] width 18 height 5
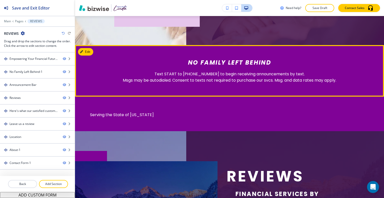
scroll to position [300, 0]
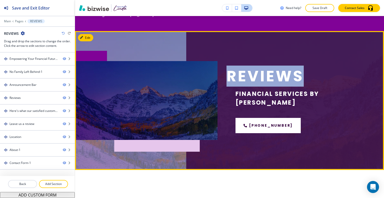
drag, startPoint x: 302, startPoint y: 81, endPoint x: 228, endPoint y: 80, distance: 73.8
click at [228, 80] on h1 "Reviews" at bounding box center [298, 76] width 143 height 17
copy h1 "Reviews"
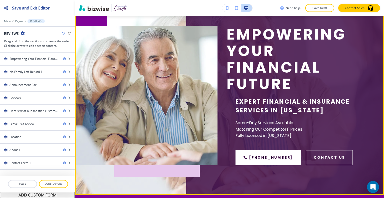
scroll to position [0, 0]
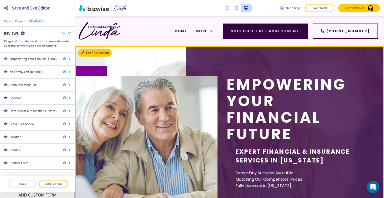
click at [89, 53] on button "Edit This Section" at bounding box center [95, 53] width 34 height 8
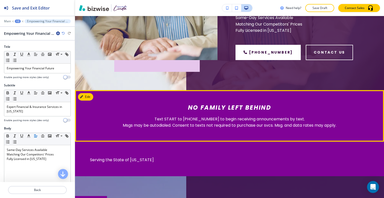
scroll to position [55, 0]
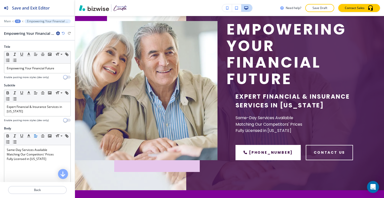
click at [18, 20] on div "+2" at bounding box center [18, 22] width 6 height 4
click at [25, 37] on p "REVIEWS" at bounding box center [31, 38] width 26 height 5
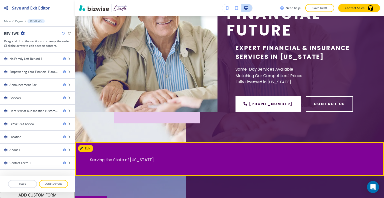
scroll to position [205, 0]
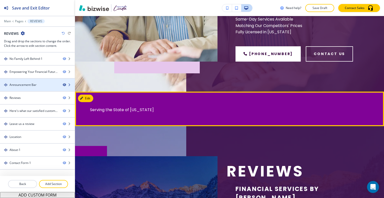
click at [64, 84] on icon "button" at bounding box center [64, 84] width 3 height 3
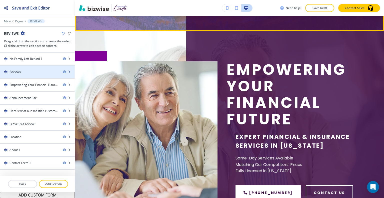
scroll to position [82, 0]
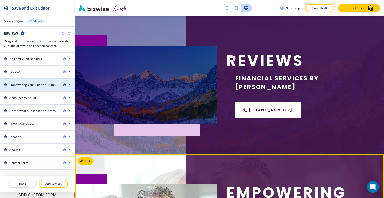
click at [65, 85] on icon "button" at bounding box center [64, 84] width 3 height 3
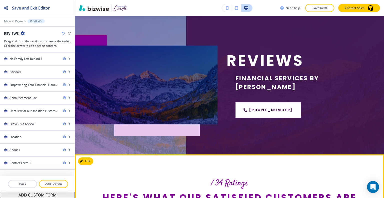
scroll to position [207, 0]
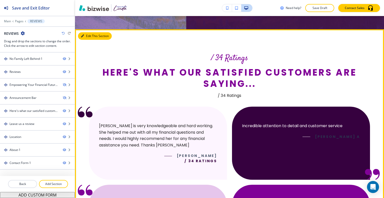
click at [90, 36] on button "Edit This Section" at bounding box center [95, 36] width 34 height 8
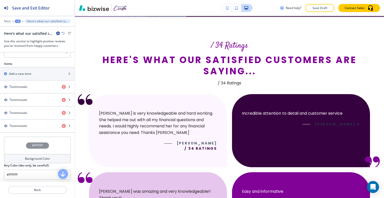
scroll to position [144, 0]
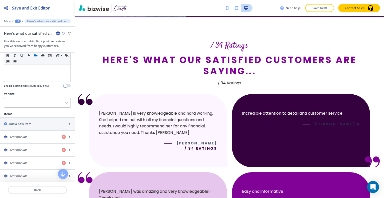
click at [30, 98] on div "Flat Slider" at bounding box center [37, 103] width 67 height 10
click at [27, 111] on h4 "Flat" at bounding box center [37, 111] width 61 height 5
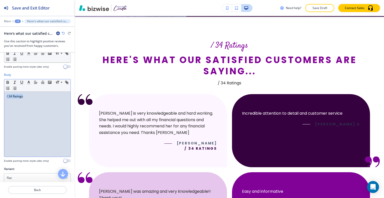
drag, startPoint x: 43, startPoint y: 104, endPoint x: 7, endPoint y: 102, distance: 36.8
click at [6, 102] on div "/ 34 Ratings" at bounding box center [37, 124] width 66 height 65
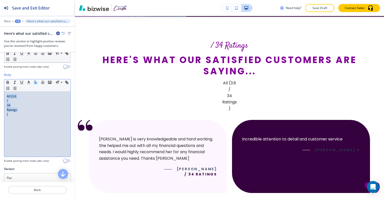
drag, startPoint x: 25, startPoint y: 121, endPoint x: 0, endPoint y: 88, distance: 40.9
click at [0, 88] on div "Body Small Normal Large Huge All (3.6 / 34 Ratings ) Enable pasting more styles…" at bounding box center [37, 120] width 75 height 94
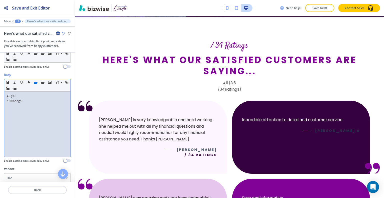
click at [7, 100] on span "/34Ratings)" at bounding box center [15, 101] width 16 height 4
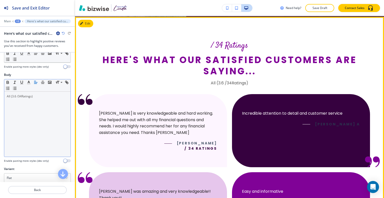
click at [138, 85] on div "/ 34 Ratings Here's what our satisfied customers are saying... All (3.6 /34Rati…" at bounding box center [229, 63] width 281 height 45
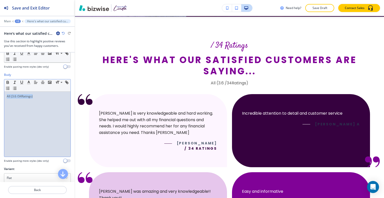
drag, startPoint x: 33, startPoint y: 97, endPoint x: 3, endPoint y: 96, distance: 30.0
click at [2, 96] on div "Body Small Normal Large Huge All (3.6 /34Ratings) Enable pasting more styles (d…" at bounding box center [37, 120] width 75 height 94
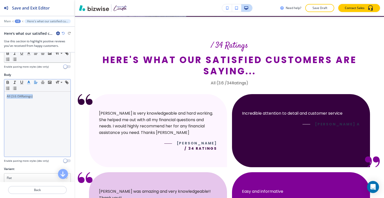
click at [28, 81] on icon "button" at bounding box center [29, 82] width 5 height 5
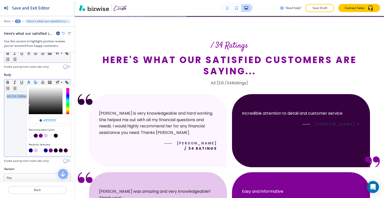
click at [35, 134] on button "button" at bounding box center [36, 136] width 4 height 4
type input "#36013f"
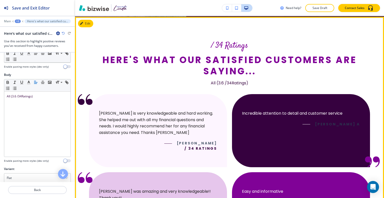
click at [169, 102] on div "Linda is very knowledgeable and hard working. She helped me out with all my fin…" at bounding box center [158, 130] width 138 height 73
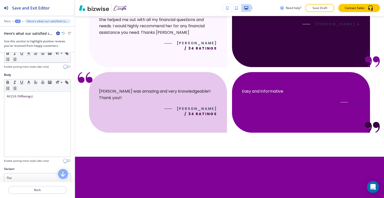
scroll to position [169, 0]
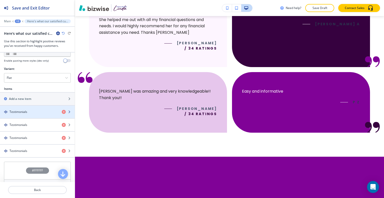
click at [34, 112] on div "Testimonials" at bounding box center [29, 112] width 58 height 5
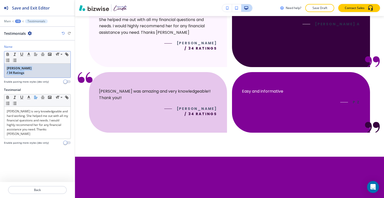
drag, startPoint x: 38, startPoint y: 75, endPoint x: 0, endPoint y: 63, distance: 39.8
click at [0, 63] on div "Name Small Normal Large Huge Breanna C / 34 Ratings Enable pasting more styles …" at bounding box center [37, 66] width 75 height 43
click at [9, 54] on icon "button" at bounding box center [8, 53] width 2 height 1
click at [12, 71] on p "/ 34 Ratings" at bounding box center [37, 73] width 61 height 5
click at [7, 72] on p "/ 34 Ratings" at bounding box center [37, 73] width 61 height 5
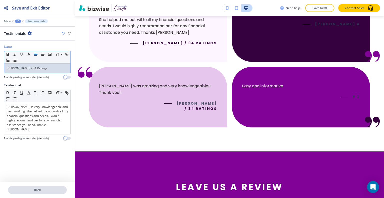
click at [30, 191] on p "Back" at bounding box center [38, 190] width 58 height 5
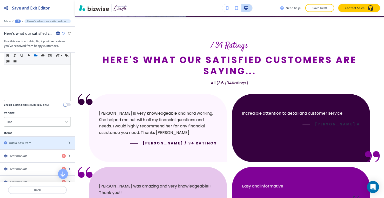
scroll to position [150, 0]
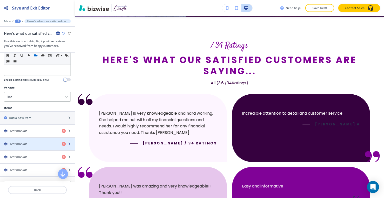
click at [23, 142] on h4 "Testimonials" at bounding box center [19, 144] width 18 height 5
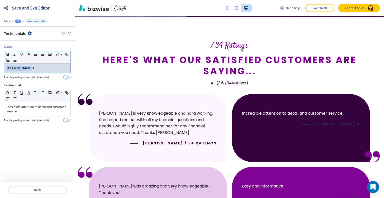
drag, startPoint x: 37, startPoint y: 70, endPoint x: 0, endPoint y: 67, distance: 37.1
click at [0, 67] on div "Name Small Normal Large Huge James Ryann A Enable pasting more styles (dev only)" at bounding box center [37, 64] width 75 height 39
click at [9, 52] on icon "button" at bounding box center [8, 54] width 5 height 5
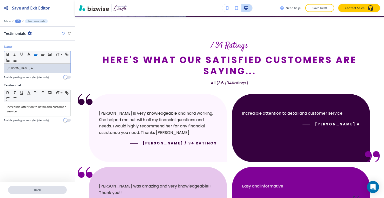
click at [38, 189] on p "Back" at bounding box center [38, 190] width 58 height 5
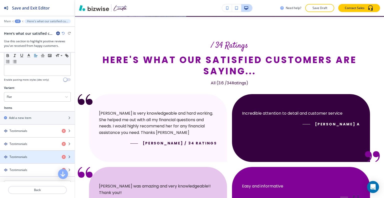
click at [26, 157] on h4 "Testimonials" at bounding box center [19, 157] width 18 height 5
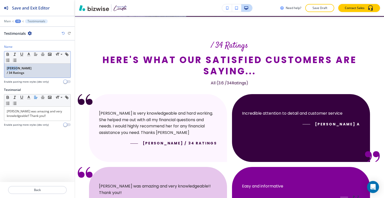
drag, startPoint x: 37, startPoint y: 69, endPoint x: 3, endPoint y: 60, distance: 35.7
click at [0, 66] on div "Name Small Normal Large Huge Alec C / 34 Ratings Enable pasting more styles (de…" at bounding box center [37, 66] width 75 height 43
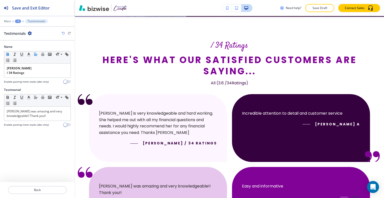
click at [28, 79] on div at bounding box center [37, 79] width 67 height 2
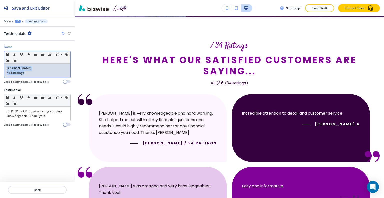
drag, startPoint x: 27, startPoint y: 72, endPoint x: 1, endPoint y: 63, distance: 27.4
click at [0, 67] on div "Name Small Normal Large Huge Alec C / 34 Ratings Enable pasting more styles (de…" at bounding box center [37, 66] width 75 height 43
click at [6, 55] on icon "button" at bounding box center [8, 54] width 5 height 5
click at [8, 72] on p "/ 34 Ratings" at bounding box center [37, 73] width 61 height 5
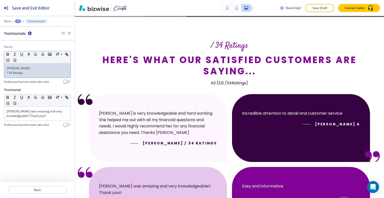
click at [7, 72] on p "/ 34 Ratings" at bounding box center [37, 73] width 61 height 5
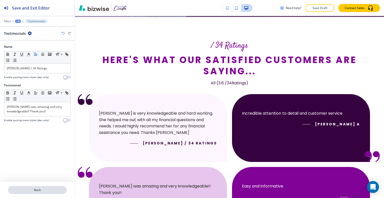
click at [29, 192] on p "Back" at bounding box center [38, 190] width 58 height 5
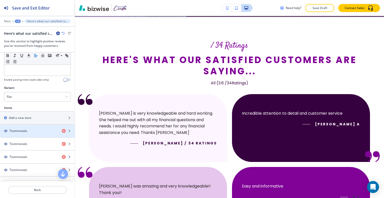
scroll to position [175, 0]
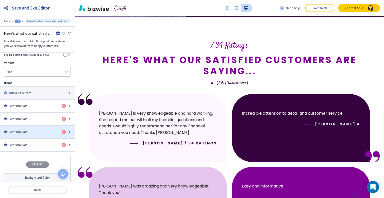
click at [31, 132] on div "Testimonials" at bounding box center [29, 132] width 58 height 5
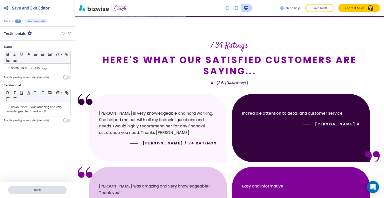
click at [30, 191] on p "Back" at bounding box center [38, 190] width 58 height 5
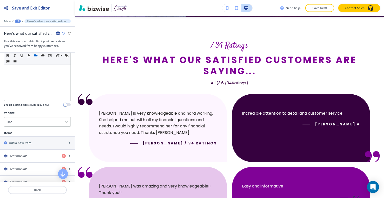
scroll to position [194, 0]
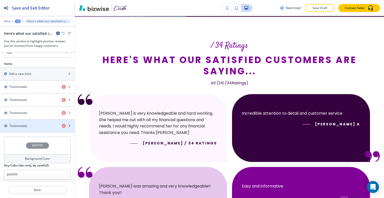
click at [33, 124] on div "Testimonials" at bounding box center [29, 126] width 58 height 5
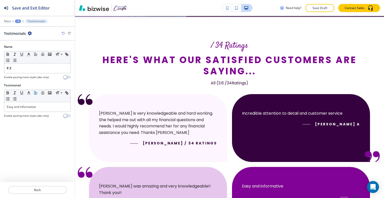
drag, startPoint x: 23, startPoint y: 73, endPoint x: 6, endPoint y: 73, distance: 16.8
click at [6, 73] on div at bounding box center [37, 74] width 67 height 2
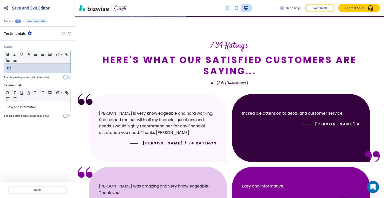
drag, startPoint x: 15, startPoint y: 70, endPoint x: 5, endPoint y: 52, distance: 19.7
click at [1, 66] on div "Name Small Normal Large Huge P Z Enable pasting more styles (dev only)" at bounding box center [37, 64] width 75 height 39
click at [5, 52] on button "button" at bounding box center [7, 54] width 7 height 6
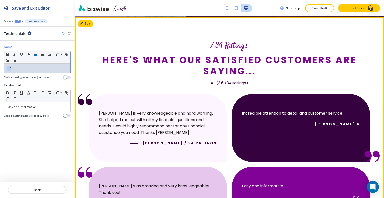
scroll to position [270, 0]
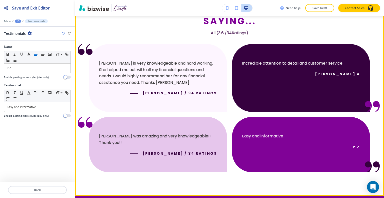
click at [147, 97] on div "Linda is very knowledgeable and hard working. She helped me out with all my fin…" at bounding box center [158, 78] width 138 height 68
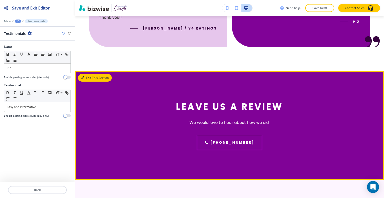
click at [83, 76] on icon "button" at bounding box center [82, 77] width 3 height 3
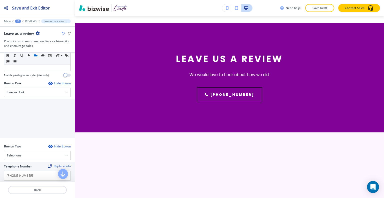
scroll to position [263, 0]
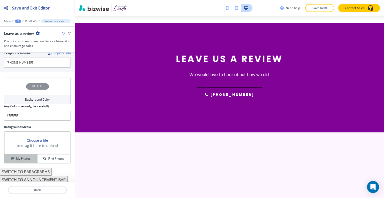
click at [24, 159] on button "My Photos" at bounding box center [21, 158] width 33 height 9
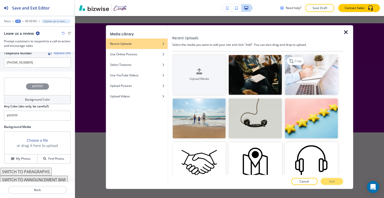
click at [294, 75] on img "button" at bounding box center [311, 75] width 53 height 40
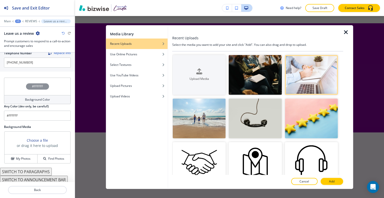
click at [332, 185] on div at bounding box center [257, 187] width 171 height 4
click at [333, 183] on p "Add" at bounding box center [332, 181] width 6 height 5
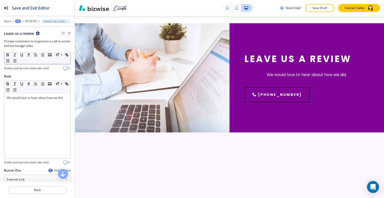
scroll to position [0, 0]
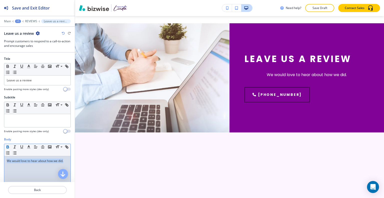
drag, startPoint x: 24, startPoint y: 167, endPoint x: 6, endPoint y: 147, distance: 26.7
click at [0, 153] on div "Body Small Normal Large Huge We would love to hear about how we did. Enable pas…" at bounding box center [37, 184] width 75 height 94
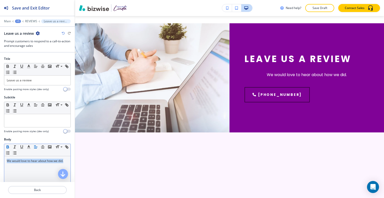
click at [7, 147] on icon "button" at bounding box center [8, 147] width 2 height 1
click at [8, 147] on icon "button" at bounding box center [8, 147] width 2 height 1
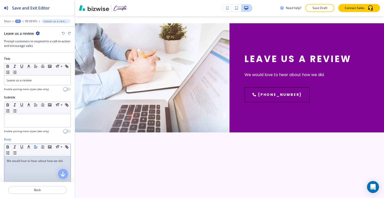
click at [34, 147] on line "button" at bounding box center [35, 147] width 3 height 0
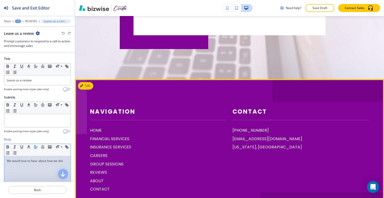
scroll to position [1135, 0]
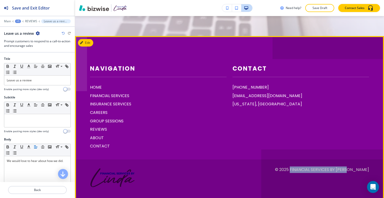
drag, startPoint x: 370, startPoint y: 162, endPoint x: 311, endPoint y: 161, distance: 58.8
click at [309, 161] on footer "Navigation HOME FINANCIAL SERVICES INSURANCE SERVICES CAREERS GROUP SESSIONS RE…" at bounding box center [229, 121] width 309 height 171
copy p "Financial Services By Linda"
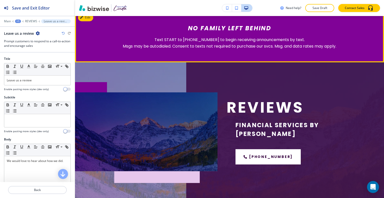
scroll to position [0, 0]
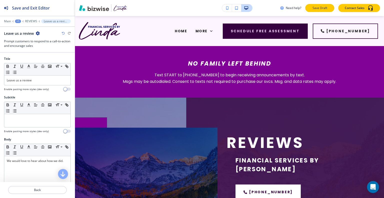
click at [315, 12] on button "Save Draft" at bounding box center [319, 8] width 29 height 8
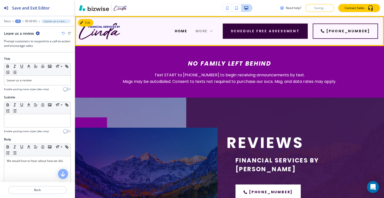
click at [214, 31] on icon at bounding box center [211, 31] width 5 height 5
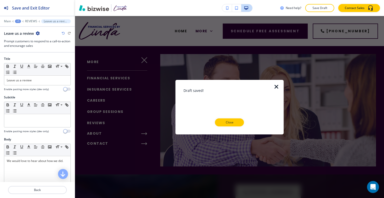
click at [226, 121] on p "Close" at bounding box center [230, 122] width 16 height 5
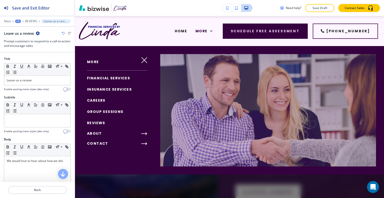
click at [101, 123] on span "REVIEWS" at bounding box center [96, 122] width 18 height 5
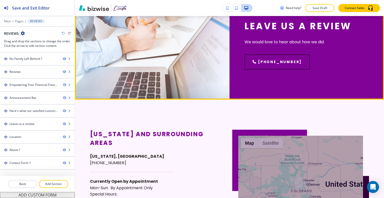
scroll to position [425, 0]
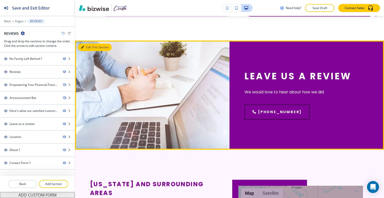
click at [90, 44] on button "Edit This Section" at bounding box center [95, 48] width 34 height 8
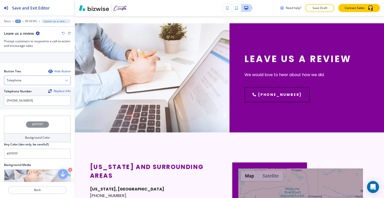
scroll to position [200, 0]
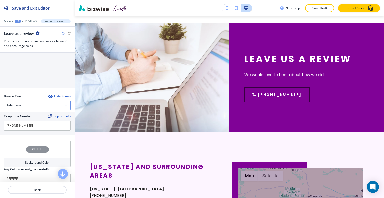
click at [41, 103] on div "Telephone" at bounding box center [37, 105] width 66 height 9
click at [49, 95] on div "Hide Button" at bounding box center [59, 96] width 23 height 4
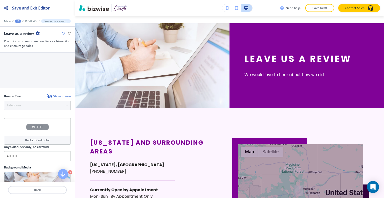
scroll to position [150, 0]
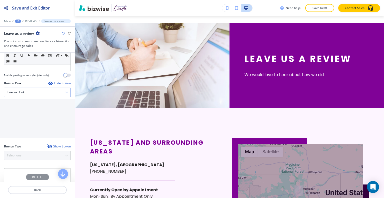
click at [40, 90] on div "External Link" at bounding box center [37, 92] width 66 height 9
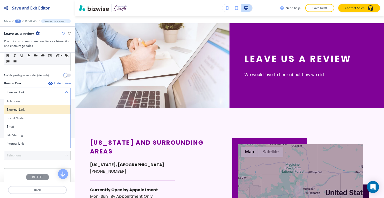
click at [34, 110] on h4 "External Link" at bounding box center [37, 109] width 61 height 5
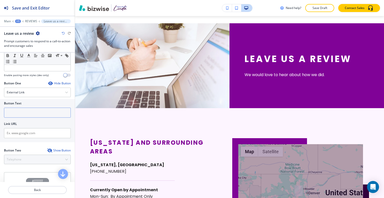
click at [27, 114] on input "text" at bounding box center [37, 113] width 67 height 10
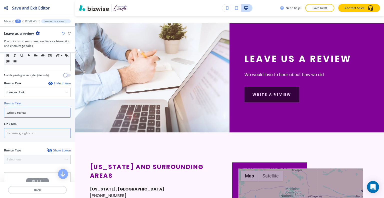
type input "write a review"
paste input "https://www.facebook.com/people/Financial-Services-By-Linda/61553845450036/?sk=…"
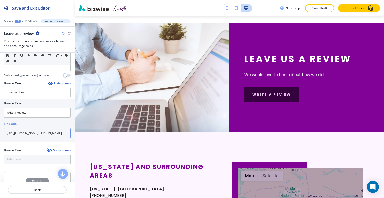
scroll to position [0, 72]
type input "https://www.facebook.com/people/Financial-Services-By-Linda/61553845450036/?sk=…"
click at [42, 189] on p "Back" at bounding box center [38, 190] width 58 height 5
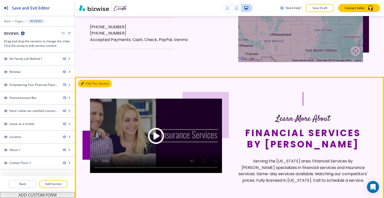
click at [85, 80] on button "Edit This Section" at bounding box center [95, 84] width 34 height 8
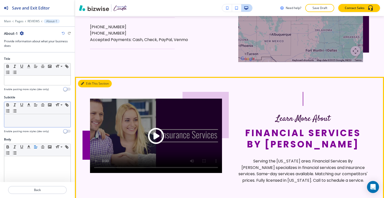
scroll to position [719, 0]
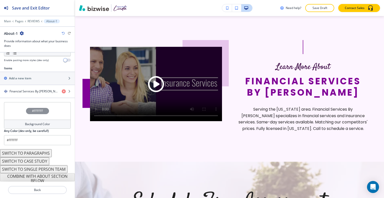
click at [8, 109] on div "#FFFFFF" at bounding box center [37, 111] width 67 height 18
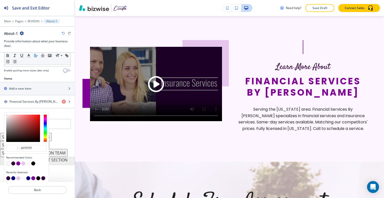
click at [13, 163] on button "button" at bounding box center [13, 163] width 4 height 4
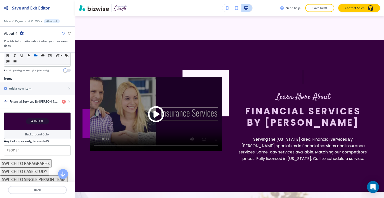
scroll to position [734, 0]
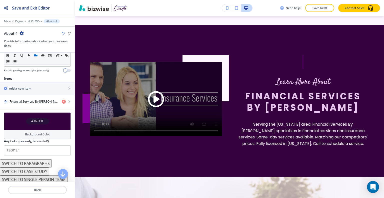
click at [14, 115] on div "#36013F" at bounding box center [37, 121] width 67 height 18
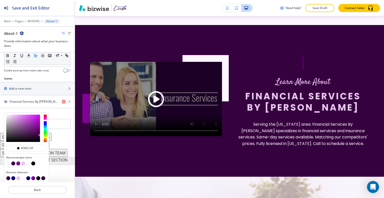
click at [18, 161] on button "button" at bounding box center [18, 163] width 4 height 4
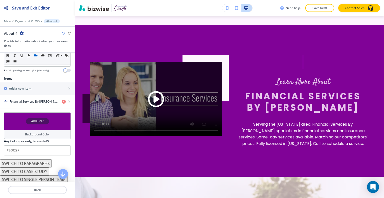
click at [20, 120] on div "#800297" at bounding box center [37, 121] width 67 height 18
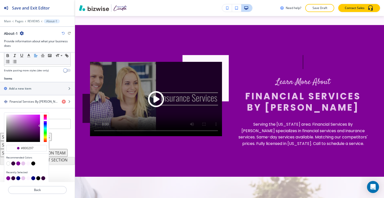
scroll to position [0, 0]
click at [24, 161] on button "button" at bounding box center [23, 163] width 4 height 4
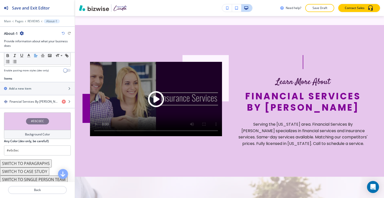
click at [17, 123] on div "#E6C6EC" at bounding box center [37, 121] width 67 height 18
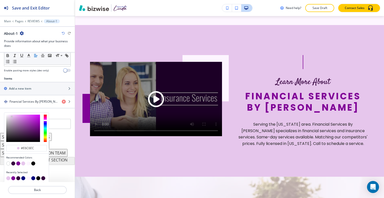
click at [24, 178] on button "button" at bounding box center [23, 178] width 4 height 4
type input "#00007C"
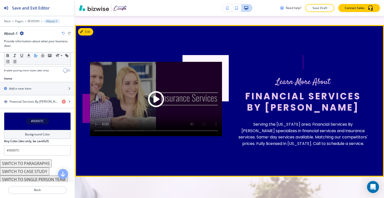
scroll to position [709, 0]
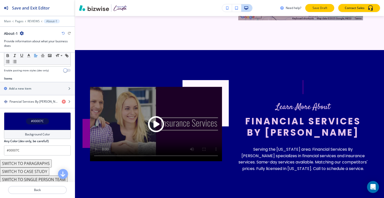
click at [314, 7] on p "Save Draft" at bounding box center [320, 8] width 16 height 5
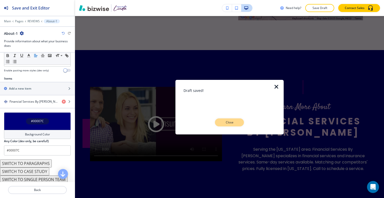
click at [232, 119] on button "Close" at bounding box center [229, 122] width 29 height 8
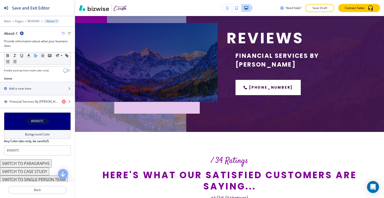
scroll to position [0, 0]
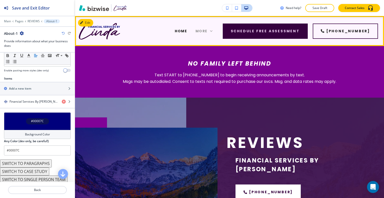
click at [208, 29] on span "More" at bounding box center [202, 31] width 12 height 5
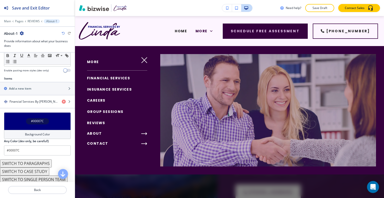
click at [115, 134] on div "ABOUT" at bounding box center [113, 134] width 77 height 10
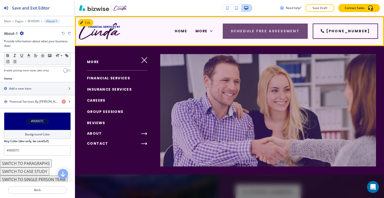
click at [259, 31] on button "Schedule Free Assessment" at bounding box center [265, 31] width 85 height 15
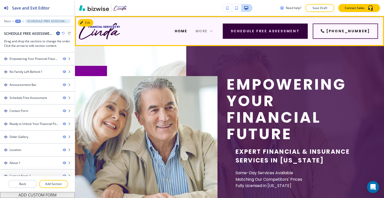
click at [213, 30] on div "More" at bounding box center [204, 31] width 17 height 5
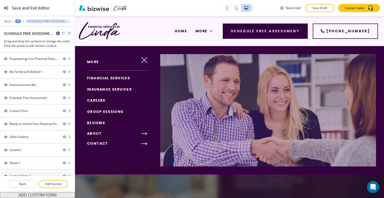
click at [109, 113] on span "GROUP SESSIONS" at bounding box center [105, 111] width 37 height 5
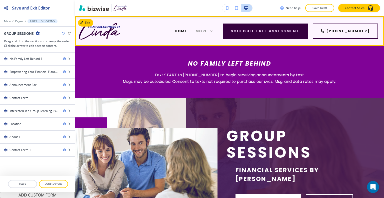
click at [213, 32] on icon at bounding box center [211, 31] width 3 height 2
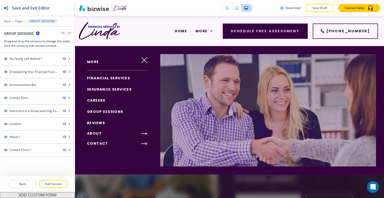
click at [98, 134] on span "ABOUT" at bounding box center [94, 133] width 15 height 5
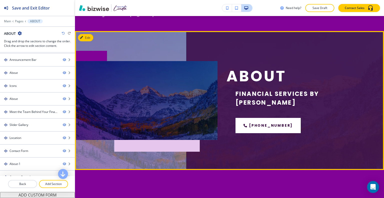
scroll to position [250, 0]
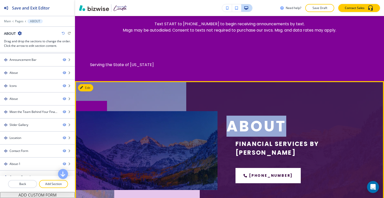
drag, startPoint x: 295, startPoint y: 131, endPoint x: 227, endPoint y: 130, distance: 68.3
click at [227, 130] on h1 "About" at bounding box center [298, 126] width 143 height 17
copy h1 "About"
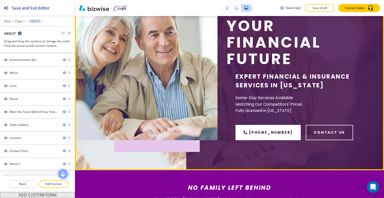
scroll to position [0, 0]
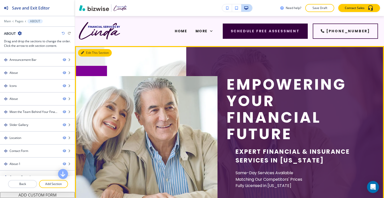
click at [89, 54] on button "Edit This Section" at bounding box center [95, 53] width 34 height 8
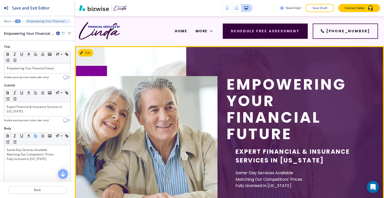
scroll to position [30, 0]
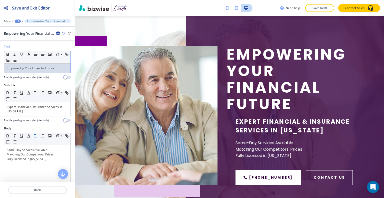
click at [56, 65] on div "Empowering Your Financial Future" at bounding box center [37, 69] width 66 height 10
drag, startPoint x: 61, startPoint y: 65, endPoint x: 1, endPoint y: 67, distance: 59.8
click at [1, 67] on div "Title Small Normal Large Huge Empowering Your Financial Future Enable pasting m…" at bounding box center [37, 64] width 75 height 39
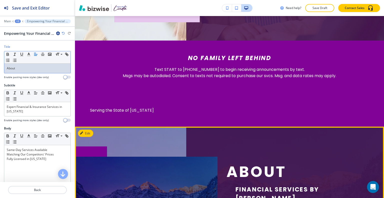
scroll to position [255, 0]
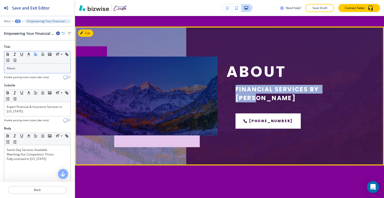
drag, startPoint x: 345, startPoint y: 96, endPoint x: 231, endPoint y: 94, distance: 114.3
click at [230, 95] on div "Financial Services By Linda" at bounding box center [298, 94] width 143 height 18
copy h5 "Financial Services By Linda"
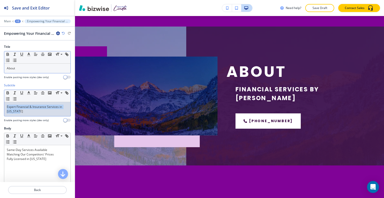
drag, startPoint x: 34, startPoint y: 112, endPoint x: 9, endPoint y: 107, distance: 25.3
click at [3, 106] on div "Subtitle Small Normal Large Huge Expert Financial & Insurance Services in Color…" at bounding box center [37, 104] width 75 height 43
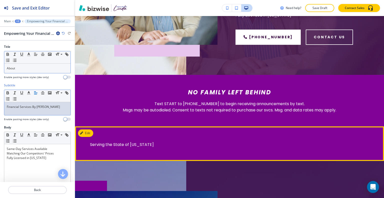
scroll to position [0, 0]
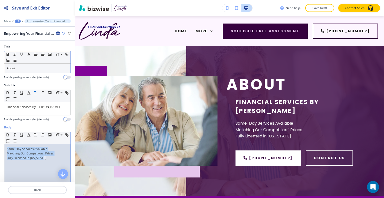
drag, startPoint x: 49, startPoint y: 163, endPoint x: 0, endPoint y: 140, distance: 54.0
click at [0, 140] on div "Body Small Normal Large Huge Same-Day Services Available Matching Our Competito…" at bounding box center [37, 172] width 75 height 94
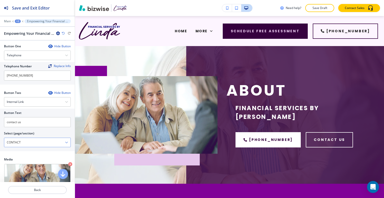
scroll to position [225, 0]
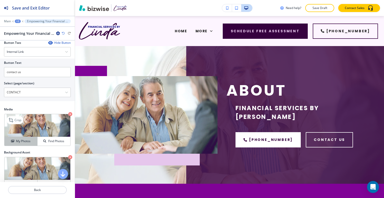
click at [29, 139] on h4 "My Photos" at bounding box center [23, 141] width 15 height 5
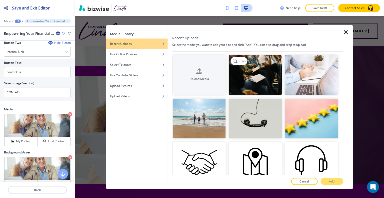
click at [265, 64] on img "button" at bounding box center [255, 75] width 53 height 40
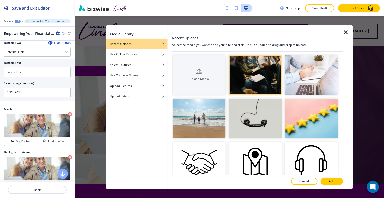
click at [331, 177] on div at bounding box center [257, 176] width 171 height 3
click at [332, 182] on p "Add" at bounding box center [332, 181] width 6 height 5
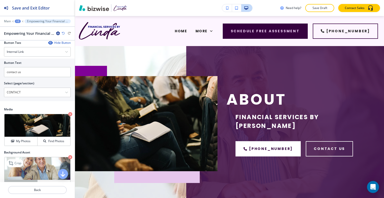
scroll to position [250, 0]
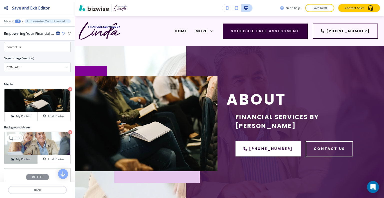
click at [30, 155] on button "My Photos" at bounding box center [21, 159] width 33 height 9
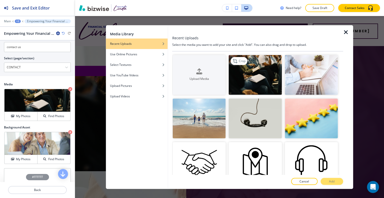
click at [256, 76] on img "button" at bounding box center [255, 75] width 53 height 40
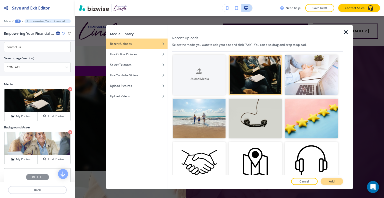
click at [330, 182] on p "Add" at bounding box center [332, 181] width 6 height 5
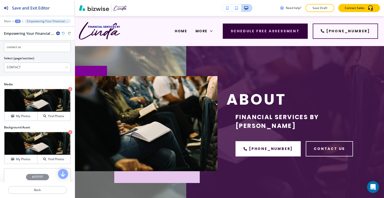
scroll to position [125, 0]
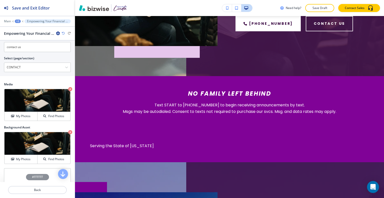
click at [17, 22] on div "+2" at bounding box center [18, 22] width 6 height 4
click at [17, 38] on button "ABOUT" at bounding box center [31, 38] width 32 height 9
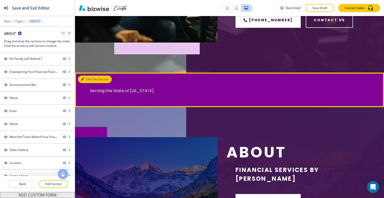
click at [87, 78] on button "Edit This Section" at bounding box center [95, 80] width 34 height 8
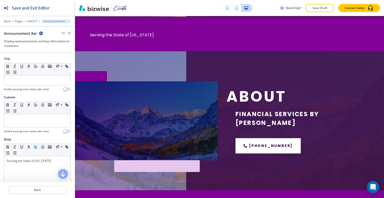
click at [42, 33] on icon "button" at bounding box center [41, 33] width 4 height 4
click at [51, 56] on button "Delete Section" at bounding box center [55, 59] width 32 height 9
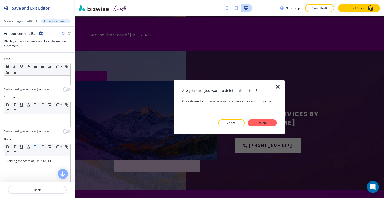
click at [256, 120] on button "Delete" at bounding box center [262, 122] width 29 height 7
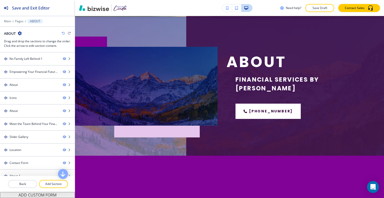
scroll to position [201, 0]
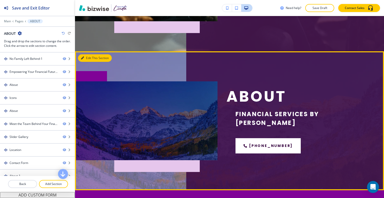
click at [86, 57] on button "Edit This Section" at bounding box center [95, 58] width 34 height 8
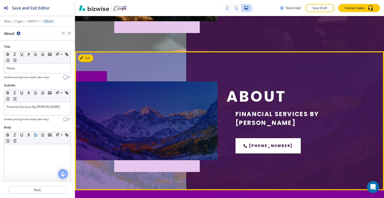
scroll to position [236, 0]
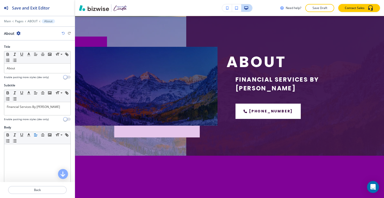
click at [20, 34] on div "About" at bounding box center [37, 33] width 67 height 5
click at [18, 33] on icon "button" at bounding box center [19, 33] width 4 height 4
click at [26, 59] on p "Delete Section" at bounding box center [33, 59] width 26 height 5
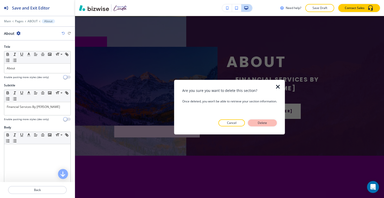
click at [264, 124] on p "Delete" at bounding box center [263, 123] width 12 height 5
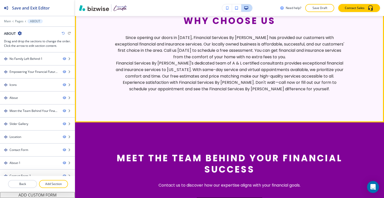
scroll to position [648, 0]
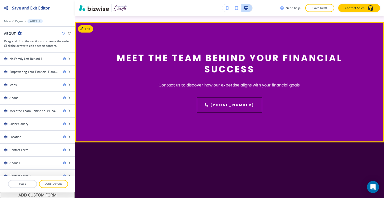
click at [84, 42] on div "Meet the Team Behind Your Financial Success Contact us to discover how our expe…" at bounding box center [229, 82] width 309 height 120
click at [85, 33] on button "Edit This Section" at bounding box center [95, 29] width 34 height 8
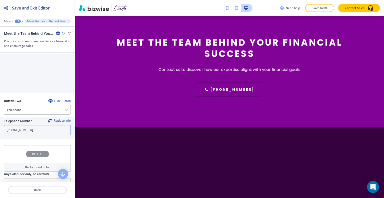
scroll to position [268, 0]
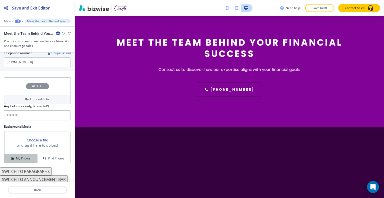
click at [30, 160] on button "My Photos" at bounding box center [21, 158] width 33 height 9
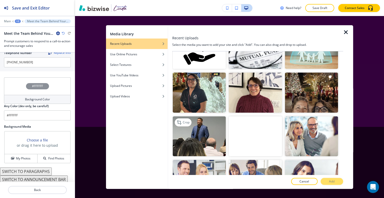
scroll to position [225, 0]
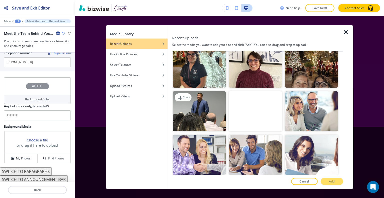
click at [206, 115] on img "button" at bounding box center [199, 111] width 53 height 40
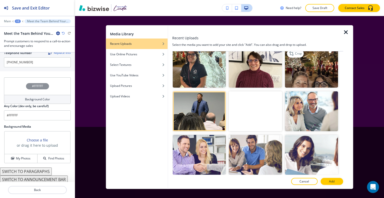
click at [313, 71] on img "button" at bounding box center [311, 68] width 53 height 40
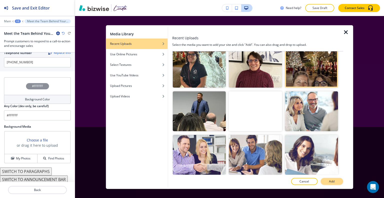
click at [337, 183] on button "Add" at bounding box center [332, 181] width 23 height 7
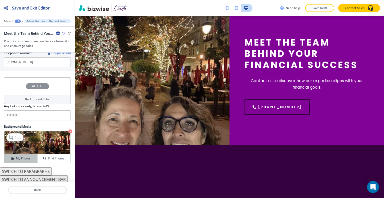
click at [27, 158] on h4 "My Photos" at bounding box center [23, 158] width 15 height 5
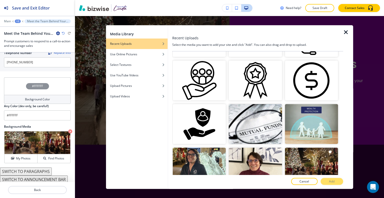
scroll to position [200, 0]
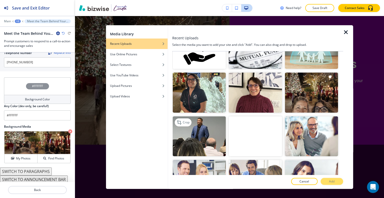
click at [184, 145] on img "button" at bounding box center [199, 136] width 53 height 40
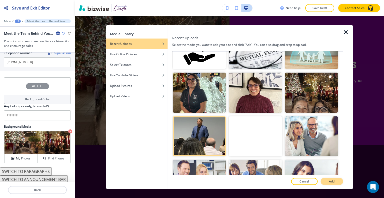
click at [333, 183] on p "Add" at bounding box center [332, 181] width 6 height 5
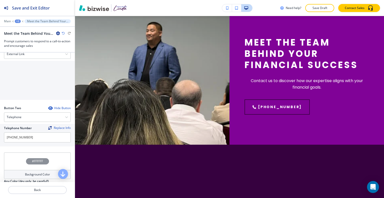
scroll to position [68, 0]
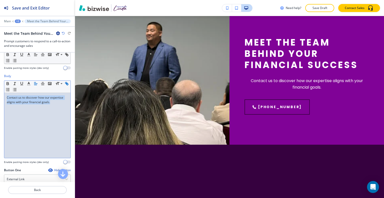
drag, startPoint x: 60, startPoint y: 105, endPoint x: 11, endPoint y: 89, distance: 52.4
click at [1, 91] on div "Body Small Normal Large Huge Contact us to discover how our expertise aligns wi…" at bounding box center [37, 121] width 75 height 94
click at [33, 85] on button "button" at bounding box center [35, 84] width 7 height 6
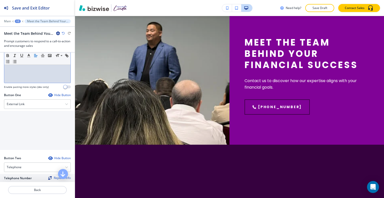
scroll to position [93, 0]
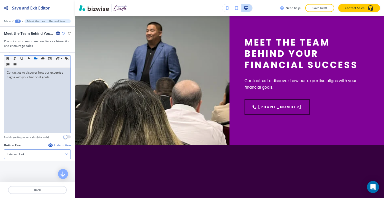
click at [39, 151] on div "External Link" at bounding box center [37, 154] width 66 height 9
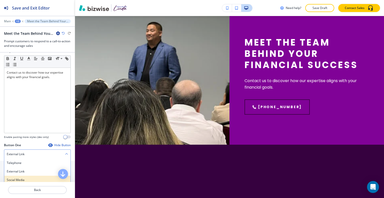
scroll to position [143, 0]
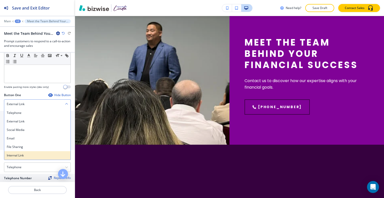
click at [35, 151] on div "Internal Link" at bounding box center [37, 155] width 66 height 9
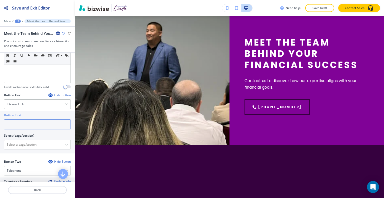
click at [30, 120] on input "text" at bounding box center [37, 124] width 67 height 10
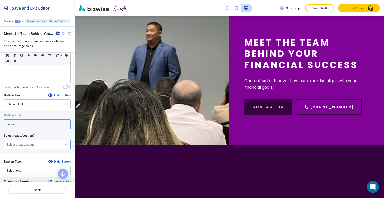
type input "contact us"
click at [26, 147] on \(page\/section\) "Manual Input" at bounding box center [34, 144] width 61 height 9
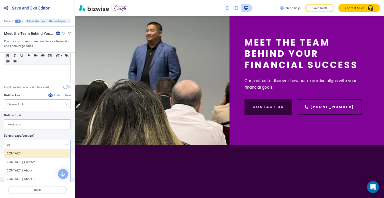
click at [29, 156] on div "CONTACT" at bounding box center [37, 153] width 66 height 9
type \(page\/section\) "CONTACT"
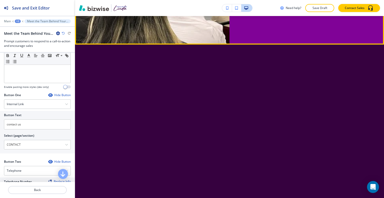
scroll to position [789, 0]
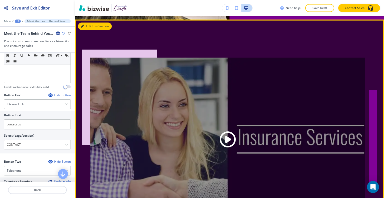
click at [89, 30] on button "Edit This Section" at bounding box center [95, 27] width 34 height 8
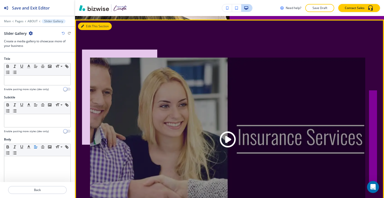
scroll to position [801, 0]
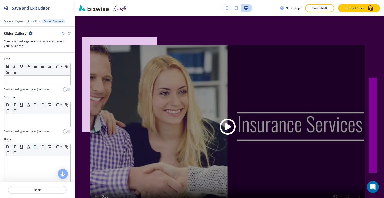
click at [28, 33] on div "Slider Gallery" at bounding box center [18, 33] width 29 height 5
click at [29, 33] on icon "button" at bounding box center [31, 33] width 4 height 4
click at [38, 56] on button "Delete Section" at bounding box center [45, 59] width 32 height 9
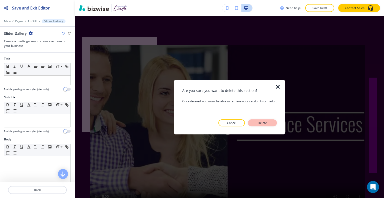
click at [258, 121] on p "Delete" at bounding box center [263, 123] width 12 height 5
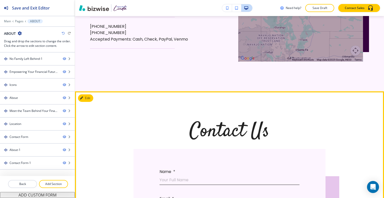
scroll to position [976, 0]
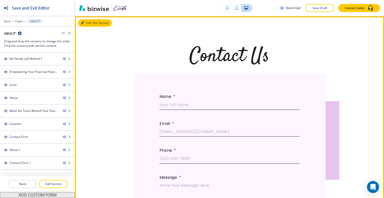
click at [91, 27] on button "Edit This Section" at bounding box center [95, 23] width 34 height 8
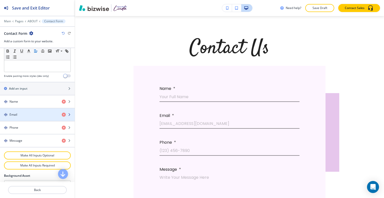
scroll to position [255, 0]
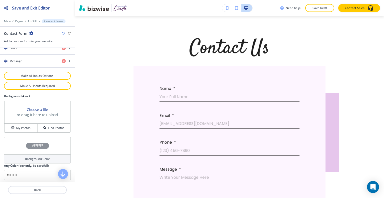
click at [20, 142] on div "#FFFFFF" at bounding box center [37, 146] width 67 height 18
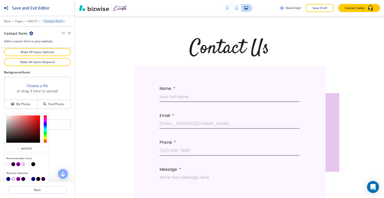
click at [18, 162] on button "button" at bounding box center [18, 164] width 4 height 4
type input "#800297"
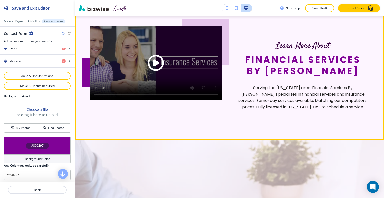
scroll to position [1359, 0]
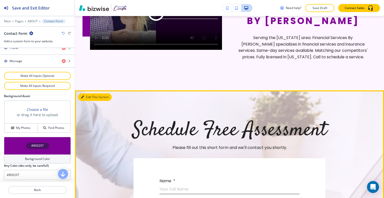
click at [91, 101] on button "Edit This Section" at bounding box center [95, 97] width 34 height 8
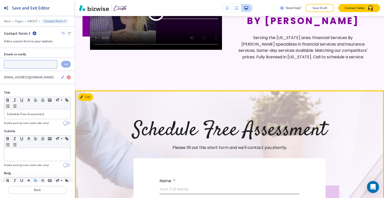
scroll to position [1416, 0]
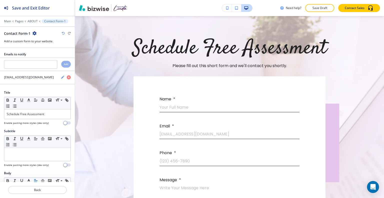
click at [36, 34] on div "Contact Form-1" at bounding box center [37, 33] width 67 height 5
click at [34, 34] on icon "button" at bounding box center [35, 33] width 4 height 4
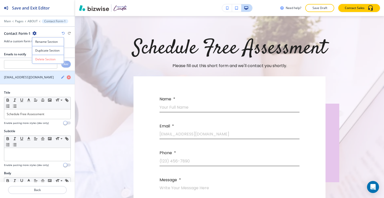
click at [54, 76] on div "lgonzalez2828@gmail.com" at bounding box center [37, 77] width 75 height 5
click at [61, 78] on div "button" at bounding box center [63, 77] width 4 height 5
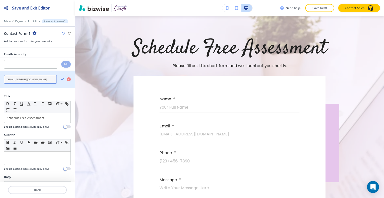
drag, startPoint x: 47, startPoint y: 80, endPoint x: 8, endPoint y: 79, distance: 39.5
click at [1, 78] on div "lgonzalez2828@gmail.com" at bounding box center [28, 79] width 57 height 9
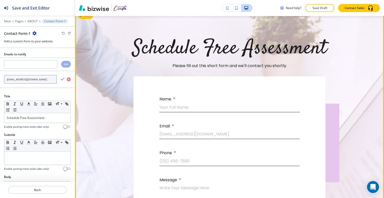
scroll to position [1341, 0]
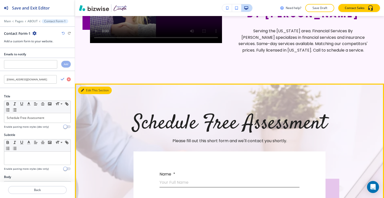
click at [88, 94] on button "Edit This Section" at bounding box center [95, 91] width 34 height 8
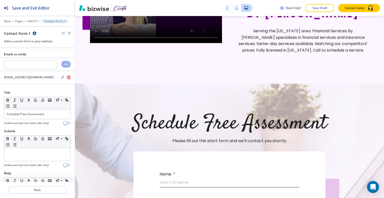
click at [34, 34] on icon "button" at bounding box center [35, 33] width 4 height 4
click at [40, 62] on button "Delete Section" at bounding box center [48, 59] width 32 height 9
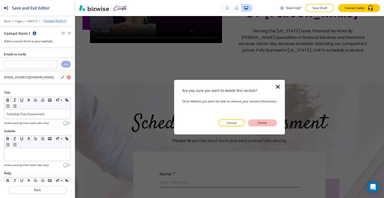
click at [257, 121] on button "Delete" at bounding box center [262, 122] width 29 height 7
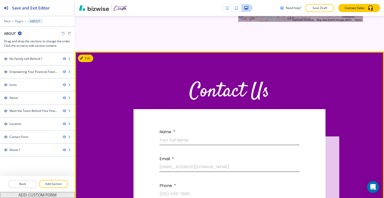
click at [87, 62] on button "Edit" at bounding box center [85, 59] width 15 height 8
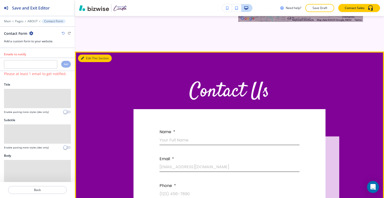
scroll to position [984, 0]
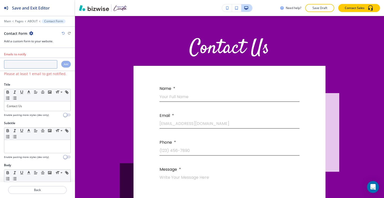
paste input "lgonzalez2828@gmail.com"
type input "lgonzalez2828@gmail.com"
click at [64, 64] on h4 "Add" at bounding box center [66, 64] width 5 height 4
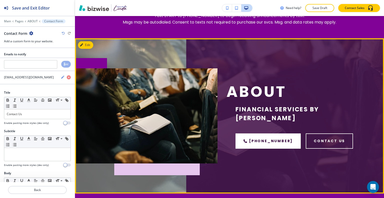
scroll to position [0, 0]
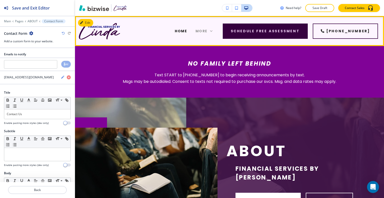
click at [214, 29] on icon at bounding box center [211, 31] width 5 height 5
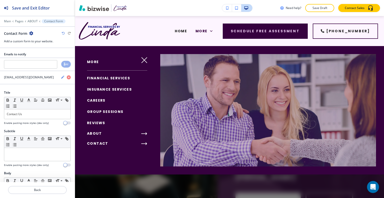
click at [142, 134] on icon "button" at bounding box center [144, 134] width 6 height 6
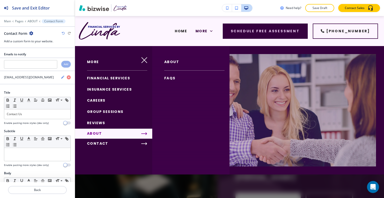
click at [169, 76] on span "FAQS" at bounding box center [169, 78] width 11 height 5
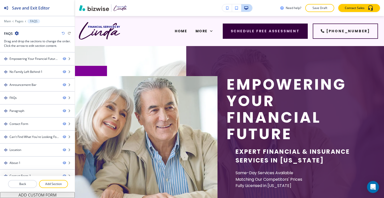
click at [237, 91] on h1 "Empowering Your Financial Future" at bounding box center [298, 109] width 143 height 66
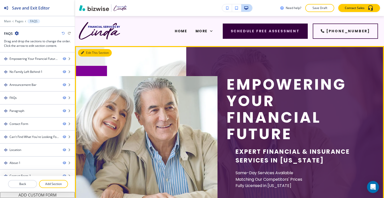
click at [89, 50] on button "Edit This Section" at bounding box center [95, 53] width 34 height 8
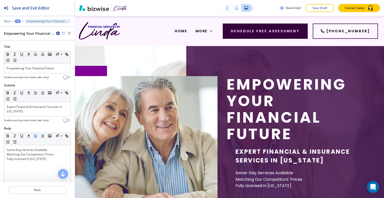
scroll to position [30, 0]
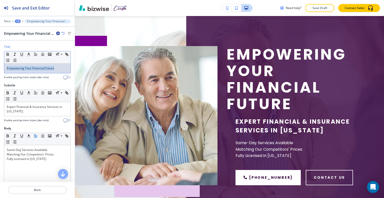
drag, startPoint x: 62, startPoint y: 66, endPoint x: 22, endPoint y: 65, distance: 40.0
click at [2, 61] on div "Title Small Normal Large Huge Empowering Your Financial Future Enable pasting m…" at bounding box center [37, 64] width 75 height 39
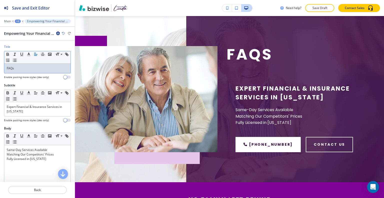
scroll to position [25, 0]
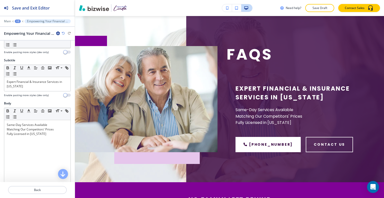
click at [30, 93] on h4 "Enable pasting more styles (dev only)" at bounding box center [26, 95] width 45 height 4
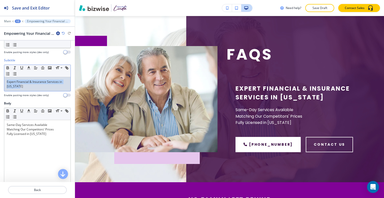
drag, startPoint x: 26, startPoint y: 86, endPoint x: 3, endPoint y: 82, distance: 23.9
click at [1, 80] on div "Subtitle Small Normal Large Huge Expert Financial & Insurance Services in Color…" at bounding box center [37, 79] width 75 height 43
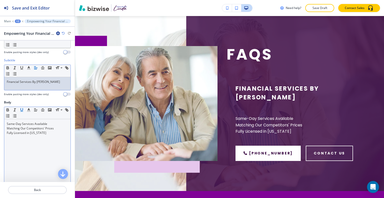
scroll to position [0, 0]
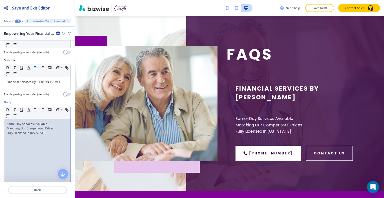
click at [41, 137] on div "Same-Day Services Available Matching Our Competitors' Prices Fully Licensed in …" at bounding box center [37, 151] width 66 height 65
drag, startPoint x: 49, startPoint y: 134, endPoint x: 0, endPoint y: 106, distance: 56.3
click at [0, 106] on div "Body Small Normal Large Huge Same-Day Services Available Matching Our Competito…" at bounding box center [37, 147] width 75 height 94
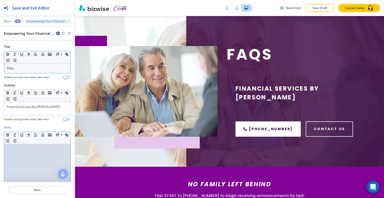
click at [41, 64] on div "FAQs" at bounding box center [37, 69] width 66 height 10
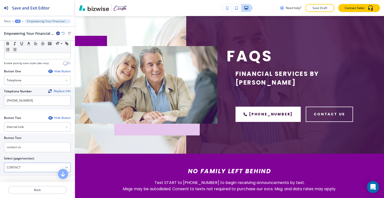
scroll to position [225, 0]
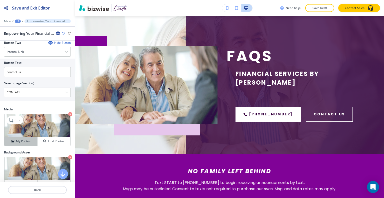
click at [30, 140] on div "My Photos" at bounding box center [21, 141] width 33 height 5
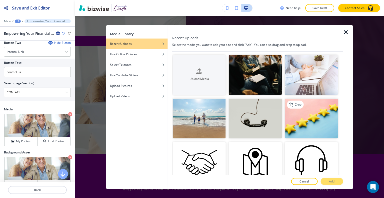
click at [294, 123] on img "button" at bounding box center [311, 119] width 53 height 40
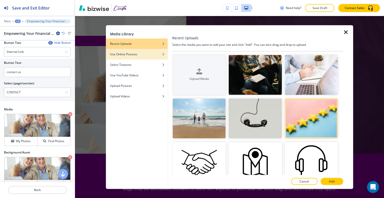
click at [143, 54] on div "Use Online Pictures" at bounding box center [137, 54] width 62 height 5
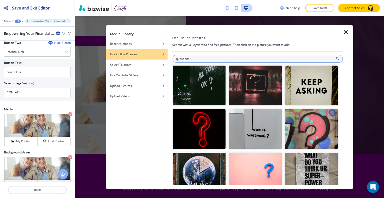
type input "questions"
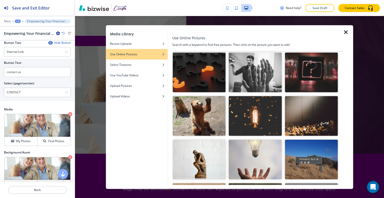
scroll to position [0, 0]
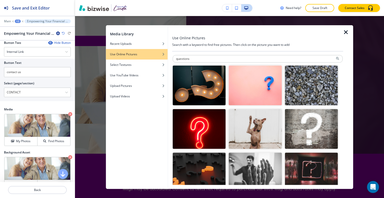
click at [205, 88] on img "button" at bounding box center [199, 85] width 53 height 40
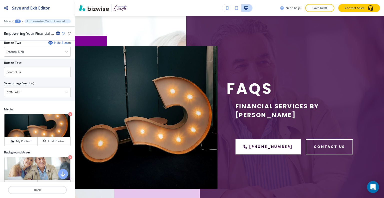
scroll to position [275, 0]
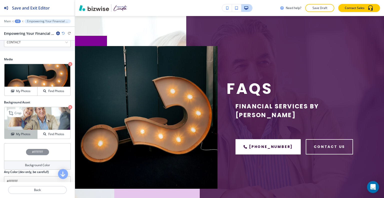
click at [28, 134] on h4 "My Photos" at bounding box center [23, 134] width 15 height 5
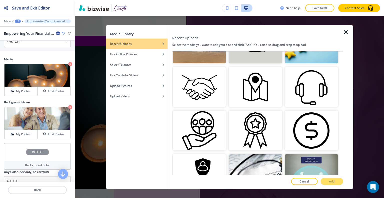
scroll to position [0, 0]
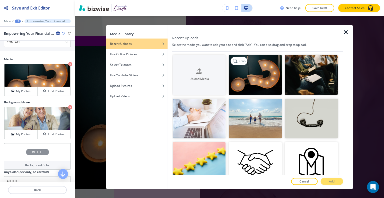
click at [247, 71] on img "button" at bounding box center [255, 75] width 53 height 40
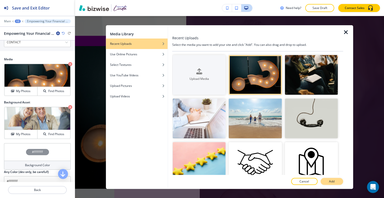
click at [329, 179] on button "Add" at bounding box center [332, 181] width 23 height 7
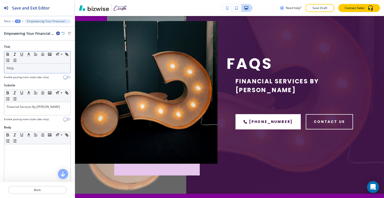
click at [33, 70] on div "FAQs" at bounding box center [37, 69] width 66 height 10
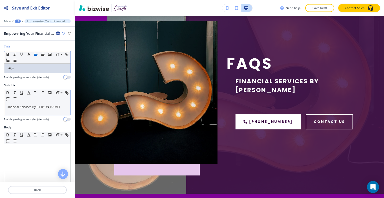
click at [55, 106] on p "Financial Services By Linda" at bounding box center [37, 107] width 61 height 5
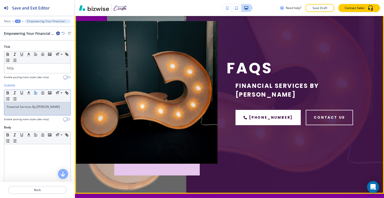
scroll to position [180, 0]
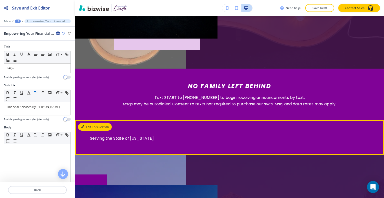
click at [90, 124] on button "Edit This Section" at bounding box center [95, 127] width 34 height 8
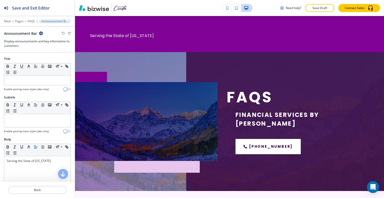
click at [41, 34] on icon "button" at bounding box center [41, 33] width 4 height 4
click at [48, 59] on p "Delete Section" at bounding box center [55, 59] width 26 height 5
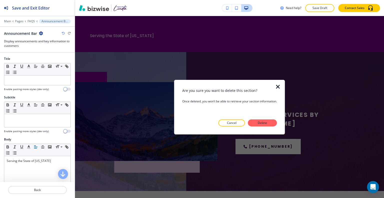
click at [250, 119] on div "Cancel Delete" at bounding box center [229, 122] width 95 height 7
click at [255, 122] on button "Delete" at bounding box center [262, 122] width 29 height 7
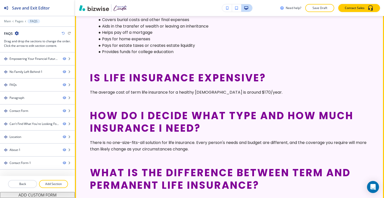
scroll to position [423, 0]
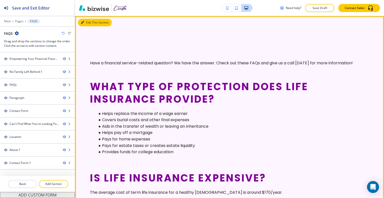
click at [89, 21] on button "Edit This Section" at bounding box center [95, 23] width 34 height 8
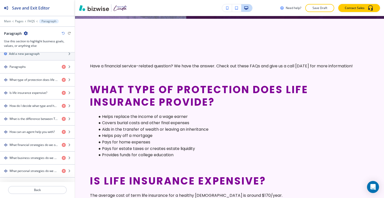
scroll to position [440, 0]
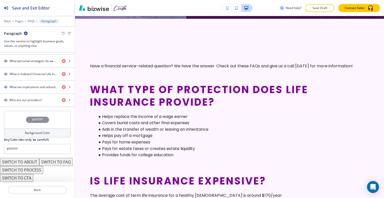
click at [39, 163] on button "SWITCH TO FAQ" at bounding box center [56, 162] width 34 height 8
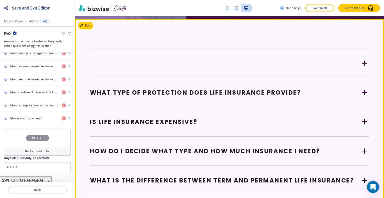
scroll to position [395, 0]
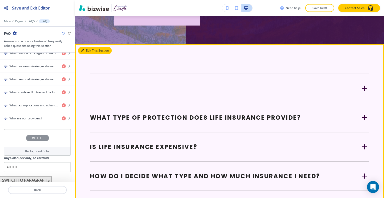
click at [86, 50] on button "Edit This Section" at bounding box center [95, 51] width 34 height 8
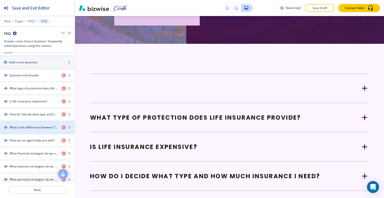
scroll to position [106, 0]
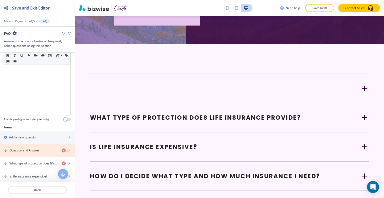
click at [62, 149] on icon "button" at bounding box center [64, 150] width 4 height 4
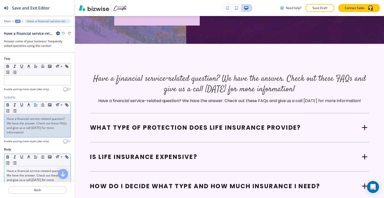
scroll to position [25, 0]
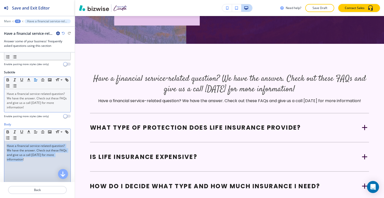
drag, startPoint x: 44, startPoint y: 160, endPoint x: 0, endPoint y: 130, distance: 53.5
click at [0, 130] on div "Body Small Normal Large Huge Have a financial service-related question? We have…" at bounding box center [37, 169] width 75 height 94
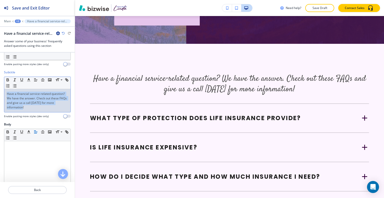
drag, startPoint x: 28, startPoint y: 106, endPoint x: 0, endPoint y: 86, distance: 34.1
click at [0, 86] on div "Subtitle Small Normal Large Huge Have a financial service-related question? We …" at bounding box center [37, 96] width 75 height 52
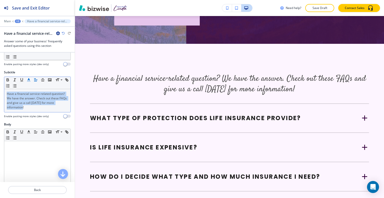
click at [29, 80] on icon "button" at bounding box center [29, 80] width 5 height 5
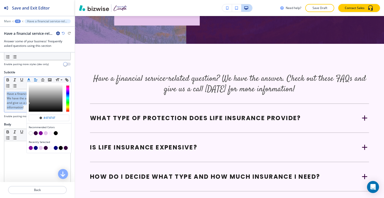
click at [35, 133] on button "button" at bounding box center [36, 133] width 4 height 4
type input "#36013f"
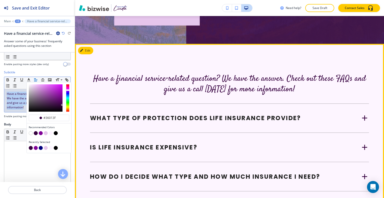
click at [149, 116] on strong "What type of protection does life insurance provide?" at bounding box center [195, 118] width 211 height 8
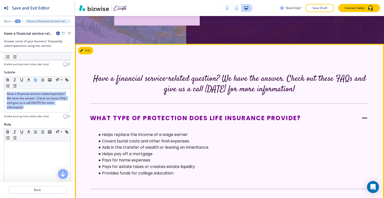
click at [149, 115] on strong "What type of protection does life insurance provide?" at bounding box center [195, 118] width 211 height 8
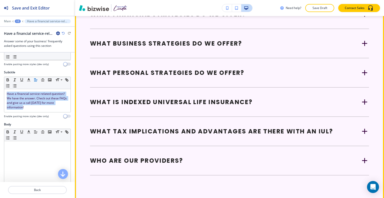
scroll to position [745, 0]
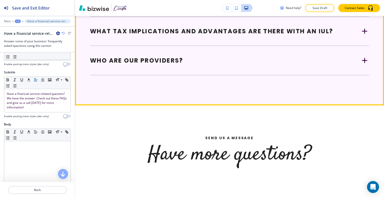
click at [165, 50] on div "Who are our providers? Our agents have access to 85+ companies, including but n…" at bounding box center [229, 60] width 279 height 29
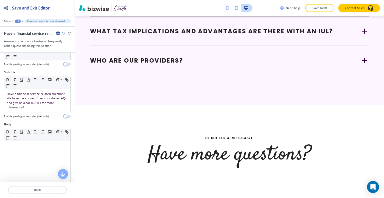
click at [167, 57] on div "Who are our providers? Our agents have access to 85+ companies, including but n…" at bounding box center [229, 60] width 279 height 29
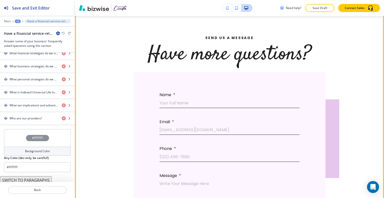
scroll to position [770, 0]
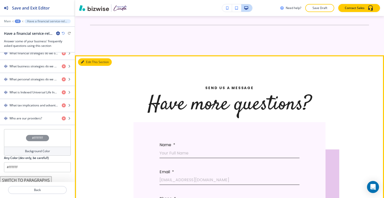
click at [85, 64] on button "Edit This Section" at bounding box center [95, 62] width 34 height 8
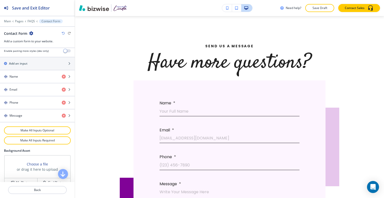
scroll to position [255, 0]
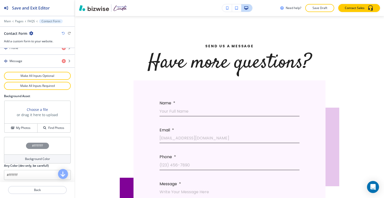
click at [16, 139] on div "#FFFFFF" at bounding box center [37, 146] width 67 height 18
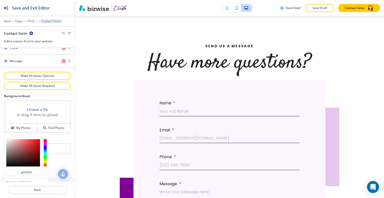
scroll to position [278, 0]
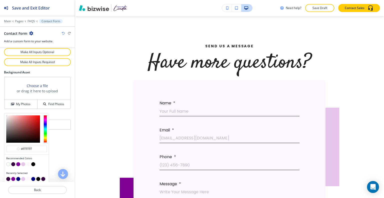
click at [25, 162] on button "button" at bounding box center [23, 164] width 4 height 4
type input "#e6c6ec"
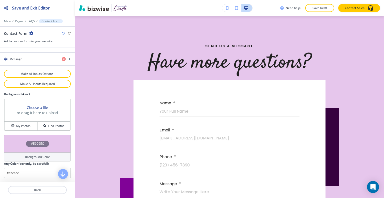
scroll to position [255, 0]
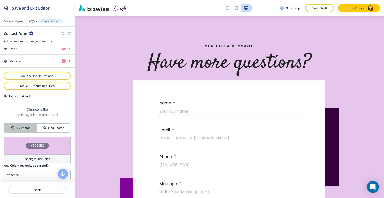
click at [22, 126] on h4 "My Photos" at bounding box center [23, 128] width 15 height 5
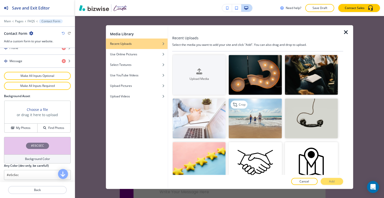
click at [258, 130] on img "button" at bounding box center [255, 119] width 53 height 40
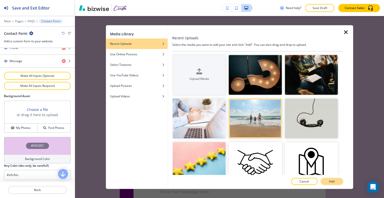
click at [335, 181] on button "Add" at bounding box center [332, 181] width 23 height 7
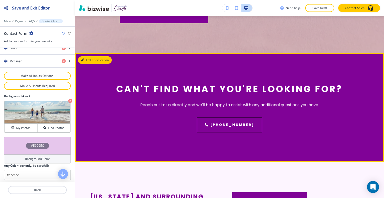
click at [90, 64] on button "Edit This Section" at bounding box center [95, 60] width 34 height 8
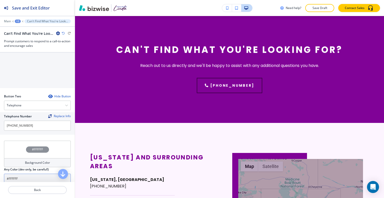
scroll to position [263, 0]
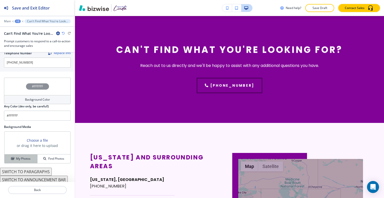
click at [21, 156] on h4 "My Photos" at bounding box center [23, 158] width 15 height 5
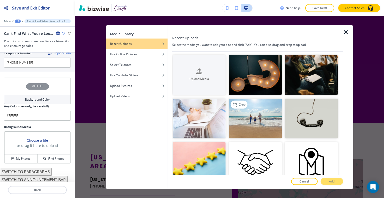
click at [255, 127] on img "button" at bounding box center [255, 119] width 53 height 40
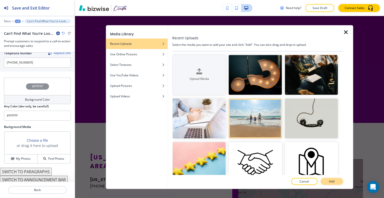
click at [329, 180] on button "Add" at bounding box center [332, 181] width 23 height 7
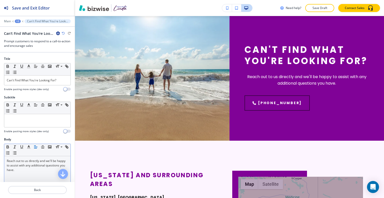
scroll to position [75, 0]
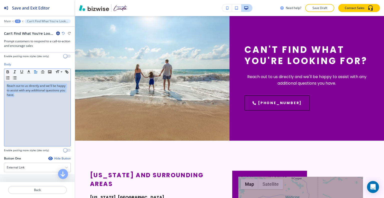
drag, startPoint x: 46, startPoint y: 97, endPoint x: 0, endPoint y: 76, distance: 50.7
click at [0, 76] on div "Body Small Normal Large Huge Reach out to us directly and we'll be happy to ass…" at bounding box center [37, 109] width 75 height 94
click at [34, 73] on button "button" at bounding box center [35, 72] width 7 height 6
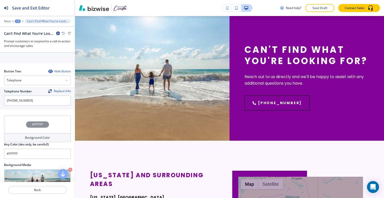
scroll to position [175, 0]
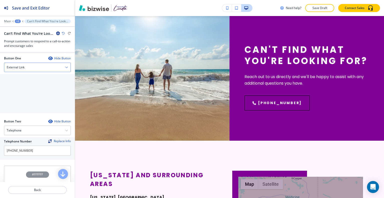
click at [42, 70] on div "External Link" at bounding box center [37, 67] width 66 height 9
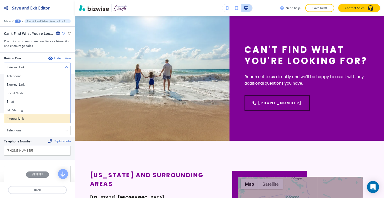
click at [36, 120] on h4 "Internal Link" at bounding box center [37, 118] width 61 height 5
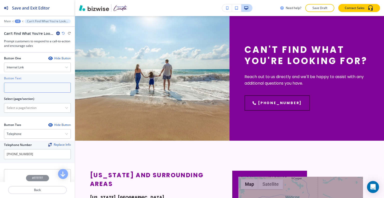
click at [32, 83] on input "text" at bounding box center [37, 88] width 67 height 10
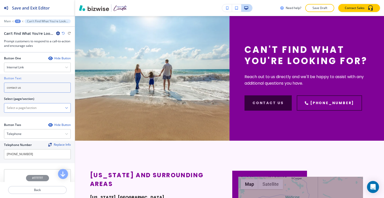
type input "contact us"
click at [33, 105] on \(page\/section\) "Manual Input" at bounding box center [34, 108] width 61 height 9
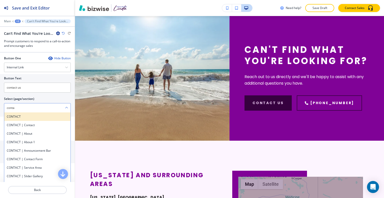
click at [19, 114] on h4 "CONTACT" at bounding box center [37, 116] width 61 height 5
type \(page\/section\) "CONTACT"
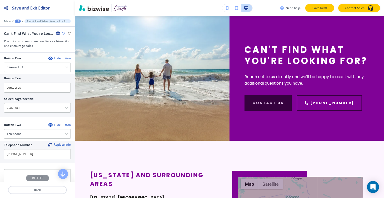
click at [321, 7] on p "Save Draft" at bounding box center [320, 8] width 16 height 5
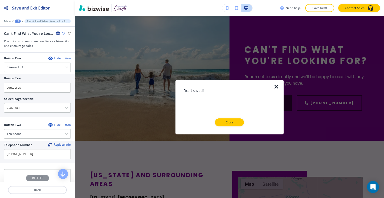
click at [235, 122] on p "Close" at bounding box center [230, 122] width 16 height 5
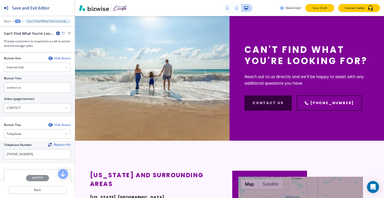
click at [319, 9] on p "Save Draft" at bounding box center [320, 8] width 16 height 5
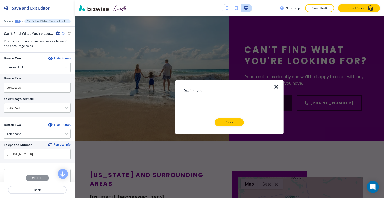
click at [230, 124] on p "Close" at bounding box center [230, 122] width 16 height 5
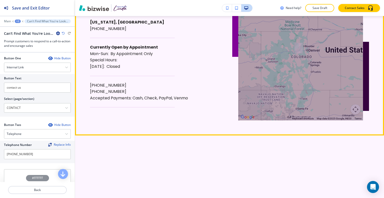
scroll to position [1401, 0]
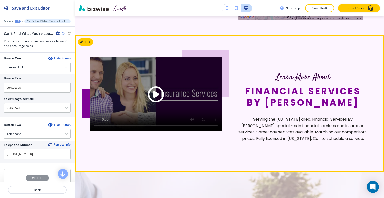
click at [90, 46] on button "Edit" at bounding box center [85, 42] width 15 height 8
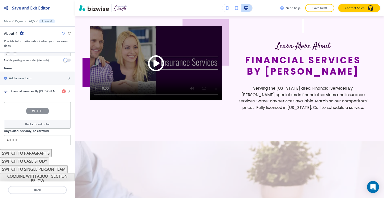
click at [17, 111] on div "#FFFFFF" at bounding box center [37, 111] width 67 height 18
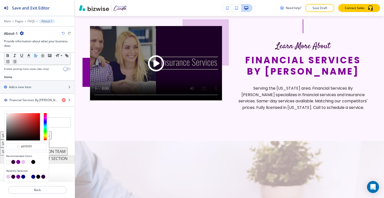
scroll to position [155, 0]
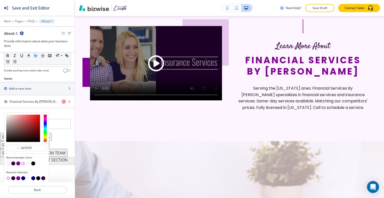
click at [23, 177] on button "button" at bounding box center [23, 178] width 4 height 4
type input "#00007C"
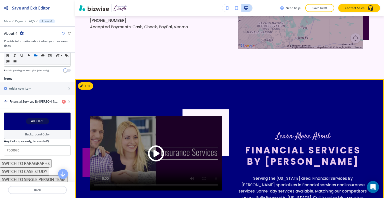
scroll to position [1222, 0]
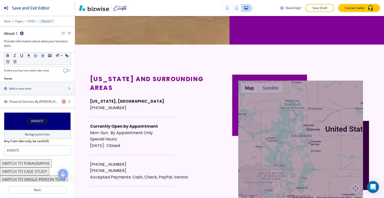
click at [322, 13] on div "Need help? Save Draft Contact Sales" at bounding box center [229, 8] width 309 height 16
click at [320, 9] on p "Save Draft" at bounding box center [320, 8] width 16 height 5
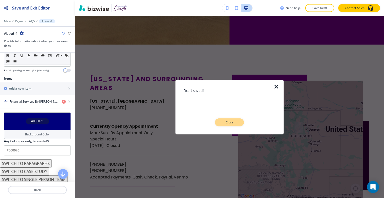
click at [232, 119] on button "Close" at bounding box center [229, 122] width 29 height 8
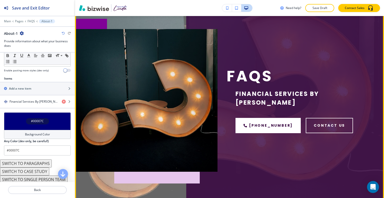
scroll to position [0, 0]
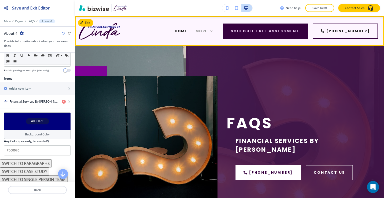
click at [214, 31] on icon at bounding box center [211, 31] width 5 height 5
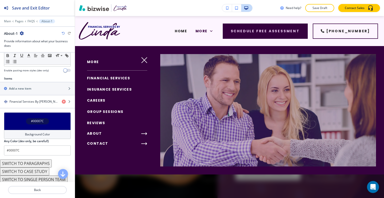
click at [100, 134] on span "ABOUT" at bounding box center [94, 133] width 15 height 5
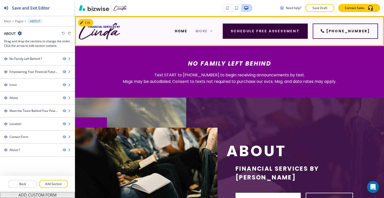
click at [208, 32] on span "More" at bounding box center [202, 31] width 12 height 5
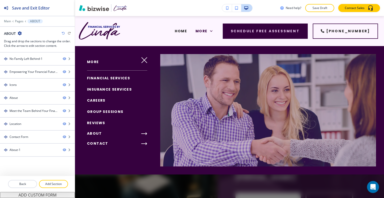
click at [101, 143] on span "CONTACT" at bounding box center [97, 143] width 21 height 5
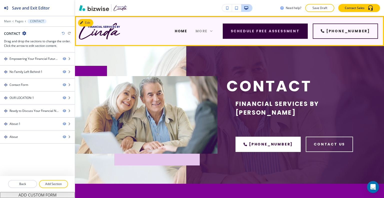
click at [214, 29] on icon at bounding box center [211, 31] width 5 height 5
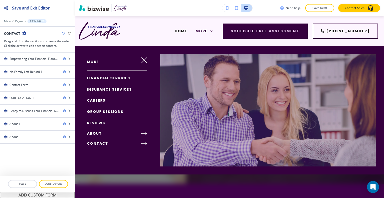
click at [98, 143] on span "CONTACT" at bounding box center [97, 143] width 21 height 5
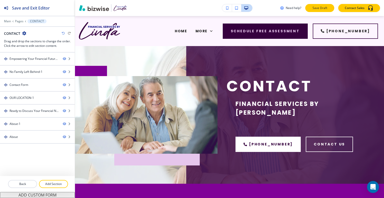
click at [317, 11] on button "Save Draft" at bounding box center [319, 8] width 29 height 8
click at [317, 11] on div "Need help? Saving... Contact Sales" at bounding box center [332, 8] width 104 height 8
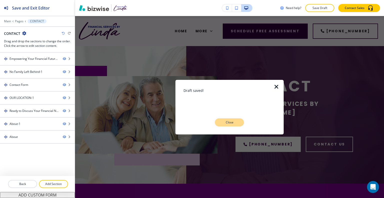
click at [231, 122] on p "Close" at bounding box center [230, 122] width 16 height 5
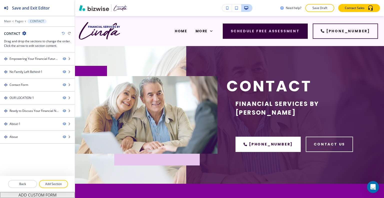
click at [314, 3] on div "Need help? Save Draft Contact Sales" at bounding box center [229, 8] width 309 height 16
click at [314, 10] on p "Save Draft" at bounding box center [320, 8] width 16 height 5
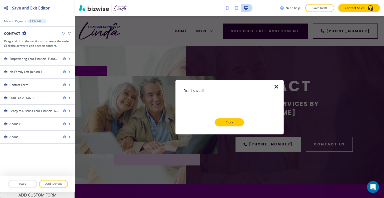
click at [316, 9] on p "Save Draft" at bounding box center [320, 8] width 16 height 5
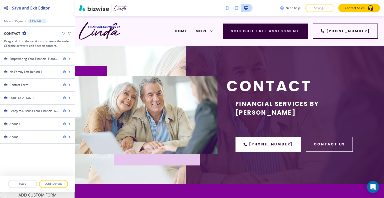
click at [316, 9] on div "Need help? Saving... Contact Sales" at bounding box center [332, 8] width 104 height 8
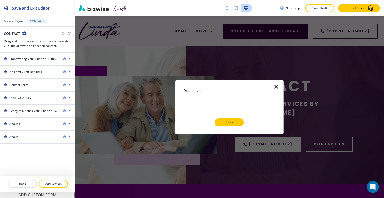
click at [239, 120] on button "Close" at bounding box center [229, 122] width 29 height 8
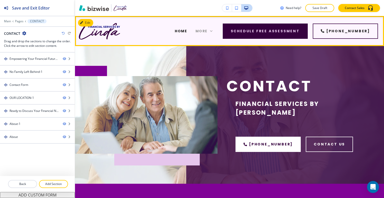
click at [208, 33] on span "More" at bounding box center [202, 31] width 12 height 5
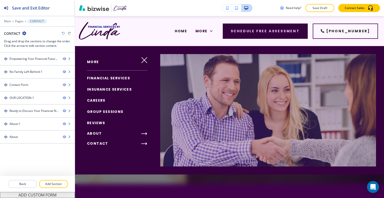
click at [151, 132] on div at bounding box center [229, 122] width 309 height 152
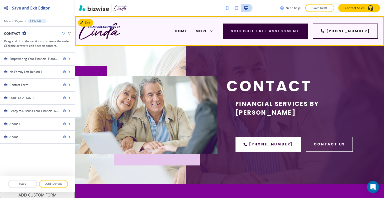
click at [217, 27] on div "More" at bounding box center [204, 31] width 26 height 20
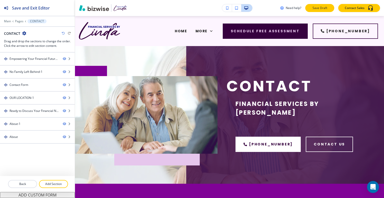
click at [312, 11] on button "Save Draft" at bounding box center [319, 8] width 29 height 8
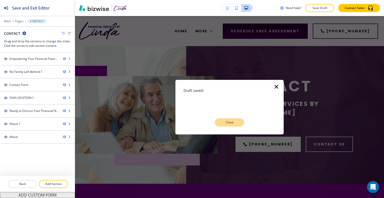
click at [234, 122] on p "Close" at bounding box center [230, 122] width 16 height 5
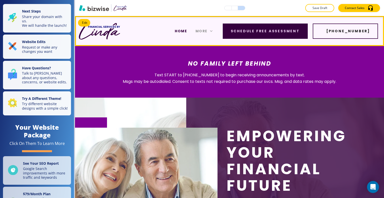
click at [214, 30] on icon at bounding box center [211, 31] width 5 height 5
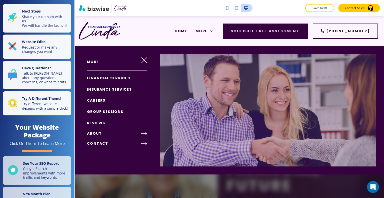
click at [102, 132] on div "ABOUT" at bounding box center [113, 134] width 77 height 10
click at [101, 133] on span "ABOUT" at bounding box center [94, 133] width 15 height 5
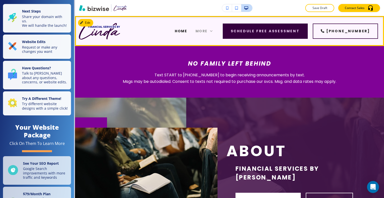
click at [214, 29] on icon at bounding box center [211, 31] width 5 height 5
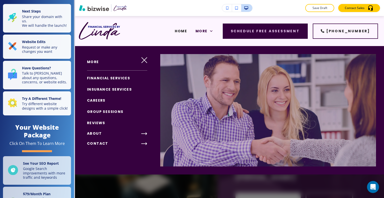
click at [99, 132] on span "ABOUT" at bounding box center [94, 133] width 15 height 5
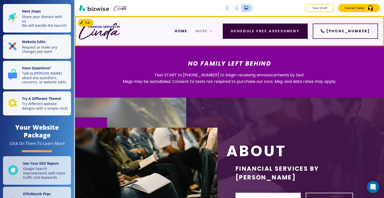
click at [214, 29] on icon at bounding box center [211, 31] width 5 height 5
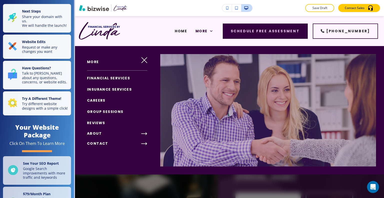
click at [104, 143] on span "CONTACT" at bounding box center [97, 143] width 21 height 5
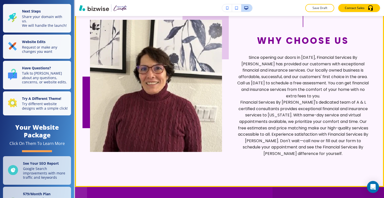
scroll to position [1150, 0]
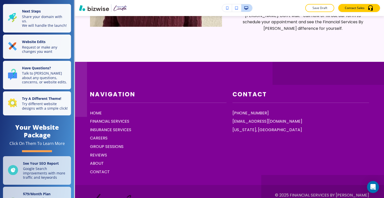
click at [322, 14] on div "Save Draft Contact Sales" at bounding box center [229, 8] width 309 height 16
click at [321, 11] on button "Save Draft" at bounding box center [319, 8] width 29 height 8
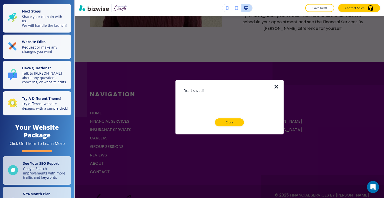
click at [276, 86] on icon "button" at bounding box center [277, 87] width 6 height 6
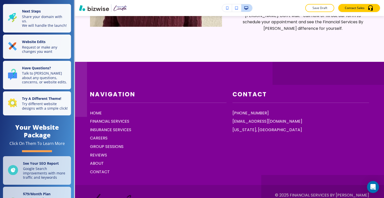
scroll to position [1183, 0]
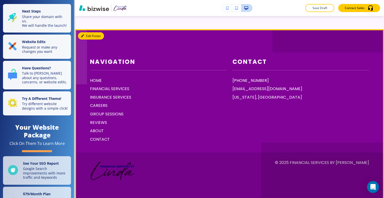
click at [92, 34] on button "Edit Footer" at bounding box center [91, 36] width 26 height 8
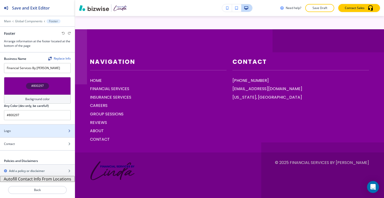
scroll to position [0, 0]
click at [26, 130] on div "Logo" at bounding box center [32, 130] width 64 height 5
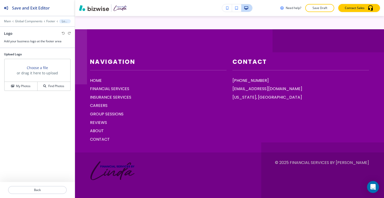
click at [26, 82] on div "My Photos Find Photos" at bounding box center [38, 86] width 66 height 9
click at [26, 83] on button "My Photos" at bounding box center [21, 86] width 33 height 9
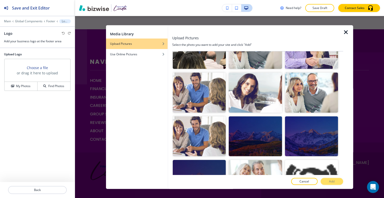
scroll to position [263, 0]
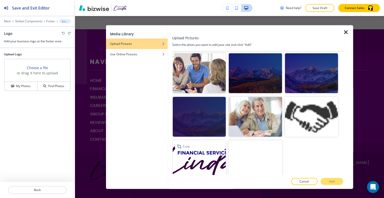
click at [191, 154] on img "button" at bounding box center [199, 160] width 53 height 40
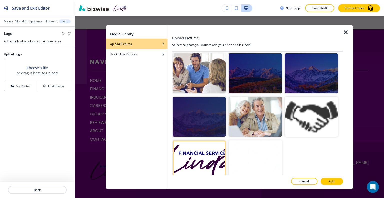
click at [338, 178] on button "Add" at bounding box center [332, 181] width 23 height 7
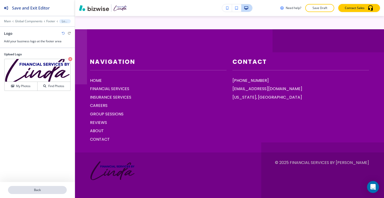
click at [45, 190] on p "Back" at bounding box center [38, 190] width 58 height 5
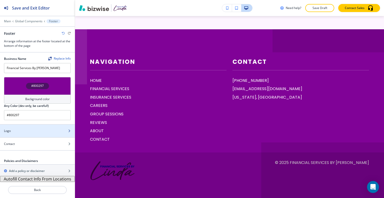
scroll to position [0, 0]
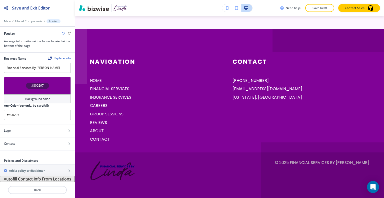
click at [318, 3] on div "Need help? Save Draft Contact Sales" at bounding box center [229, 8] width 309 height 16
click at [319, 9] on p "Save Draft" at bounding box center [320, 8] width 16 height 5
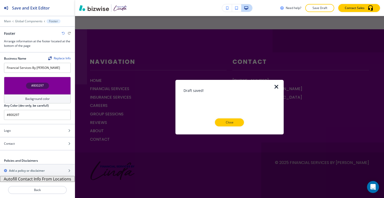
click at [232, 121] on p "Close" at bounding box center [230, 122] width 16 height 5
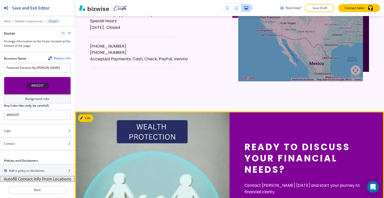
scroll to position [458, 0]
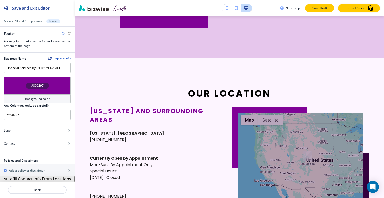
click at [320, 7] on p "Save Draft" at bounding box center [320, 8] width 16 height 5
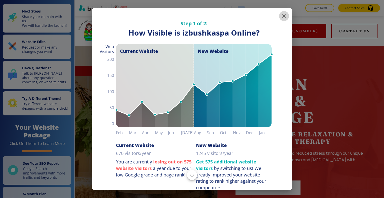
click at [279, 15] on button "button" at bounding box center [284, 16] width 10 height 10
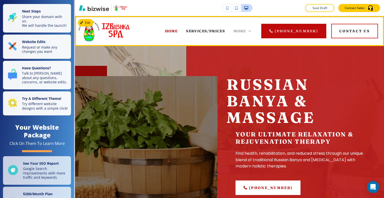
click at [241, 30] on span "More" at bounding box center [240, 31] width 13 height 5
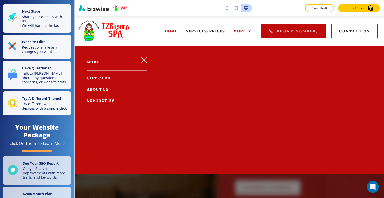
click at [104, 90] on span "ABOUT US" at bounding box center [98, 89] width 22 height 5
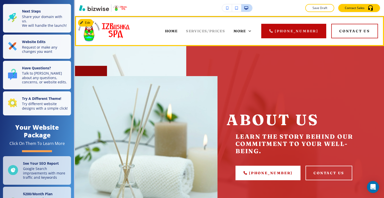
click at [215, 31] on span "SERVICES/PRICES" at bounding box center [205, 31] width 39 height 5
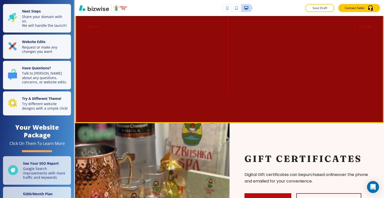
scroll to position [550, 0]
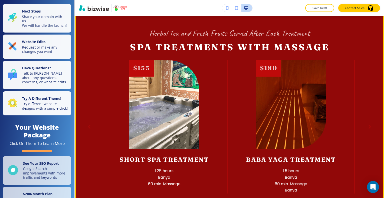
click at [90, 9] on button "Edit This Section" at bounding box center [95, 5] width 34 height 8
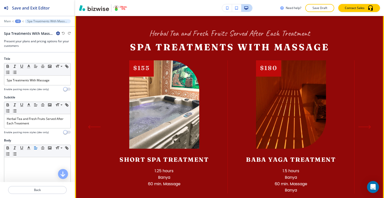
scroll to position [550, 0]
